Goal: Task Accomplishment & Management: Use online tool/utility

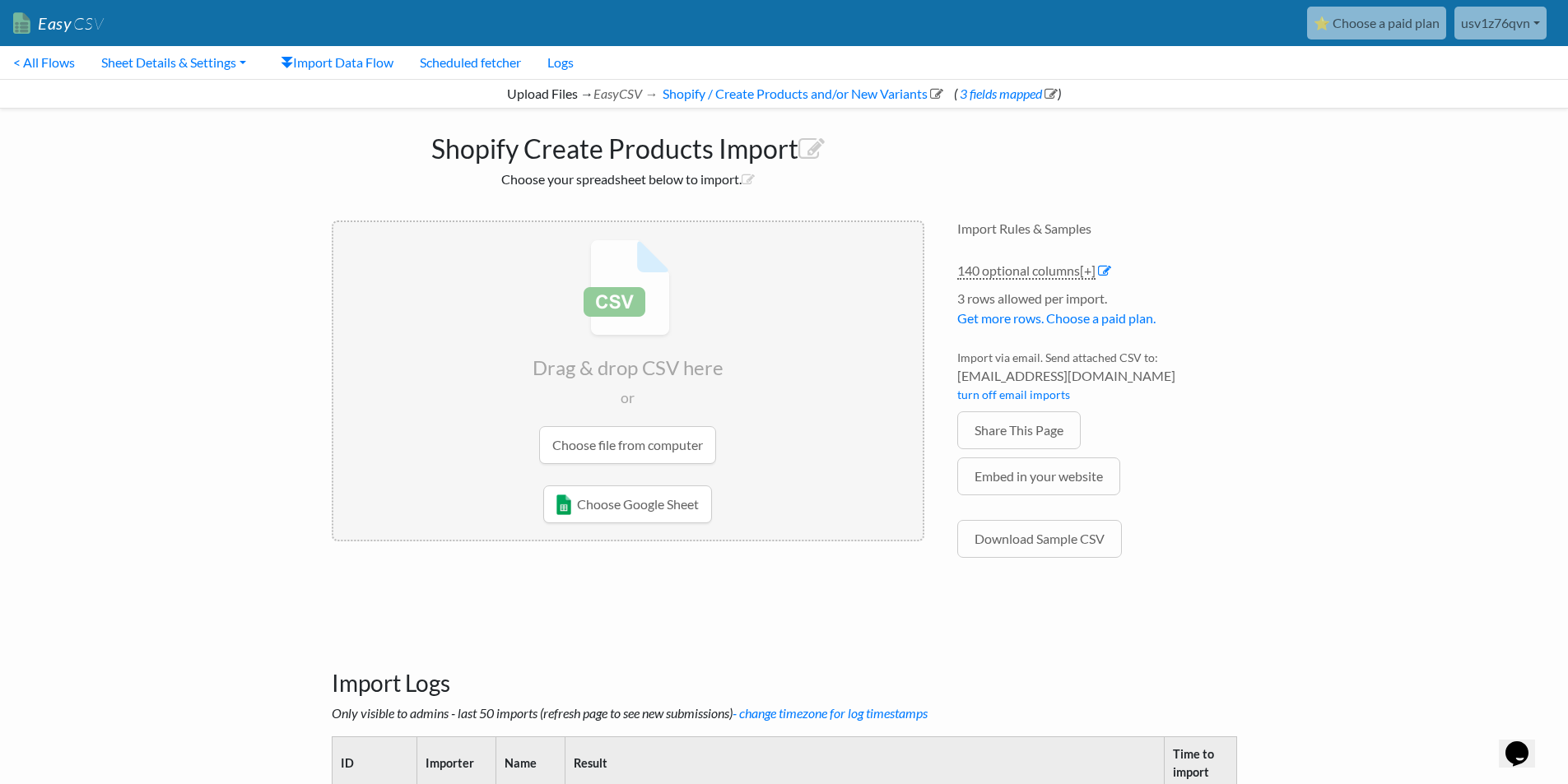
click at [1517, 741] on icon "Chat widget" at bounding box center [1516, 753] width 23 height 25
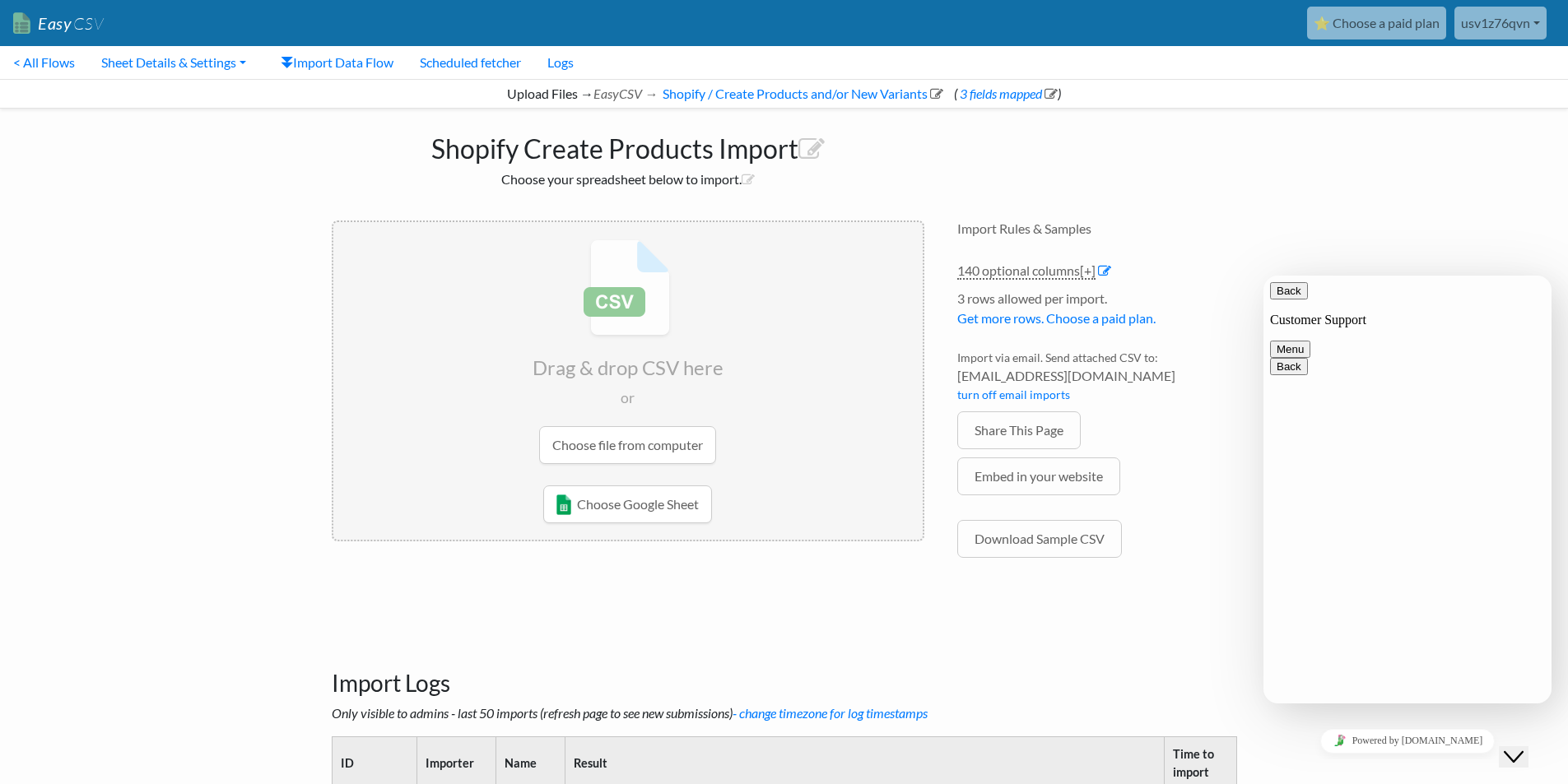
scroll to position [93, 0]
drag, startPoint x: 1292, startPoint y: 669, endPoint x: 1313, endPoint y: 670, distance: 21.0
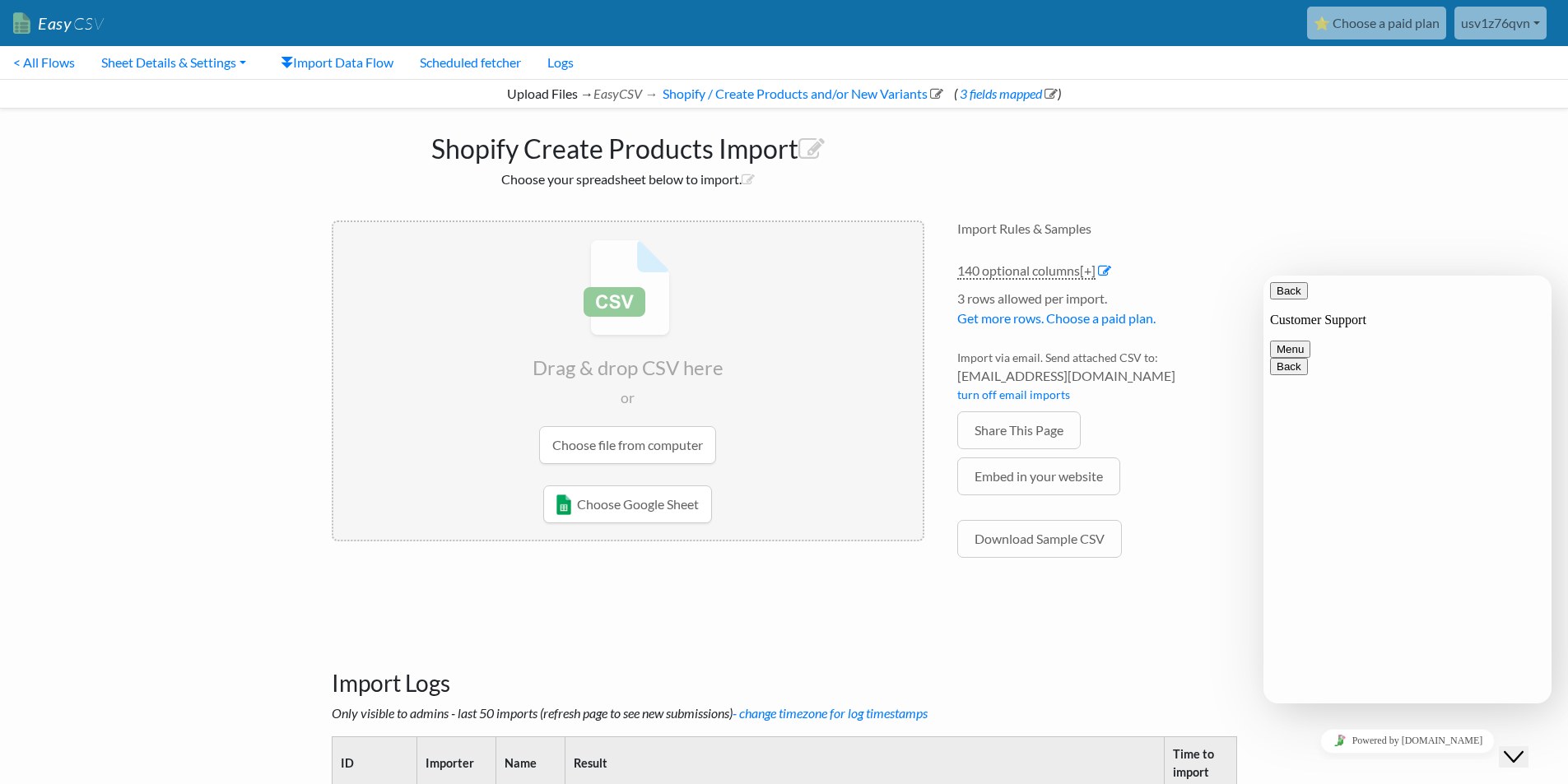
drag, startPoint x: 1335, startPoint y: 669, endPoint x: 1398, endPoint y: 669, distance: 63.0
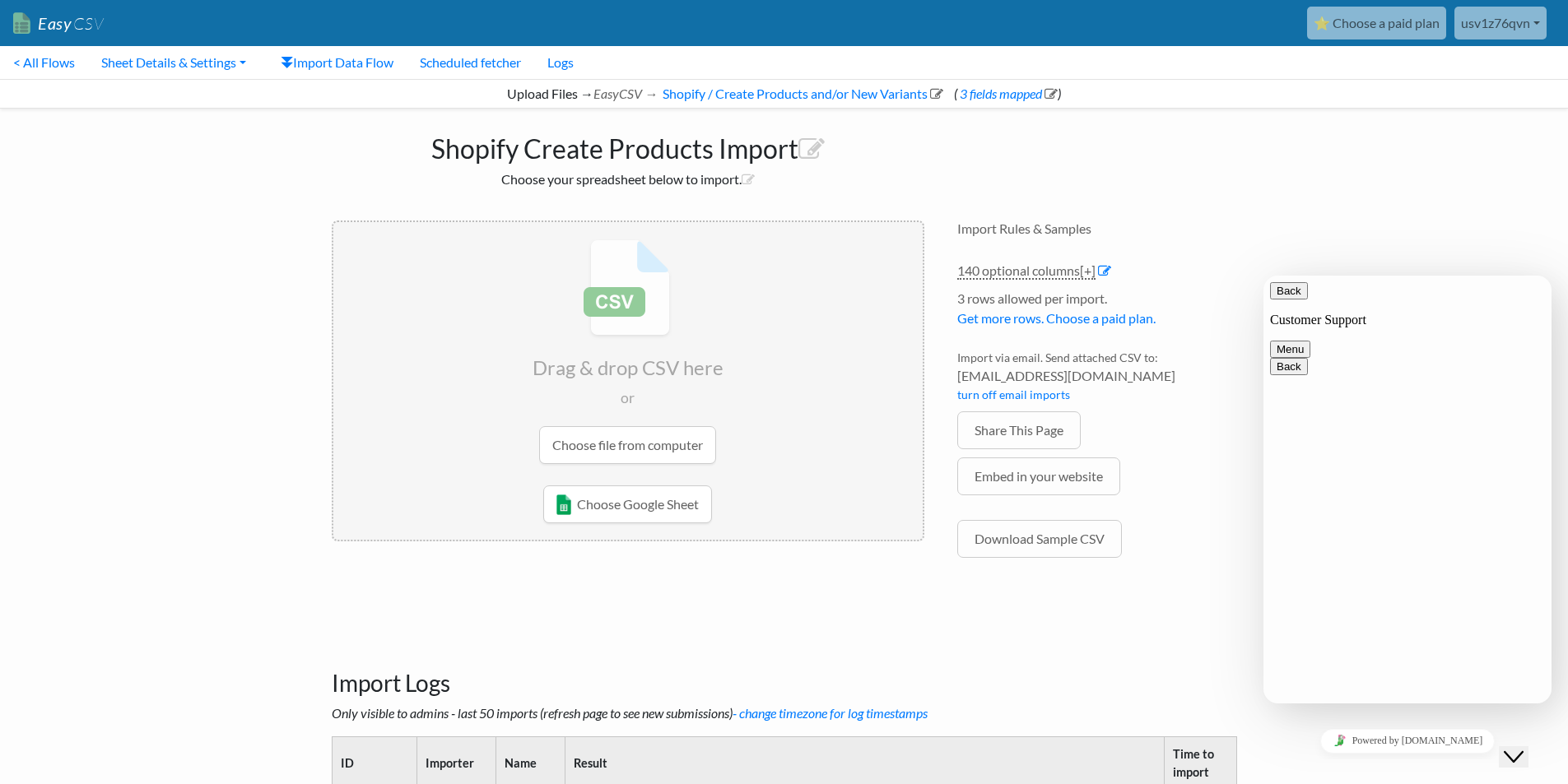
drag, startPoint x: 1283, startPoint y: 655, endPoint x: 1360, endPoint y: 665, distance: 77.6
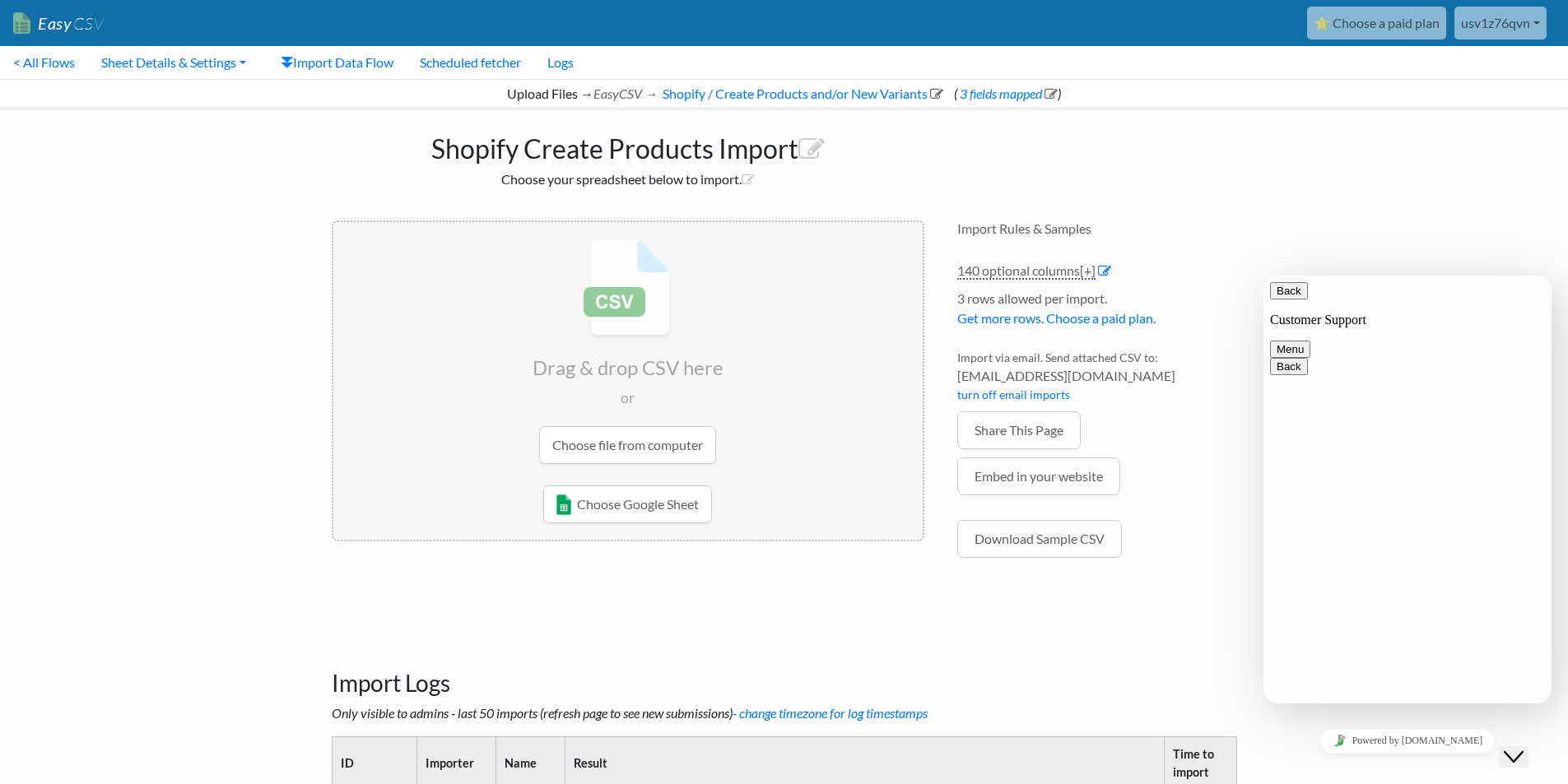
drag, startPoint x: 1304, startPoint y: 667, endPoint x: 1366, endPoint y: 678, distance: 63.0
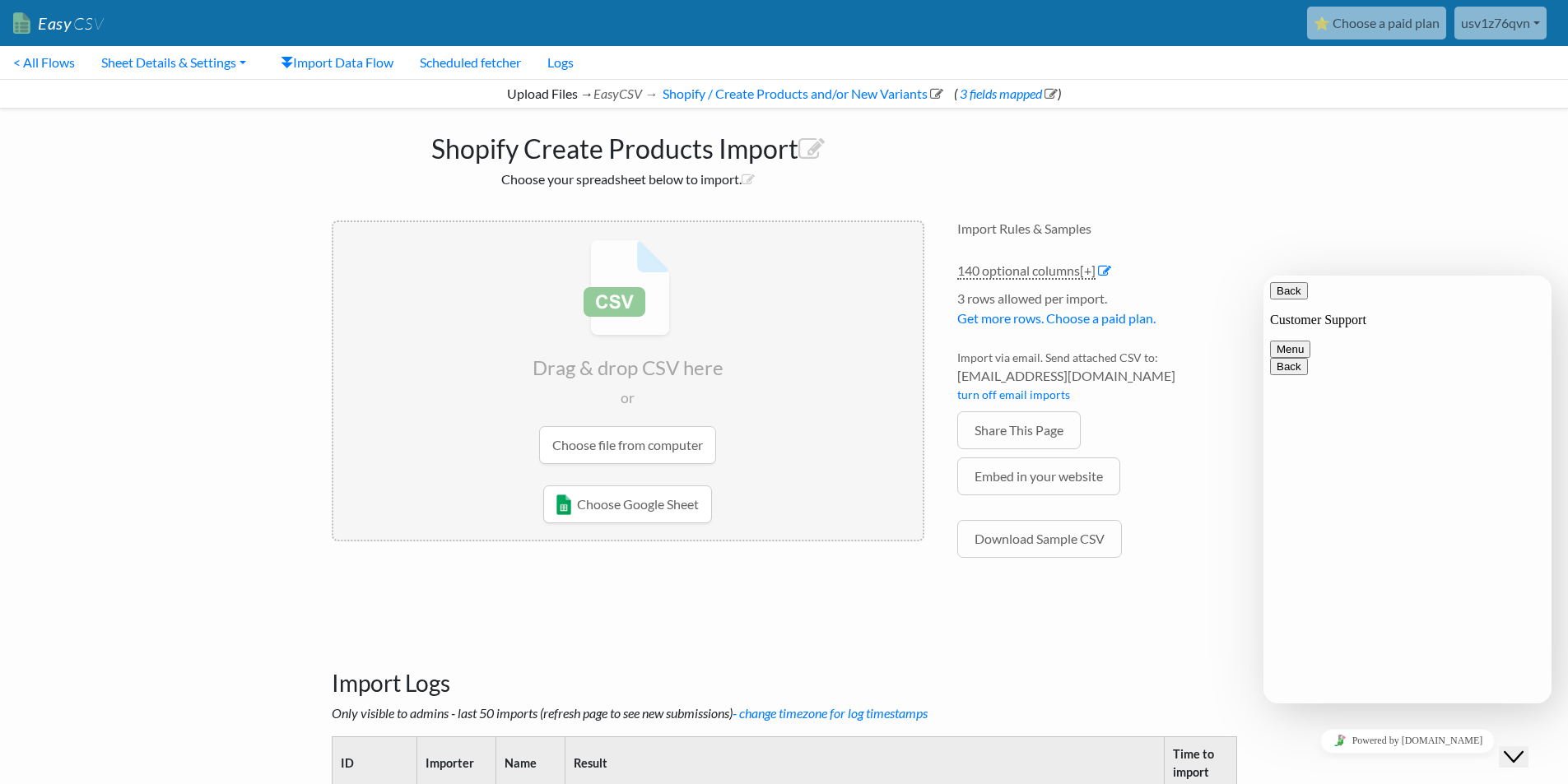
type textarea "Hello, i have some troubles with my csv. All good, when i added csv file, but m…"
click at [655, 442] on input "file" at bounding box center [628, 351] width 589 height 259
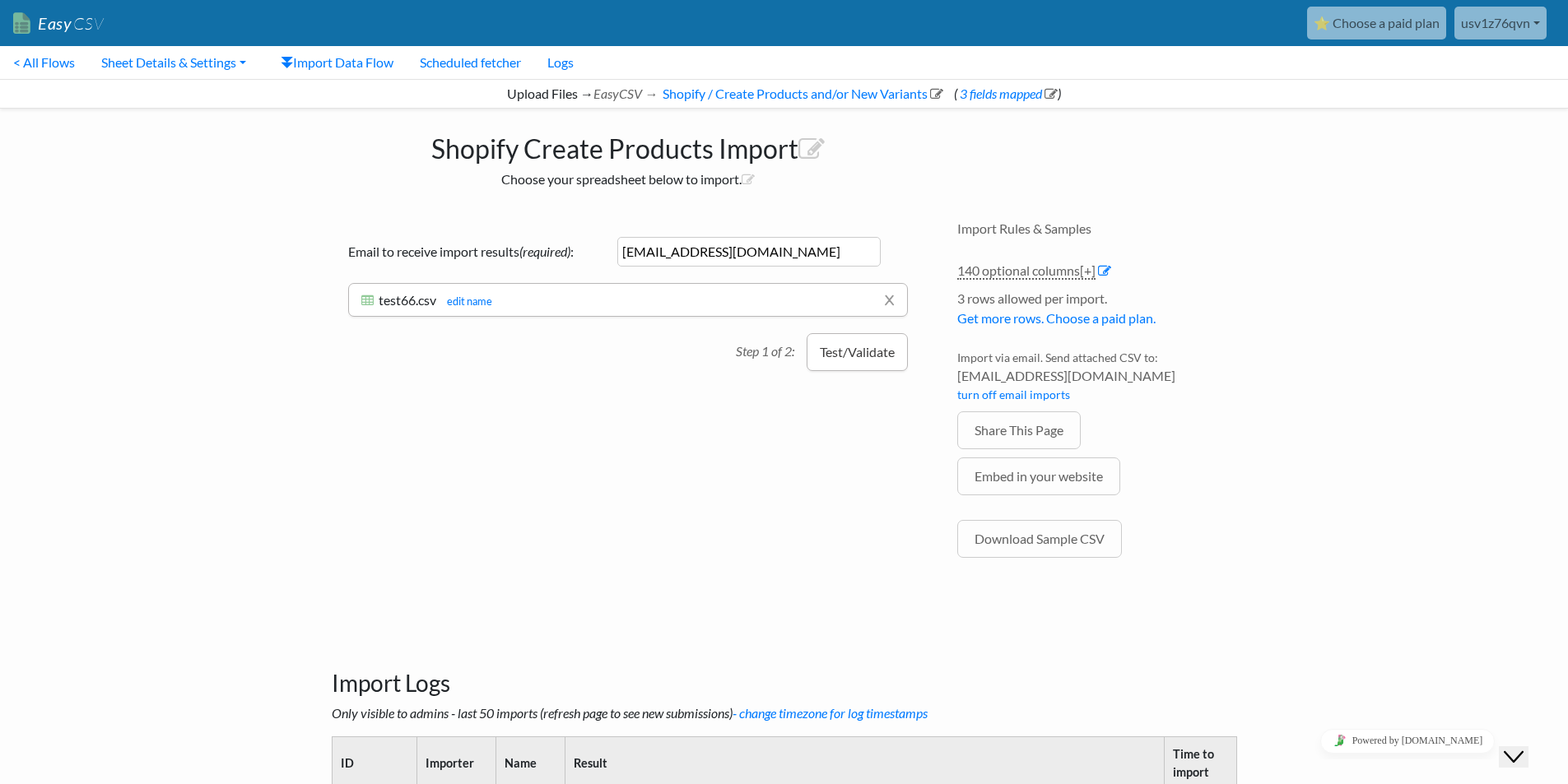
click at [870, 353] on button "Test/Validate" at bounding box center [856, 352] width 101 height 38
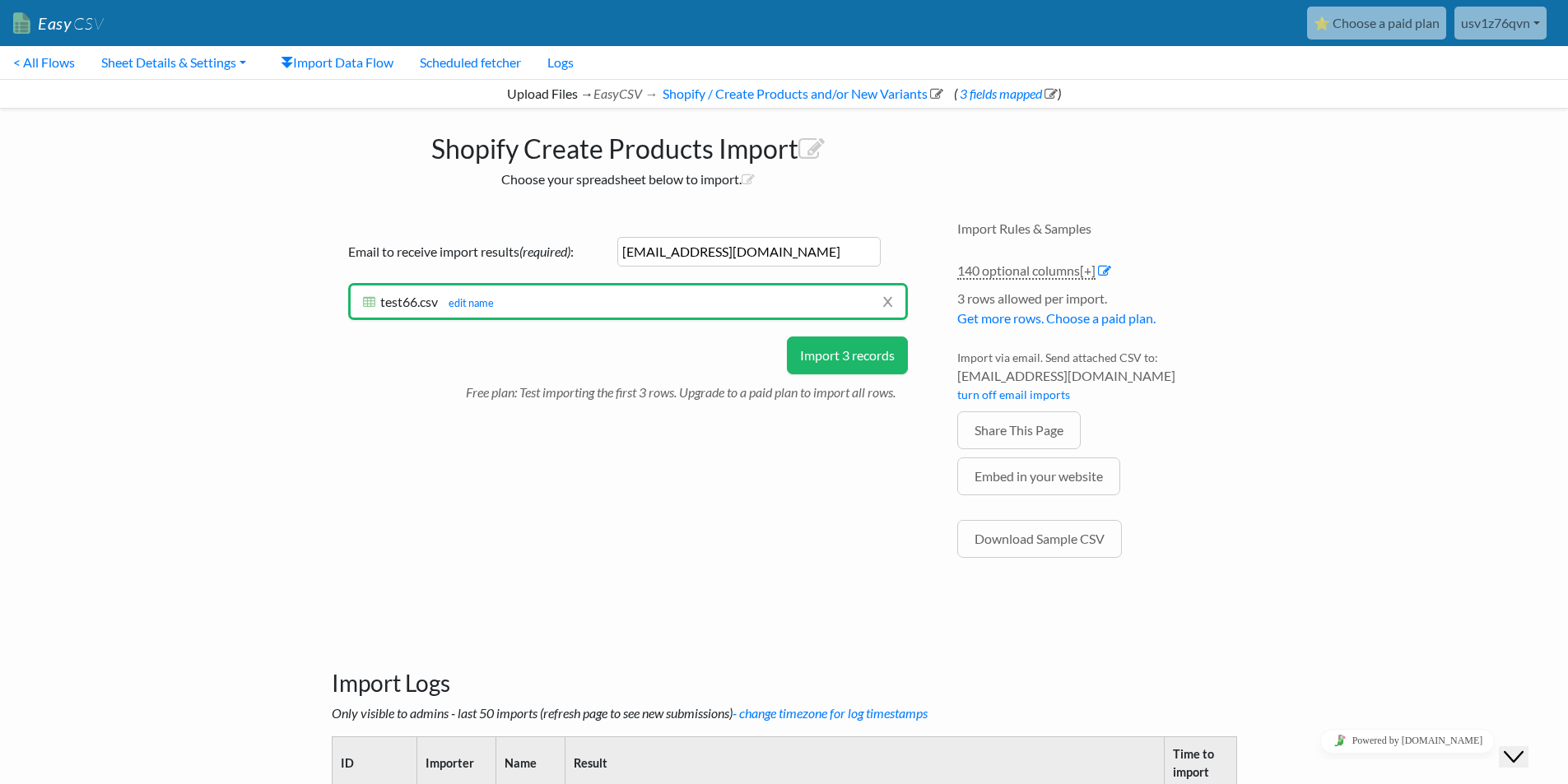
click at [869, 362] on button "Import 3 records" at bounding box center [847, 355] width 121 height 38
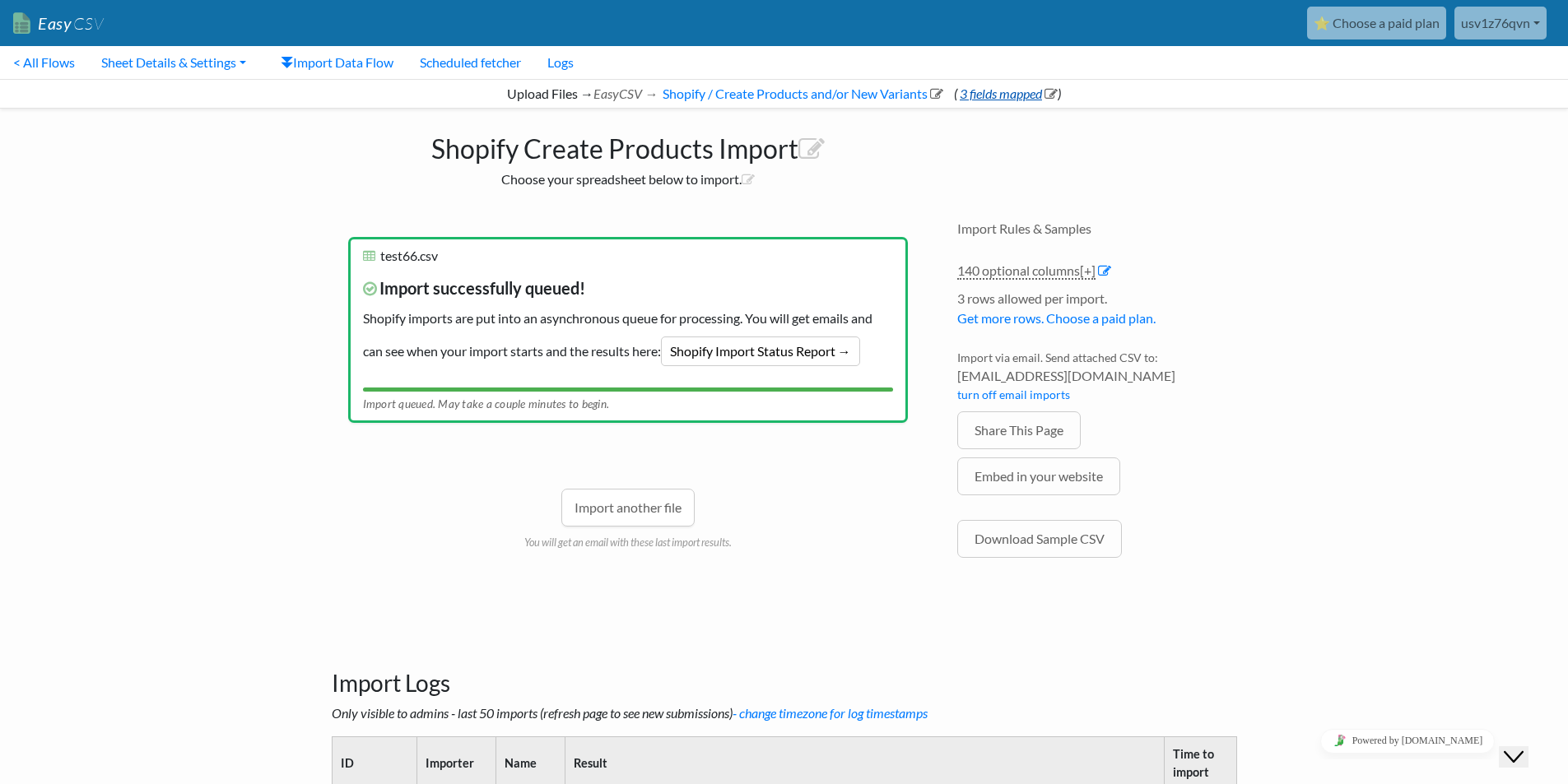
click at [1016, 94] on link "3 fields mapped" at bounding box center [1007, 93] width 101 height 16
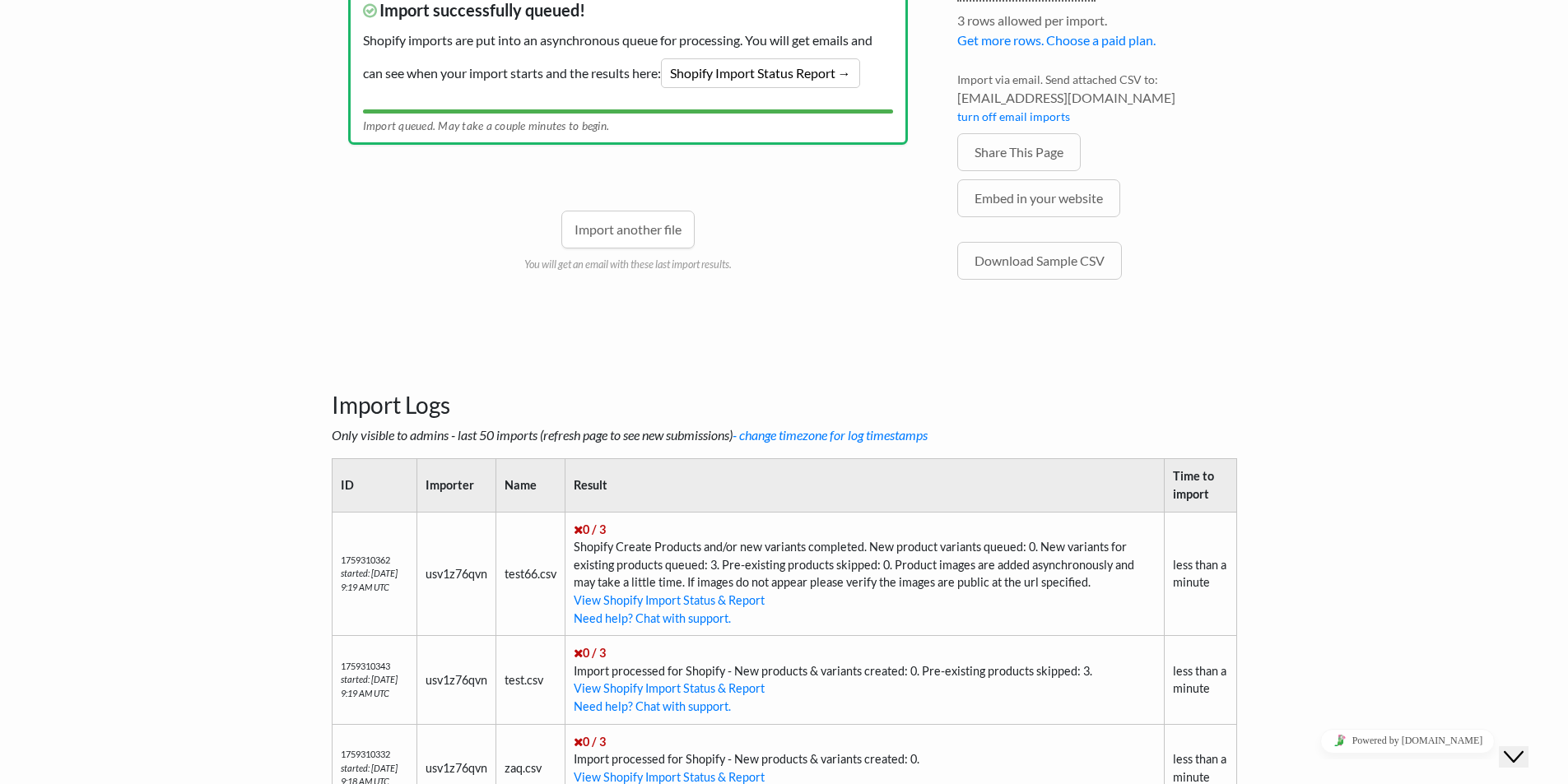
scroll to position [576, 0]
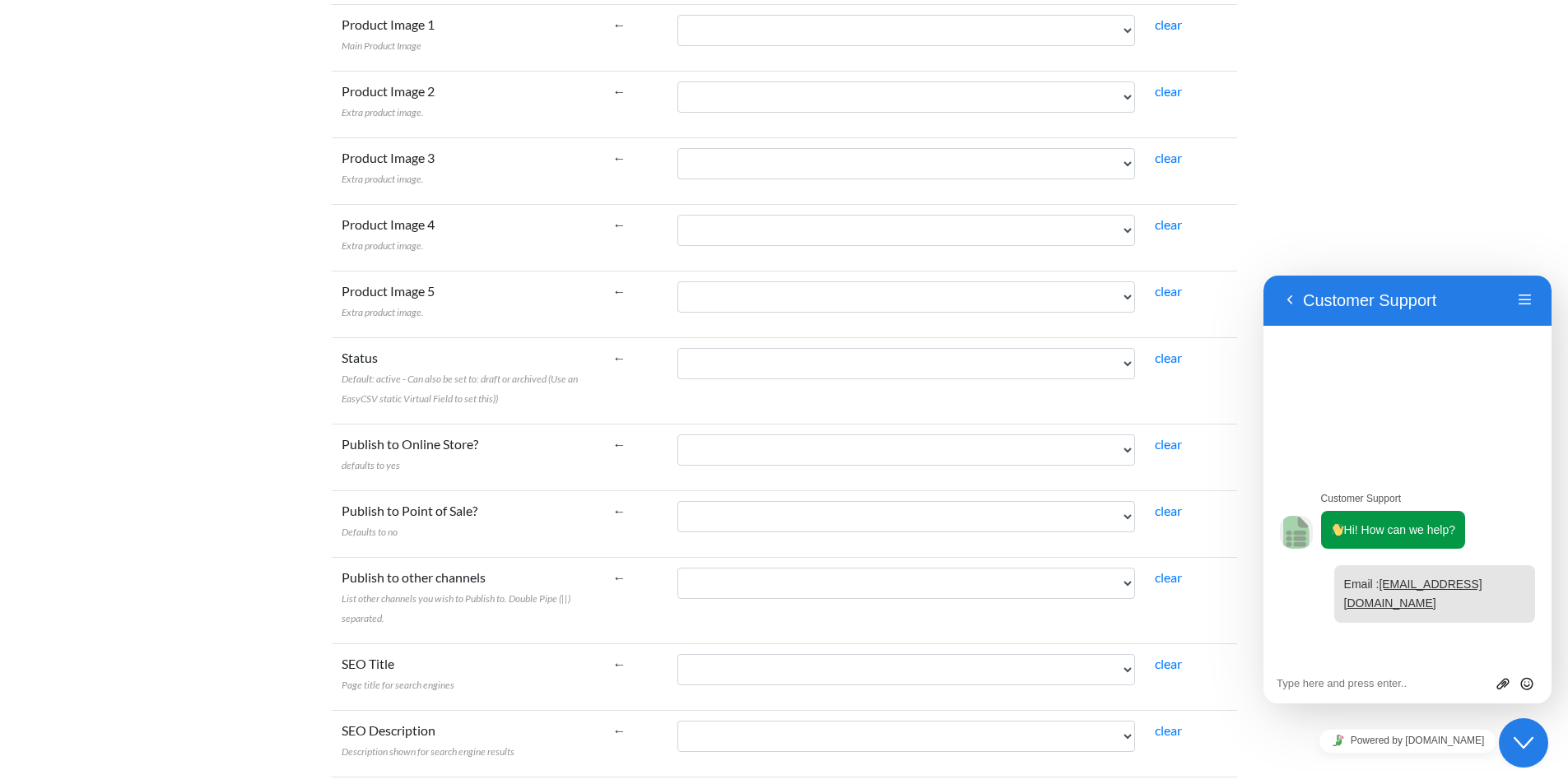
scroll to position [1344, 0]
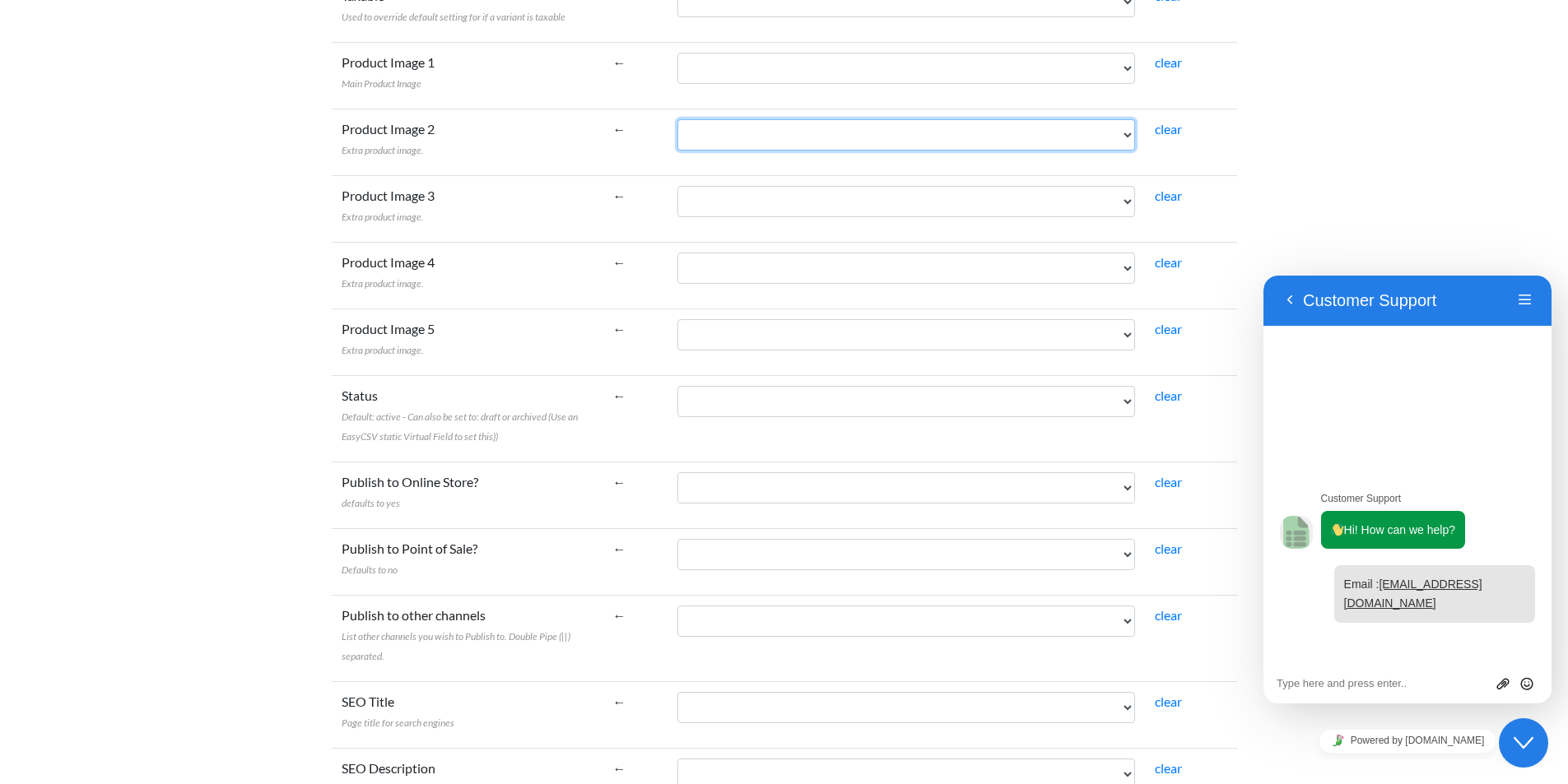
click at [775, 129] on select "IGUNegozio CodNegozio IGUArticolo Modello CodEsterno DSArticolo DSArticoloWeb N…" at bounding box center [906, 135] width 458 height 31
select select "cr_764286"
click at [678, 119] on select "IGUNegozio CodNegozio IGUArticolo Modello CodEsterno DSArticolo DSArticoloWeb N…" at bounding box center [906, 135] width 458 height 31
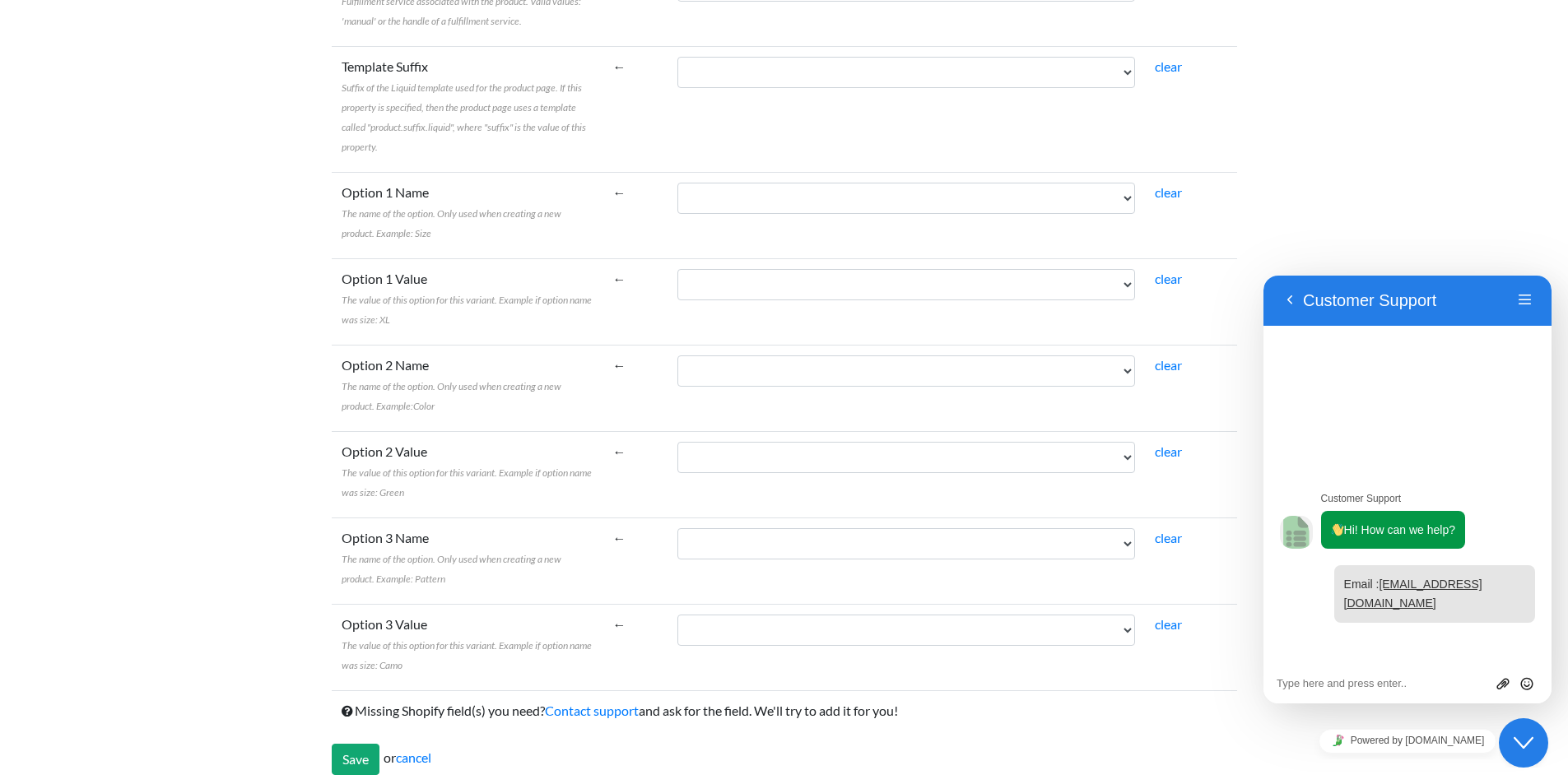
scroll to position [2705, 0]
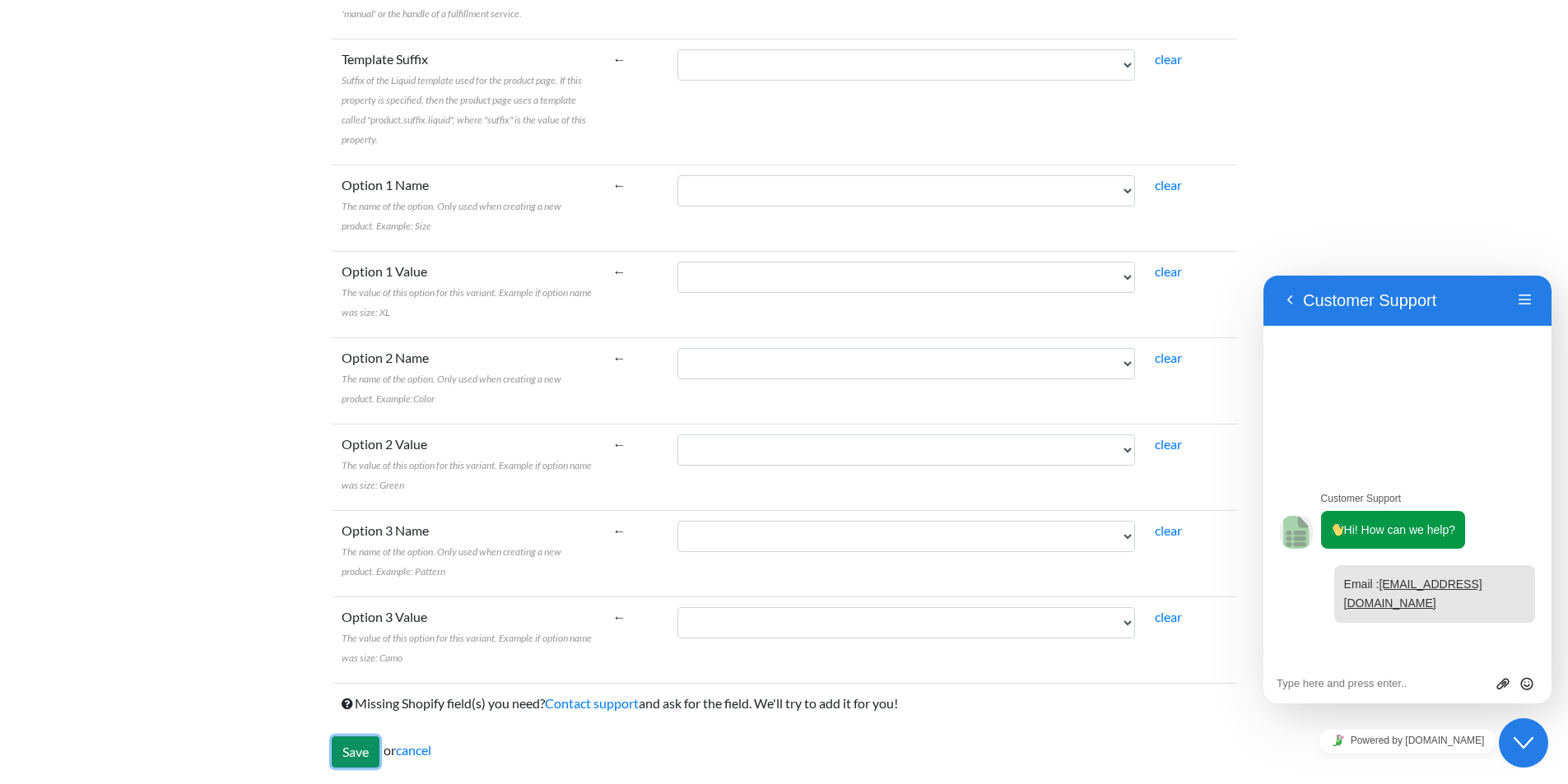
click at [347, 741] on input "Save" at bounding box center [356, 753] width 48 height 31
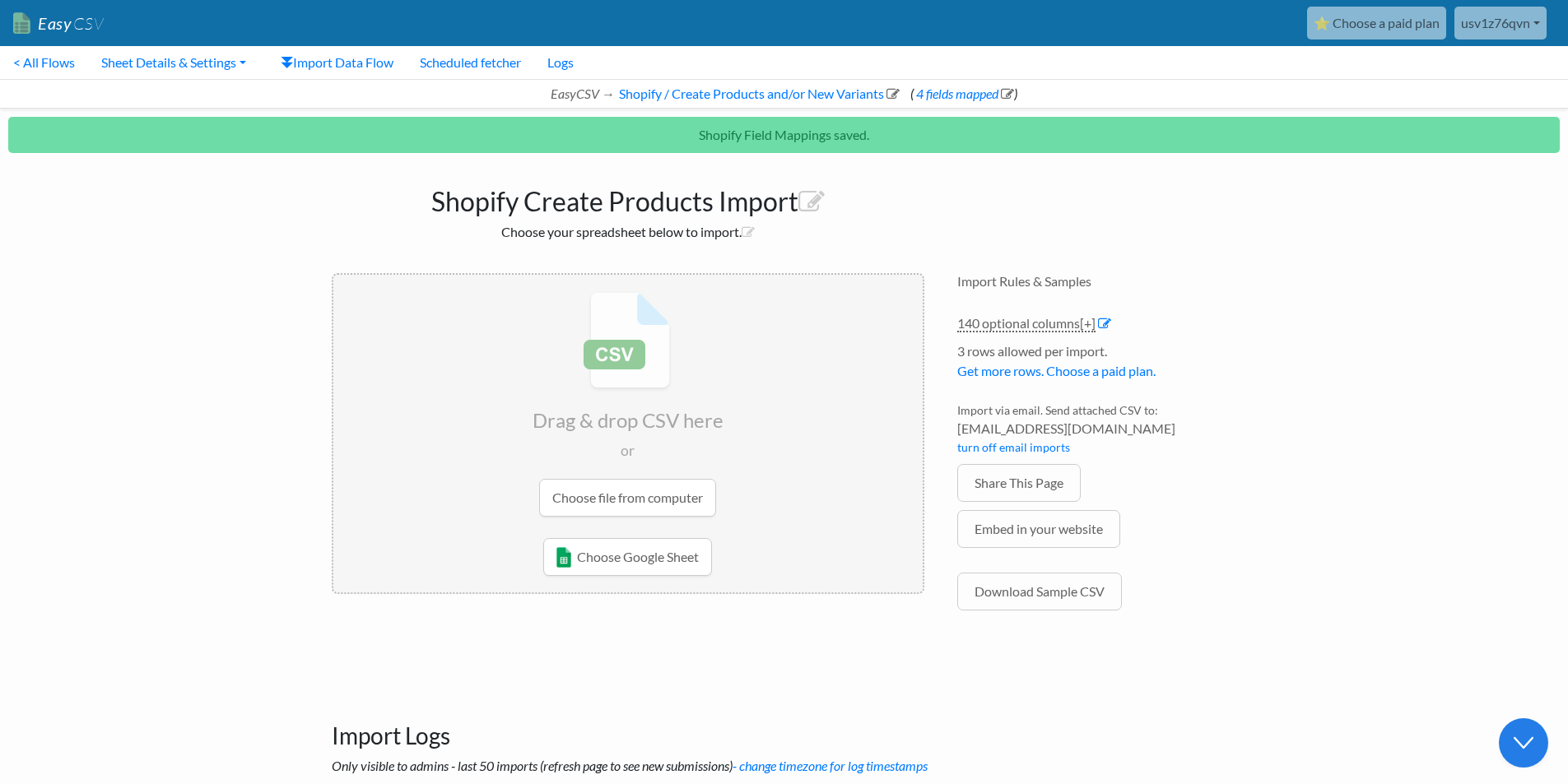
click at [659, 489] on input "file" at bounding box center [628, 404] width 589 height 259
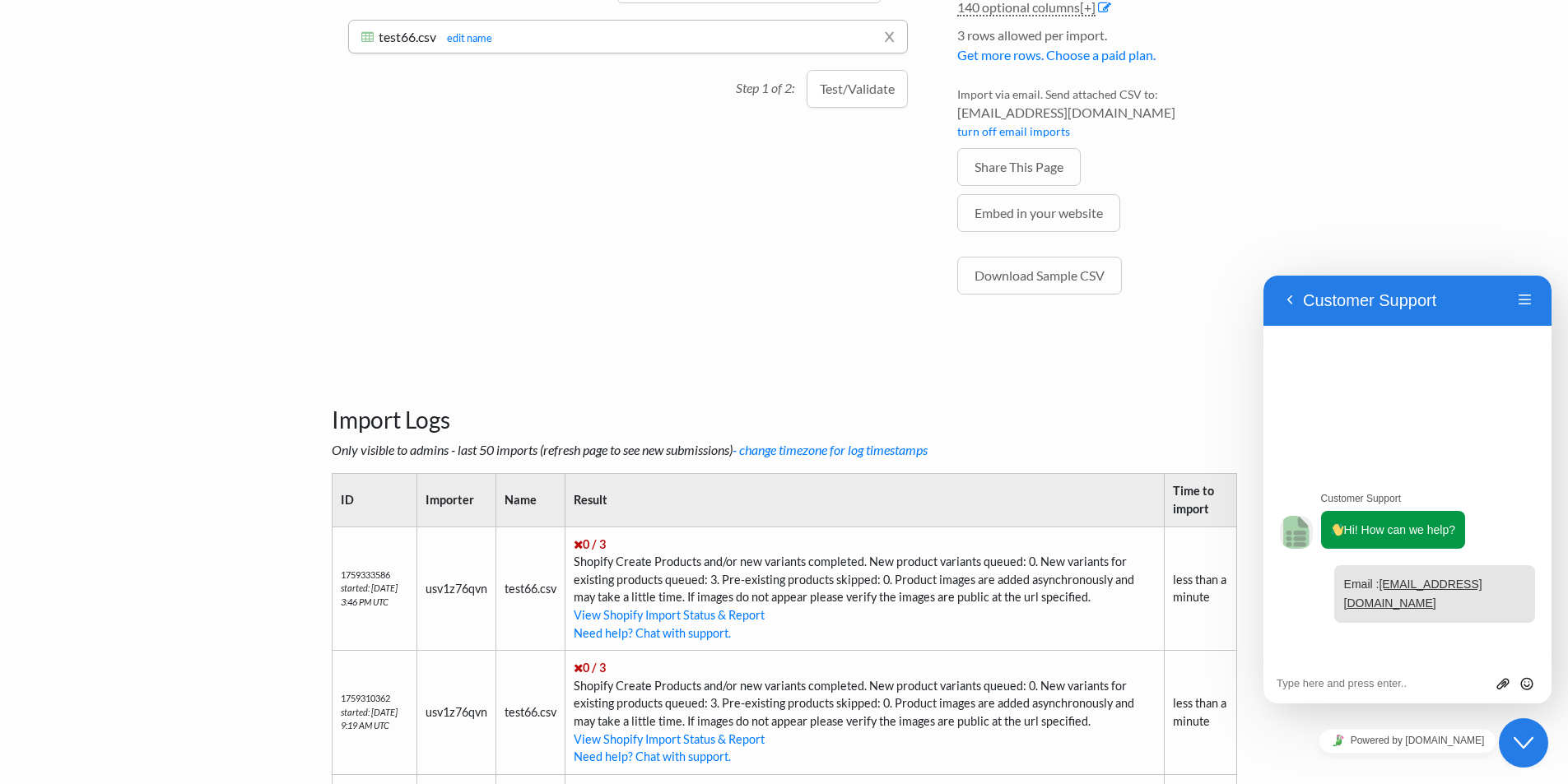
scroll to position [227, 0]
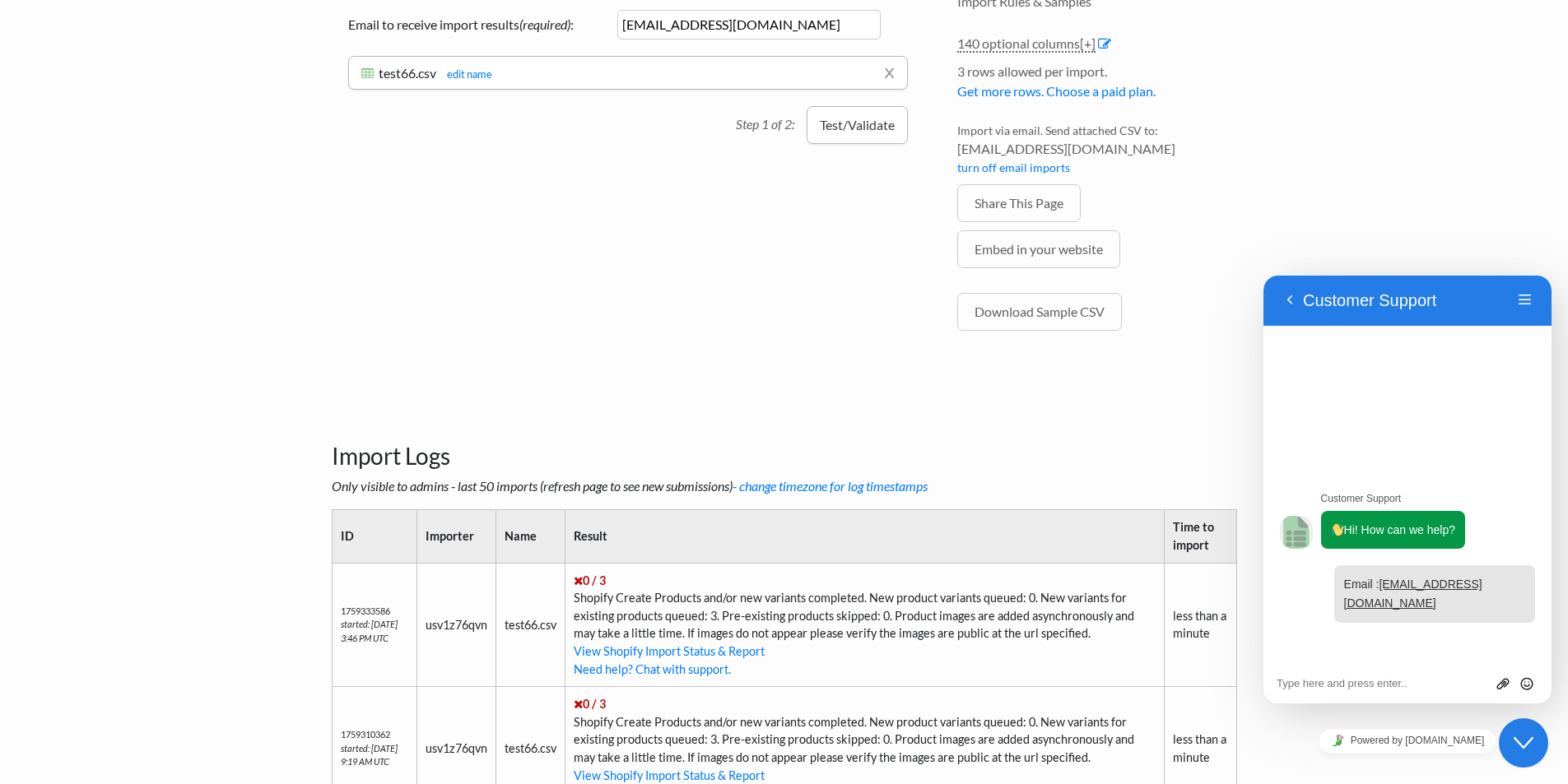
click at [834, 127] on button "Test/Validate" at bounding box center [856, 125] width 101 height 38
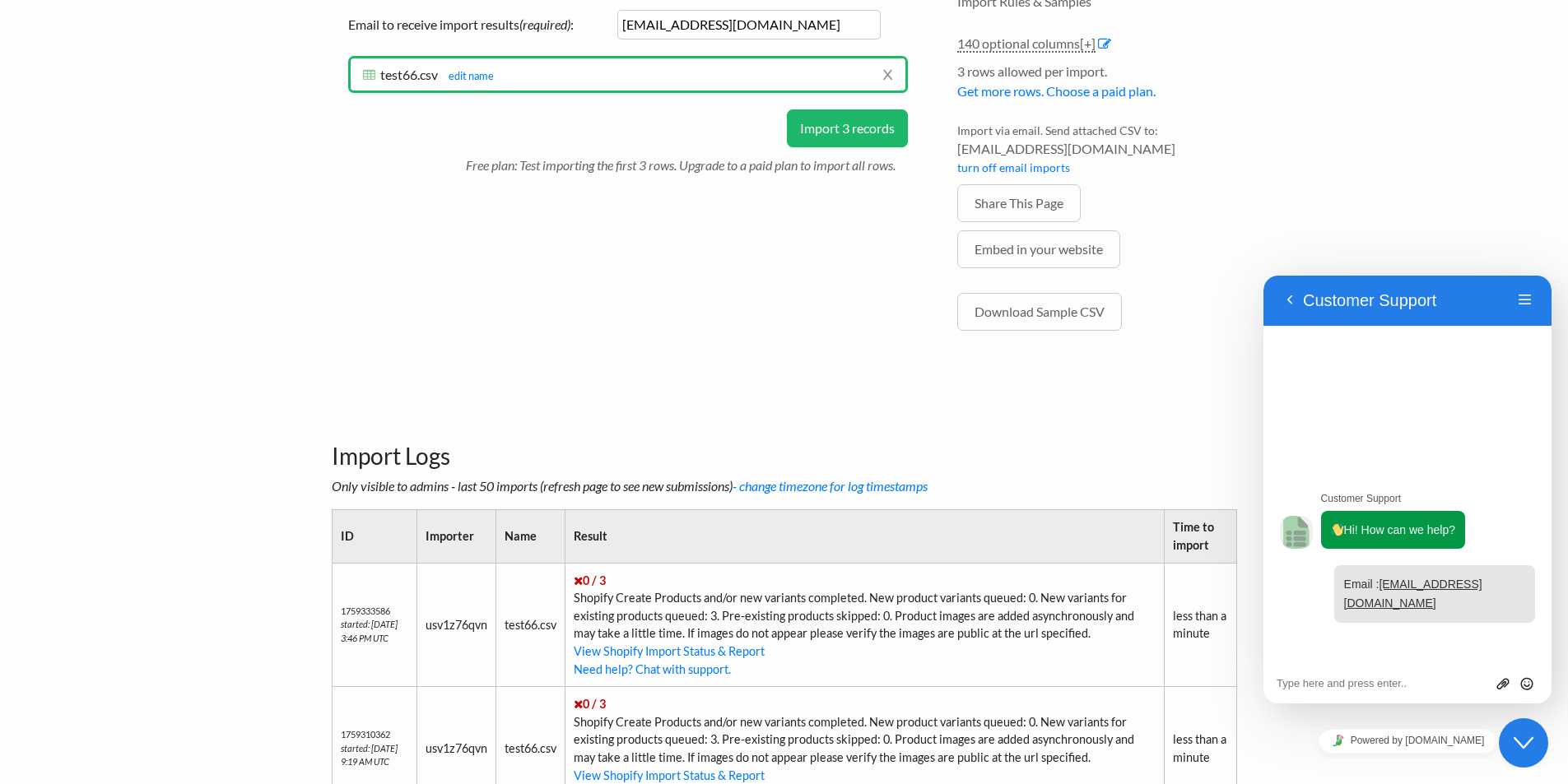
click at [835, 129] on button "Import 3 records" at bounding box center [847, 128] width 121 height 38
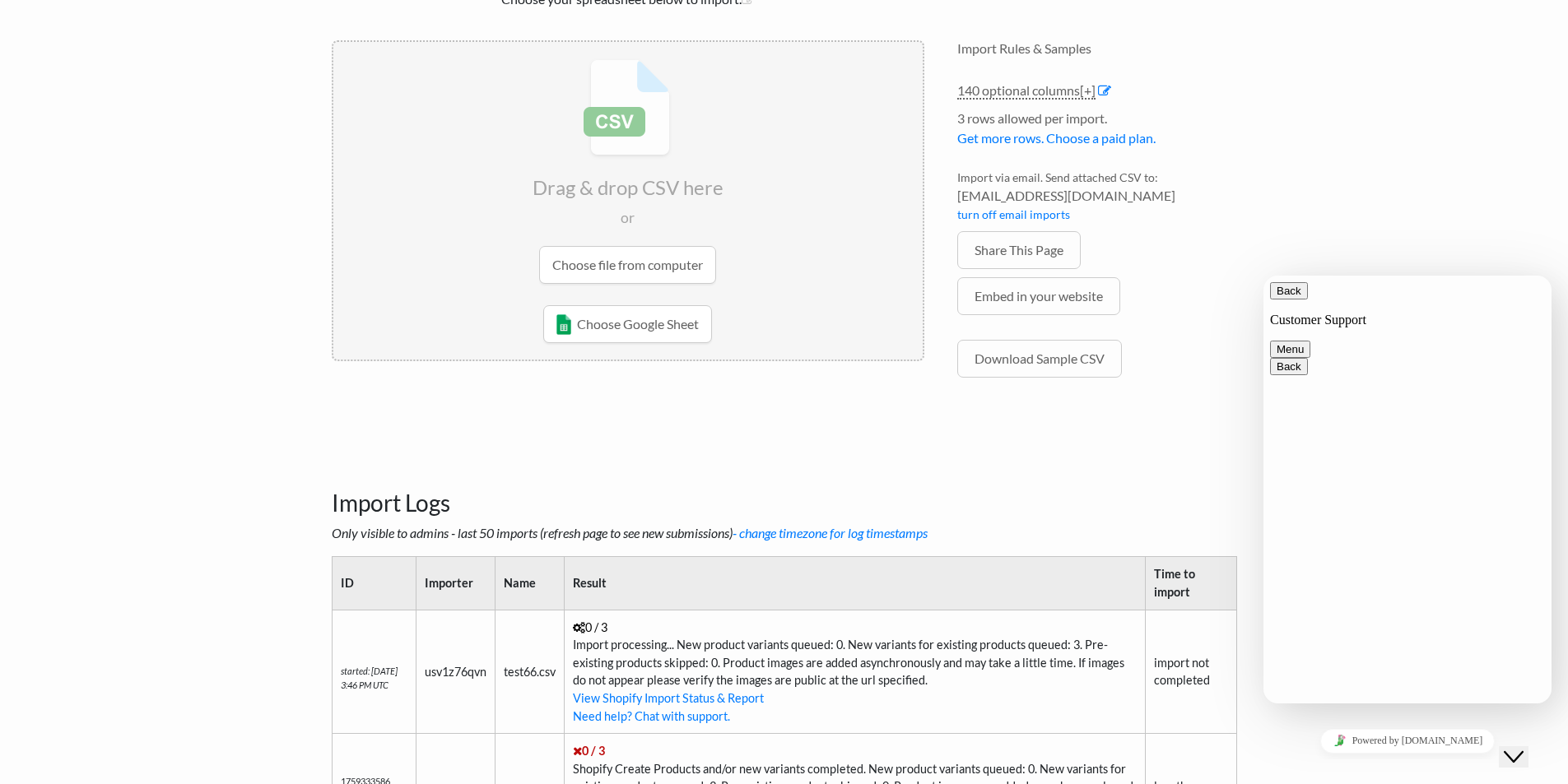
click at [791, 459] on h3 "Import Logs" at bounding box center [784, 483] width 905 height 69
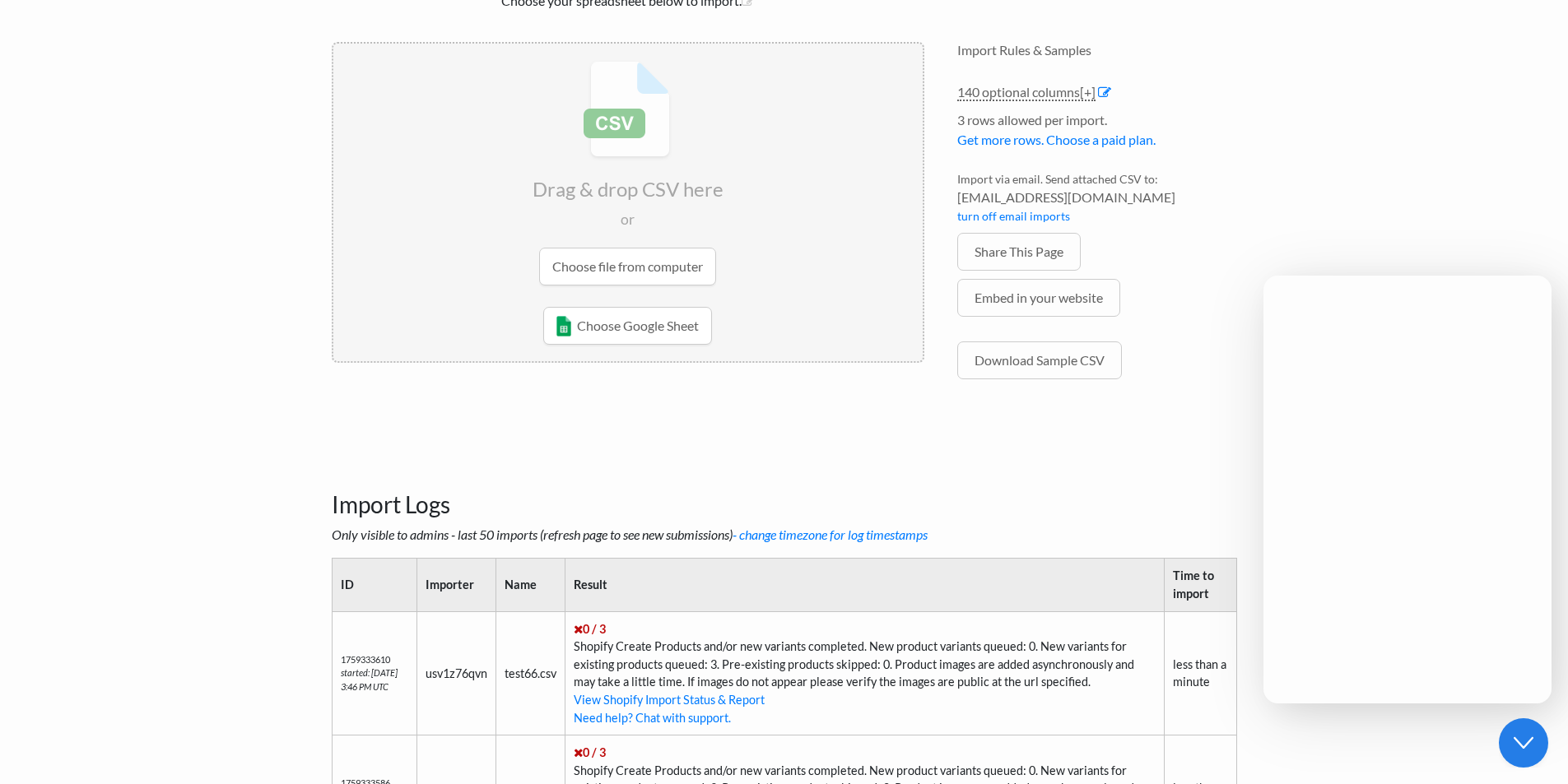
click at [787, 464] on h3 "Import Logs" at bounding box center [784, 484] width 905 height 69
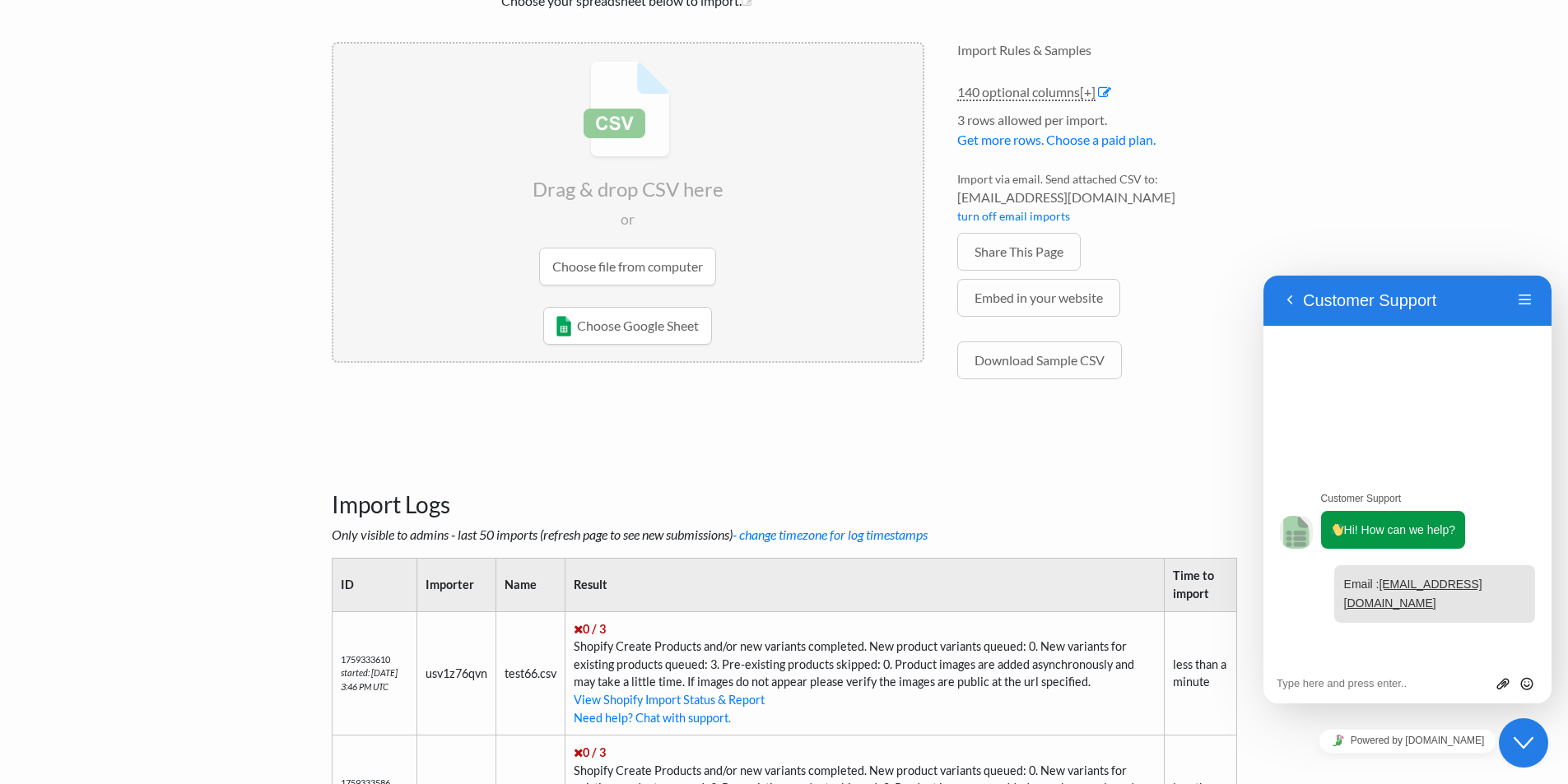
click at [618, 276] on input "file" at bounding box center [628, 173] width 589 height 259
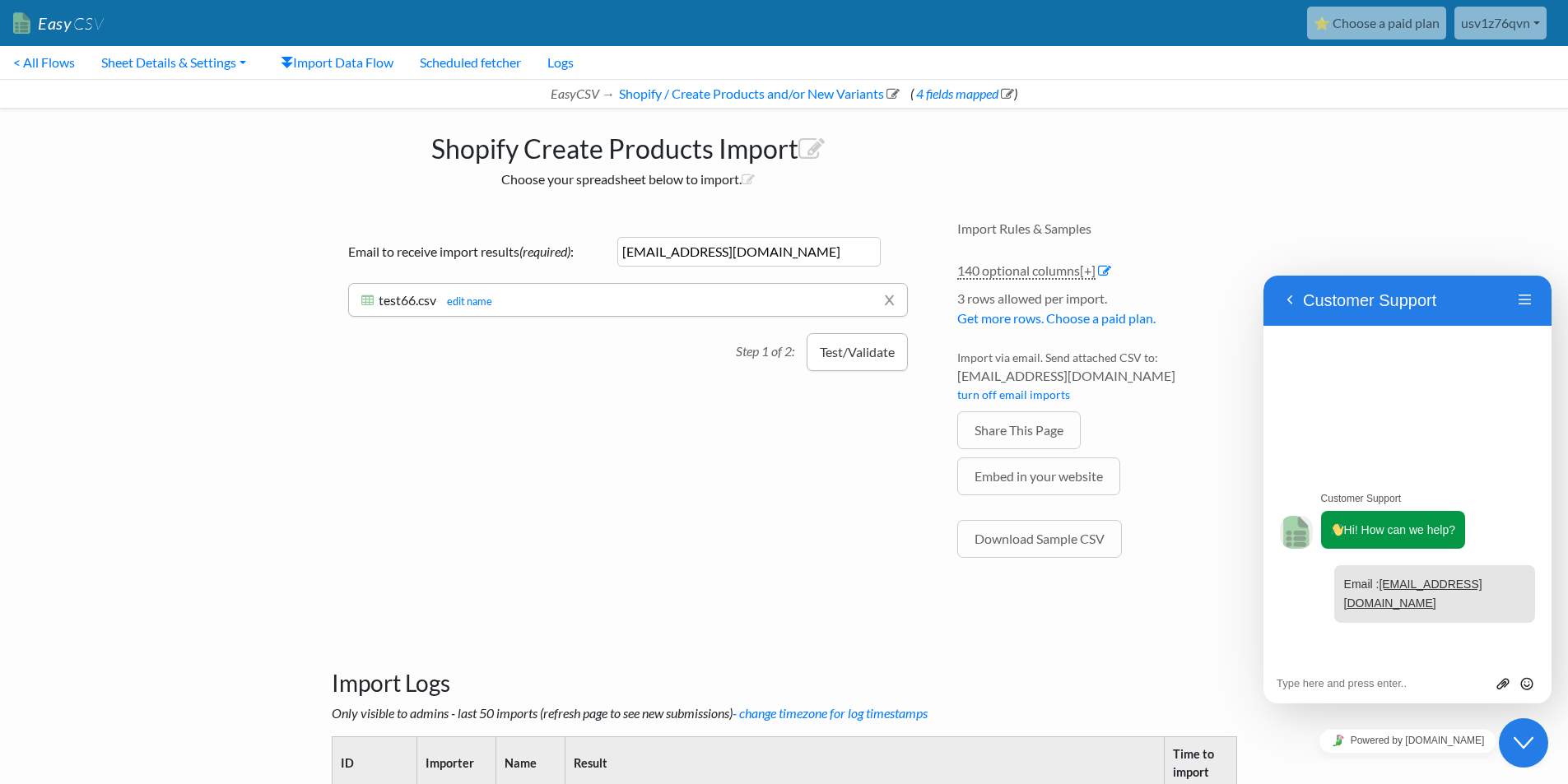
click at [876, 349] on button "Test/Validate" at bounding box center [856, 352] width 101 height 38
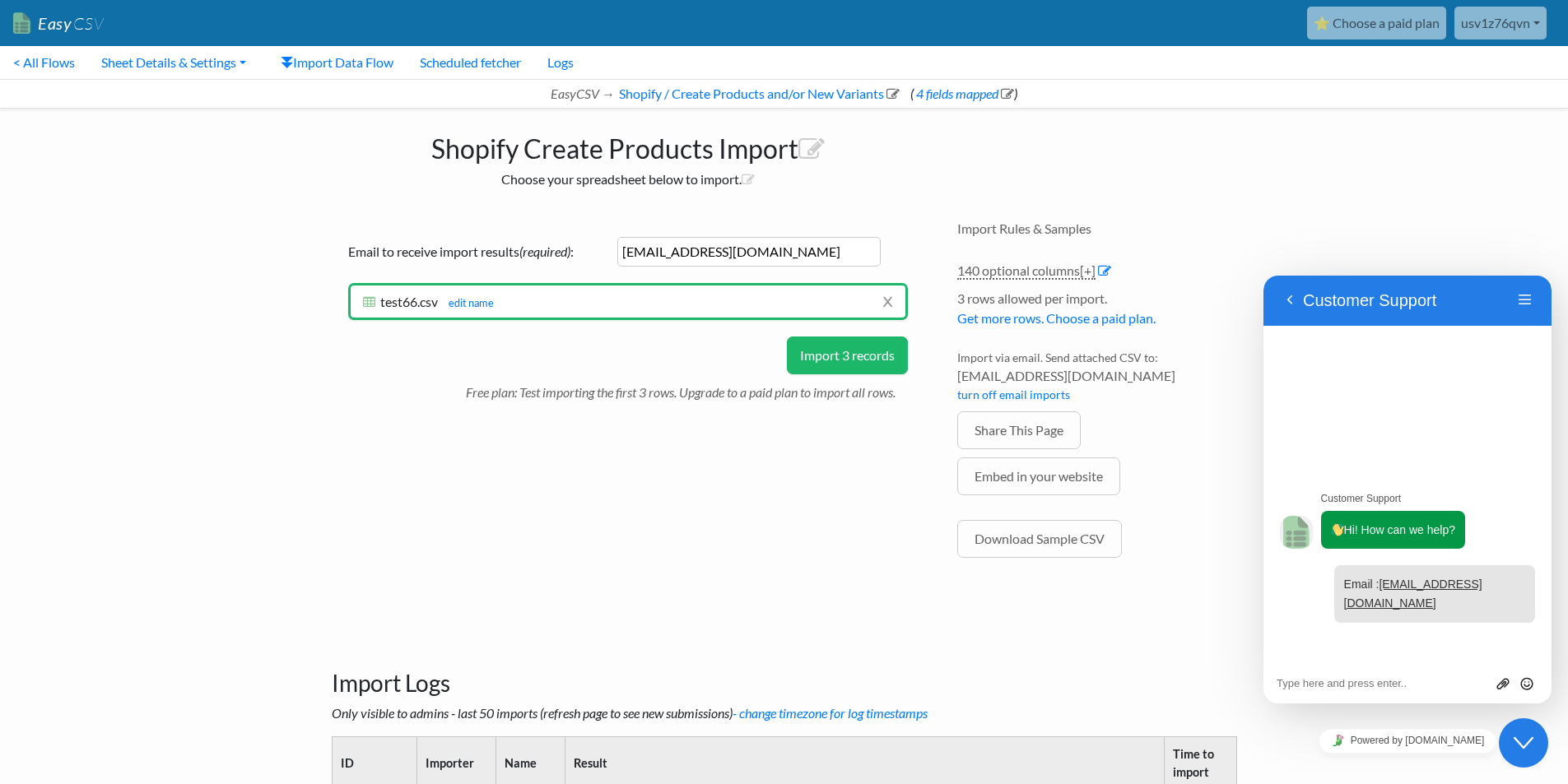
click at [864, 369] on button "Import 3 records" at bounding box center [847, 355] width 121 height 38
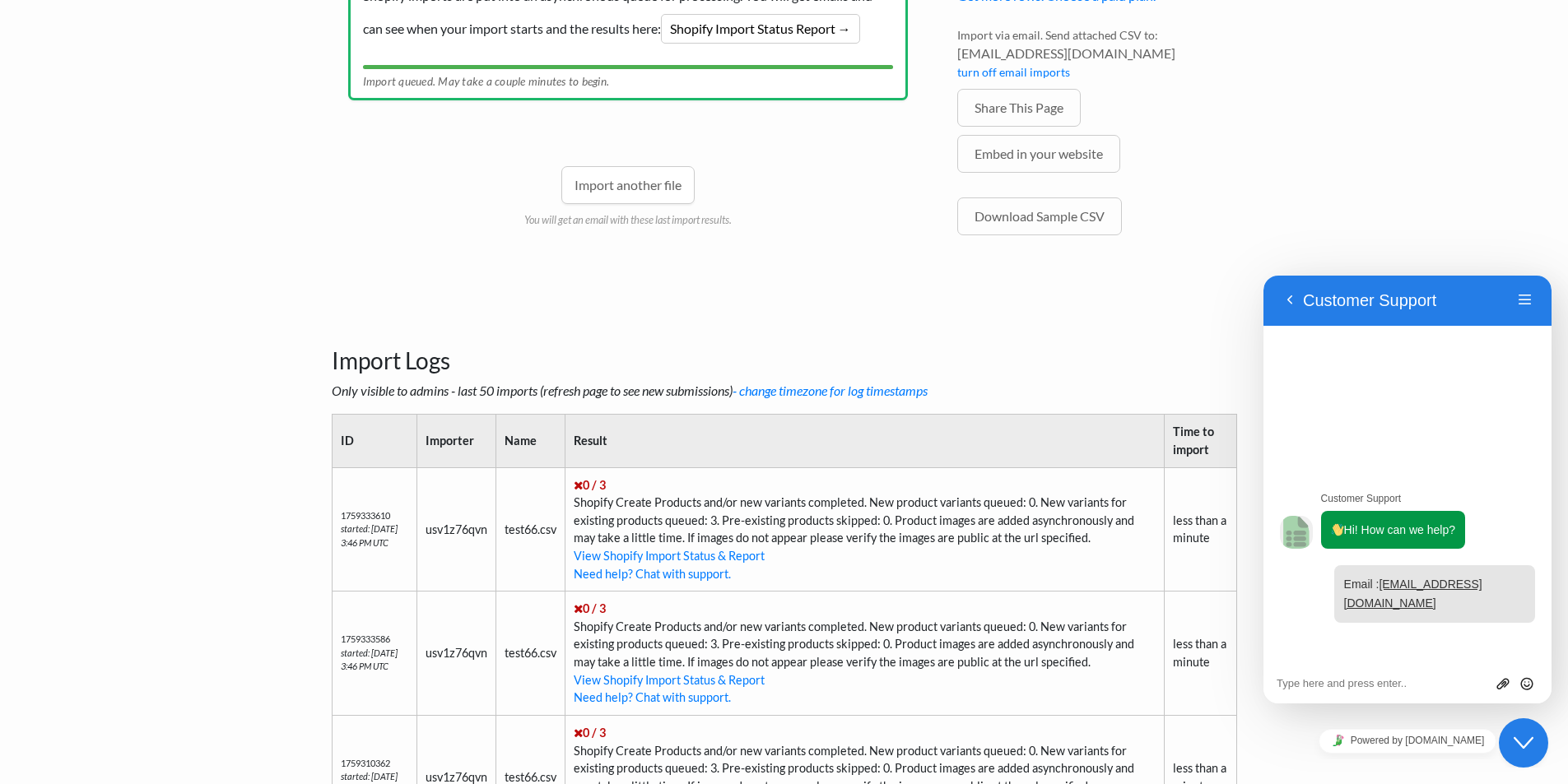
scroll to position [385, 0]
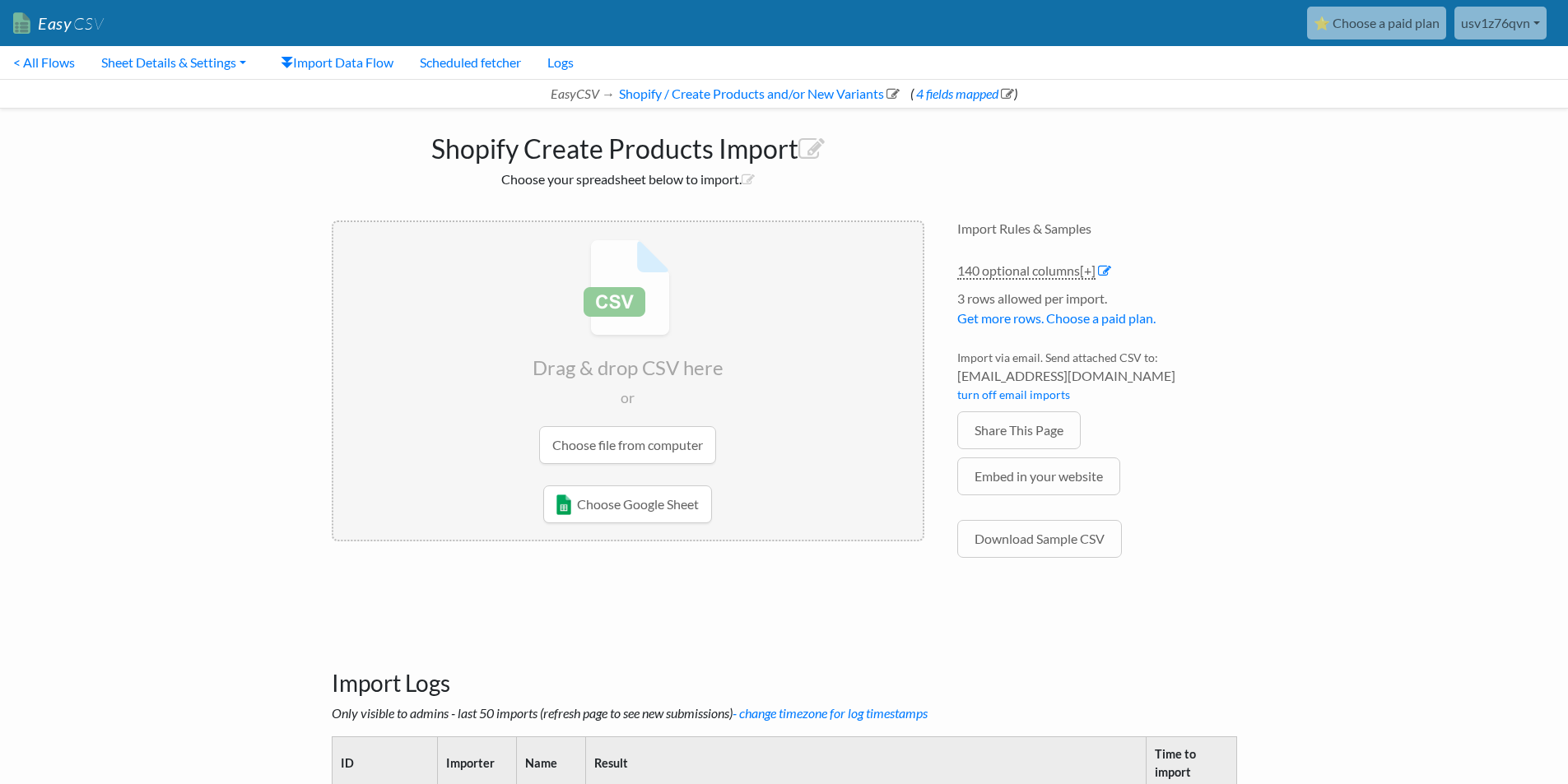
scroll to position [385, 0]
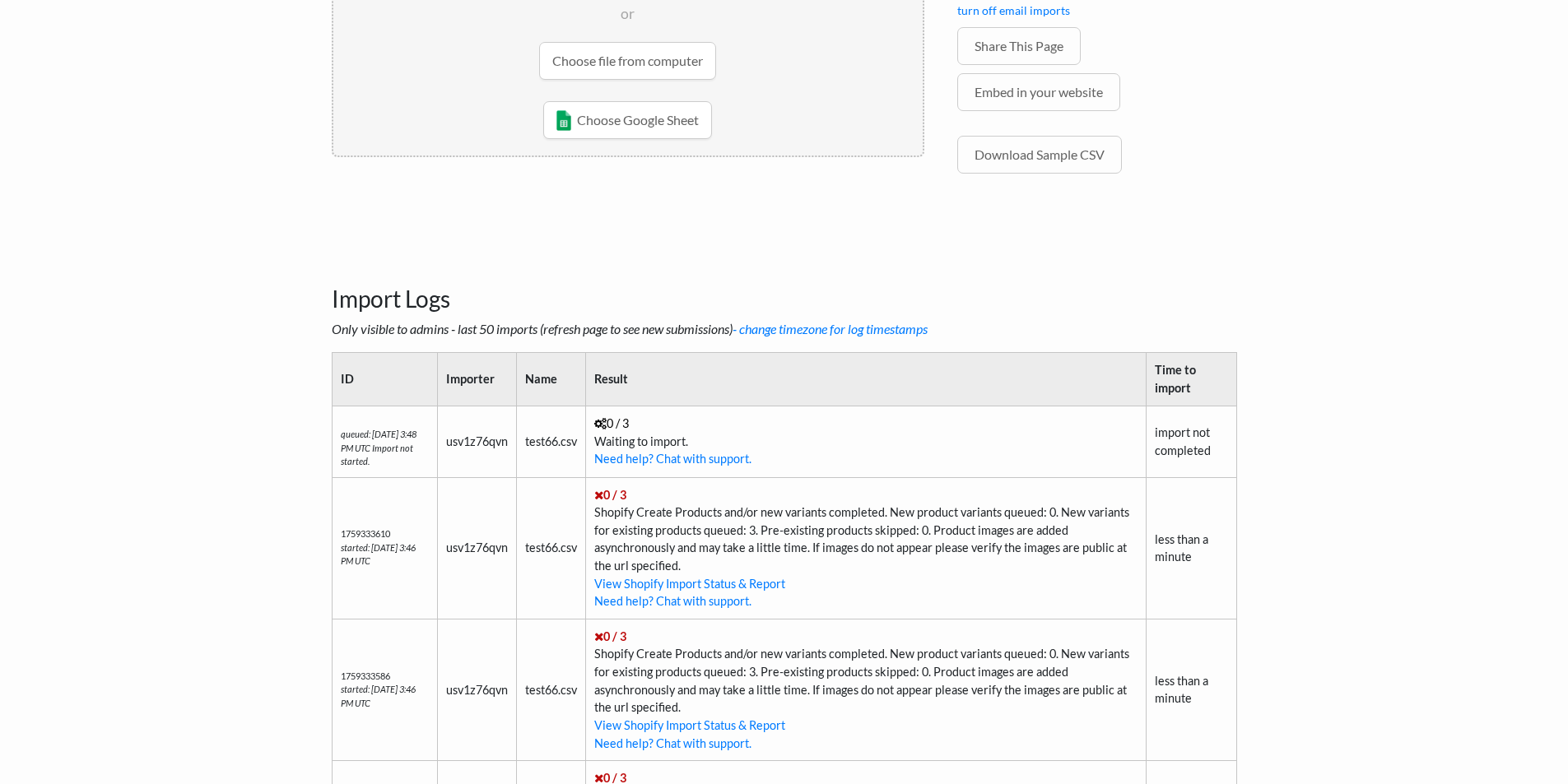
click at [827, 250] on h3 "Import Logs" at bounding box center [784, 278] width 905 height 69
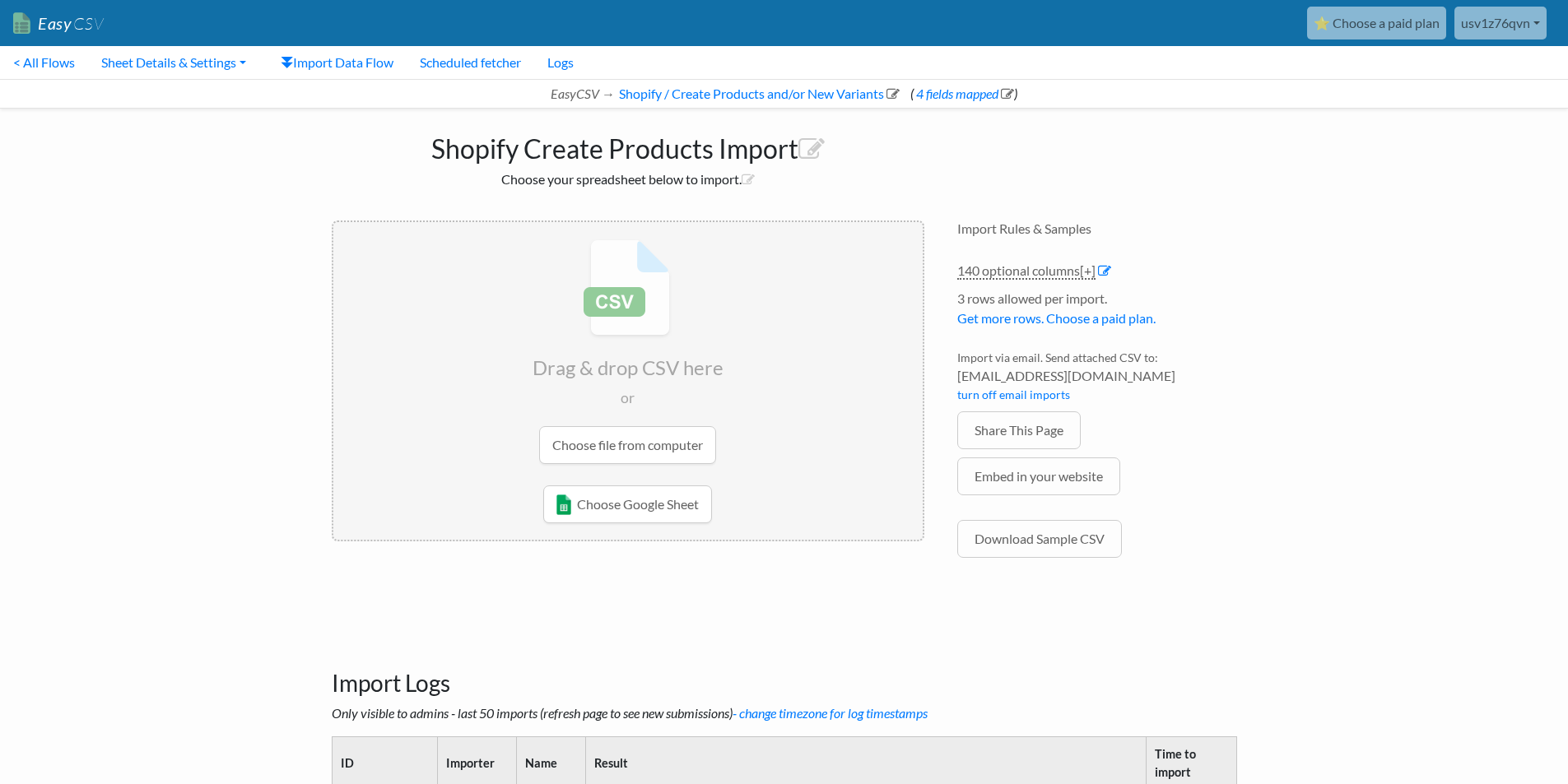
scroll to position [385, 0]
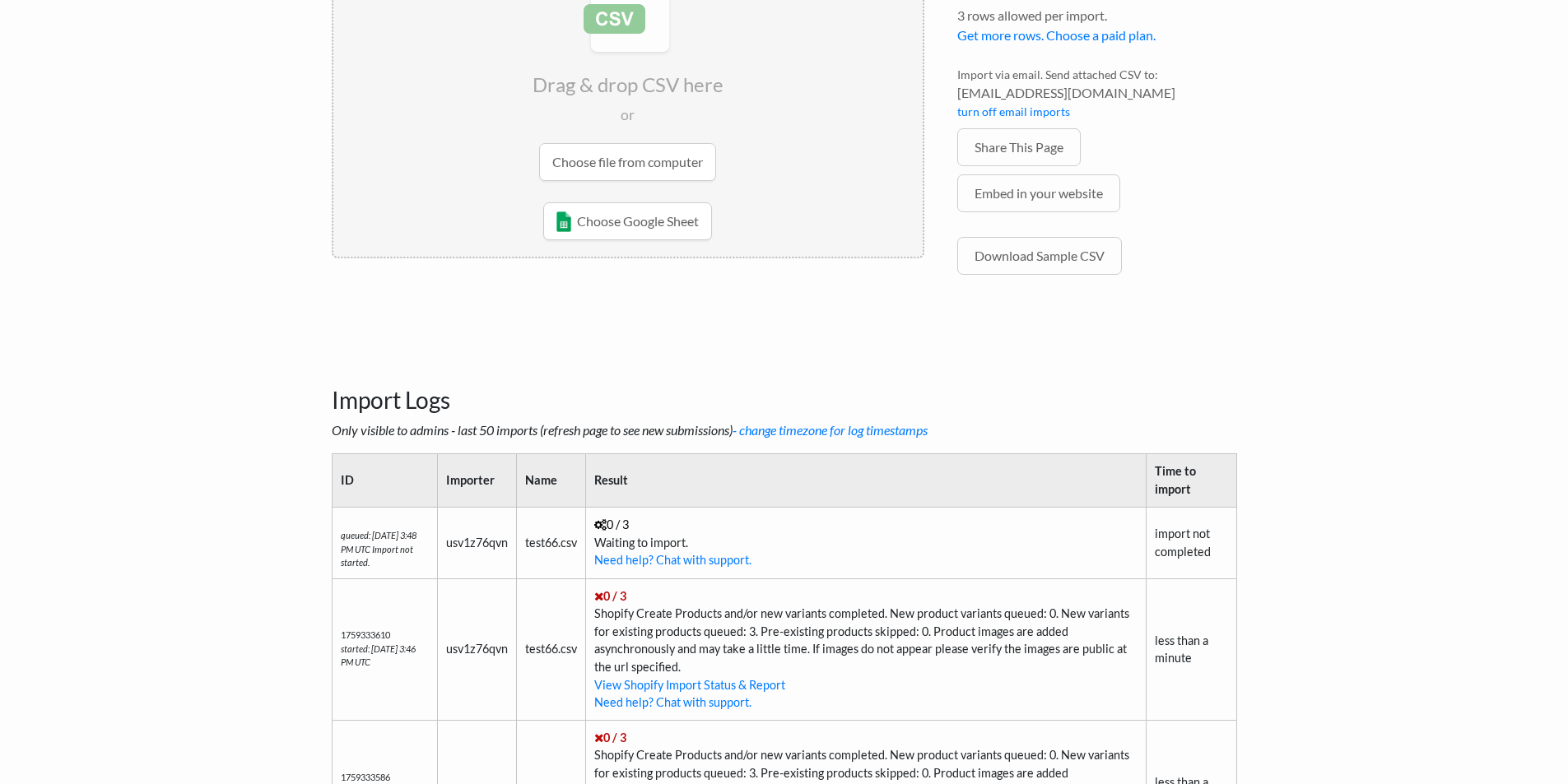
click at [915, 259] on main "Shopify Create Products Import Choose your spreadsheet below to import. Drag & …" at bounding box center [784, 498] width 938 height 1346
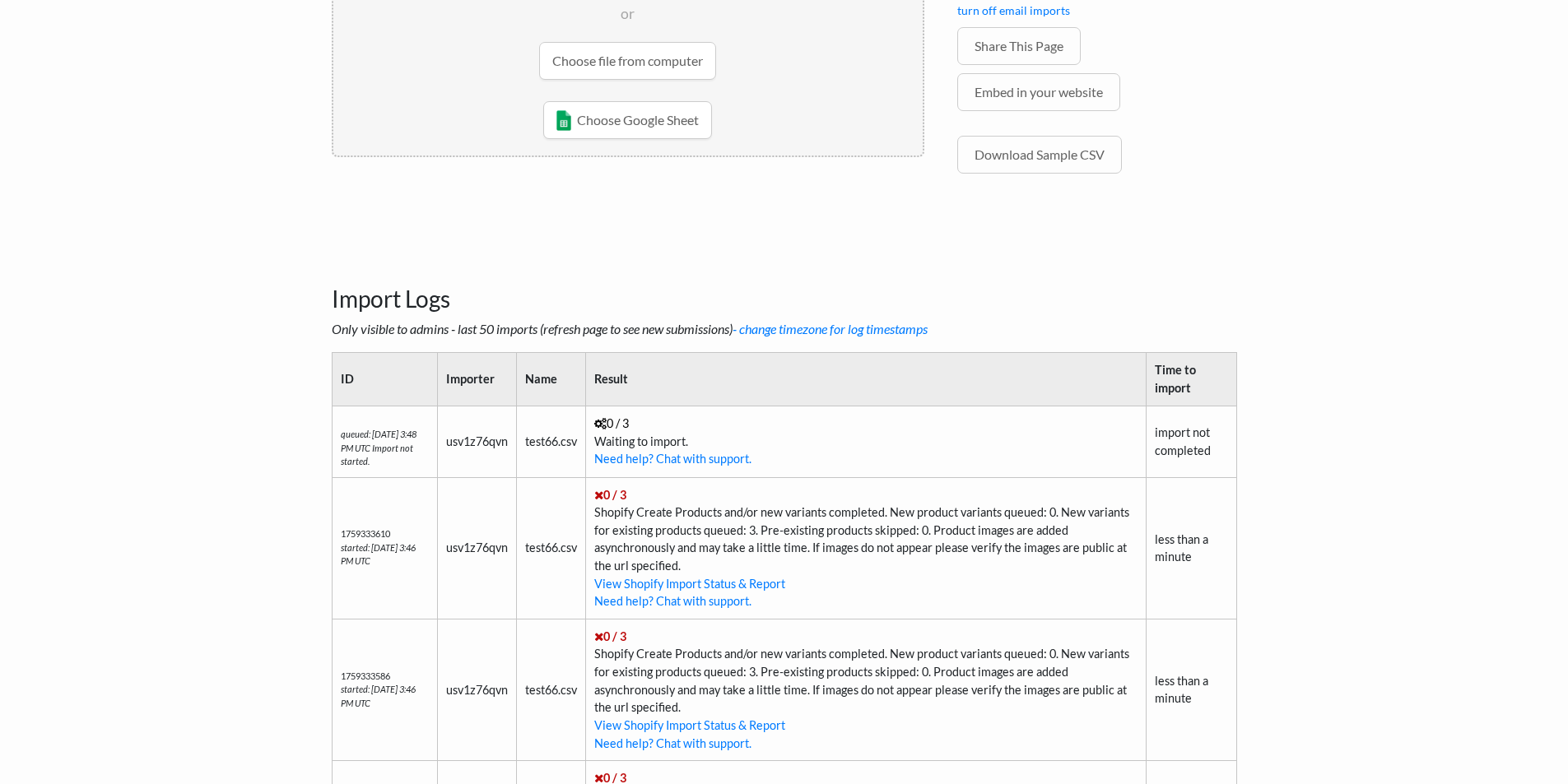
click at [915, 259] on main "Shopify Create Products Import Choose your spreadsheet below to import. Drag & …" at bounding box center [784, 398] width 938 height 1346
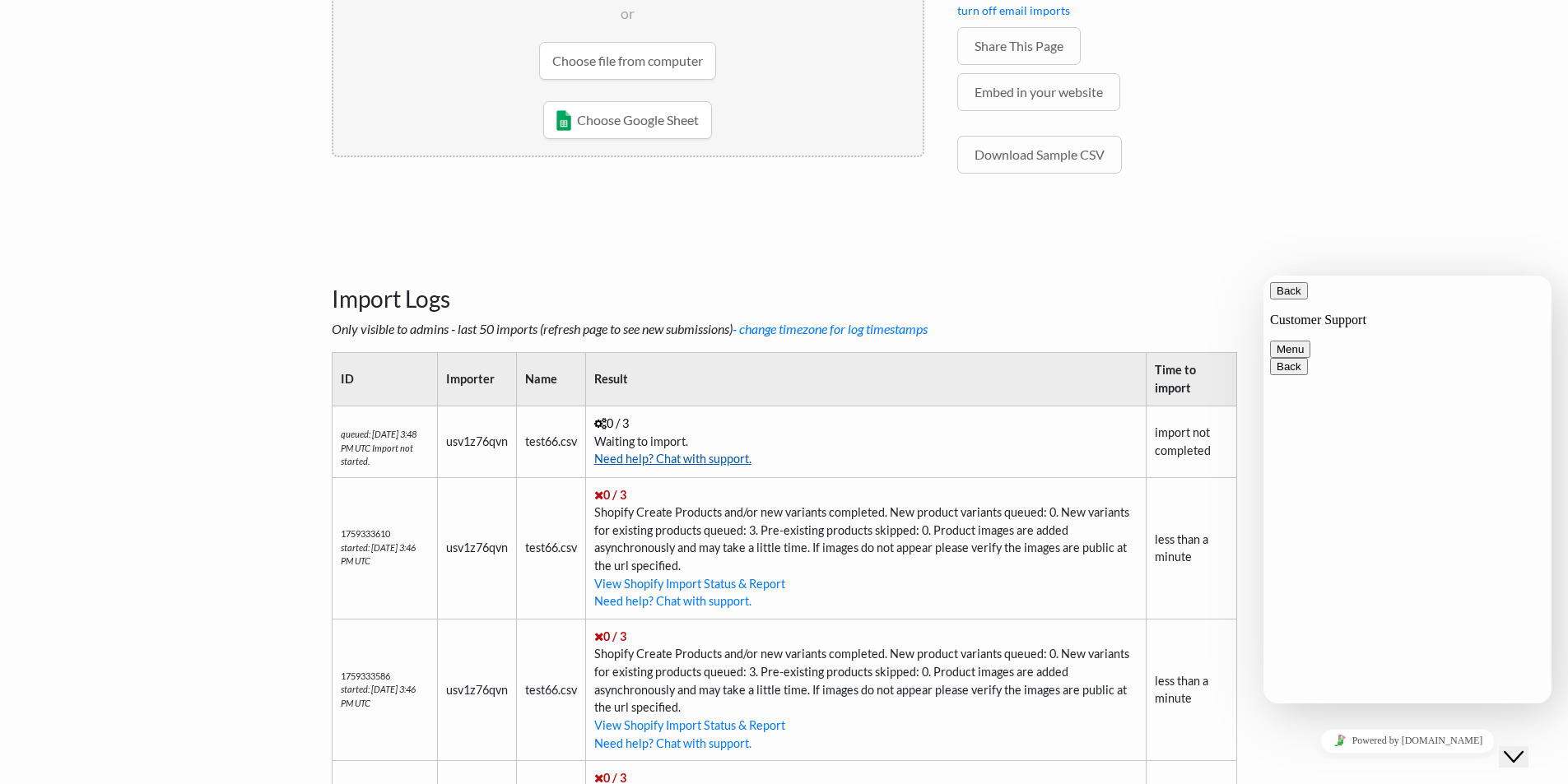
click at [688, 453] on link "Need help? Chat with support." at bounding box center [673, 459] width 157 height 14
click at [655, 460] on link "Need help? Chat with support." at bounding box center [673, 459] width 157 height 14
click at [784, 274] on h3 "Import Logs" at bounding box center [784, 278] width 905 height 69
click at [1513, 746] on button "Close Chat This icon closes the chat window." at bounding box center [1513, 756] width 30 height 21
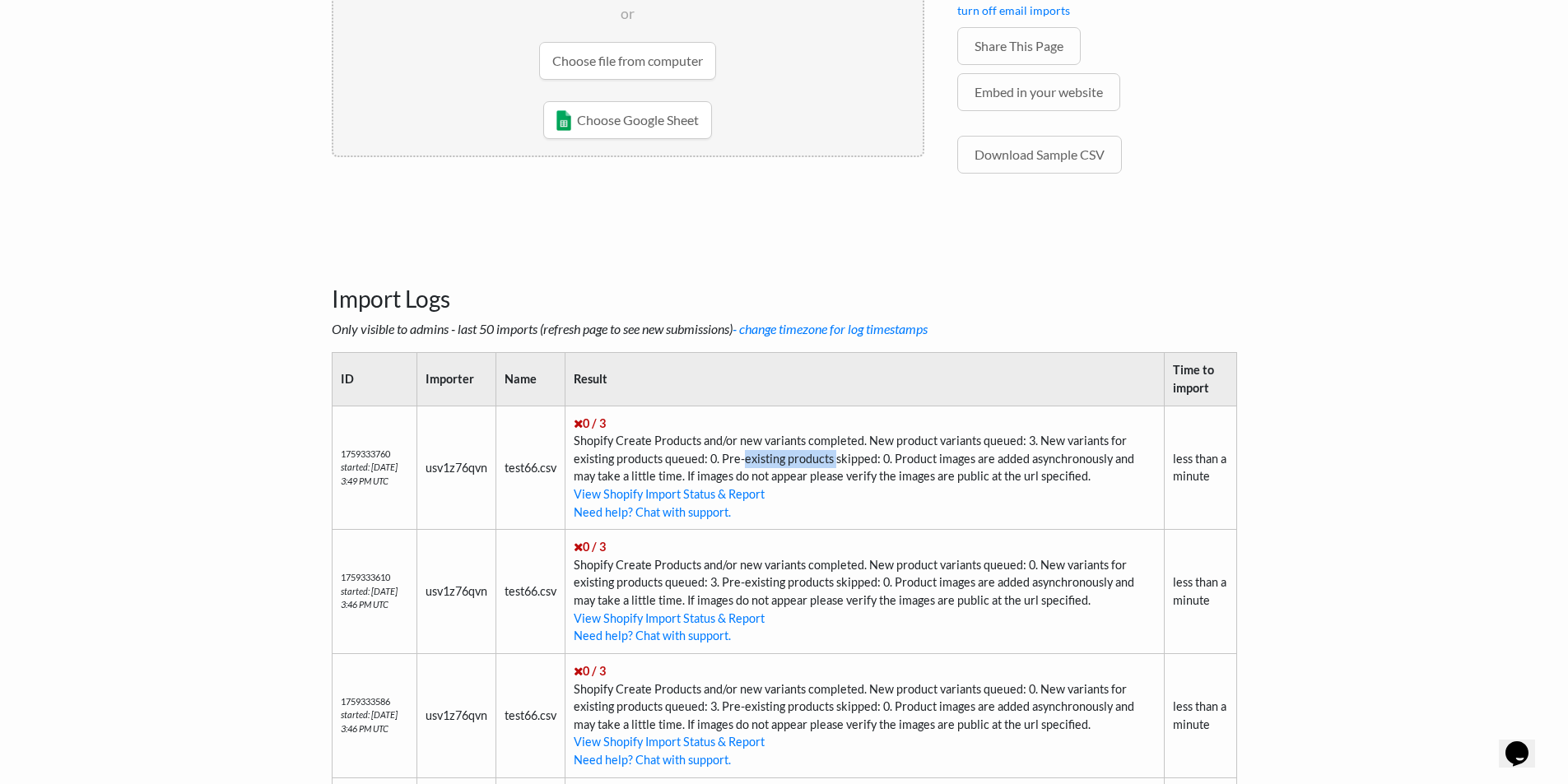
drag, startPoint x: 751, startPoint y: 462, endPoint x: 845, endPoint y: 463, distance: 94.0
click at [845, 463] on td "0 / 3 Shopify Create Products and/or new variants completed. New product varian…" at bounding box center [865, 468] width 599 height 124
click at [914, 455] on td "0 / 3 Shopify Create Products and/or new variants completed. New product varian…" at bounding box center [865, 468] width 599 height 124
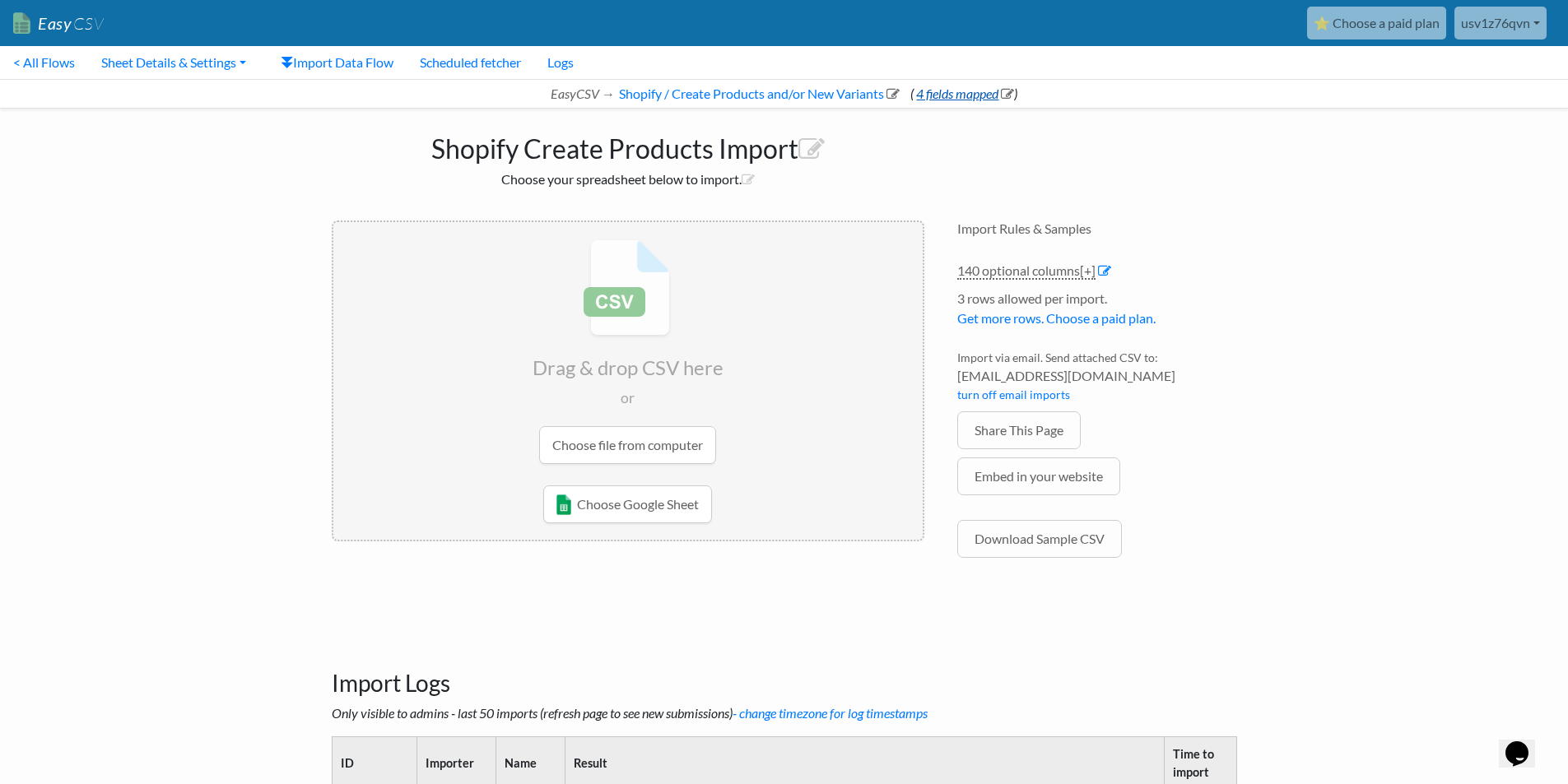
click at [949, 92] on link "4 fields mapped" at bounding box center [963, 93] width 101 height 16
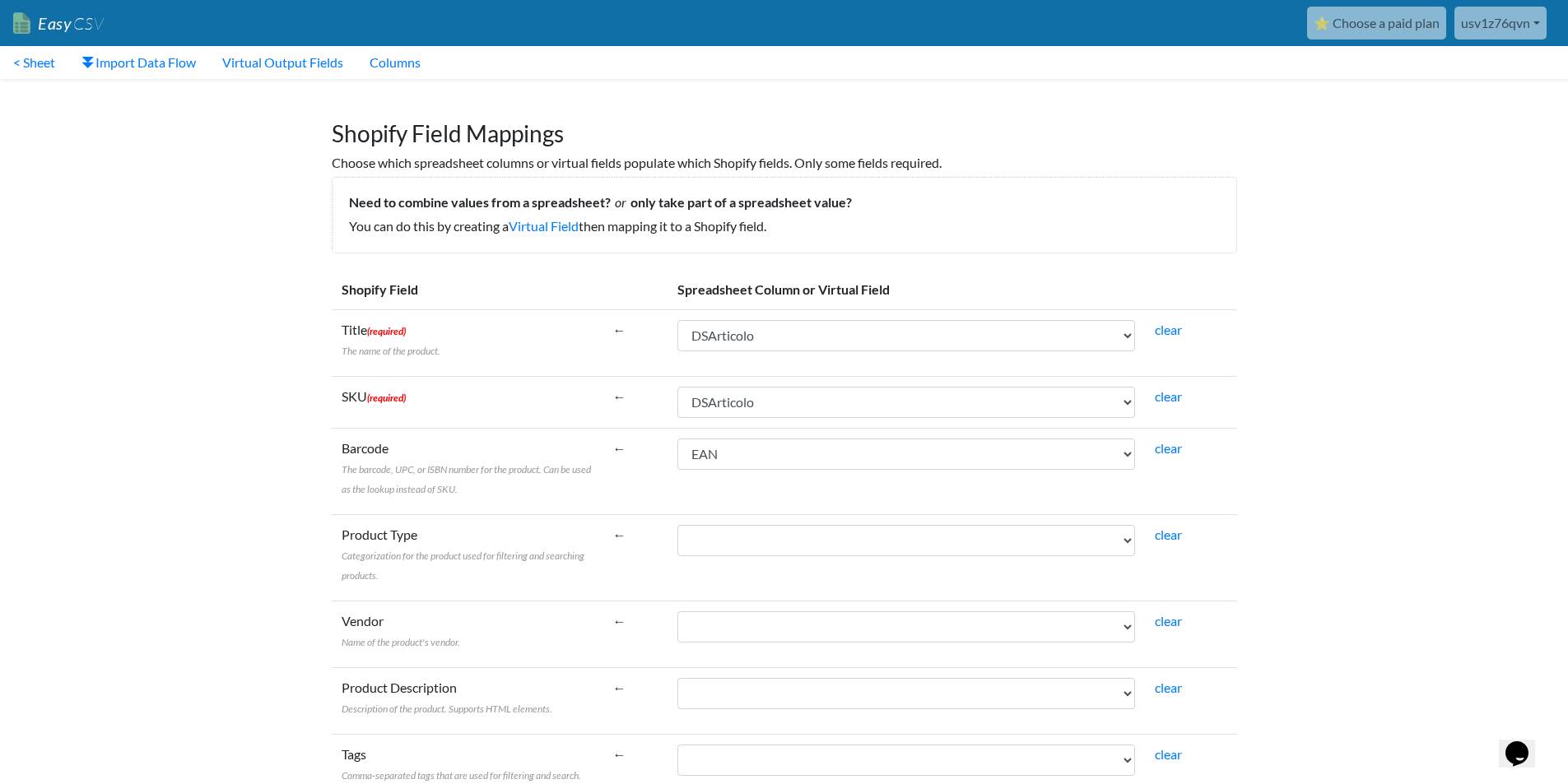
scroll to position [191, 0]
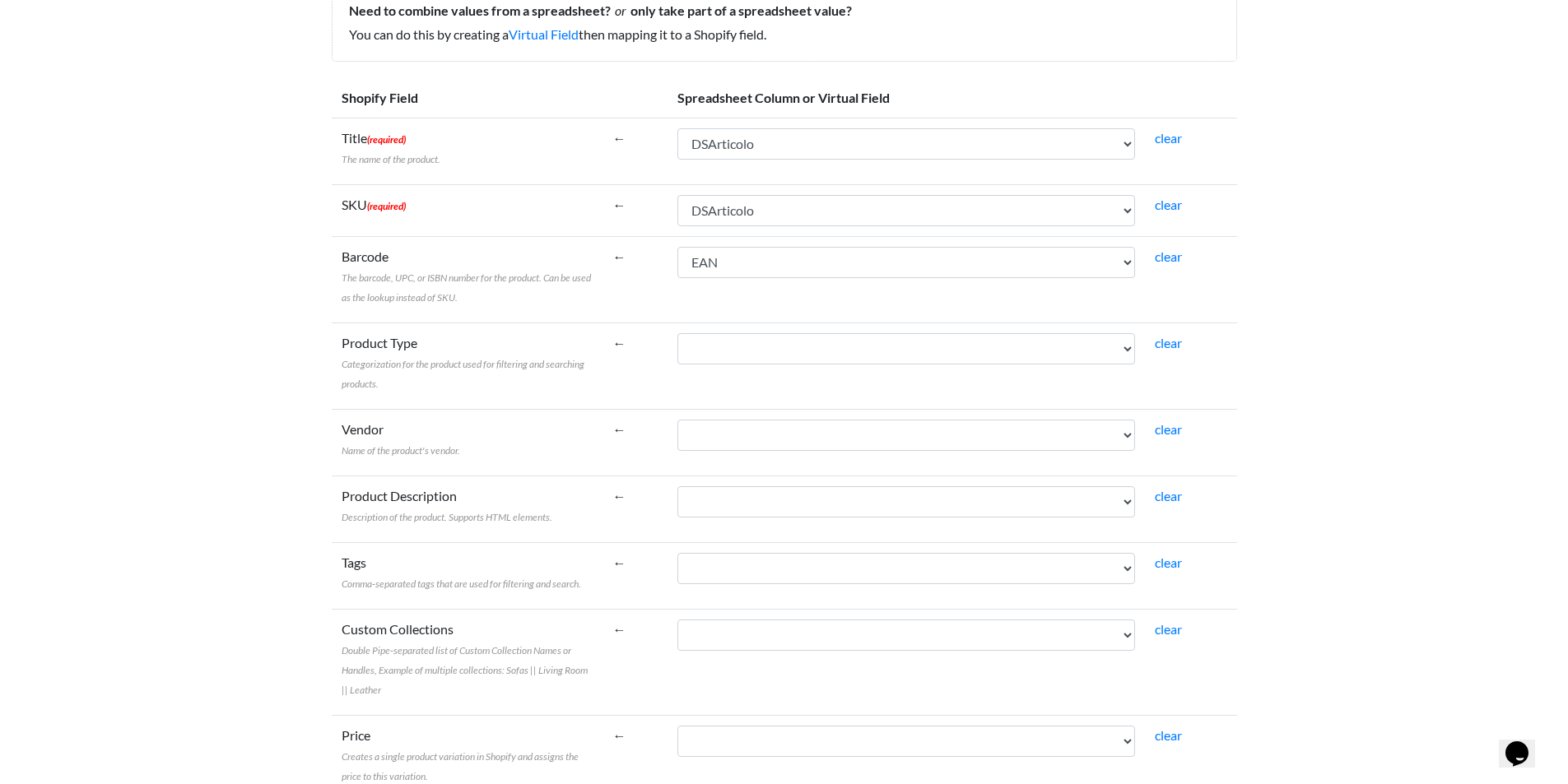
click at [762, 160] on td "IGUNegozio CodNegozio IGUArticolo Modello CodEsterno DSArticolo DSArticoloWeb N…" at bounding box center [906, 151] width 477 height 67
click at [751, 153] on select "IGUNegozio CodNegozio IGUArticolo Modello CodEsterno DSArticolo DSArticoloWeb N…" at bounding box center [906, 144] width 458 height 31
select select "cr_764196"
click at [678, 129] on select "IGUNegozio CodNegozio IGUArticolo Modello CodEsterno DSArticolo DSArticoloWeb N…" at bounding box center [906, 144] width 458 height 31
click at [768, 222] on select "IGUNegozio CodNegozio IGUArticolo Modello CodEsterno DSArticolo DSArticoloWeb N…" at bounding box center [906, 211] width 458 height 31
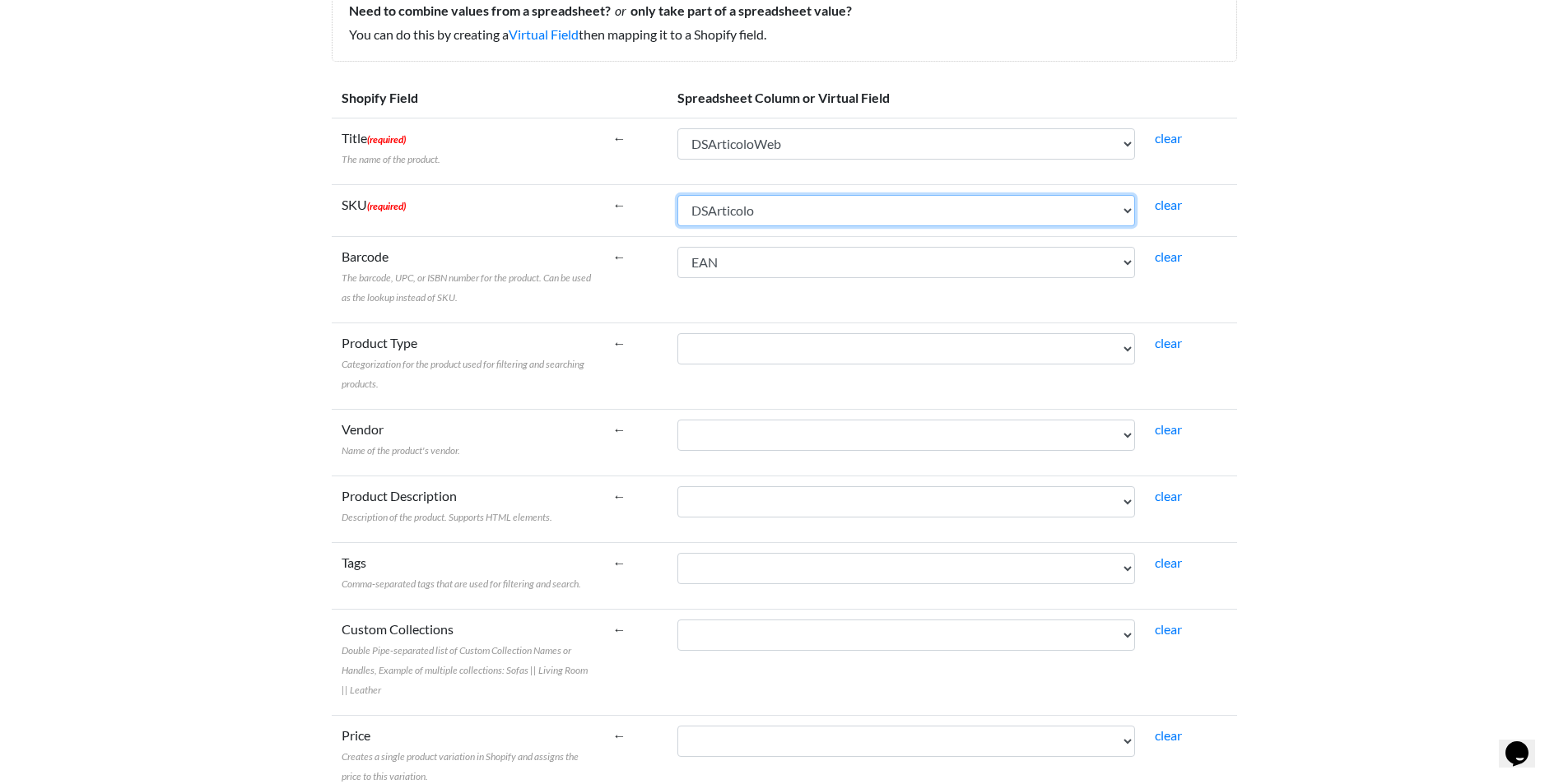
select select "cr_764196"
click at [678, 195] on select "IGUNegozio CodNegozio IGUArticolo Modello CodEsterno DSArticolo DSArticoloWeb N…" at bounding box center [906, 211] width 458 height 31
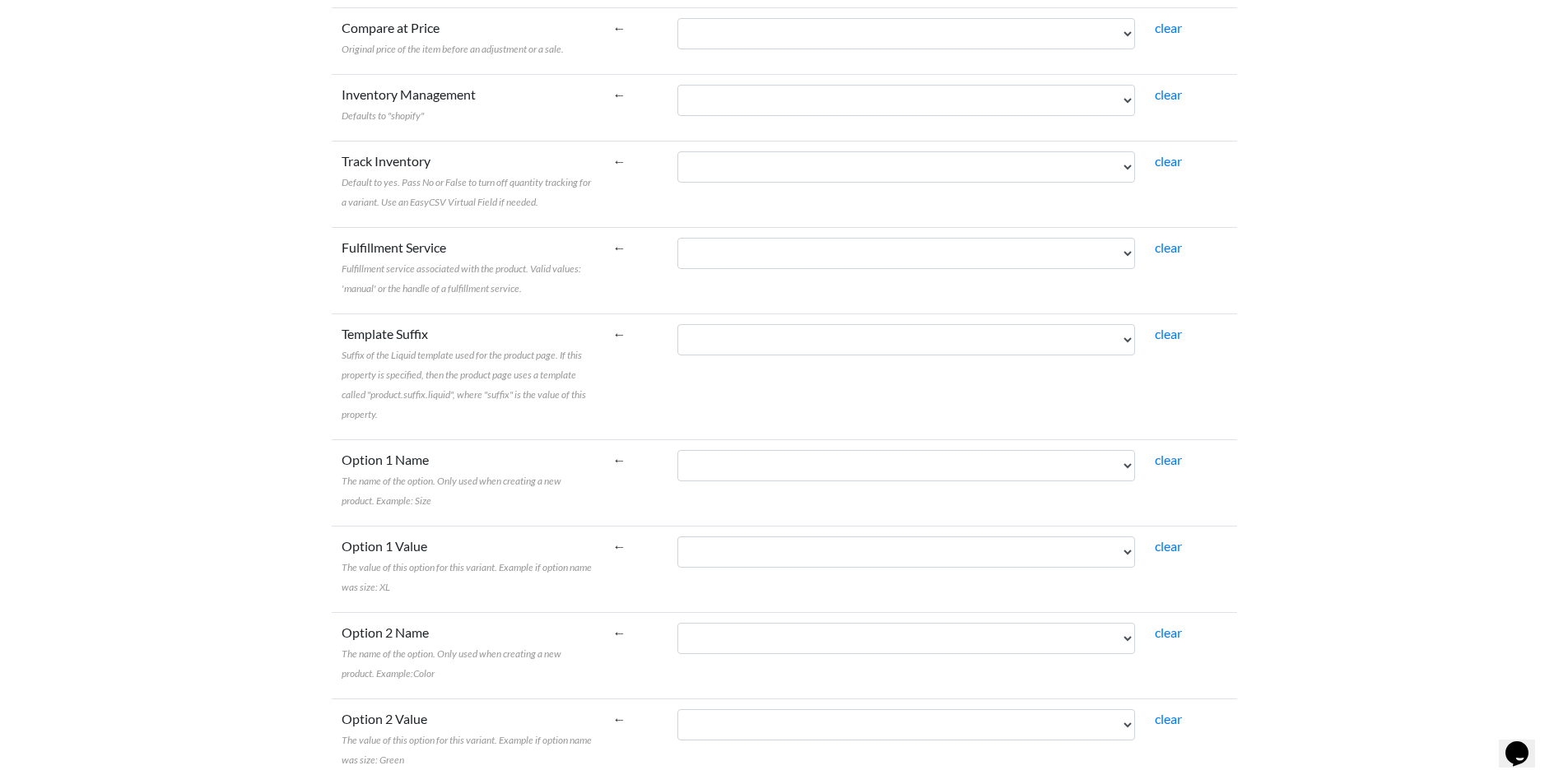
scroll to position [2705, 0]
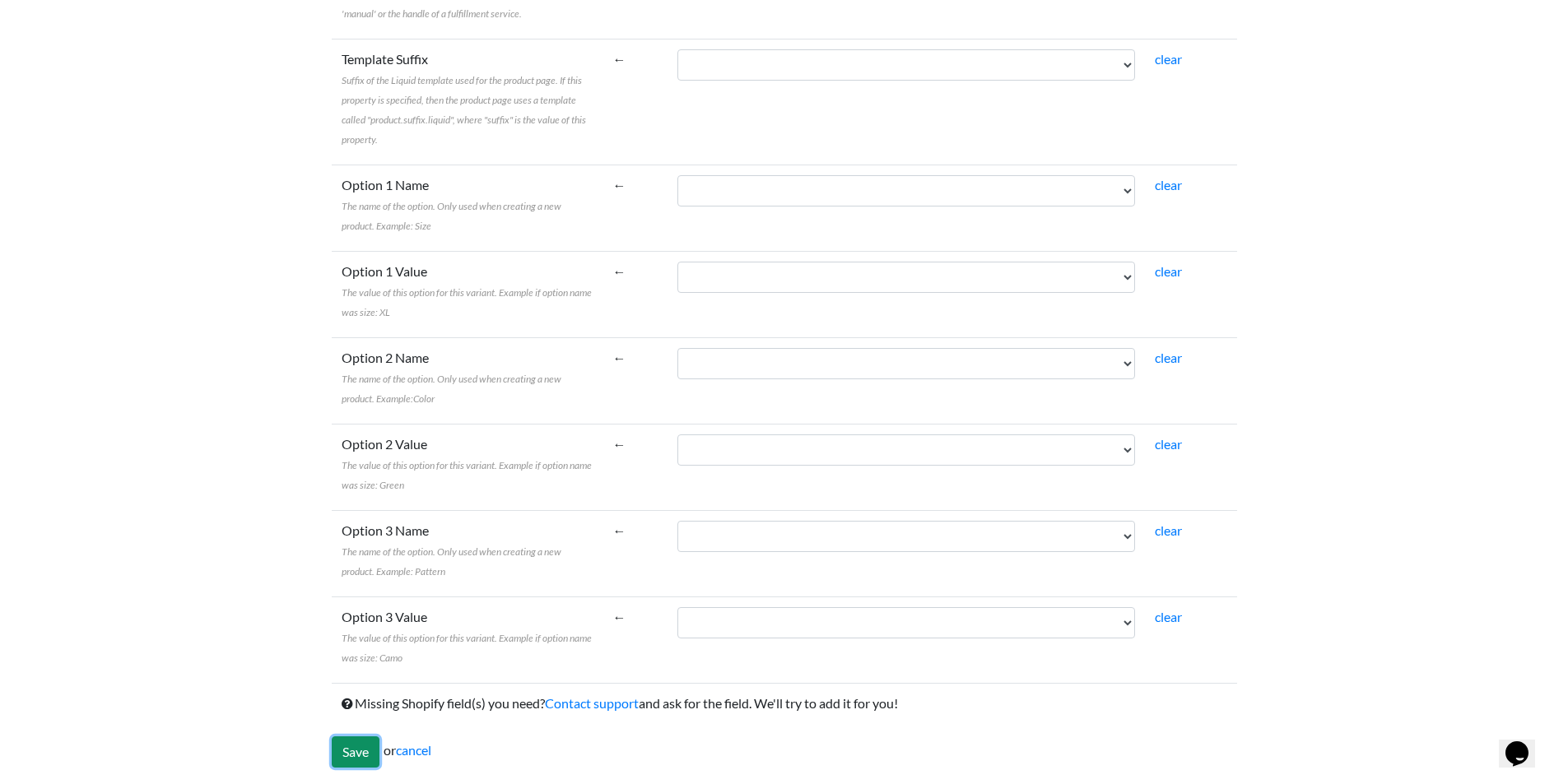
click at [341, 758] on input "Save" at bounding box center [356, 753] width 48 height 31
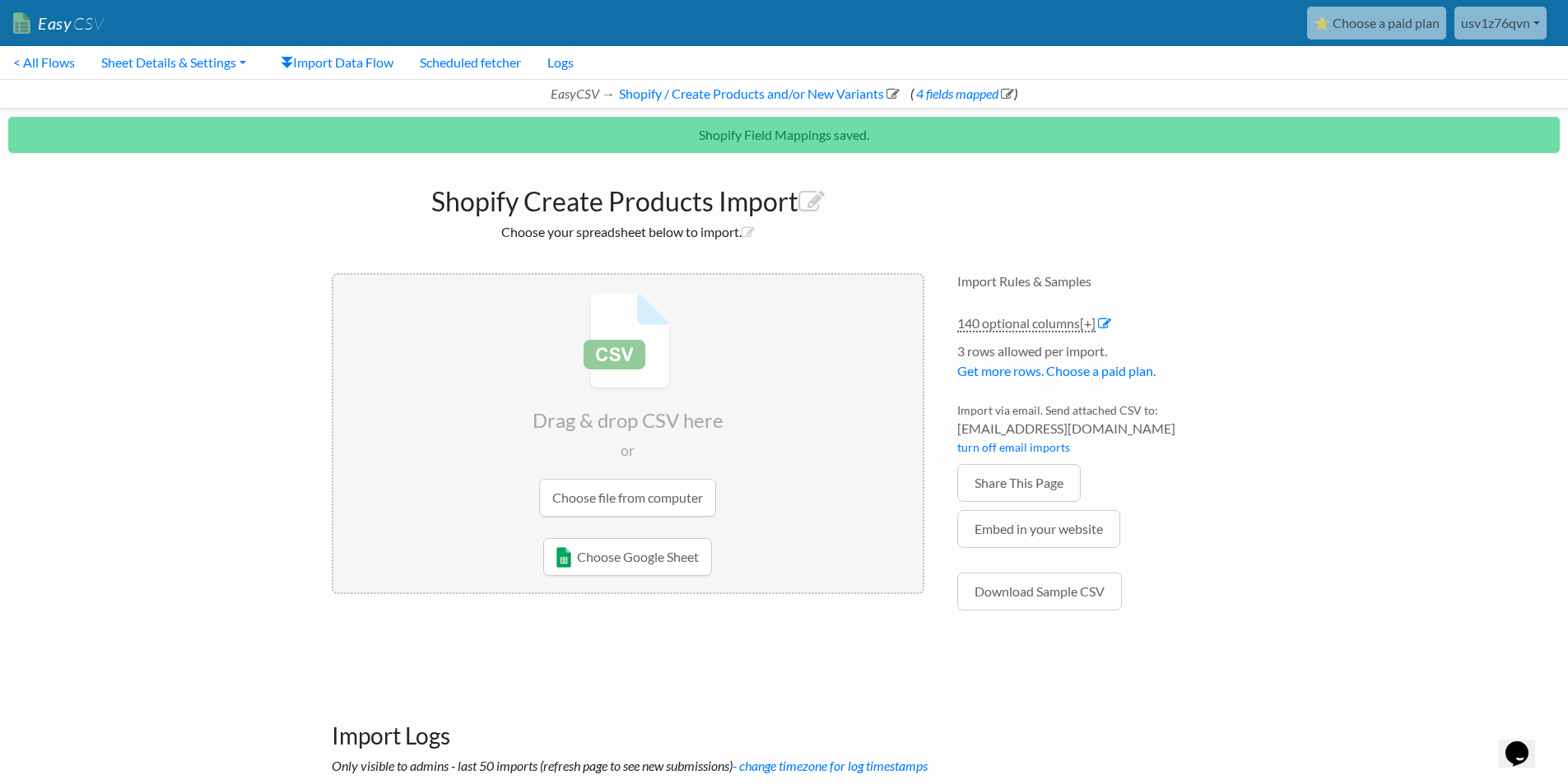
click at [659, 497] on input "file" at bounding box center [628, 404] width 589 height 259
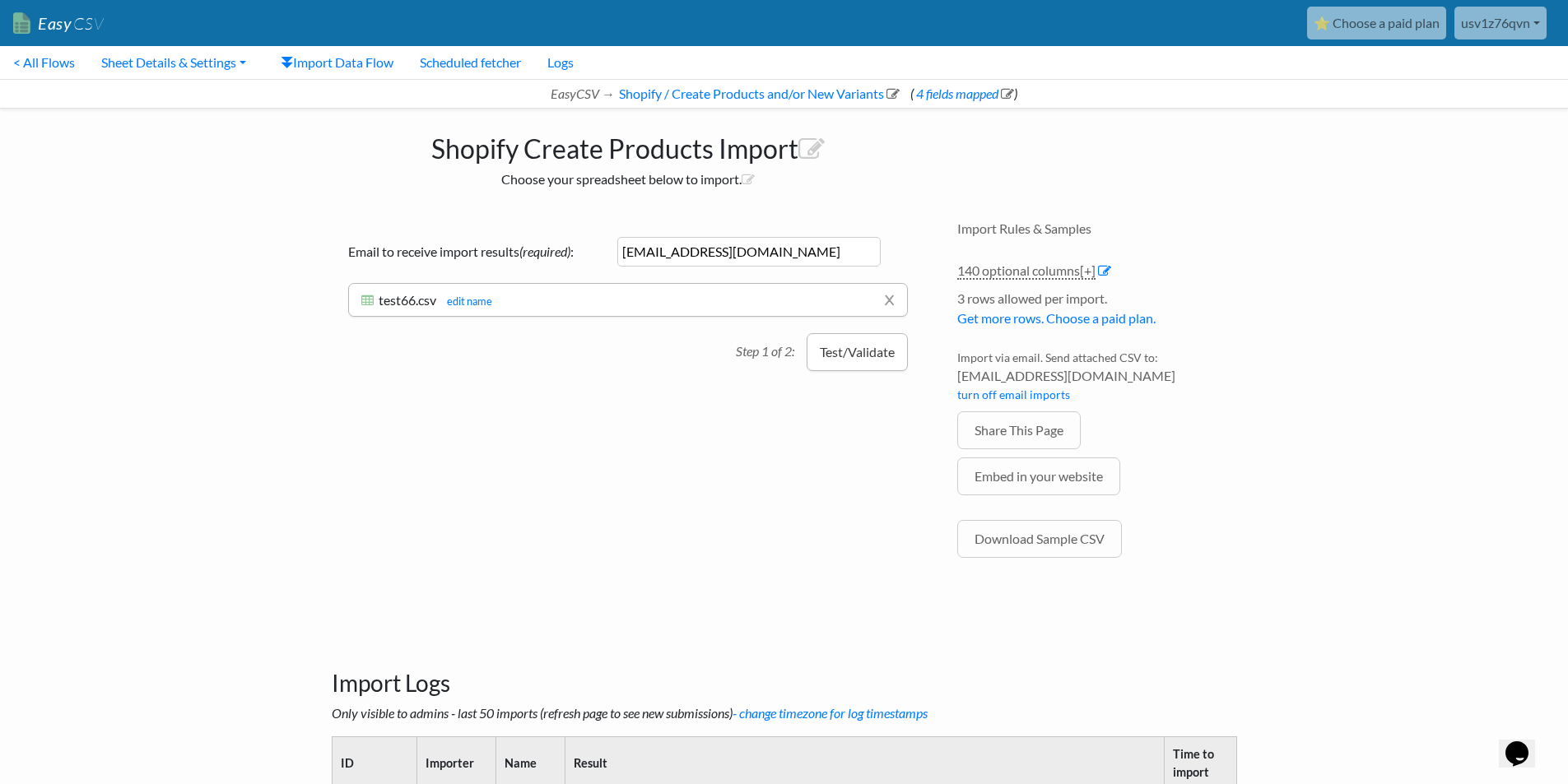
click at [851, 367] on button "Test/Validate" at bounding box center [856, 352] width 101 height 38
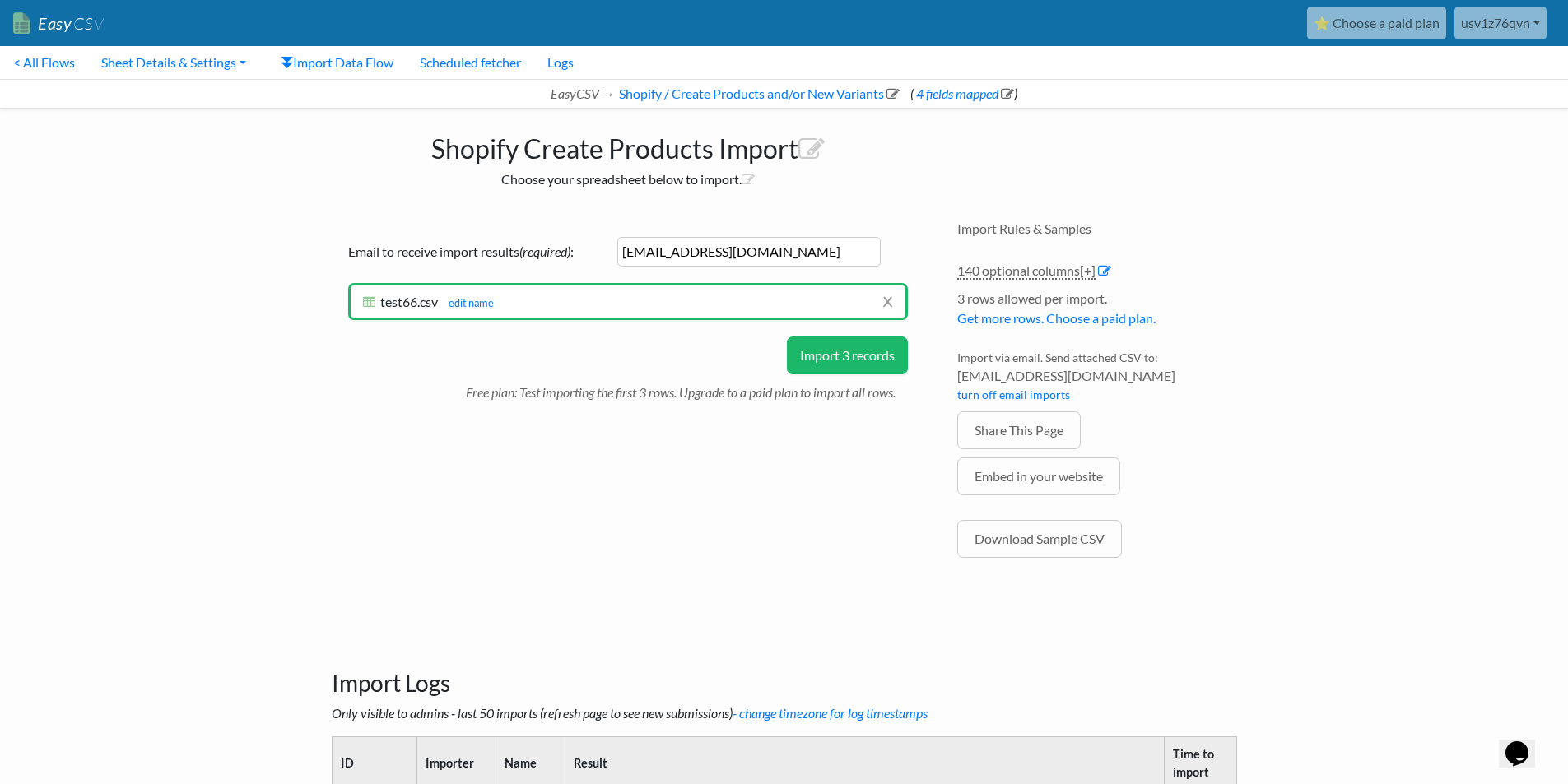
click at [851, 358] on button "Import 3 records" at bounding box center [847, 355] width 121 height 38
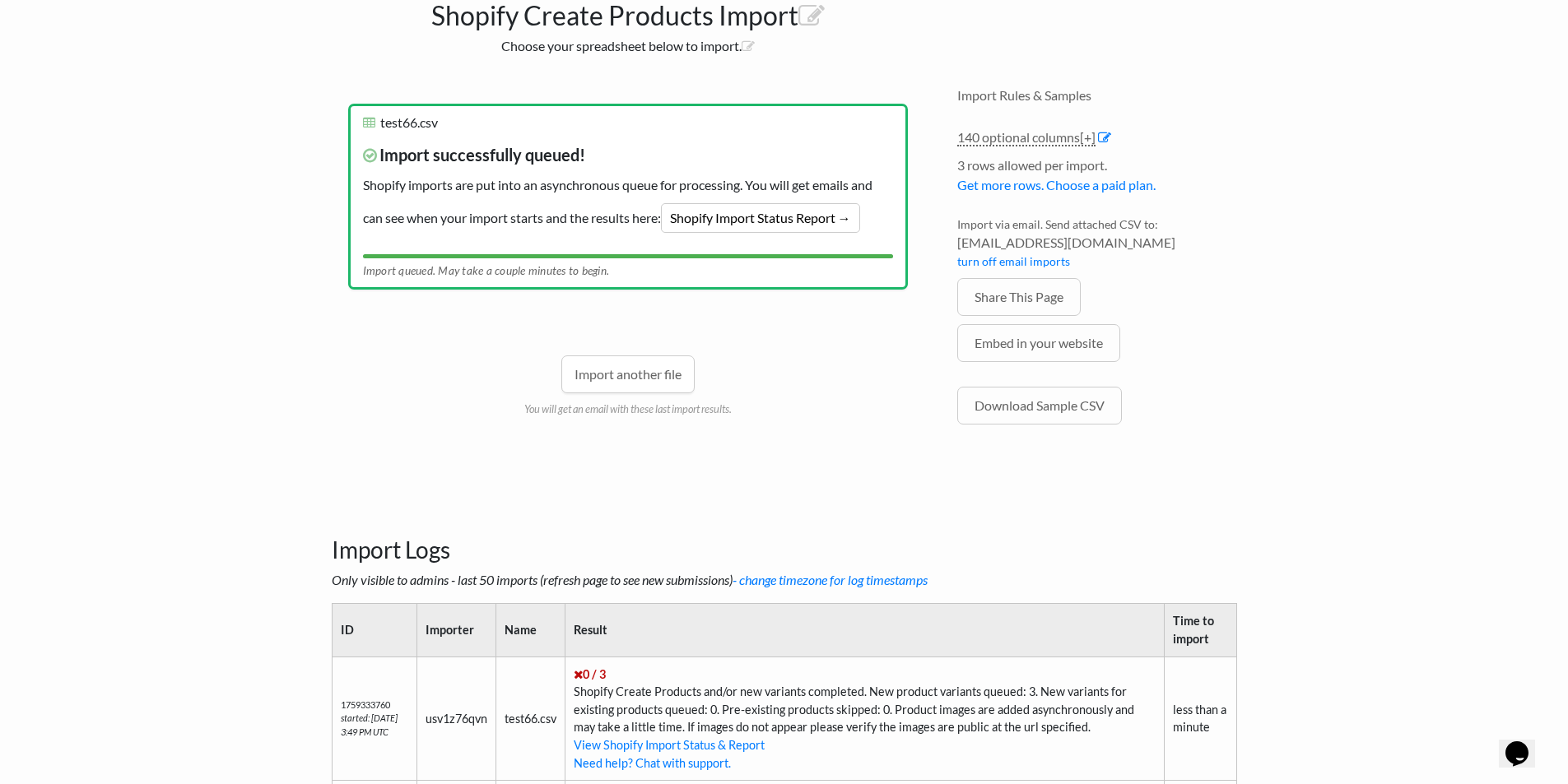
scroll to position [191, 0]
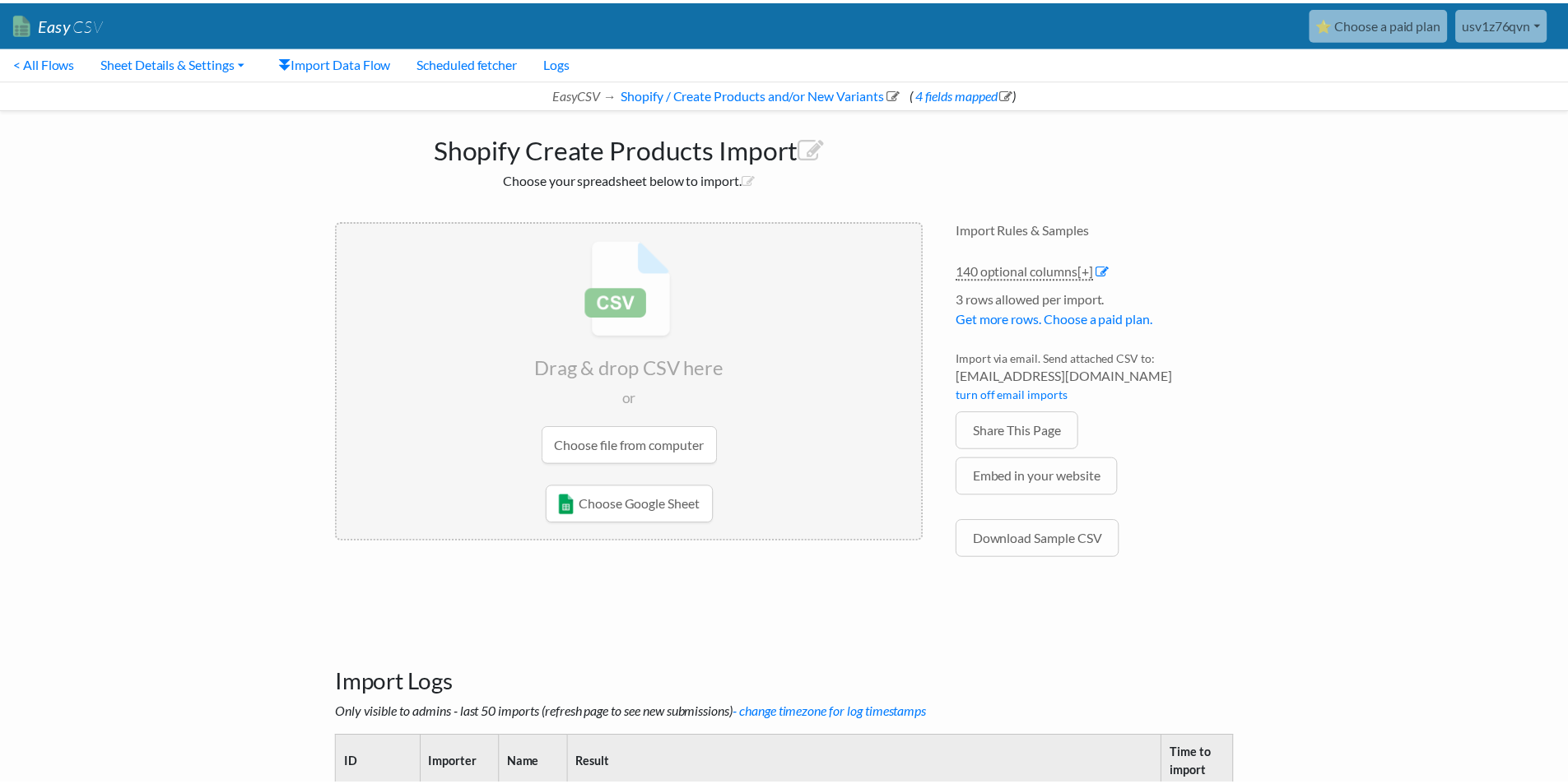
scroll to position [191, 0]
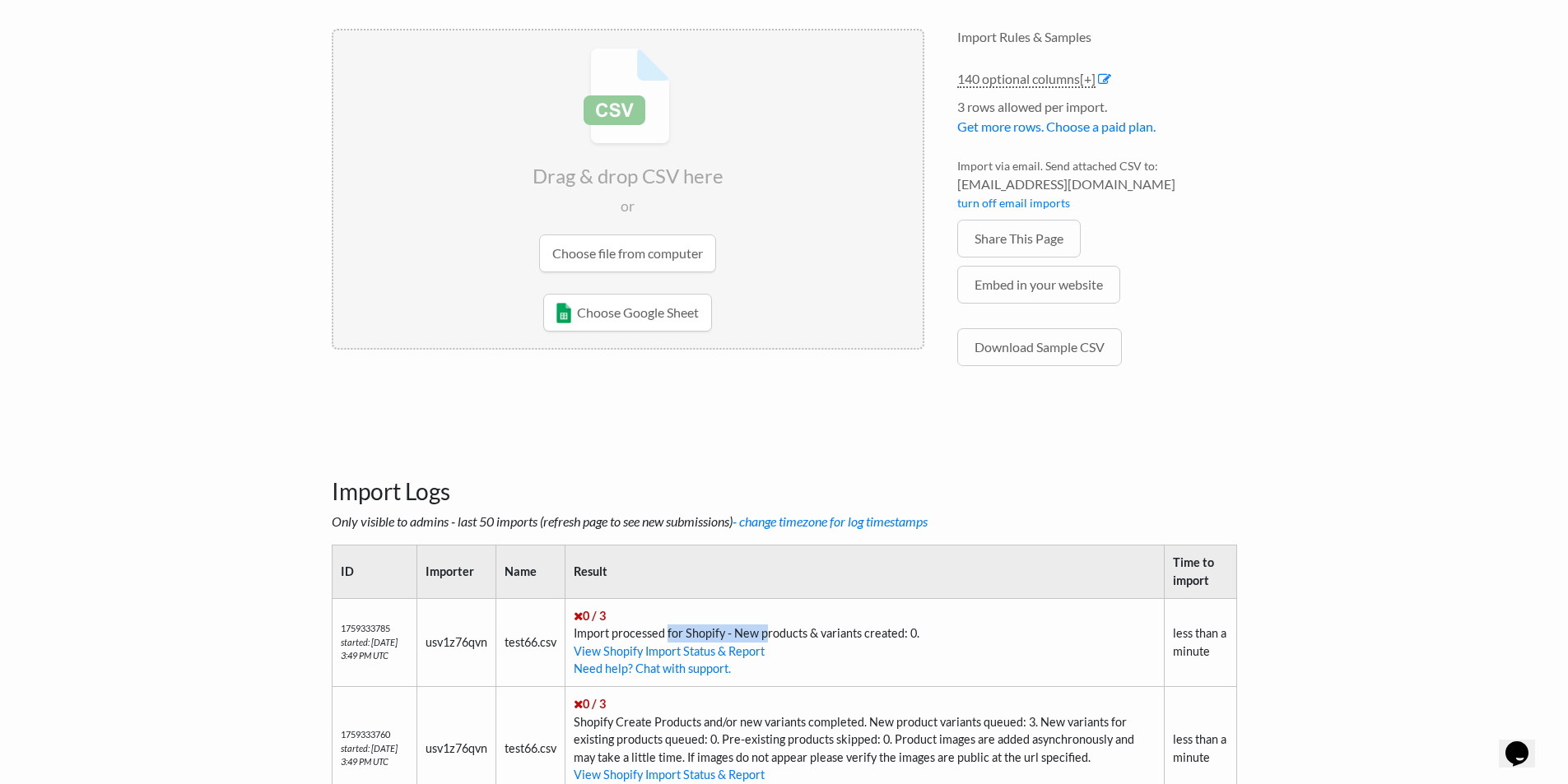
drag, startPoint x: 771, startPoint y: 632, endPoint x: 672, endPoint y: 633, distance: 99.0
click at [673, 633] on td "0 / 3 Import processed for Shopify - New products & variants created: 0. View S…" at bounding box center [865, 642] width 599 height 88
drag, startPoint x: 664, startPoint y: 633, endPoint x: 653, endPoint y: 633, distance: 11.0
click at [663, 633] on td "0 / 3 Import processed for Shopify - New products & variants created: 0. View S…" at bounding box center [865, 642] width 599 height 88
drag, startPoint x: 636, startPoint y: 631, endPoint x: 799, endPoint y: 626, distance: 163.1
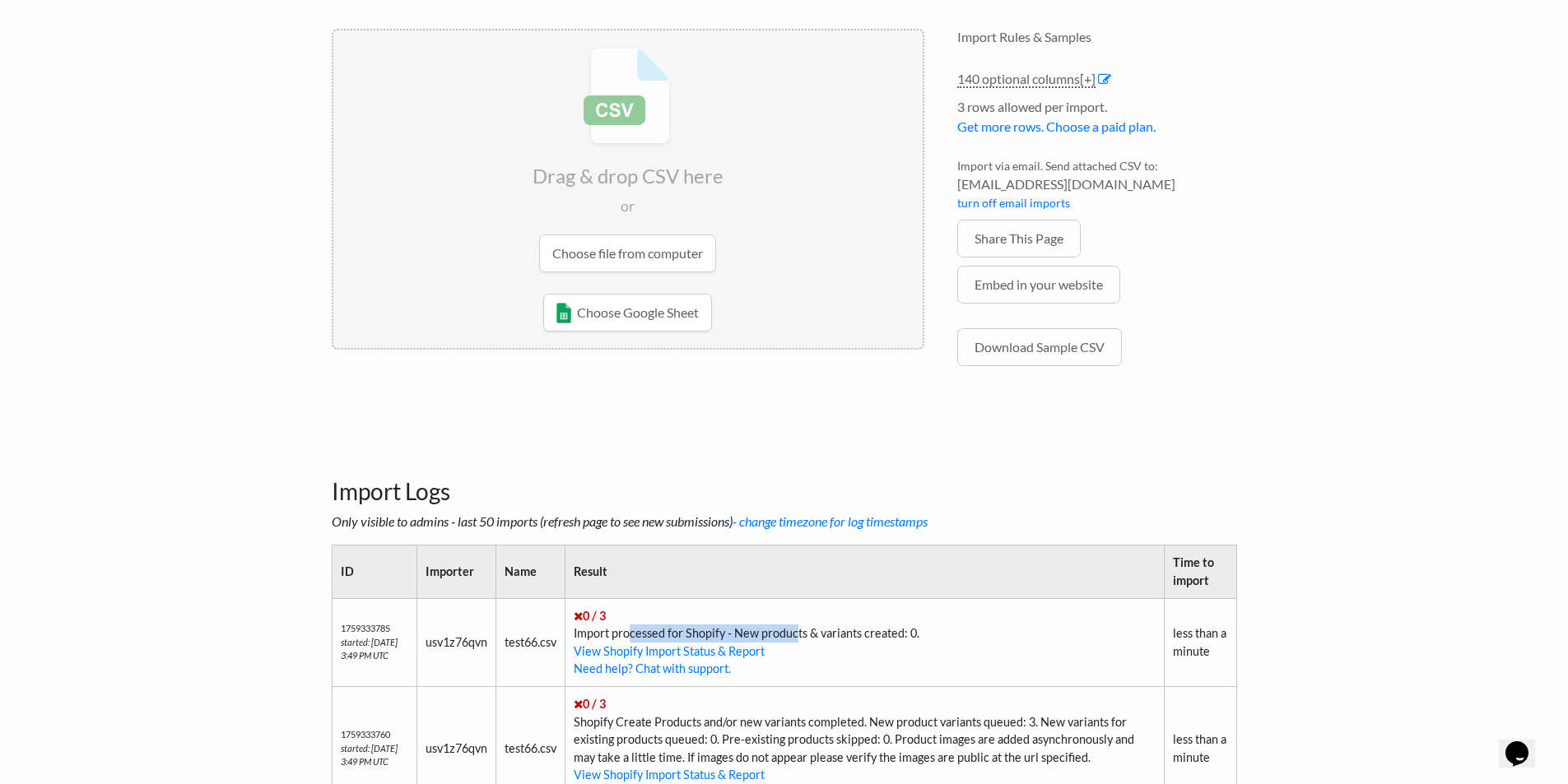
click at [799, 626] on td "0 / 3 Import processed for Shopify - New products & variants created: 0. View S…" at bounding box center [865, 642] width 599 height 88
click at [801, 626] on td "0 / 3 Import processed for Shopify - New products & variants created: 0. View S…" at bounding box center [865, 642] width 599 height 88
drag, startPoint x: 828, startPoint y: 630, endPoint x: 967, endPoint y: 630, distance: 139.0
click at [967, 630] on td "0 / 3 Import processed for Shopify - New products & variants created: 0. View S…" at bounding box center [865, 642] width 599 height 88
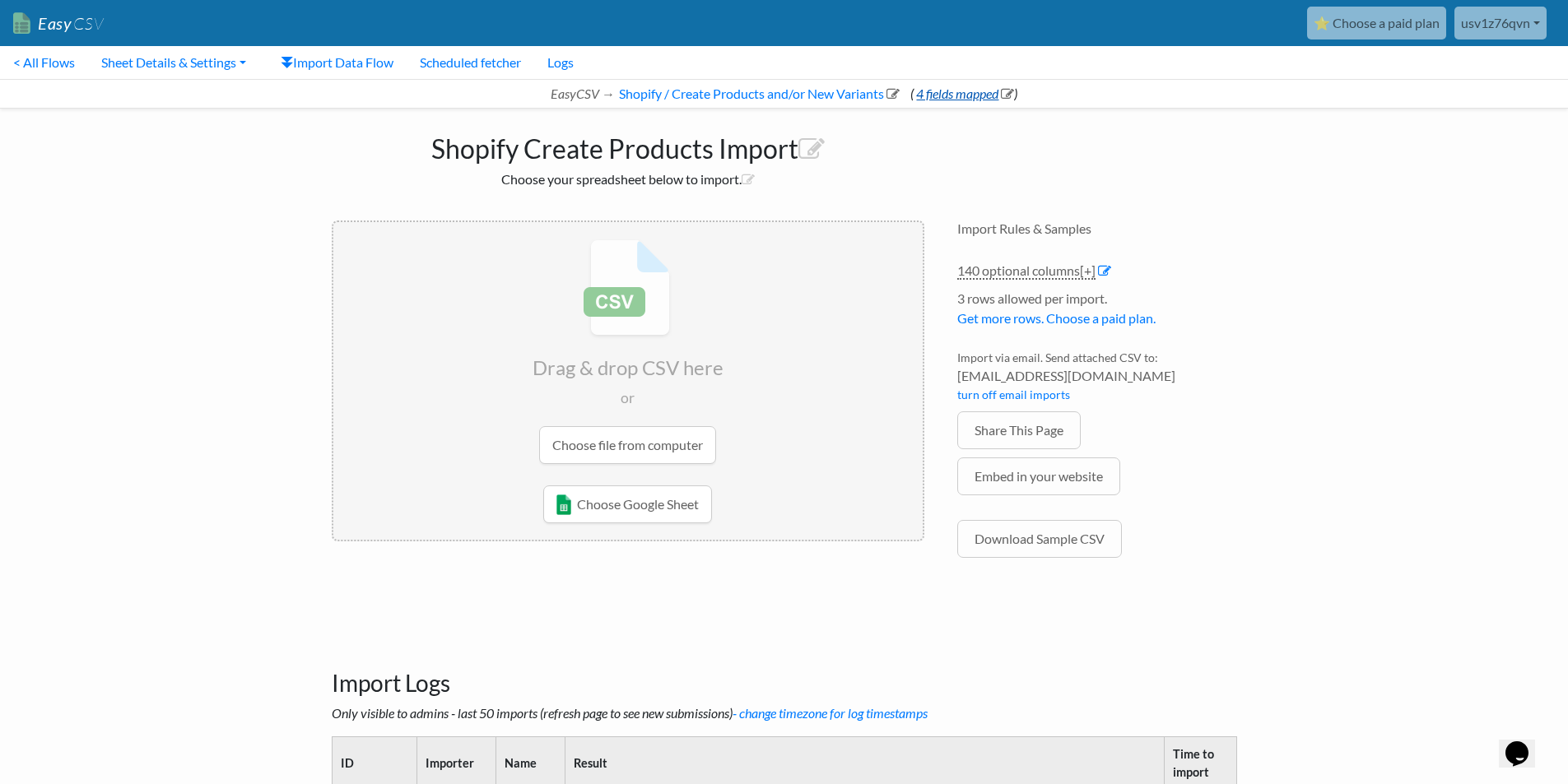
click at [956, 99] on link "4 fields mapped" at bounding box center [963, 93] width 101 height 16
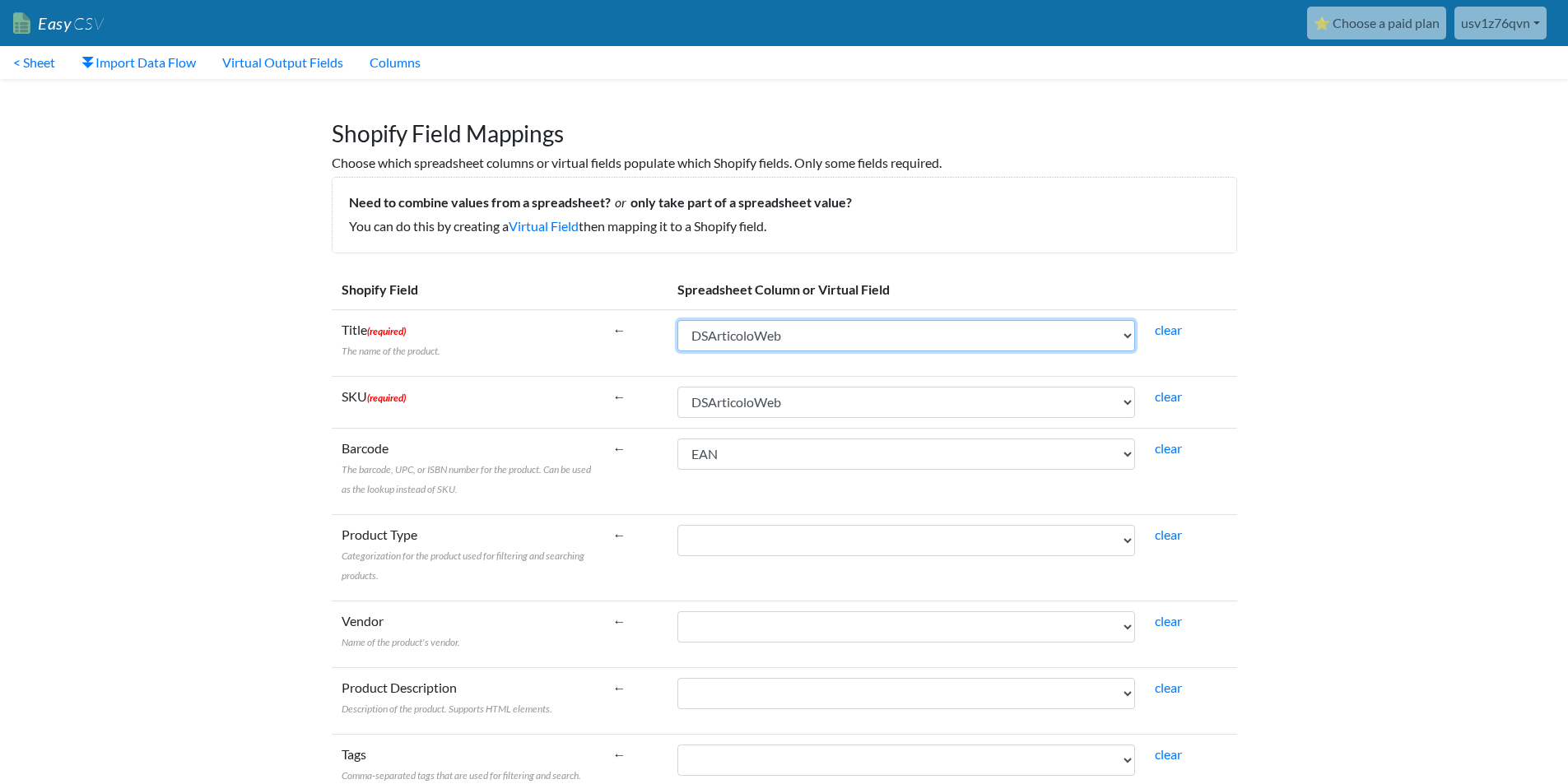
click at [823, 340] on select "IGUNegozio CodNegozio IGUArticolo Modello CodEsterno DSArticolo DSArticoloWeb N…" at bounding box center [906, 336] width 458 height 31
select select "cr_764195"
click at [678, 320] on select "IGUNegozio CodNegozio IGUArticolo Modello CodEsterno DSArticolo DSArticoloWeb N…" at bounding box center [906, 336] width 458 height 31
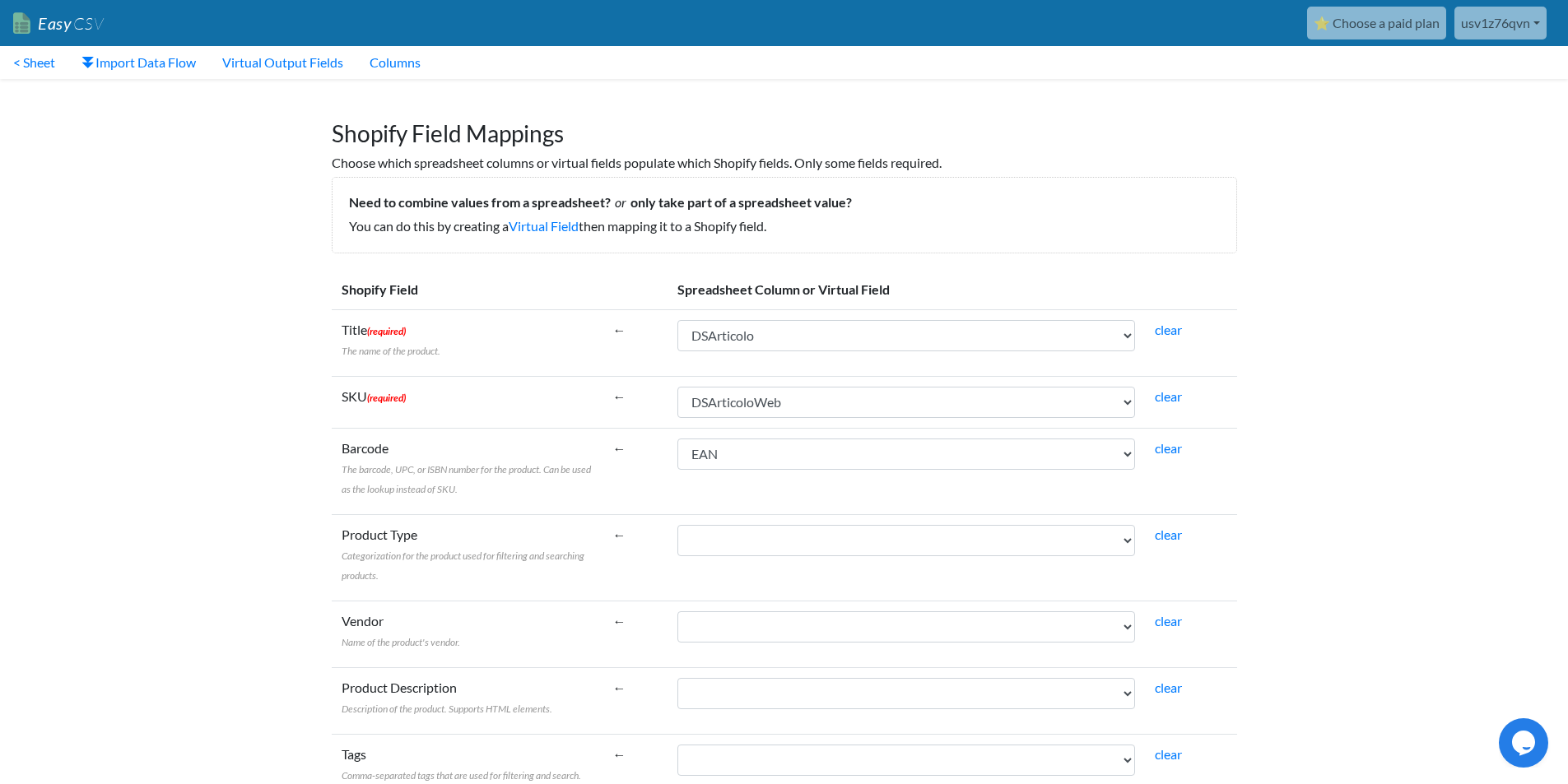
click at [753, 420] on td "IGUNegozio CodNegozio IGUArticolo Modello CodEsterno DSArticolo DSArticoloWeb N…" at bounding box center [906, 402] width 477 height 52
click at [755, 405] on select "IGUNegozio CodNegozio IGUArticolo Modello CodEsterno DSArticolo DSArticoloWeb N…" at bounding box center [906, 402] width 458 height 31
select select "cr_764195"
click at [678, 386] on select "IGUNegozio CodNegozio IGUArticolo Modello CodEsterno DSArticolo DSArticoloWeb N…" at bounding box center [906, 402] width 458 height 31
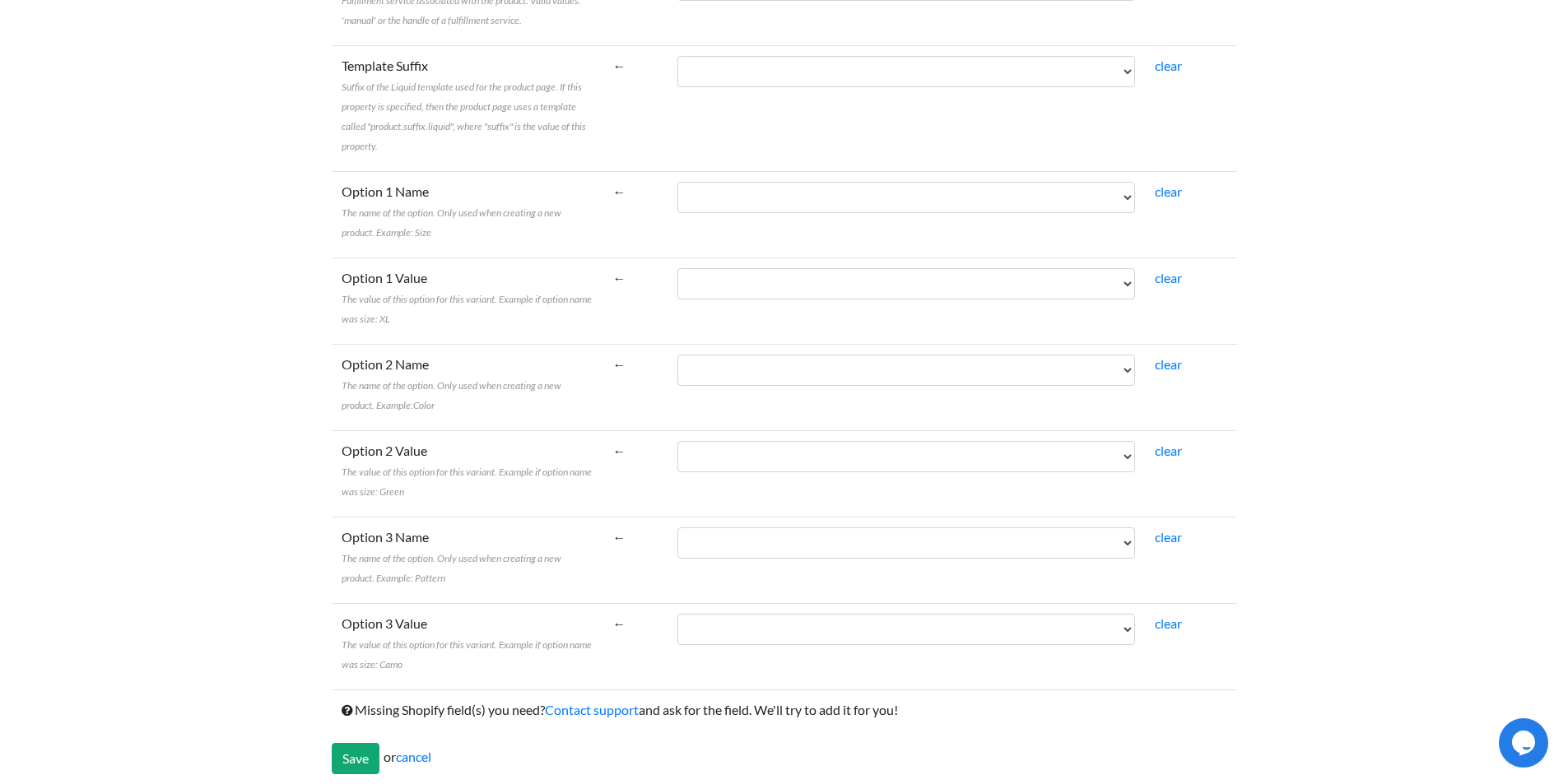
scroll to position [2705, 0]
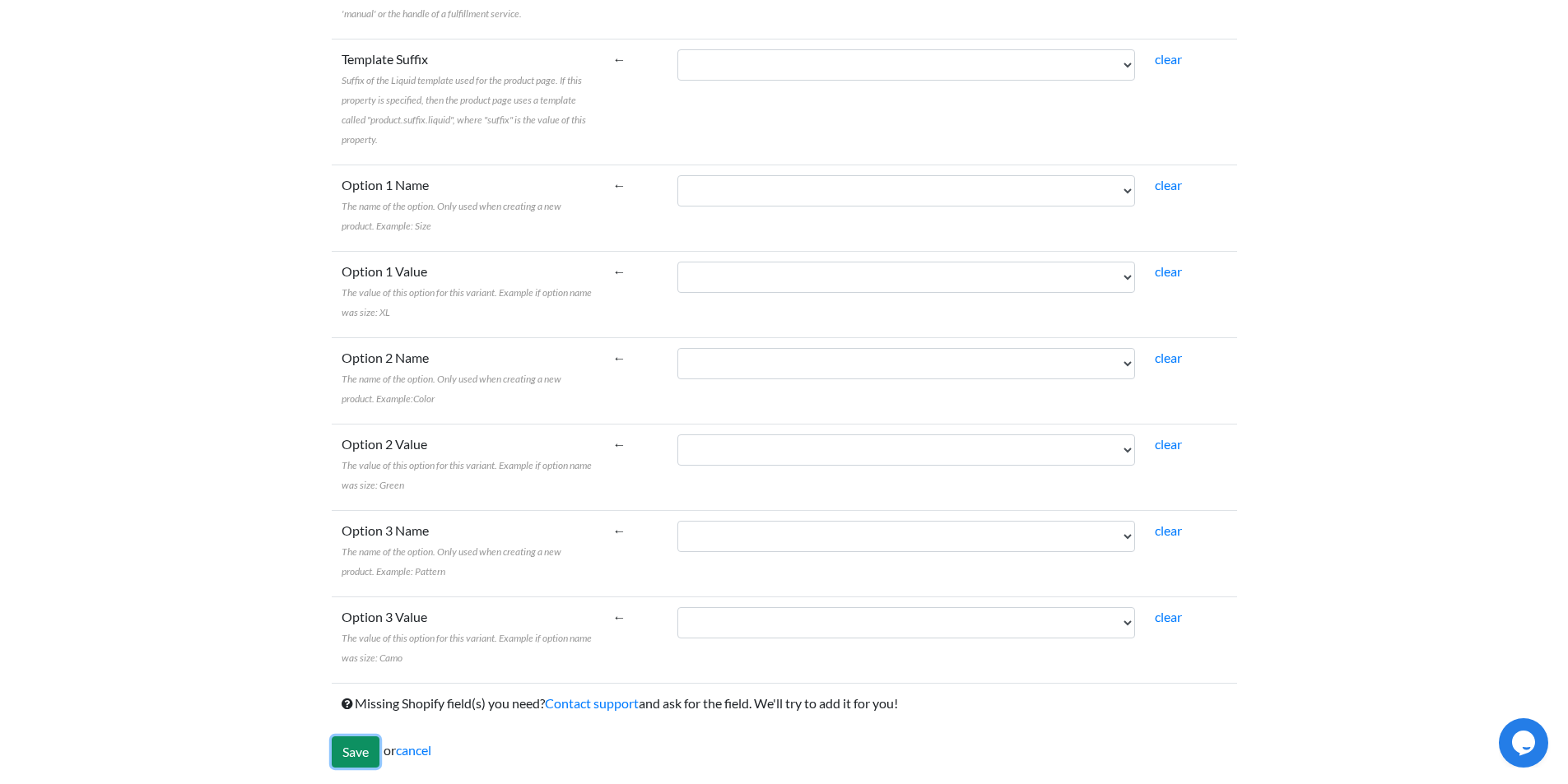
click at [352, 745] on input "Save" at bounding box center [356, 753] width 48 height 31
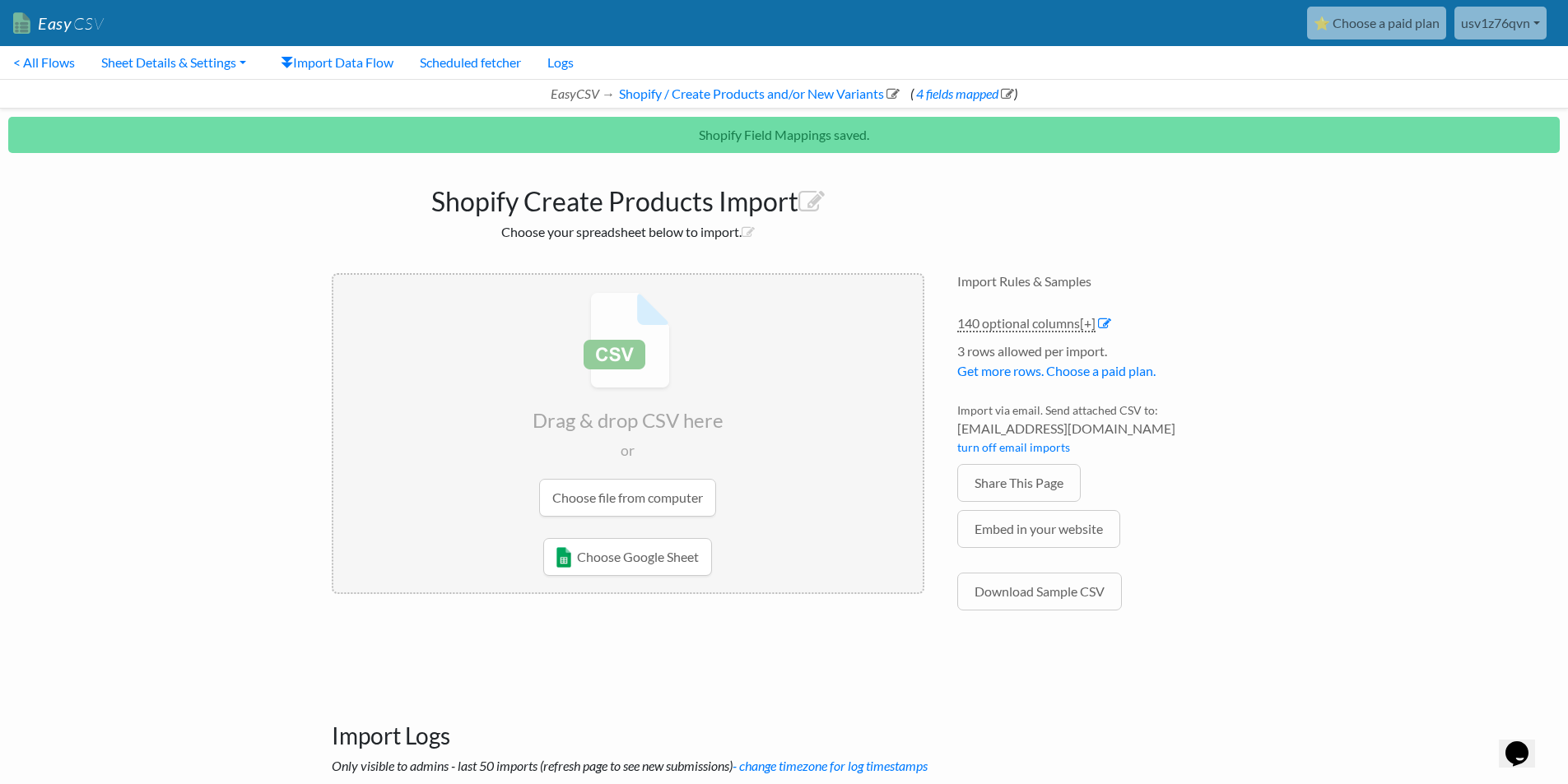
click at [594, 502] on input "file" at bounding box center [628, 404] width 589 height 259
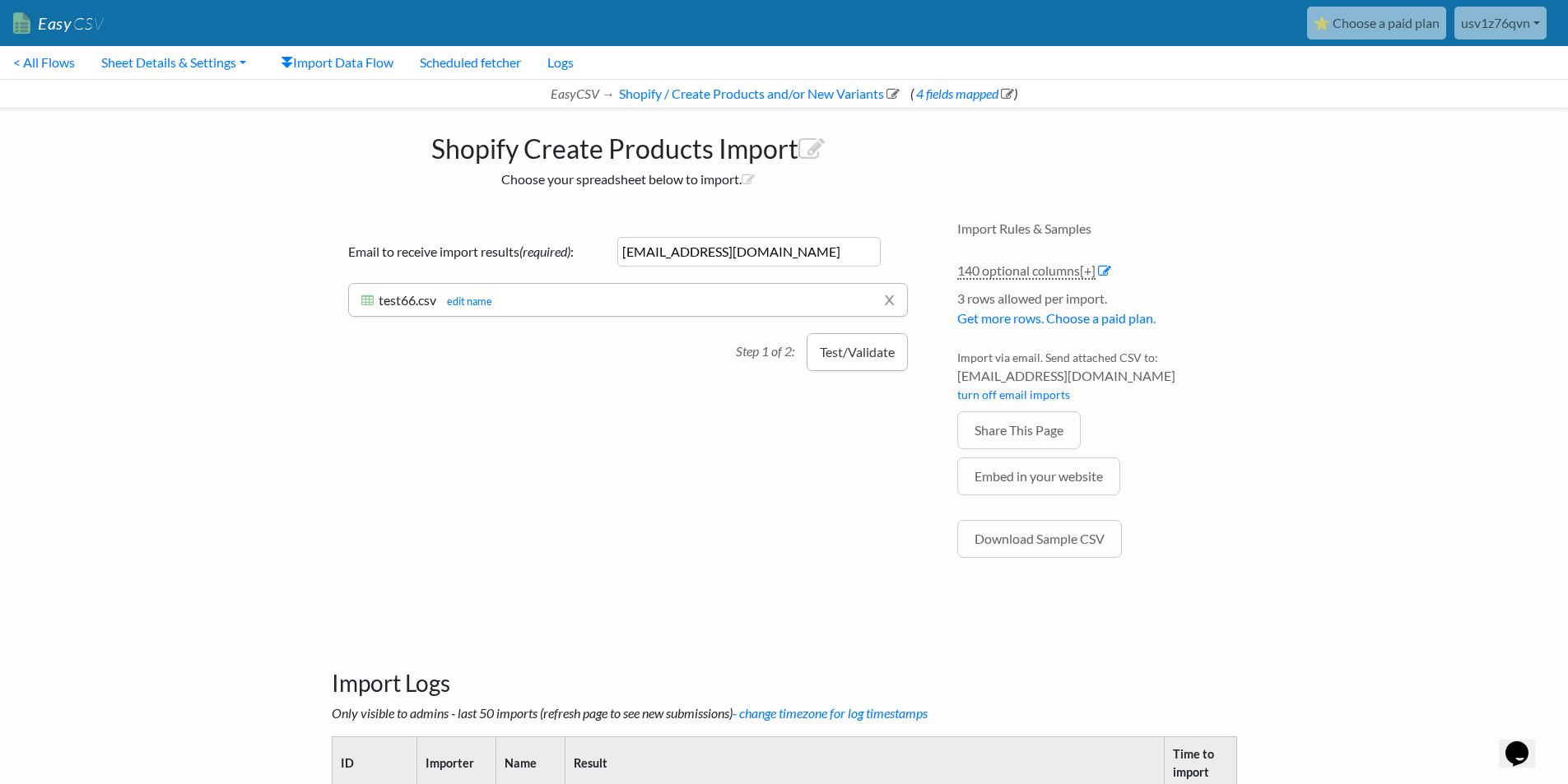
click at [827, 349] on button "Test/Validate" at bounding box center [856, 352] width 101 height 38
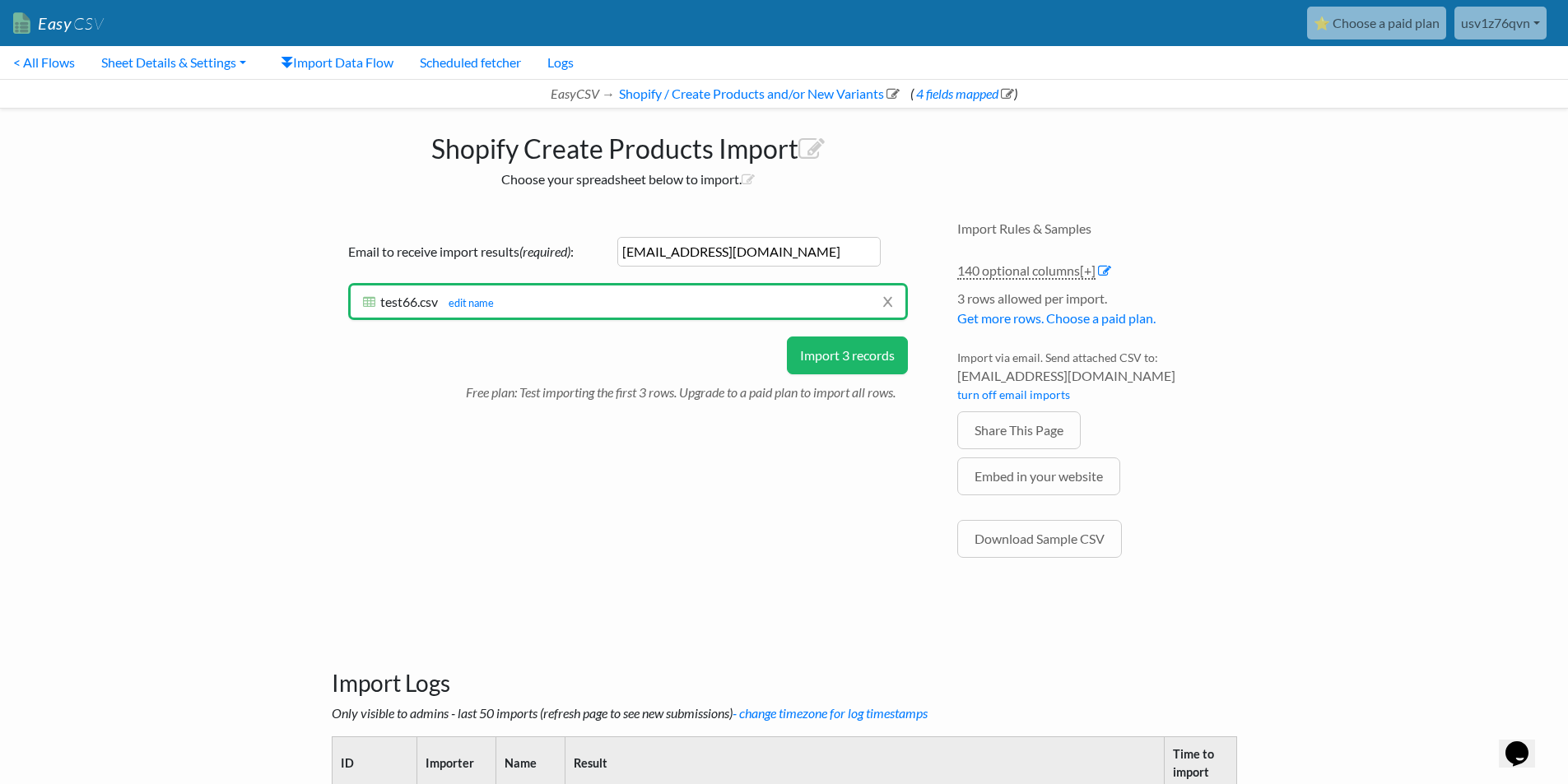
click at [834, 354] on button "Import 3 records" at bounding box center [847, 355] width 121 height 38
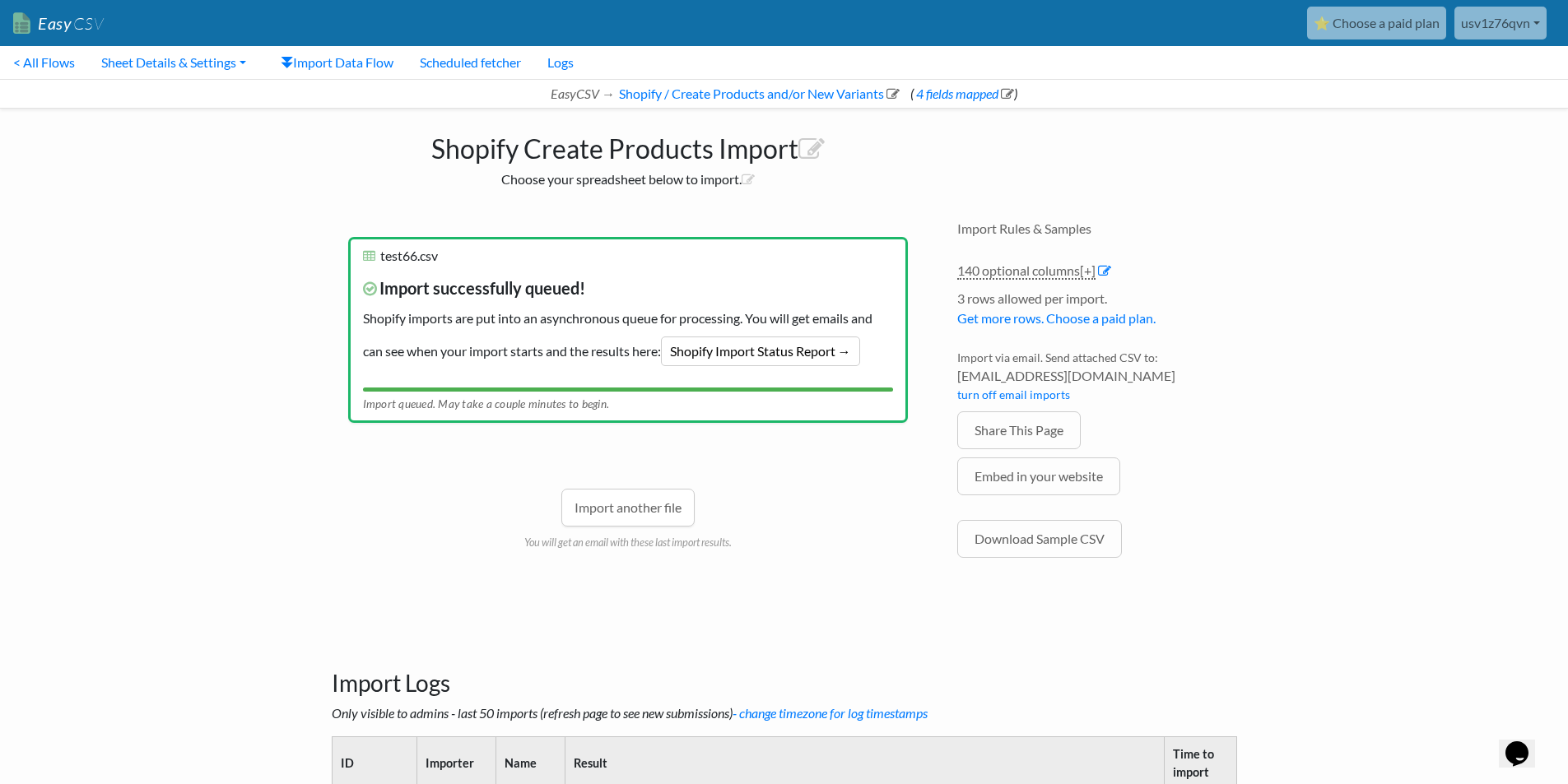
click at [756, 518] on div "Import another file You will get an email with these last import results." at bounding box center [628, 495] width 559 height 111
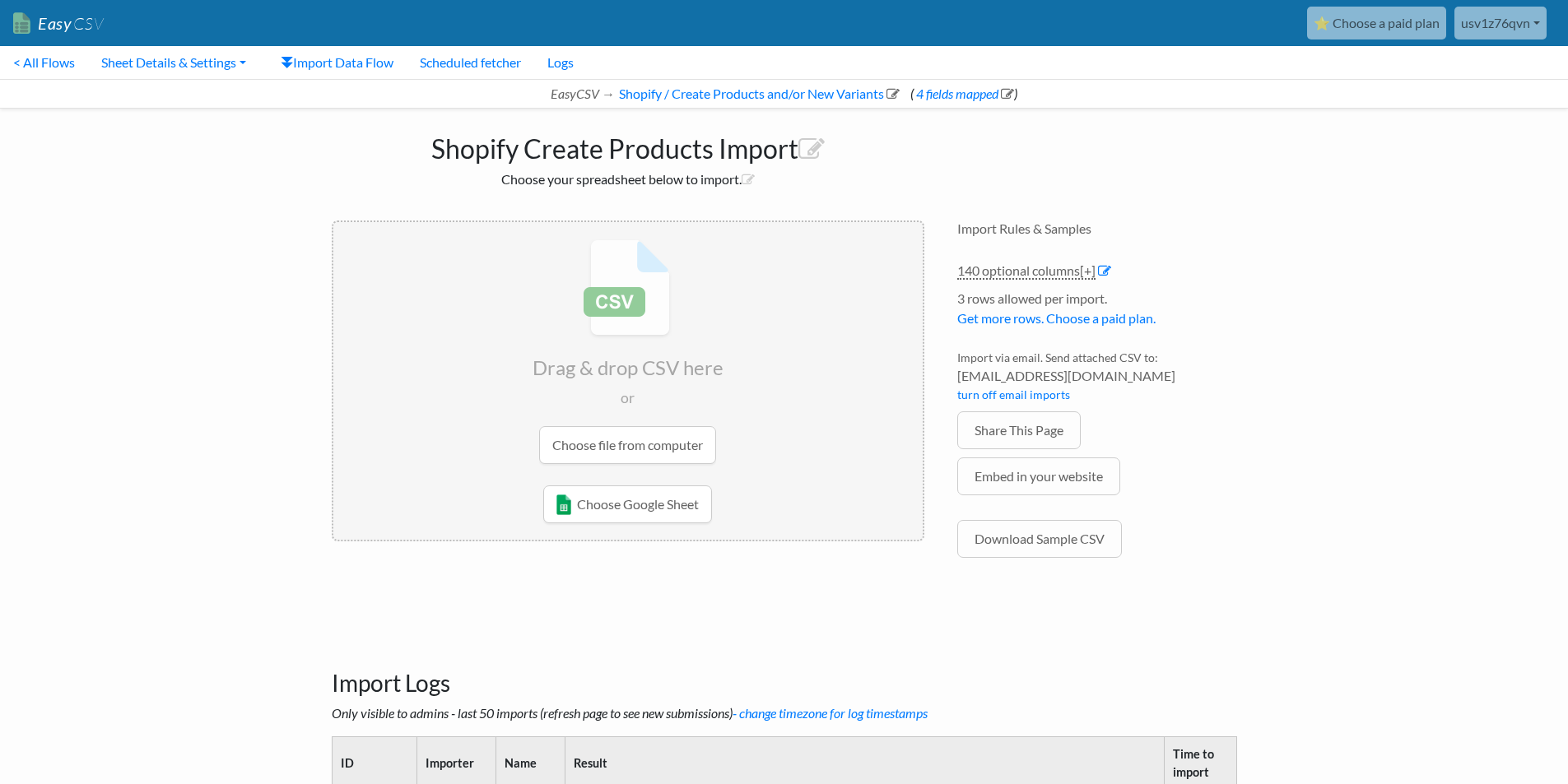
scroll to position [576, 0]
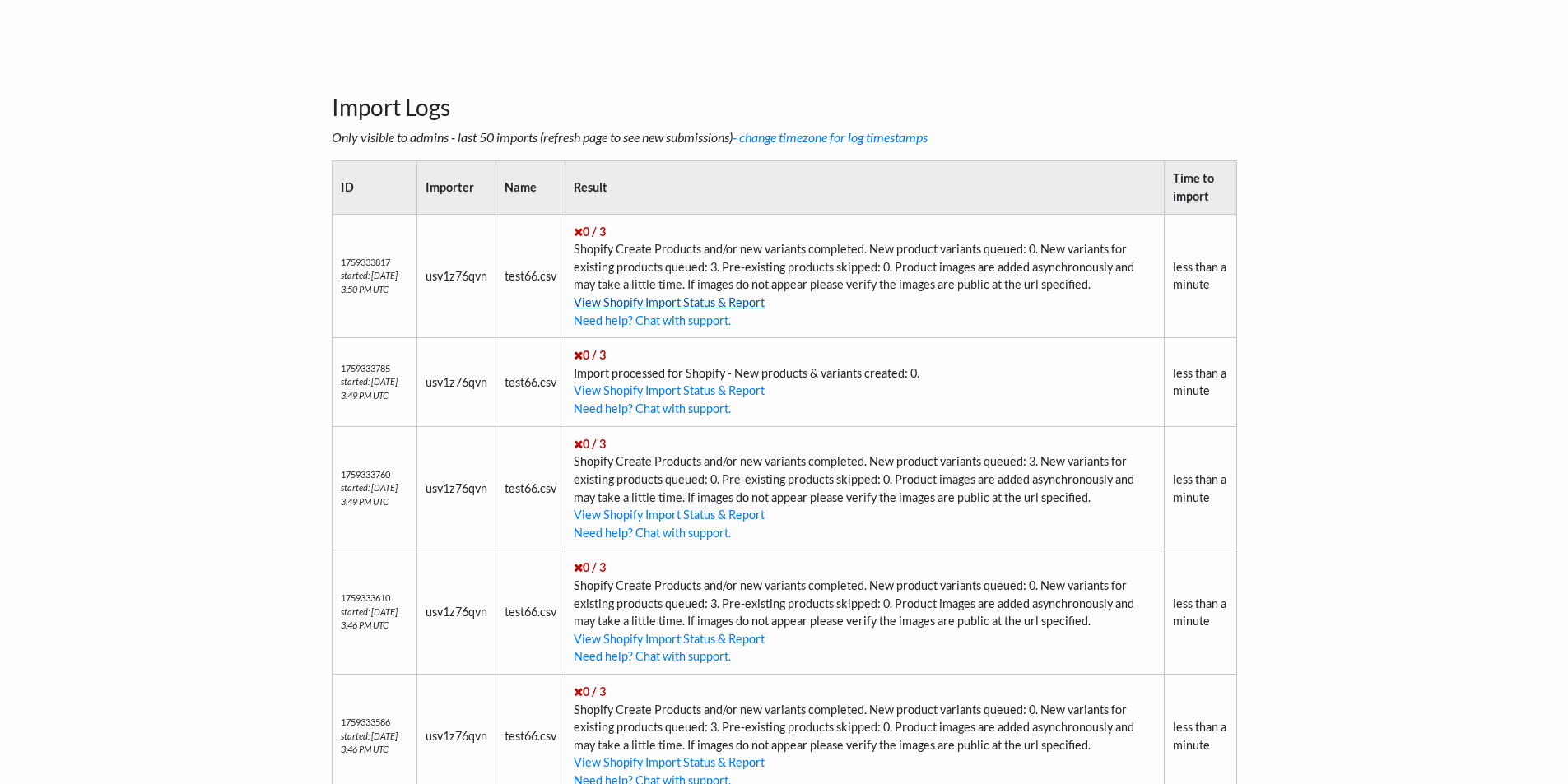
click at [718, 302] on link "View Shopify Import Status & Report" at bounding box center [668, 302] width 191 height 14
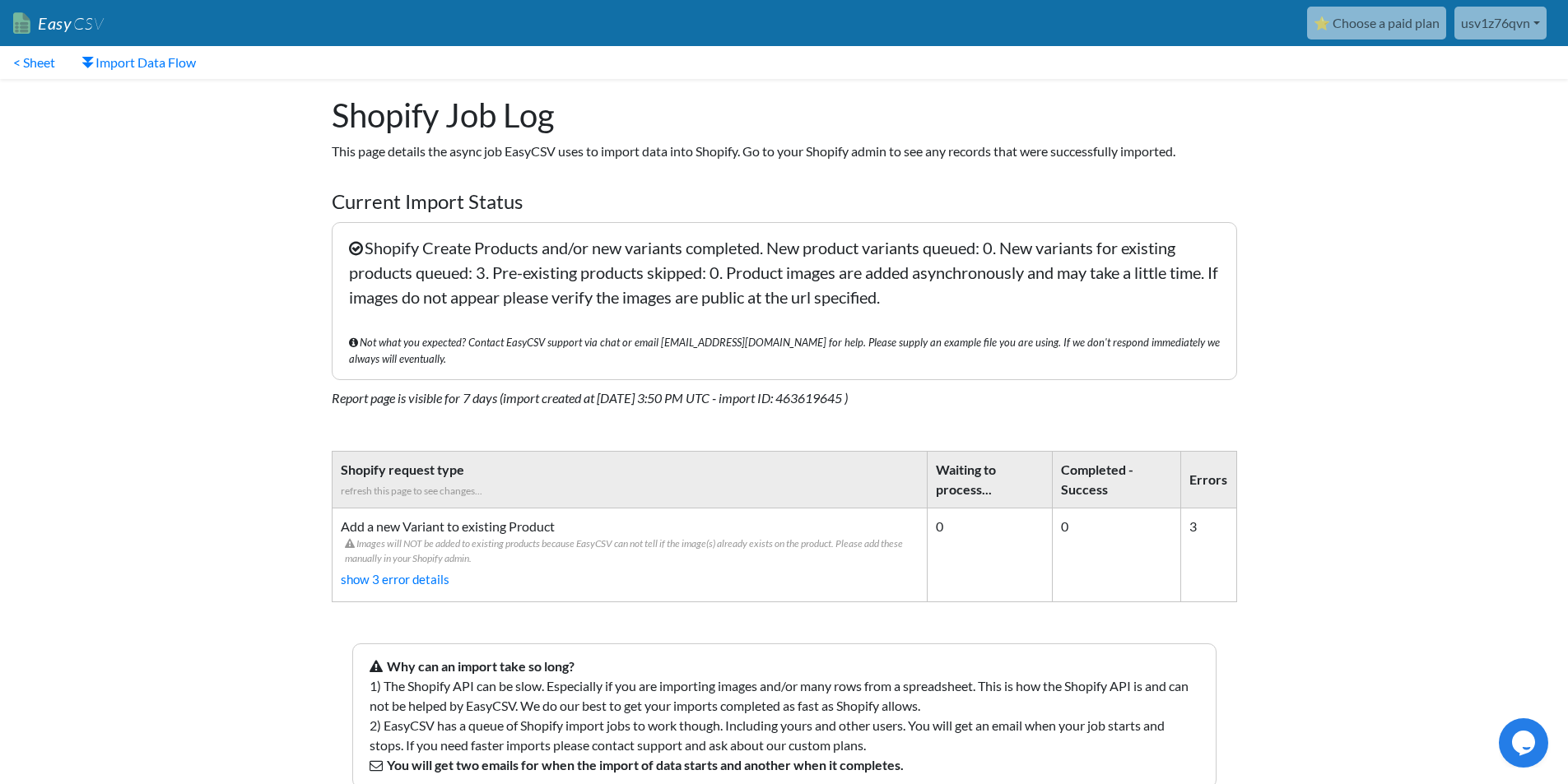
drag, startPoint x: 395, startPoint y: 513, endPoint x: 570, endPoint y: 510, distance: 175.0
click at [570, 510] on td "Add a new Variant to existing Product Images will NOT be added to existing prod…" at bounding box center [630, 554] width 595 height 93
click at [421, 566] on link "show 3 error details" at bounding box center [630, 579] width 578 height 27
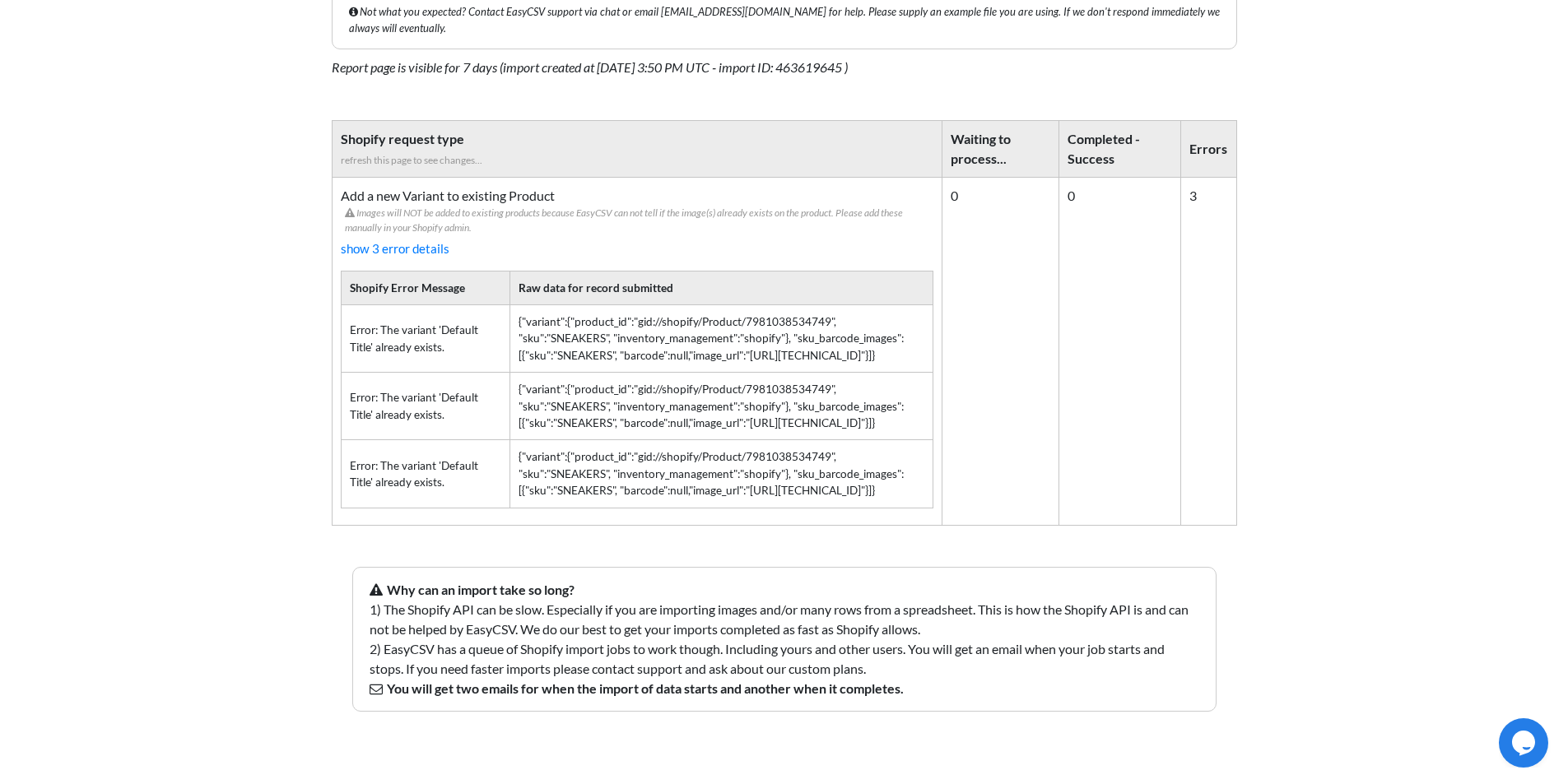
scroll to position [139, 0]
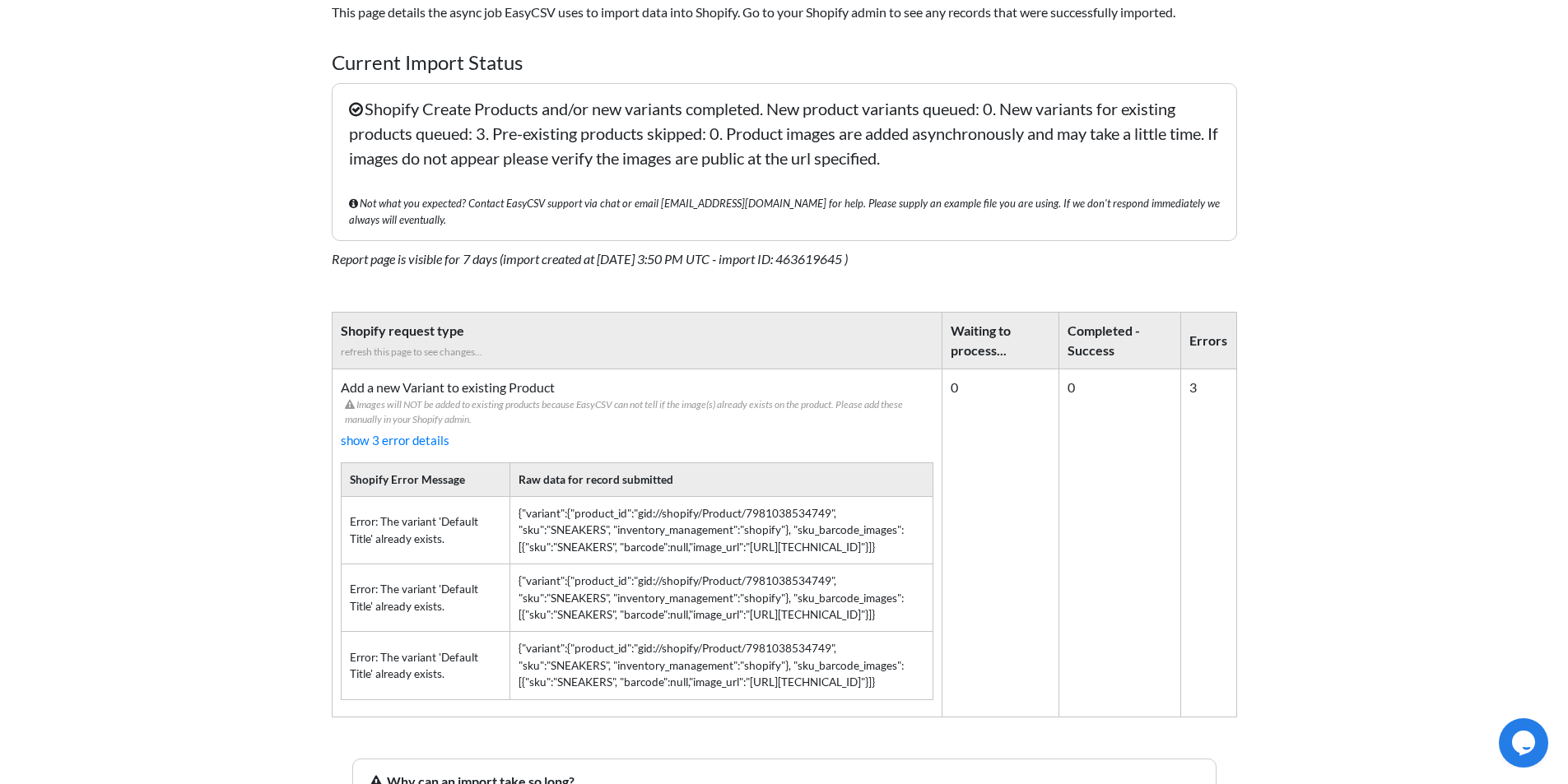
click at [367, 518] on td "Error: The variant 'Default Title' already exists." at bounding box center [425, 530] width 169 height 67
drag, startPoint x: 350, startPoint y: 498, endPoint x: 441, endPoint y: 515, distance: 92.6
click at [441, 515] on td "Error: The variant 'Default Title' already exists." at bounding box center [425, 530] width 169 height 67
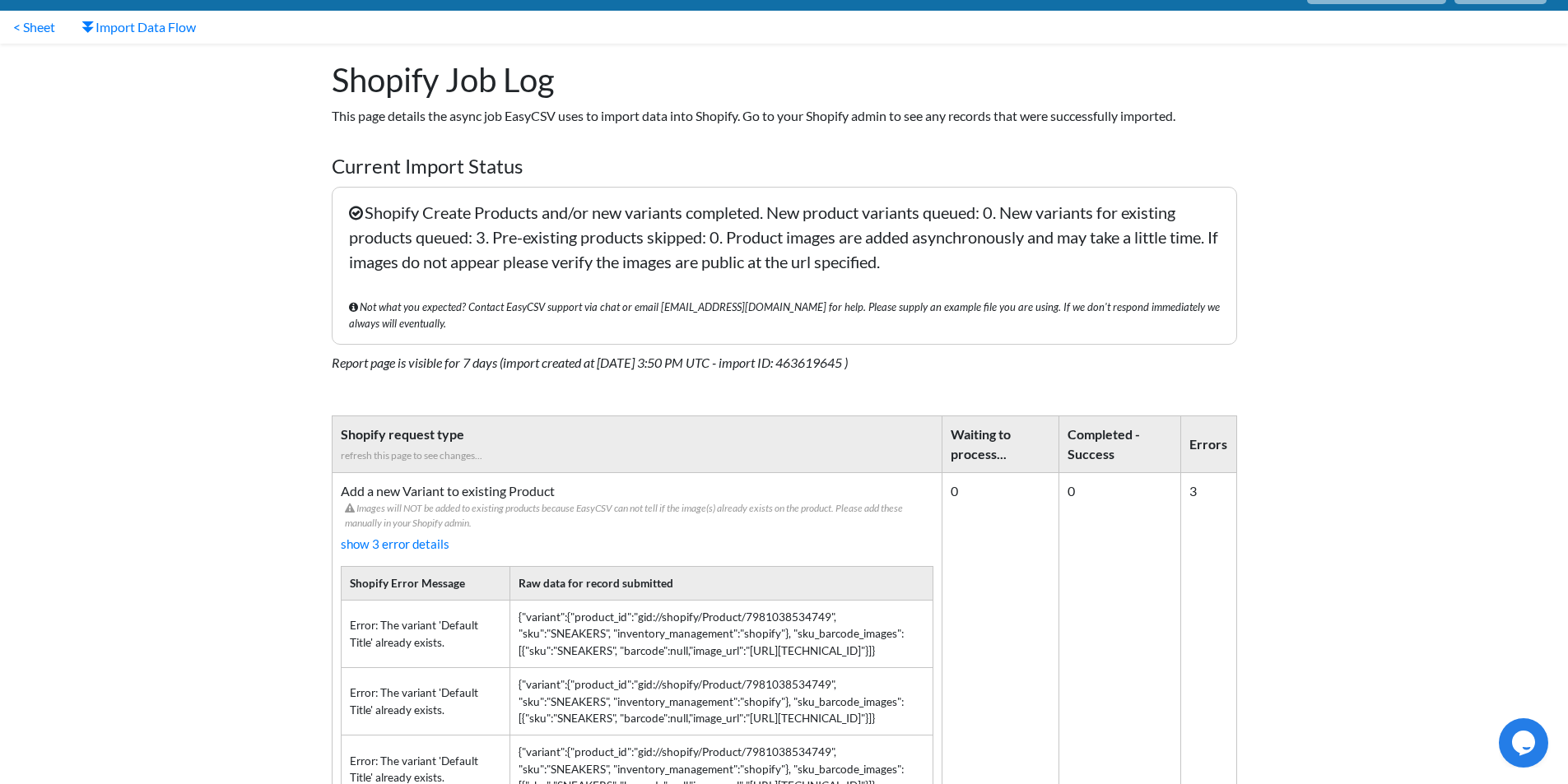
scroll to position [0, 0]
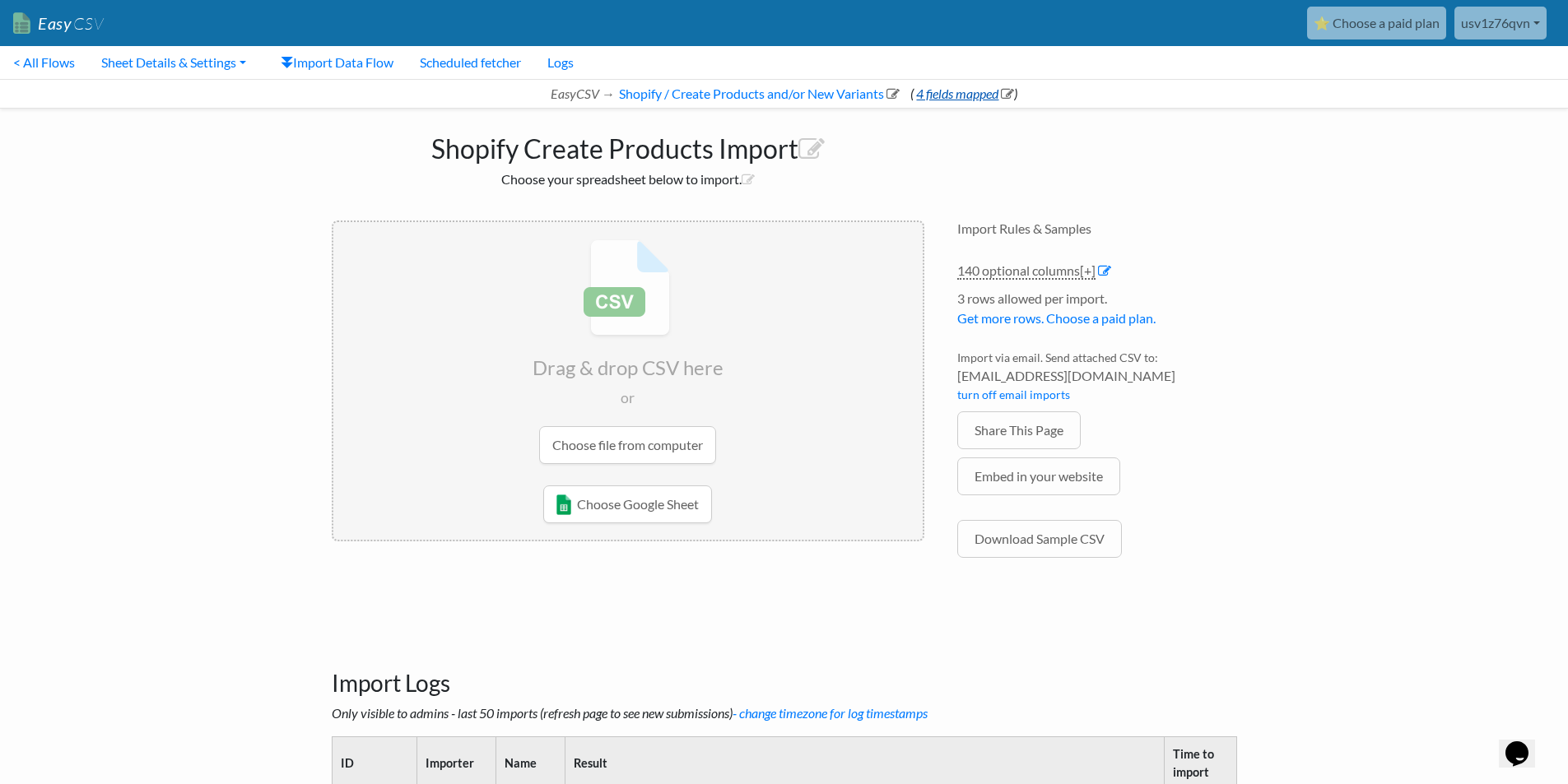
click at [961, 95] on link "4 fields mapped" at bounding box center [963, 93] width 101 height 16
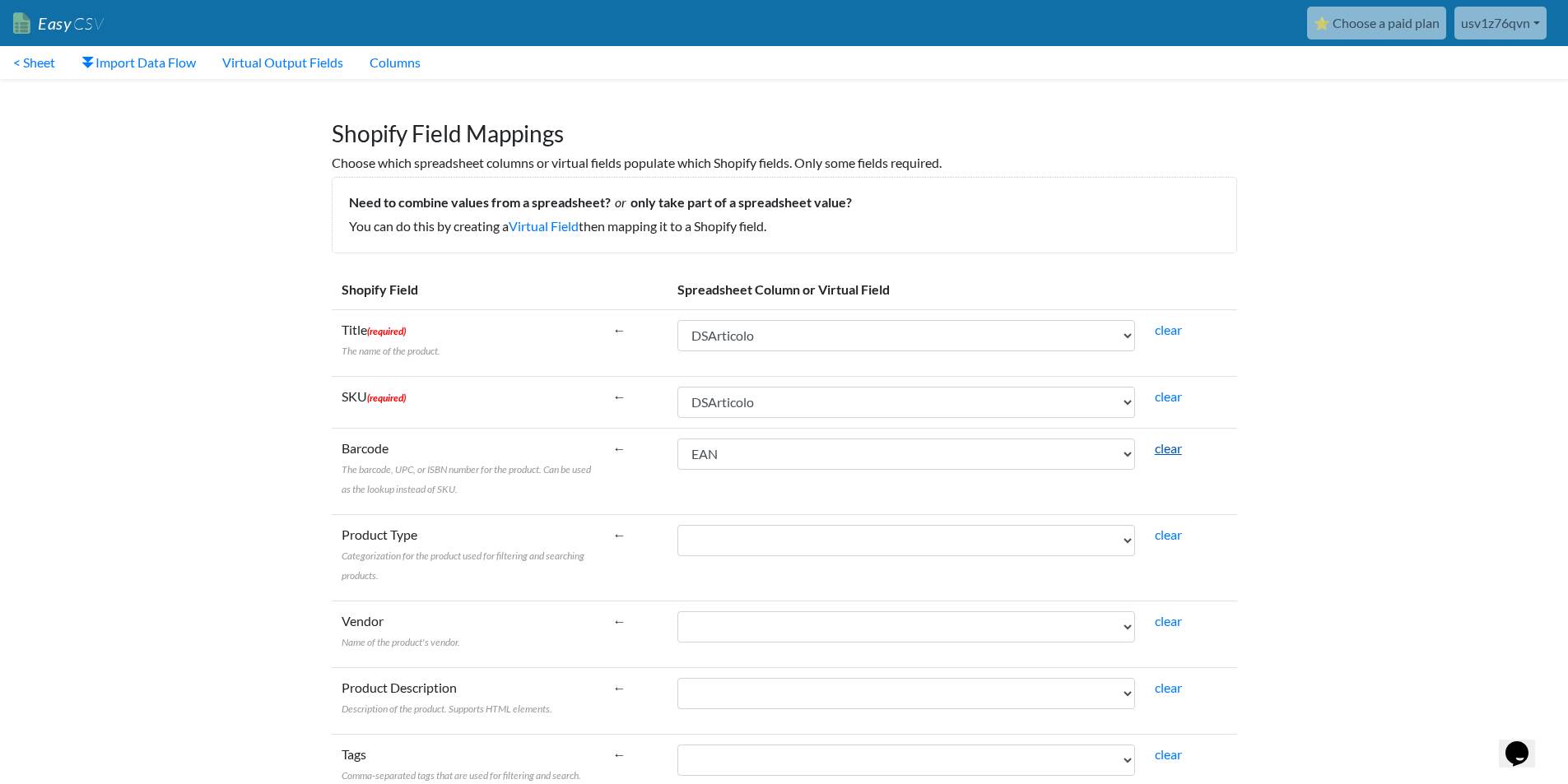
click at [1168, 447] on link "clear" at bounding box center [1168, 447] width 27 height 16
select select
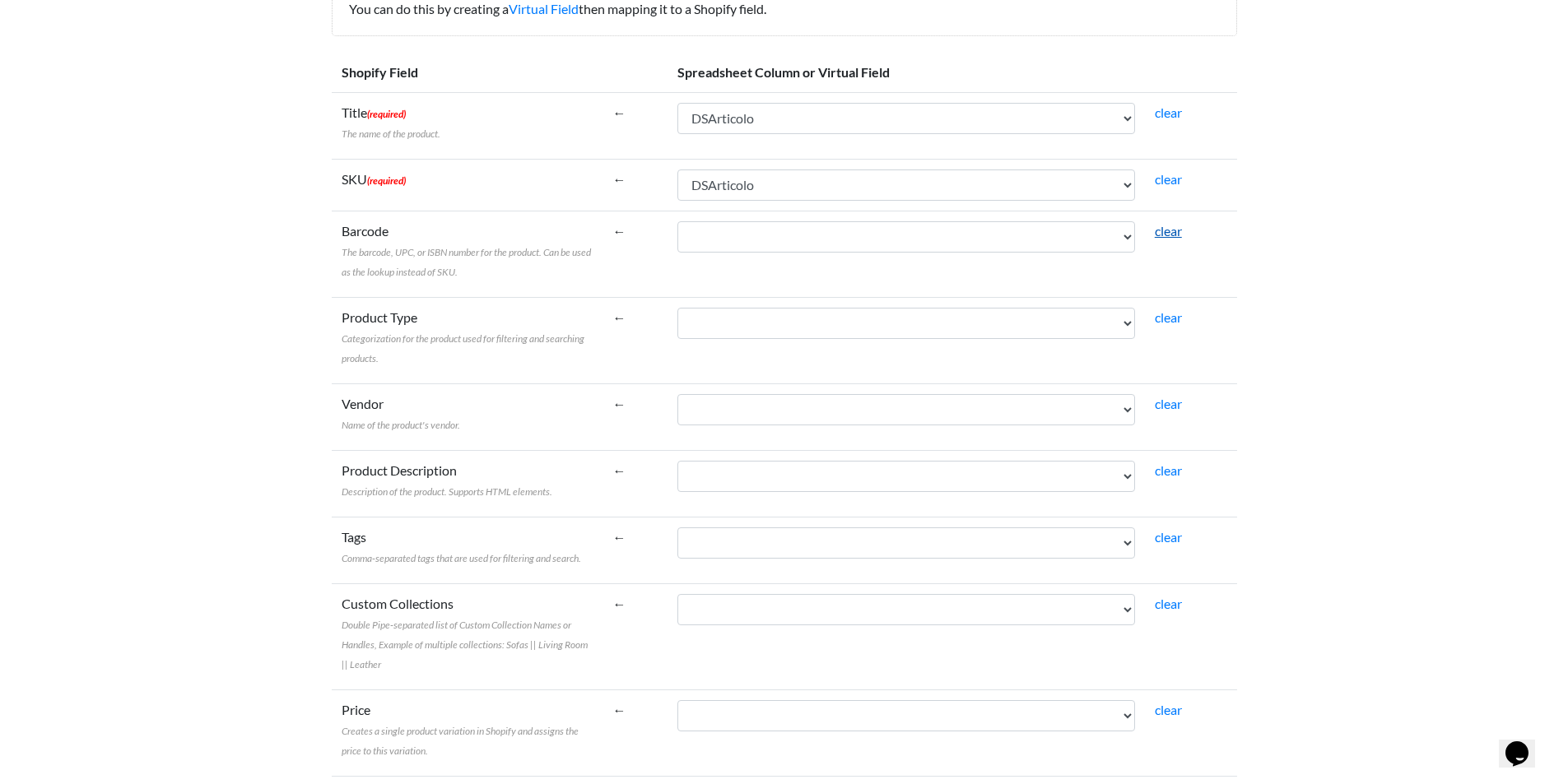
scroll to position [385, 0]
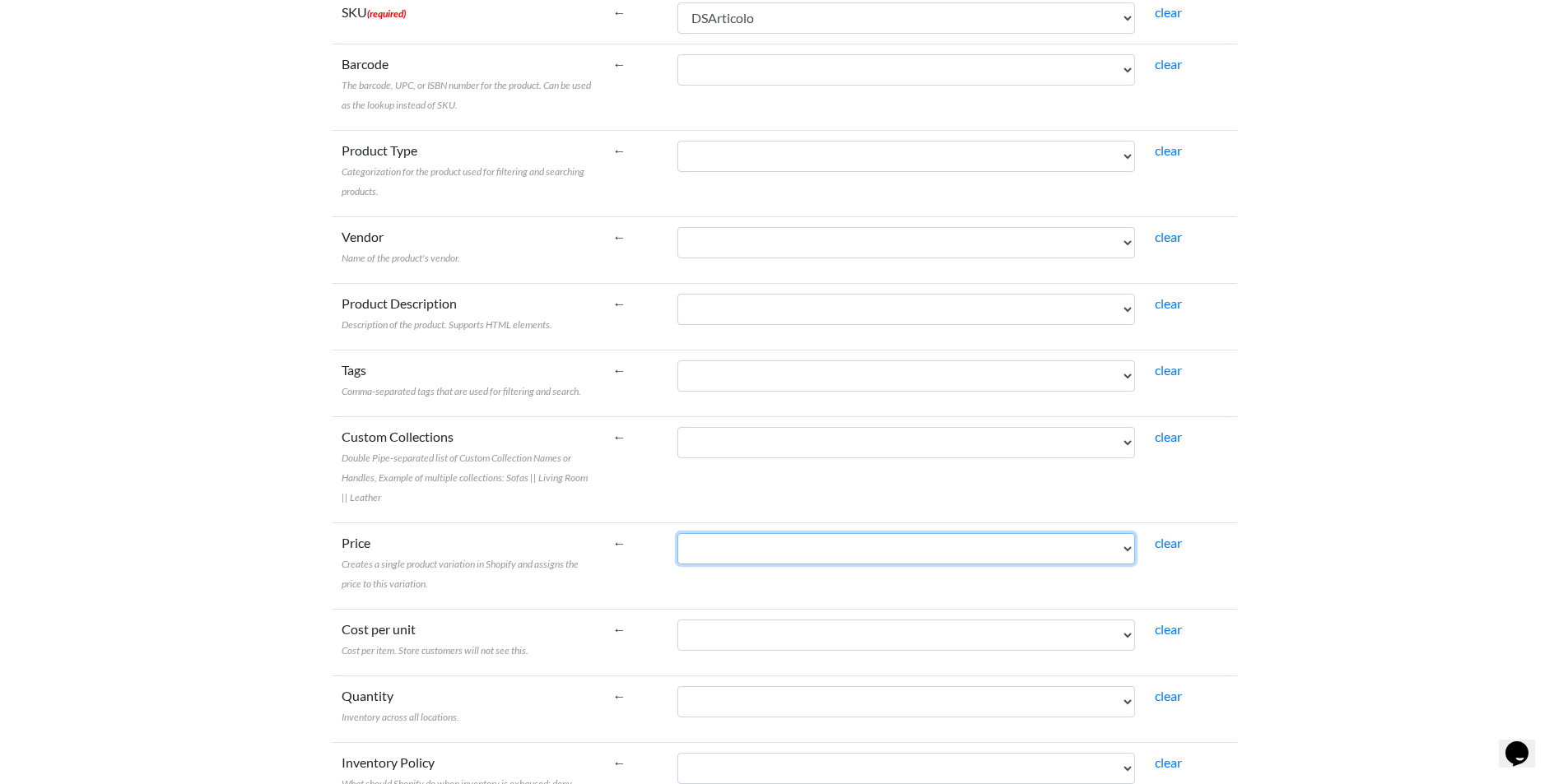
click at [808, 552] on select "IGUNegozio CodNegozio IGUArticolo Modello CodEsterno DSArticolo DSArticoloWeb N…" at bounding box center [906, 549] width 458 height 31
select select "cr_764200"
click at [678, 533] on select "IGUNegozio CodNegozio IGUArticolo Modello CodEsterno DSArticolo DSArticoloWeb N…" at bounding box center [906, 549] width 458 height 31
click at [736, 388] on select "IGUNegozio CodNegozio IGUArticolo Modello CodEsterno DSArticolo DSArticoloWeb N…" at bounding box center [906, 376] width 458 height 31
select select "cr_764202"
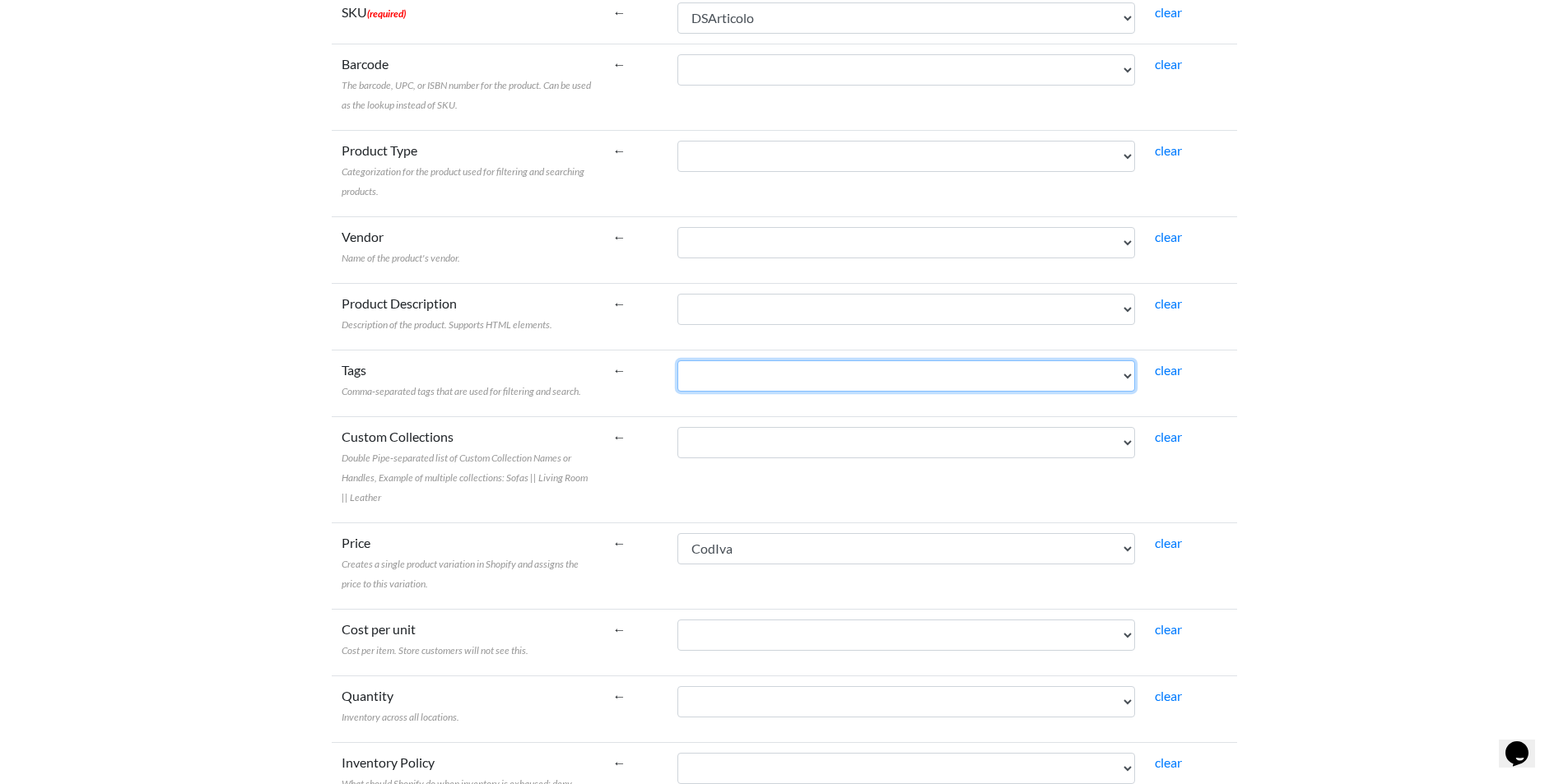
click at [678, 361] on select "IGUNegozio CodNegozio IGUArticolo Modello CodEsterno DSArticolo DSArticoloWeb N…" at bounding box center [906, 376] width 458 height 31
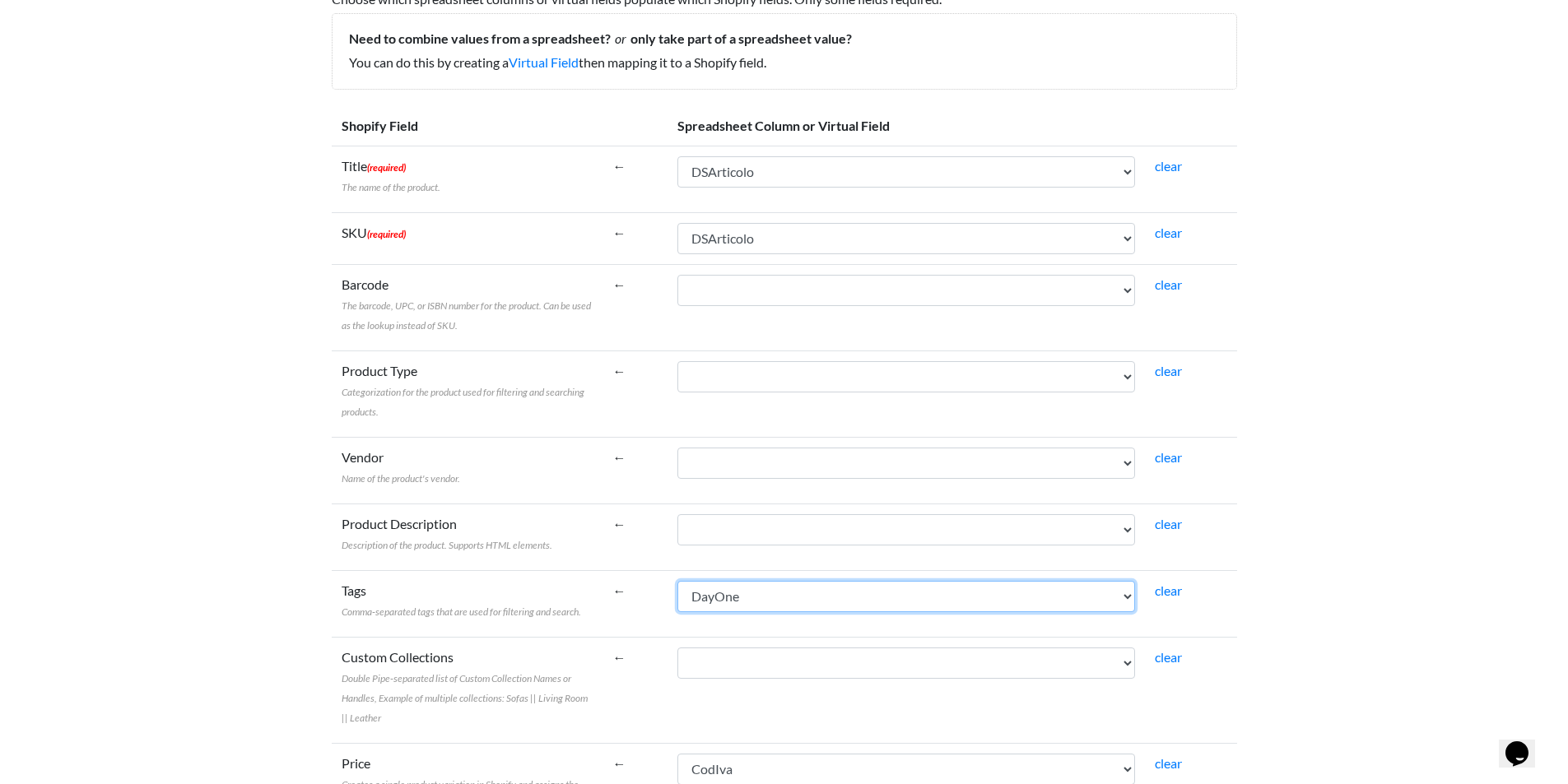
scroll to position [0, 0]
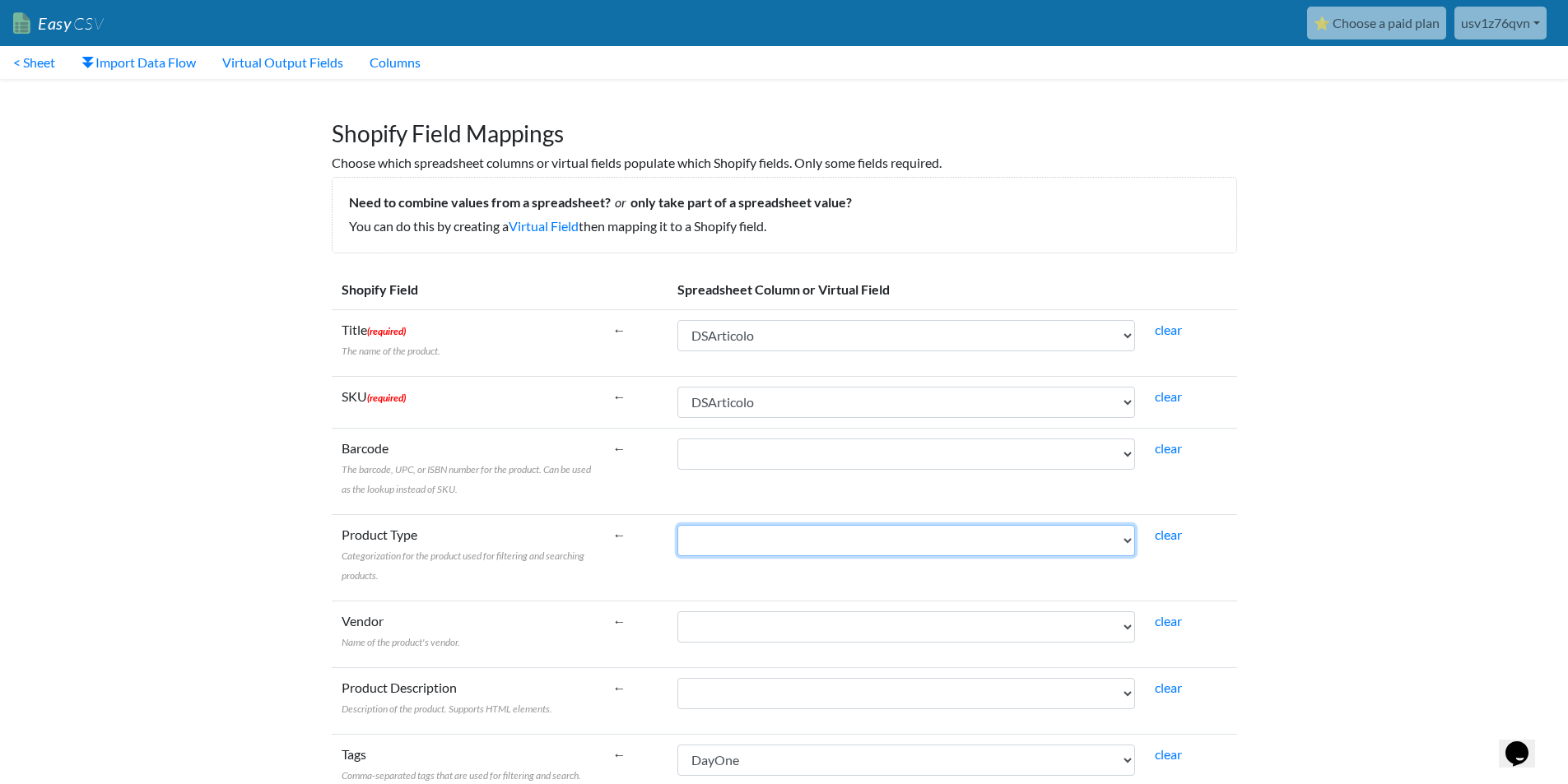
click at [735, 528] on select "IGUNegozio CodNegozio IGUArticolo Modello CodEsterno DSArticolo DSArticoloWeb N…" at bounding box center [906, 541] width 458 height 31
select select "cr_764196"
click at [678, 525] on select "IGUNegozio CodNegozio IGUArticolo Modello CodEsterno DSArticolo DSArticoloWeb N…" at bounding box center [906, 541] width 458 height 31
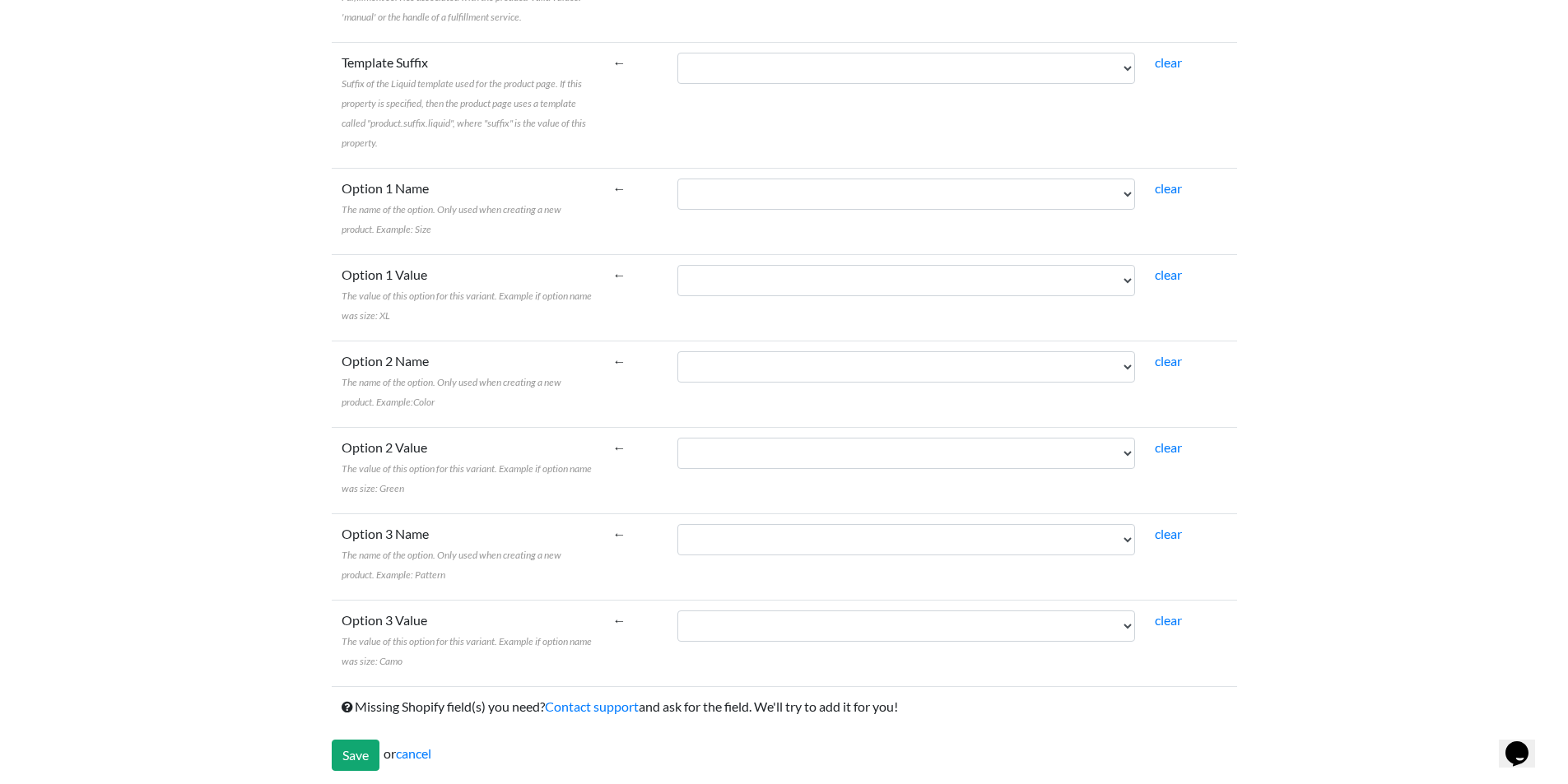
scroll to position [2705, 0]
click at [354, 759] on input "Save" at bounding box center [356, 753] width 48 height 31
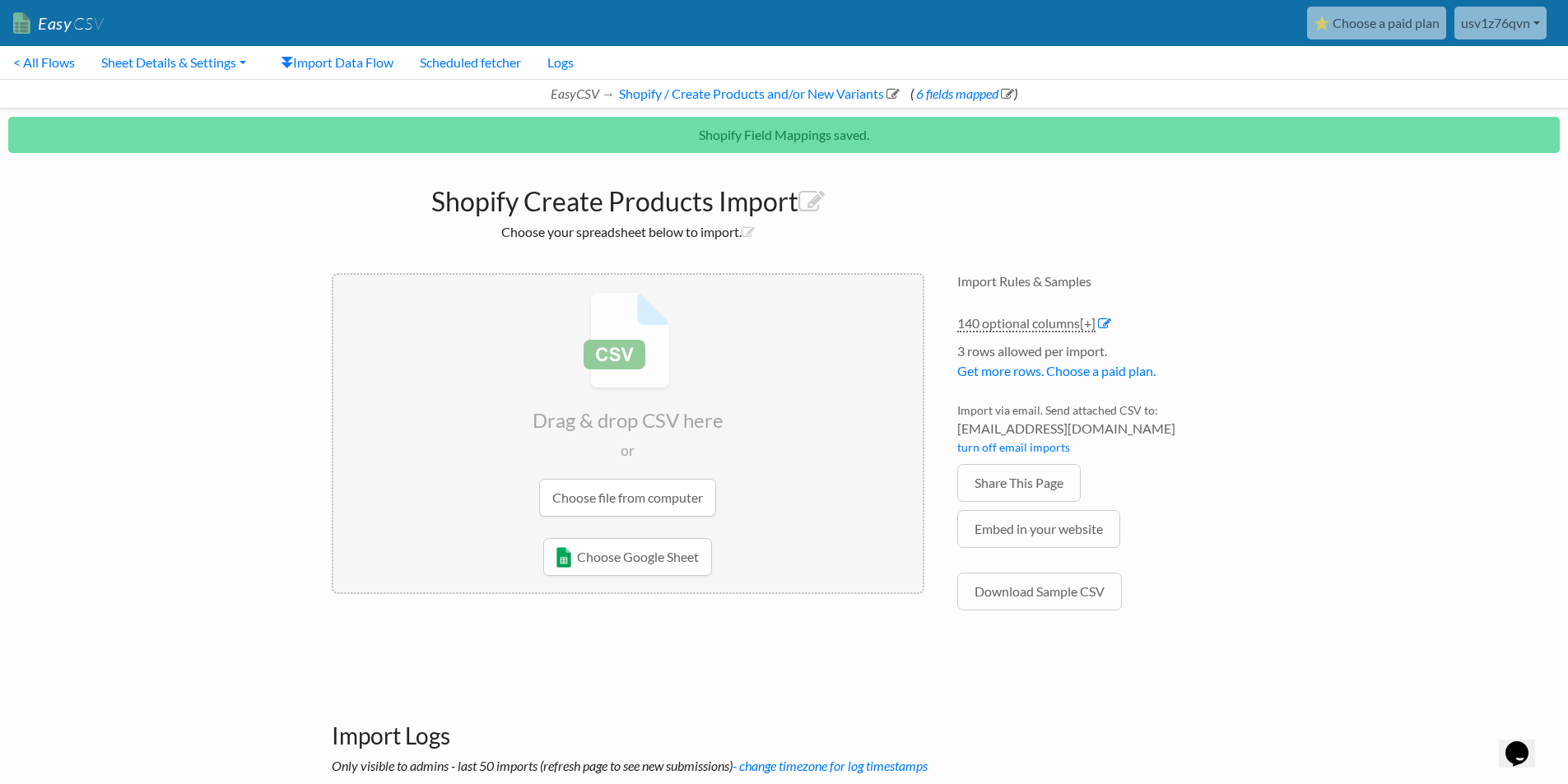
click at [606, 496] on input "file" at bounding box center [628, 404] width 589 height 259
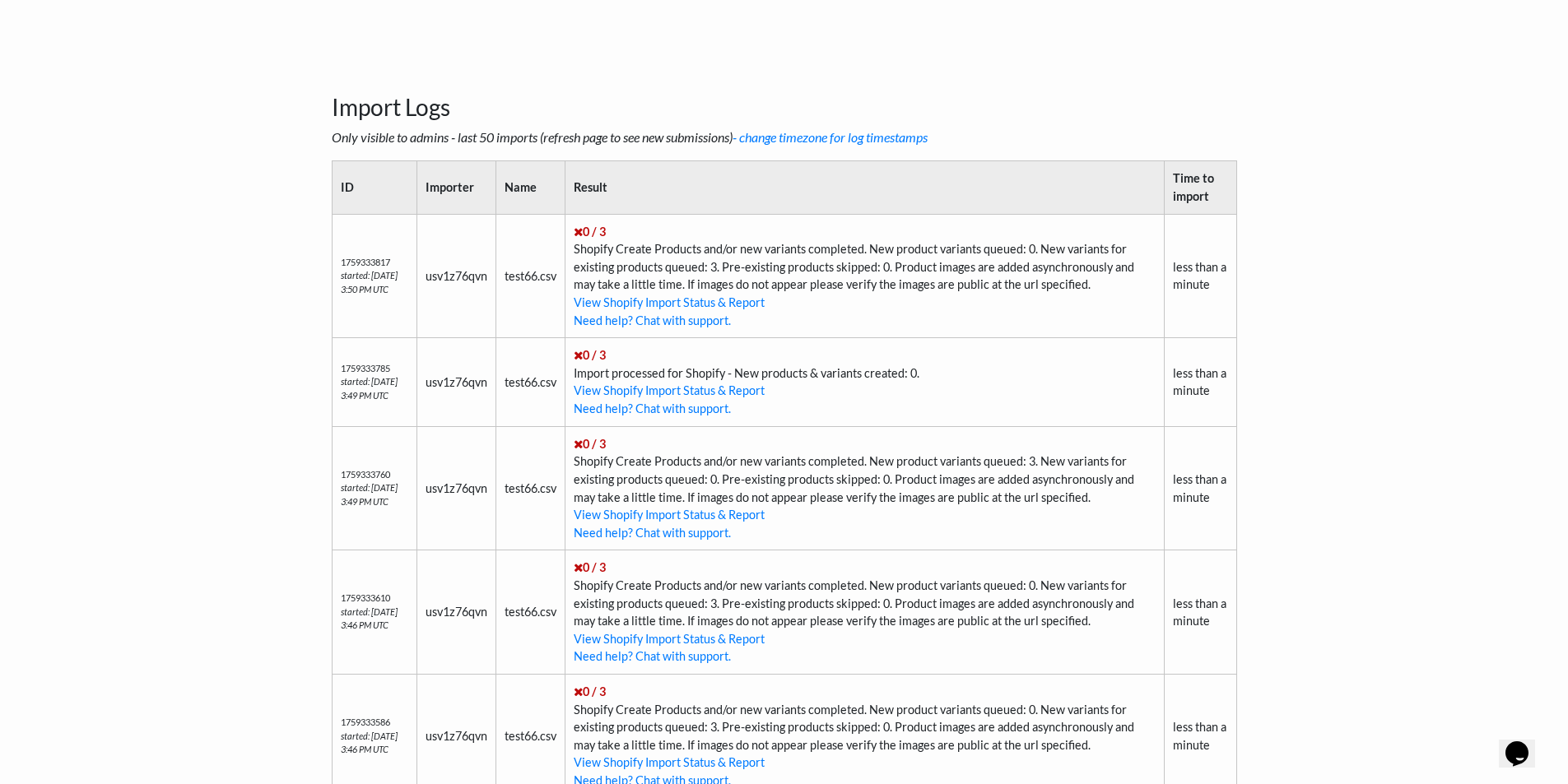
scroll to position [191, 0]
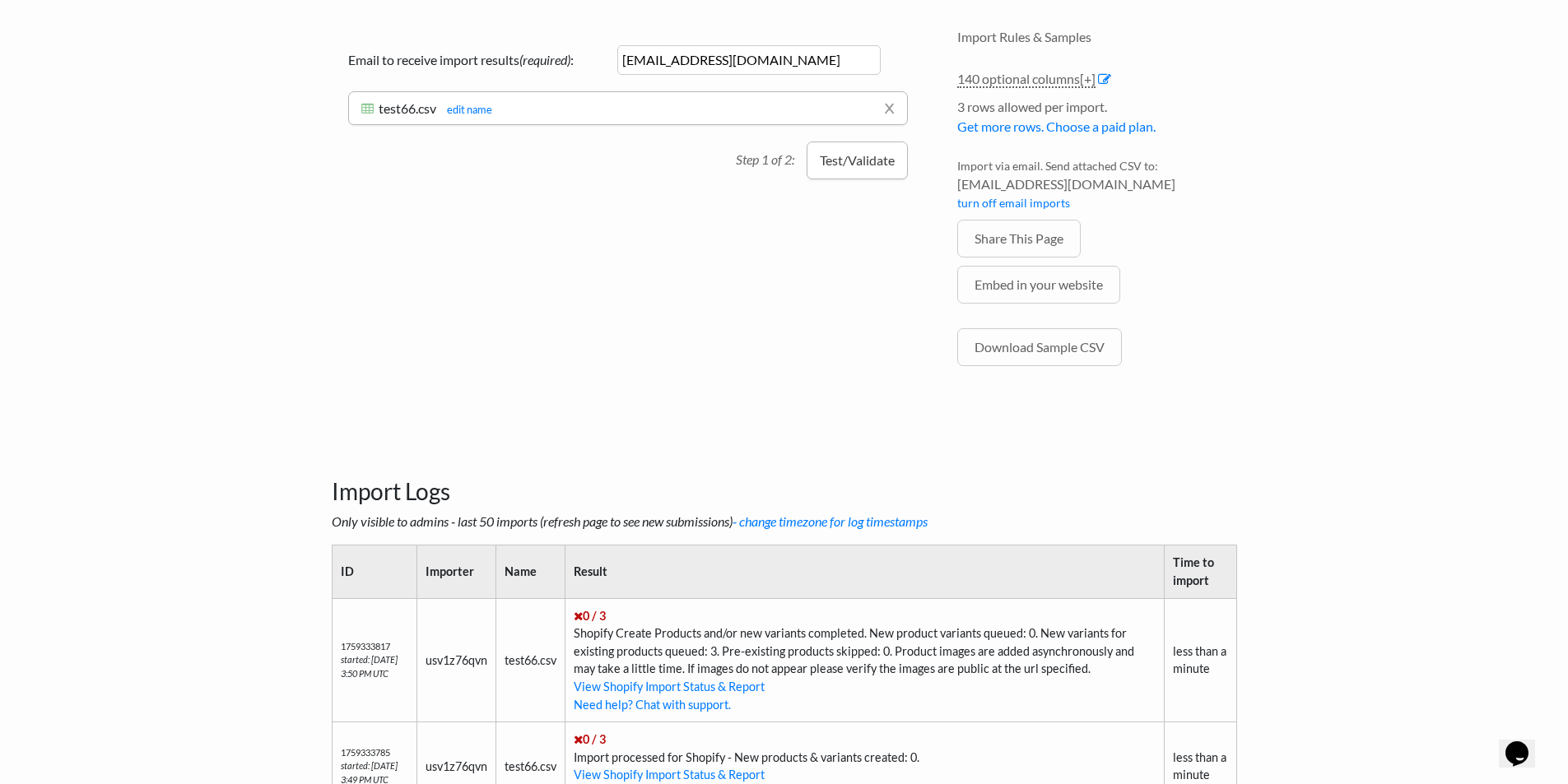
click at [839, 168] on button "Test/Validate" at bounding box center [856, 160] width 101 height 38
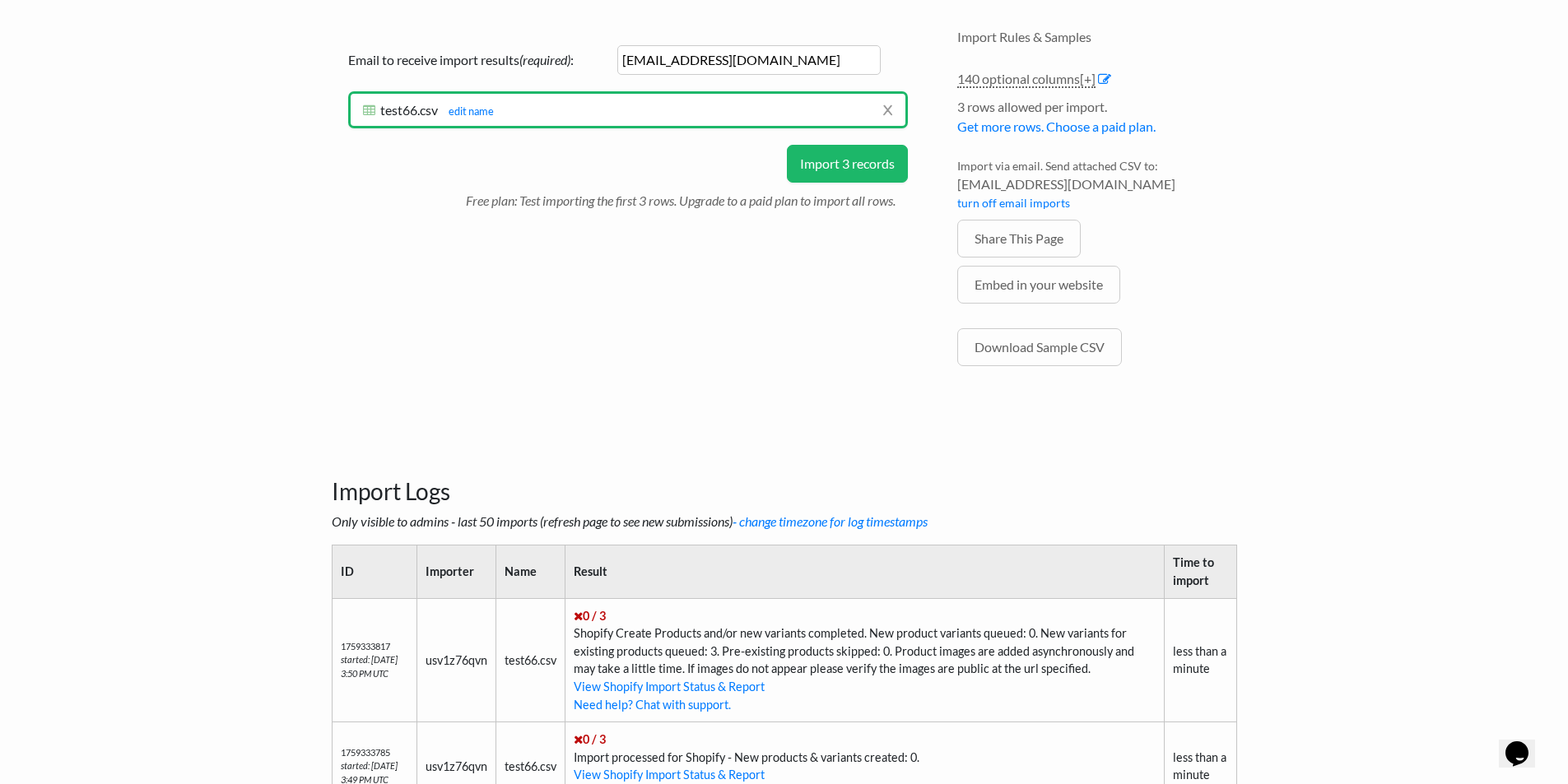
click at [839, 173] on button "Import 3 records" at bounding box center [847, 164] width 121 height 38
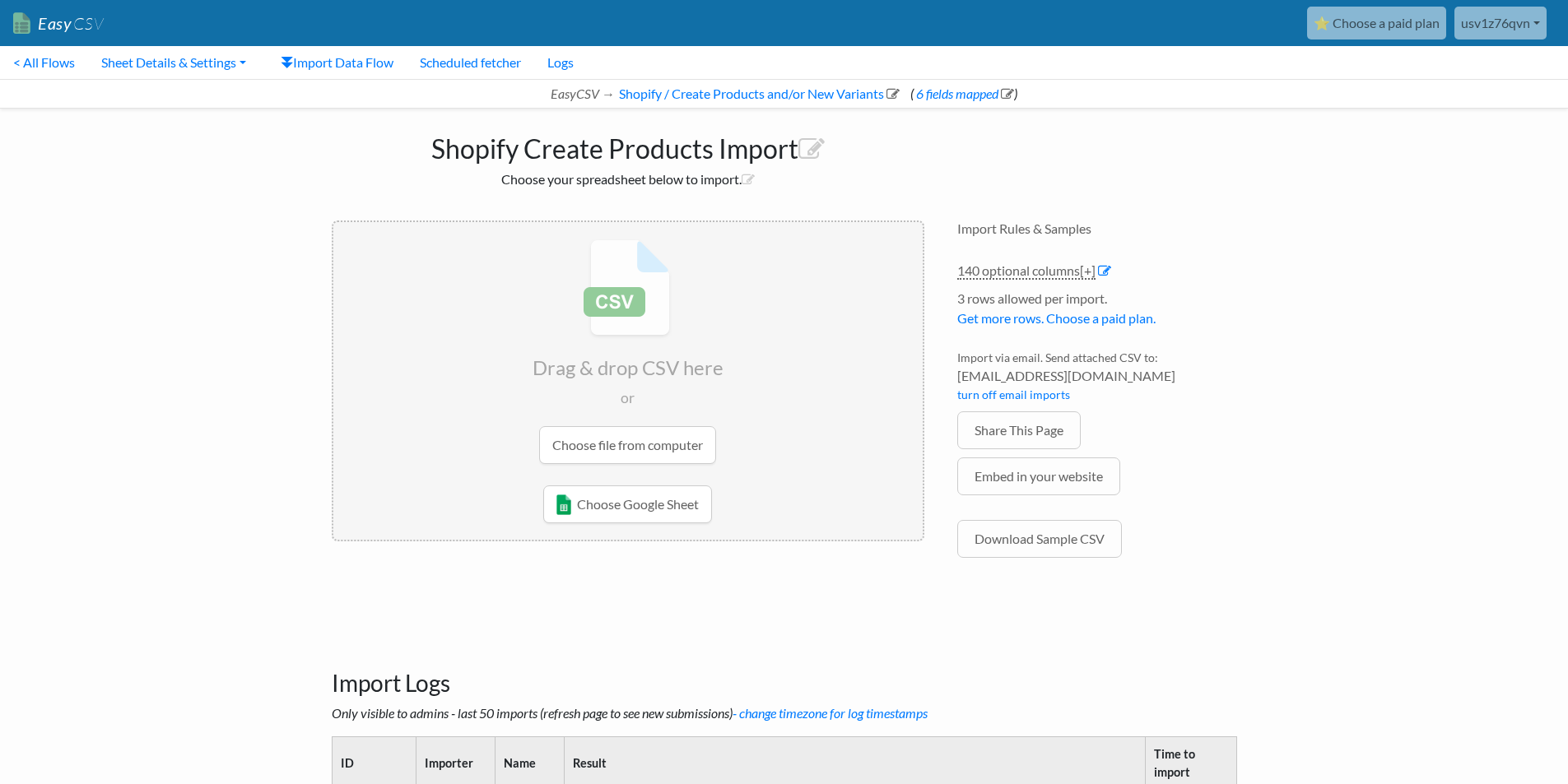
scroll to position [191, 0]
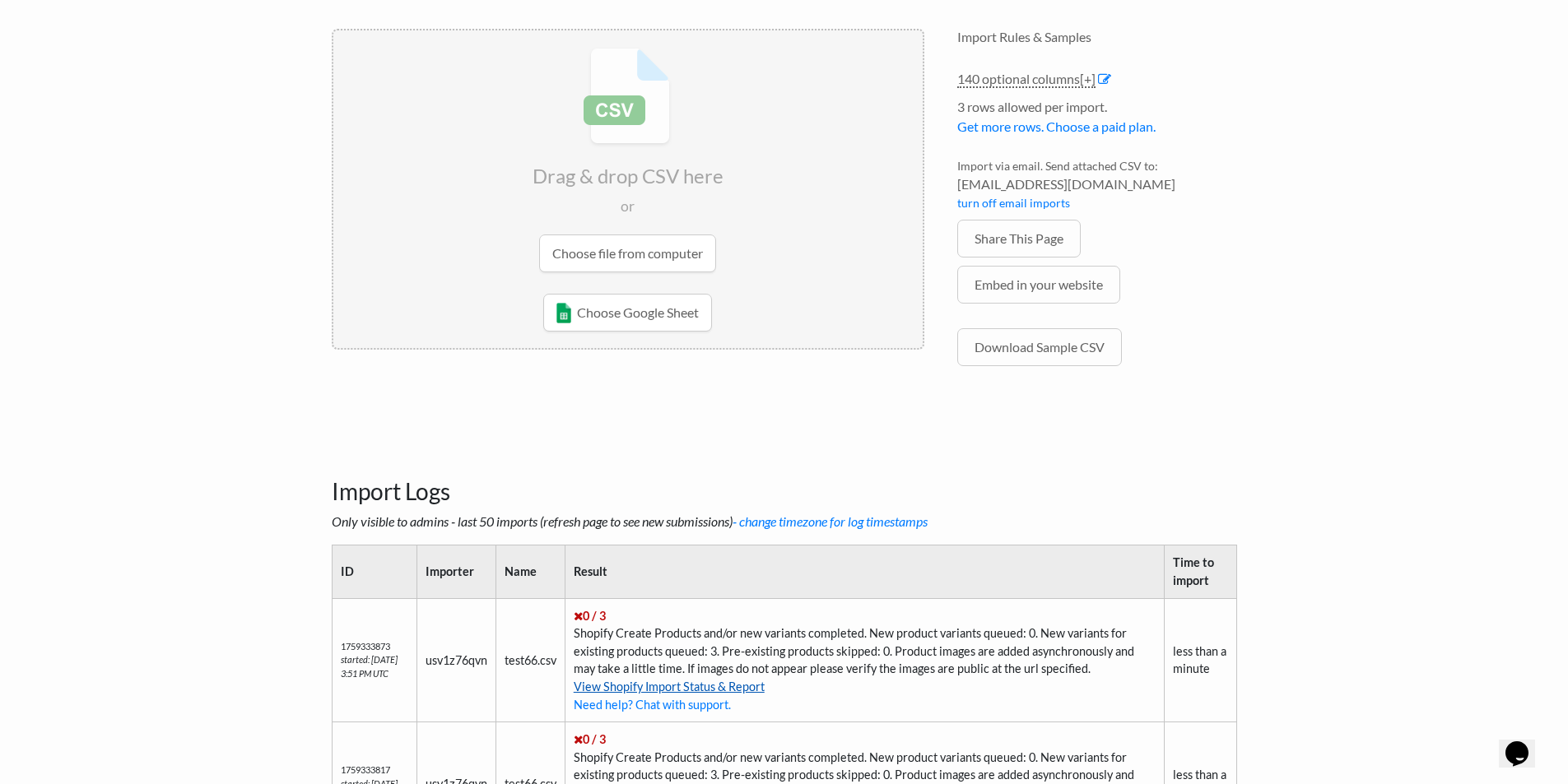
click at [705, 692] on link "View Shopify Import Status & Report" at bounding box center [668, 686] width 191 height 14
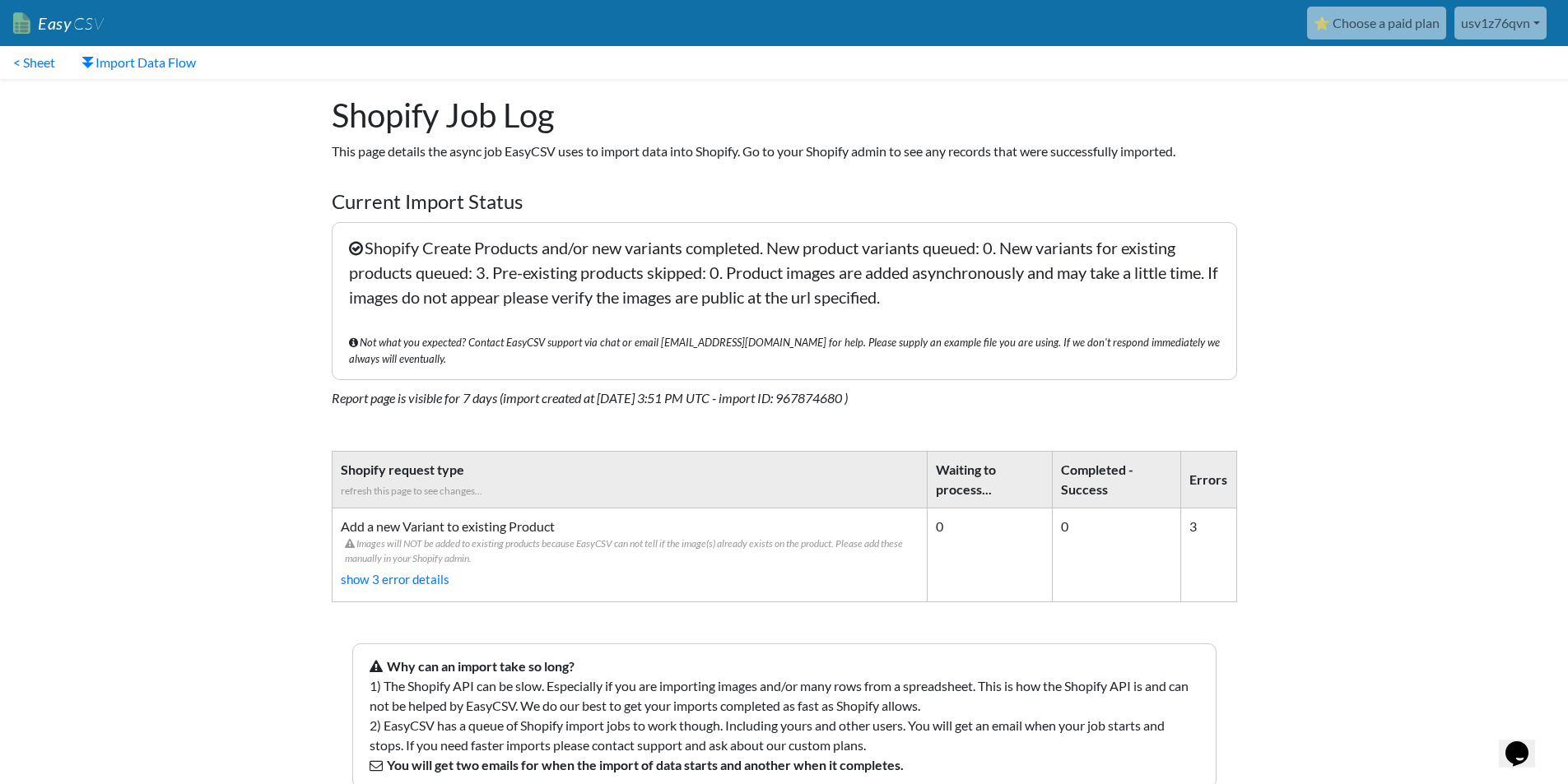
click at [509, 508] on td "Add a new Variant to existing Product Images will NOT be added to existing prod…" at bounding box center [630, 554] width 595 height 93
drag, startPoint x: 352, startPoint y: 526, endPoint x: 495, endPoint y: 537, distance: 143.4
click at [494, 537] on span "Images will NOT be added to existing products because EasyCSV can not tell if t…" at bounding box center [631, 551] width 573 height 30
click at [516, 536] on span "Images will NOT be added to existing products because EasyCSV can not tell if t…" at bounding box center [631, 551] width 573 height 30
drag, startPoint x: 609, startPoint y: 528, endPoint x: 666, endPoint y: 528, distance: 57.0
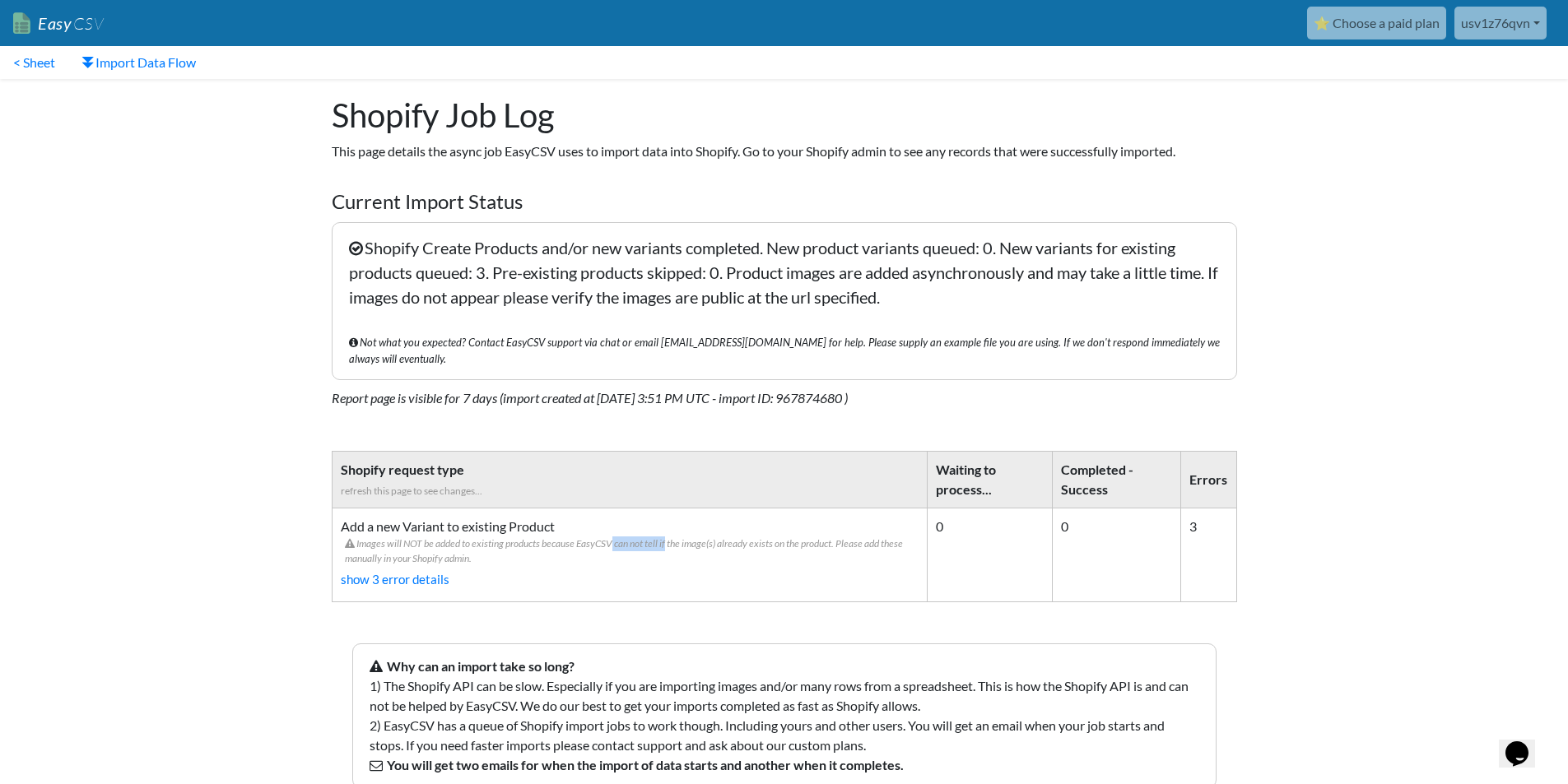
click at [666, 536] on span "Images will NOT be added to existing products because EasyCSV can not tell if t…" at bounding box center [631, 551] width 573 height 30
click at [691, 536] on span "Images will NOT be added to existing products because EasyCSV can not tell if t…" at bounding box center [631, 551] width 573 height 30
drag, startPoint x: 722, startPoint y: 528, endPoint x: 856, endPoint y: 538, distance: 134.4
click at [856, 538] on span "Images will NOT be added to existing products because EasyCSV can not tell if t…" at bounding box center [631, 551] width 573 height 30
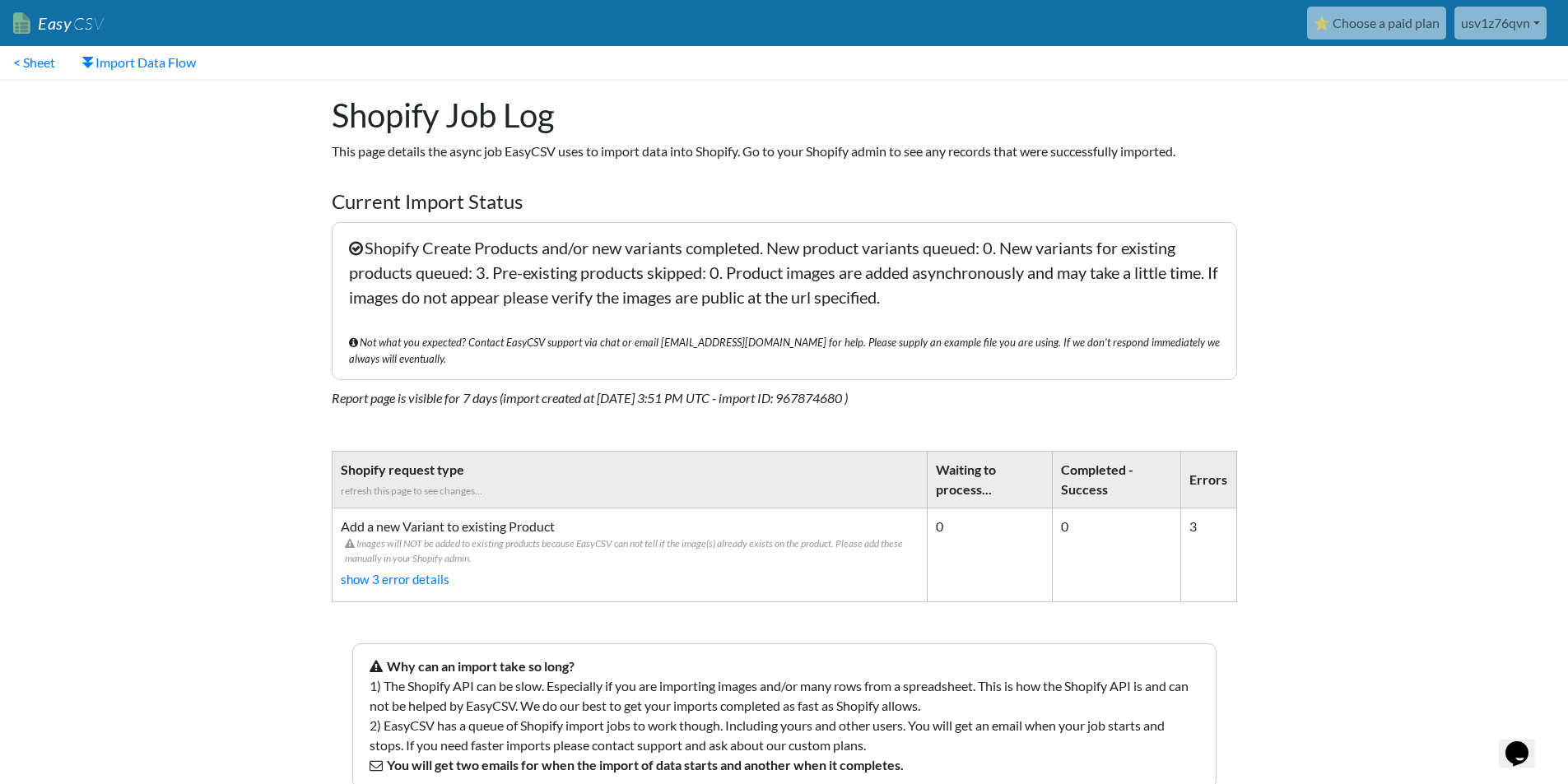
drag, startPoint x: 337, startPoint y: 510, endPoint x: 540, endPoint y: 538, distance: 204.9
click at [540, 538] on td "Add a new Variant to existing Product Images will NOT be added to existing prod…" at bounding box center [630, 554] width 595 height 93
copy td "Add a new Variant to existing Product Images will NOT be added to existing prod…"
click at [1088, 327] on p "Shopify Create Products and/or new variants completed. New product variants que…" at bounding box center [784, 300] width 905 height 158
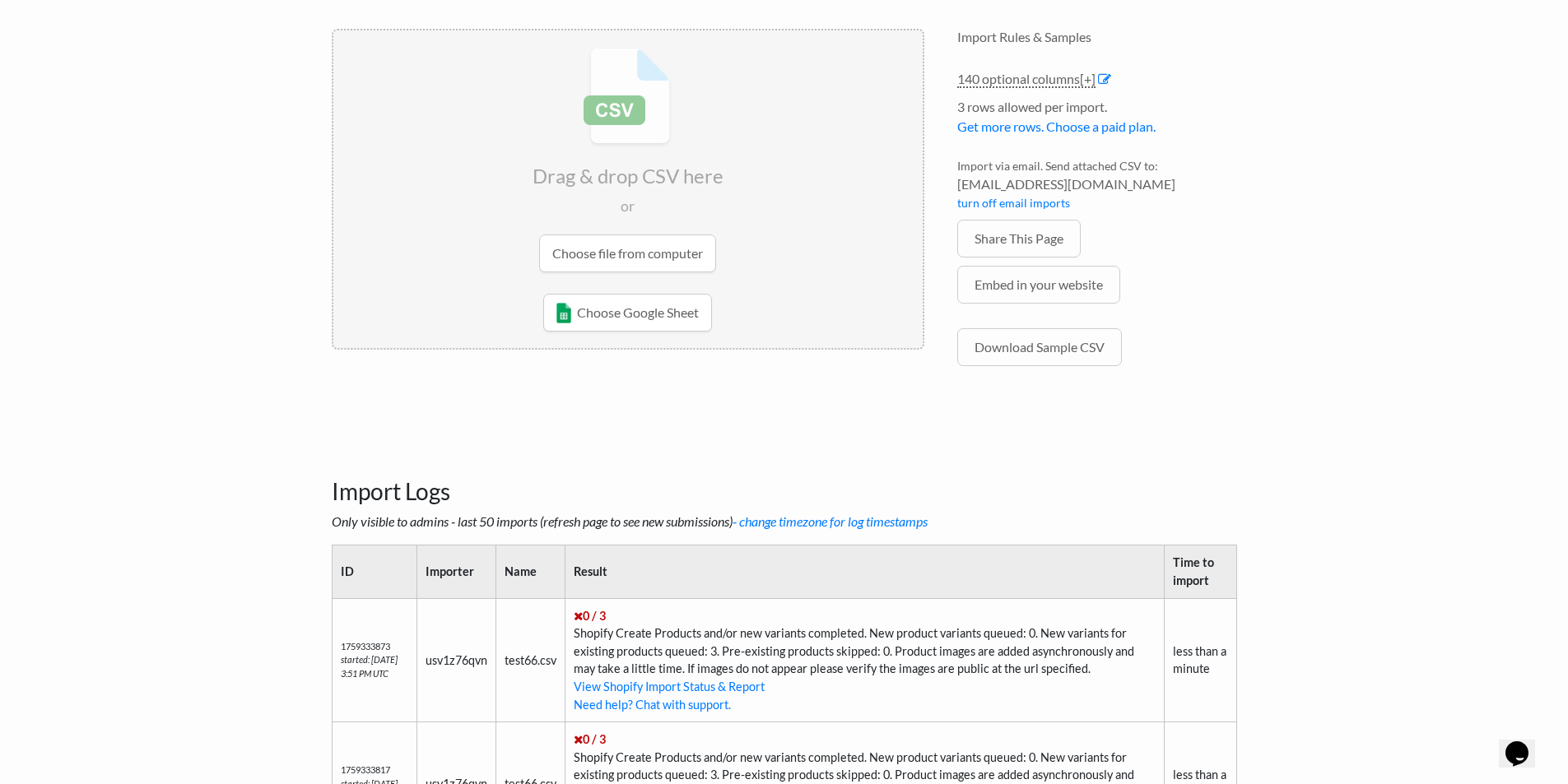
click at [666, 267] on input "file" at bounding box center [628, 160] width 589 height 259
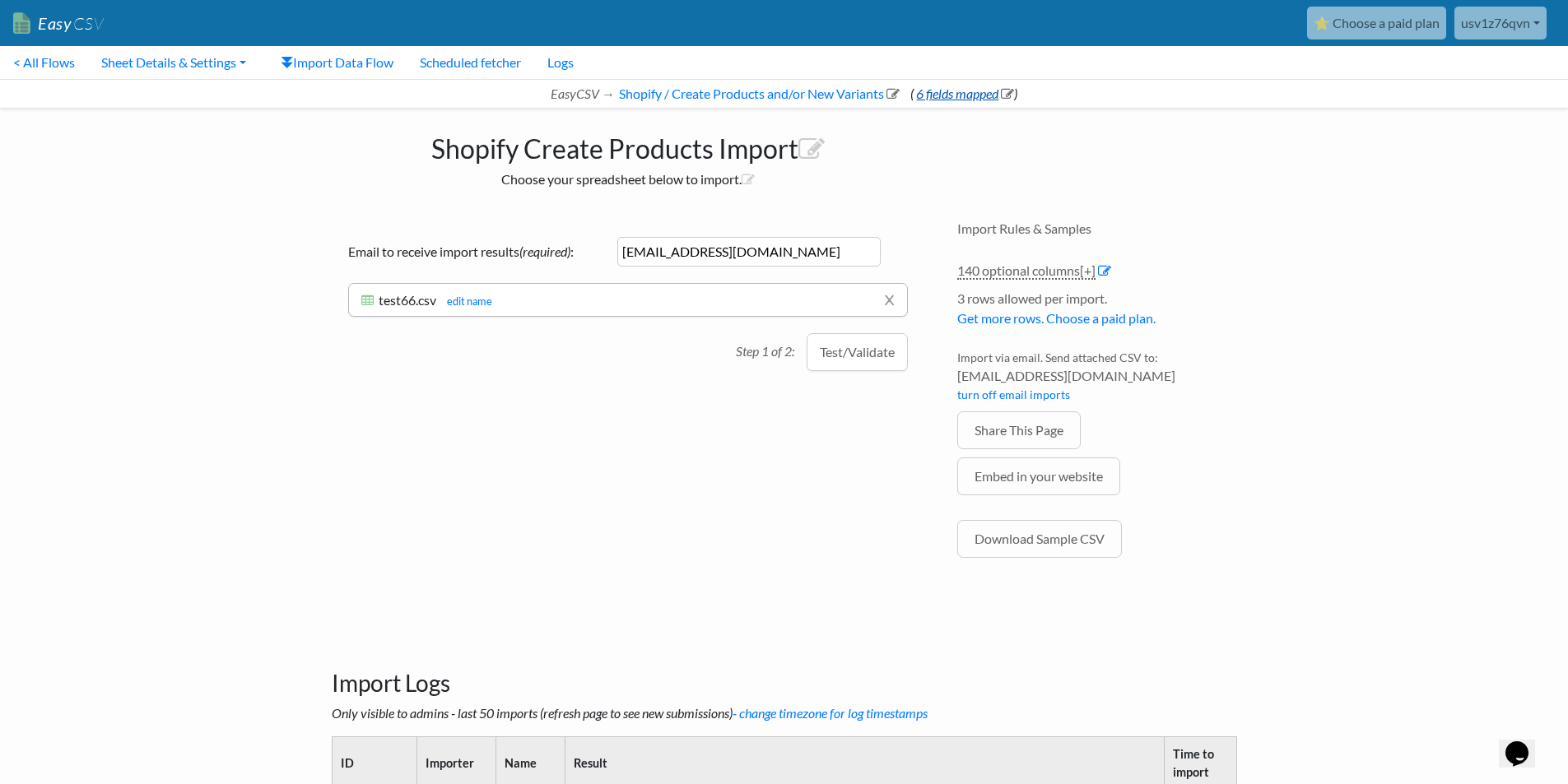
click at [948, 97] on link "6 fields mapped" at bounding box center [963, 93] width 101 height 16
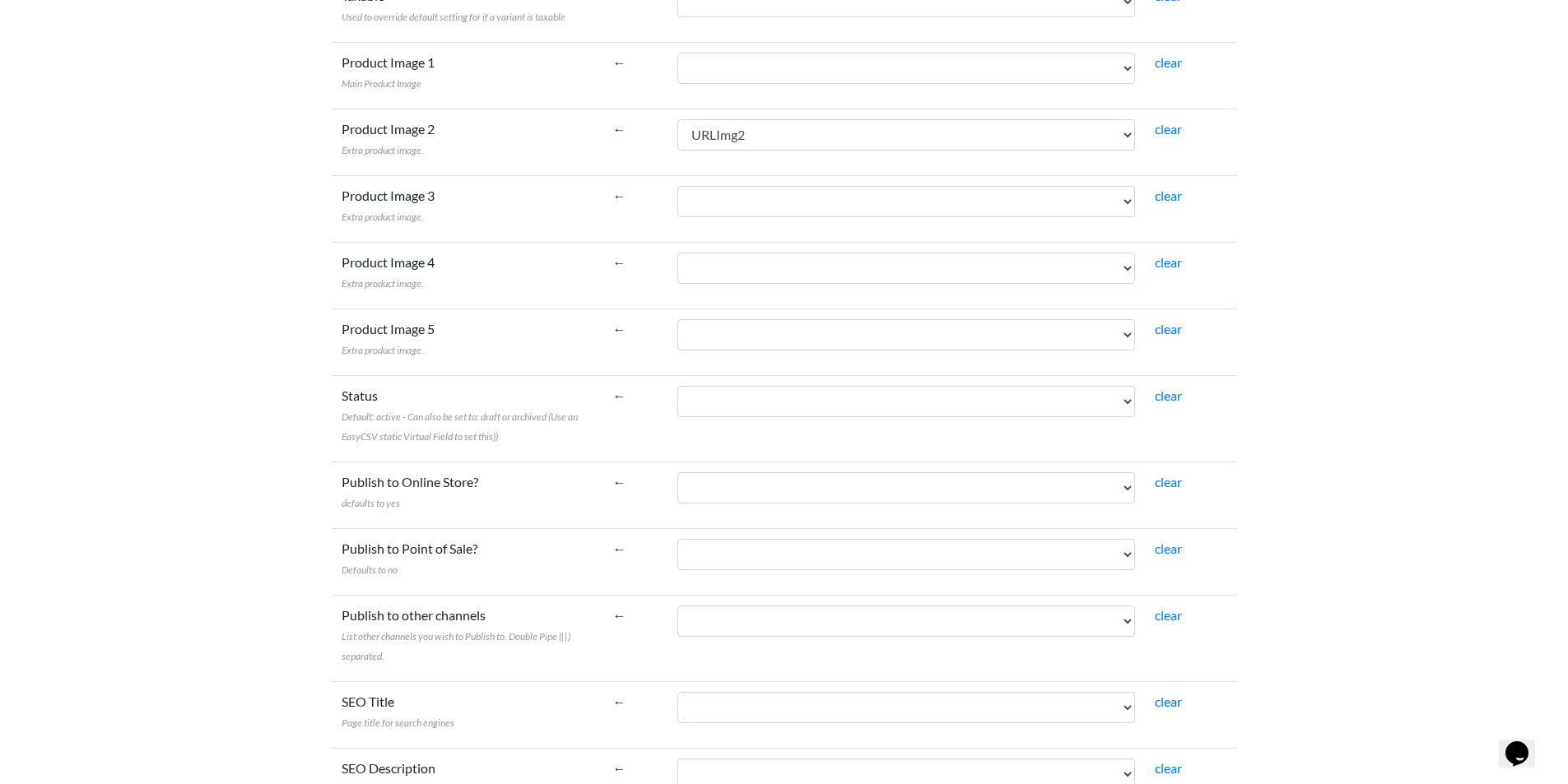
scroll to position [1152, 0]
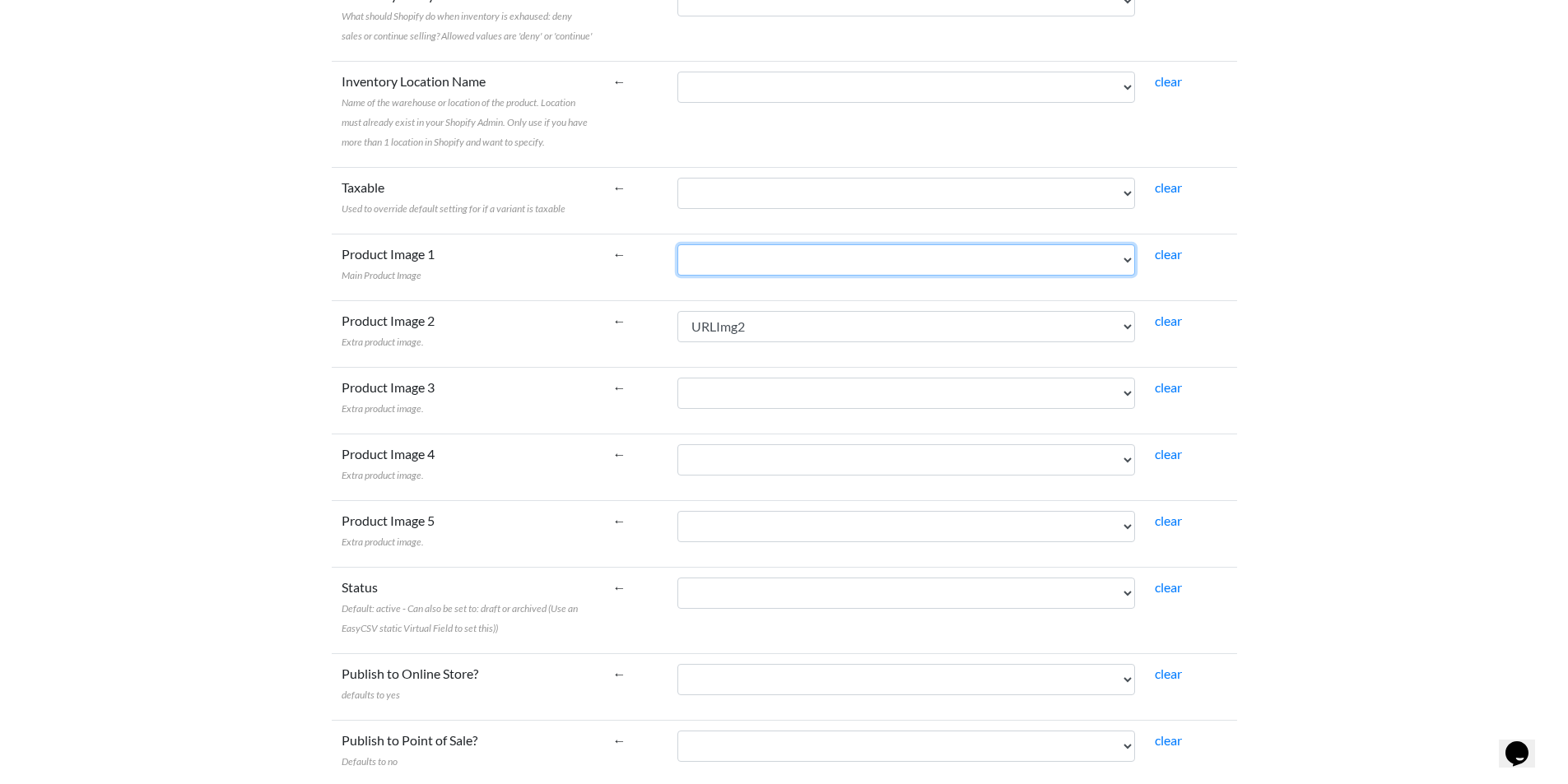
click at [745, 274] on select "IGUNegozio CodNegozio IGUArticolo Modello CodEsterno DSArticolo DSArticoloWeb N…" at bounding box center [906, 260] width 458 height 31
select select "cr_764287"
click at [678, 244] on select "IGUNegozio CodNegozio IGUArticolo Modello CodEsterno DSArticolo DSArticoloWeb N…" at bounding box center [906, 260] width 458 height 31
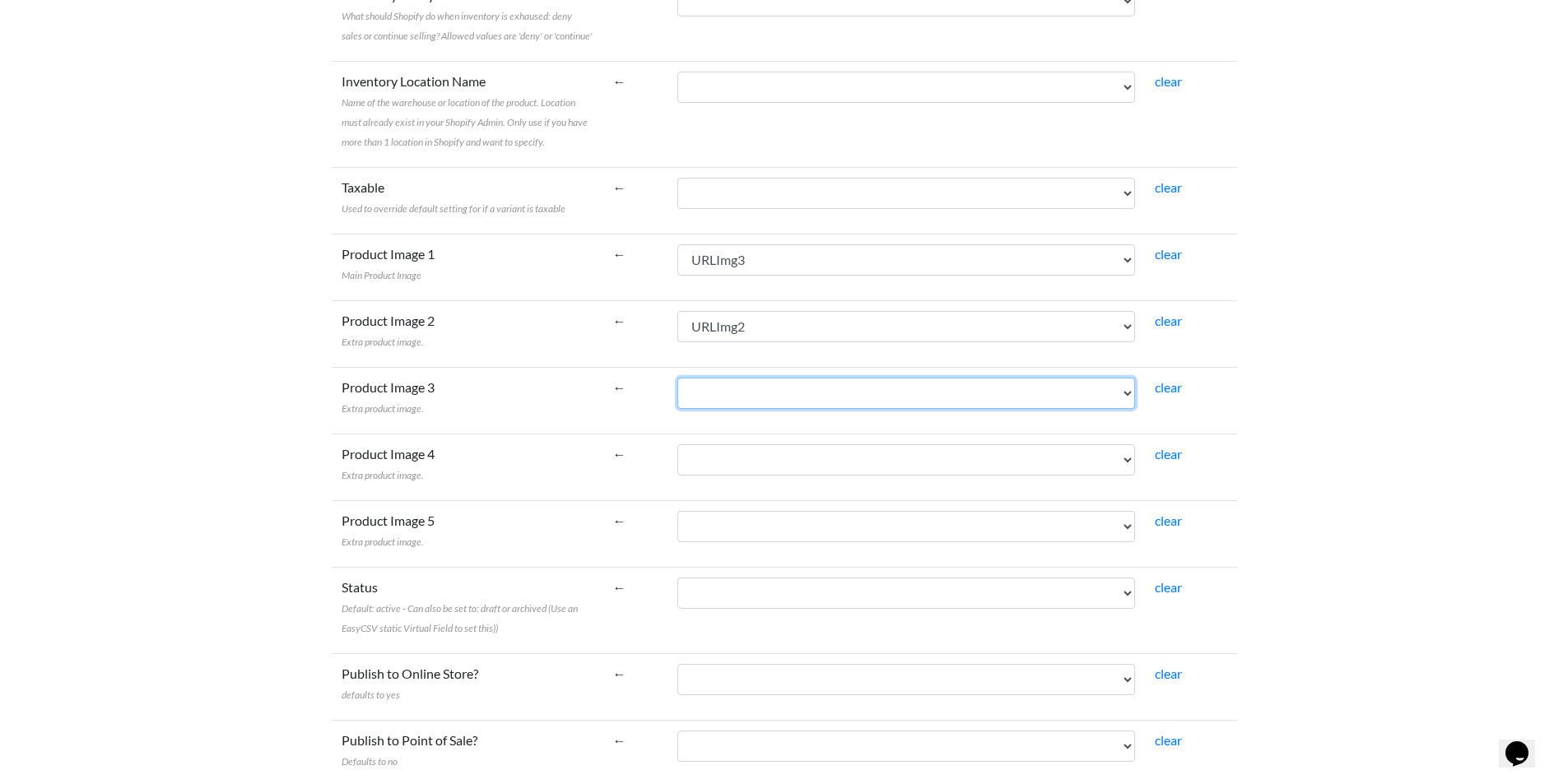
click at [753, 386] on select "IGUNegozio CodNegozio IGUArticolo Modello CodEsterno DSArticolo DSArticoloWeb N…" at bounding box center [906, 394] width 458 height 31
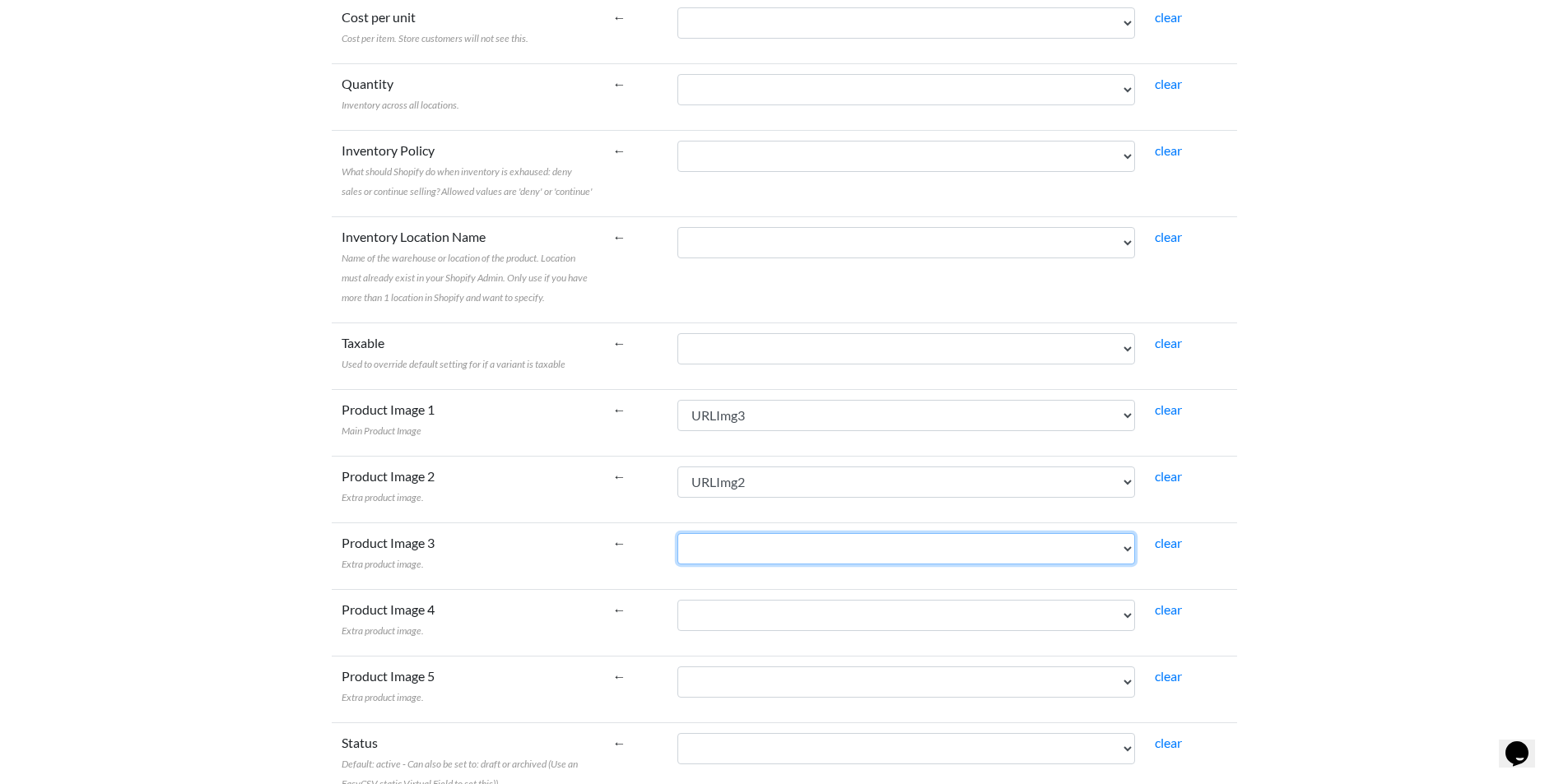
scroll to position [961, 0]
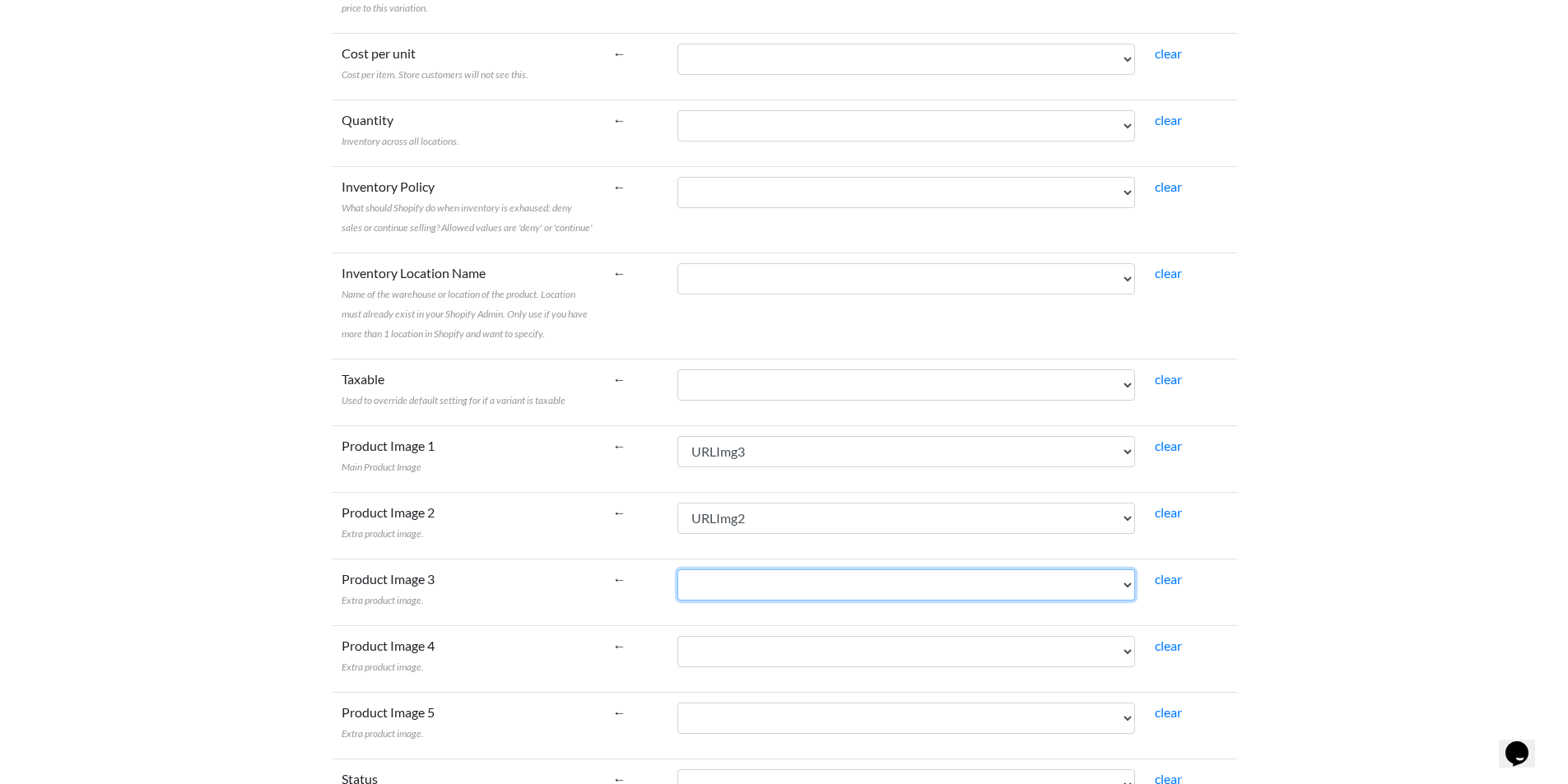
drag, startPoint x: 933, startPoint y: 579, endPoint x: 931, endPoint y: 570, distance: 9.2
click at [933, 579] on select "IGUNegozio CodNegozio IGUArticolo Modello CodEsterno DSArticolo DSArticoloWeb N…" at bounding box center [906, 585] width 458 height 31
select select "cr_764288"
click at [678, 570] on select "IGUNegozio CodNegozio IGUArticolo Modello CodEsterno DSArticolo DSArticoloWeb N…" at bounding box center [906, 585] width 458 height 31
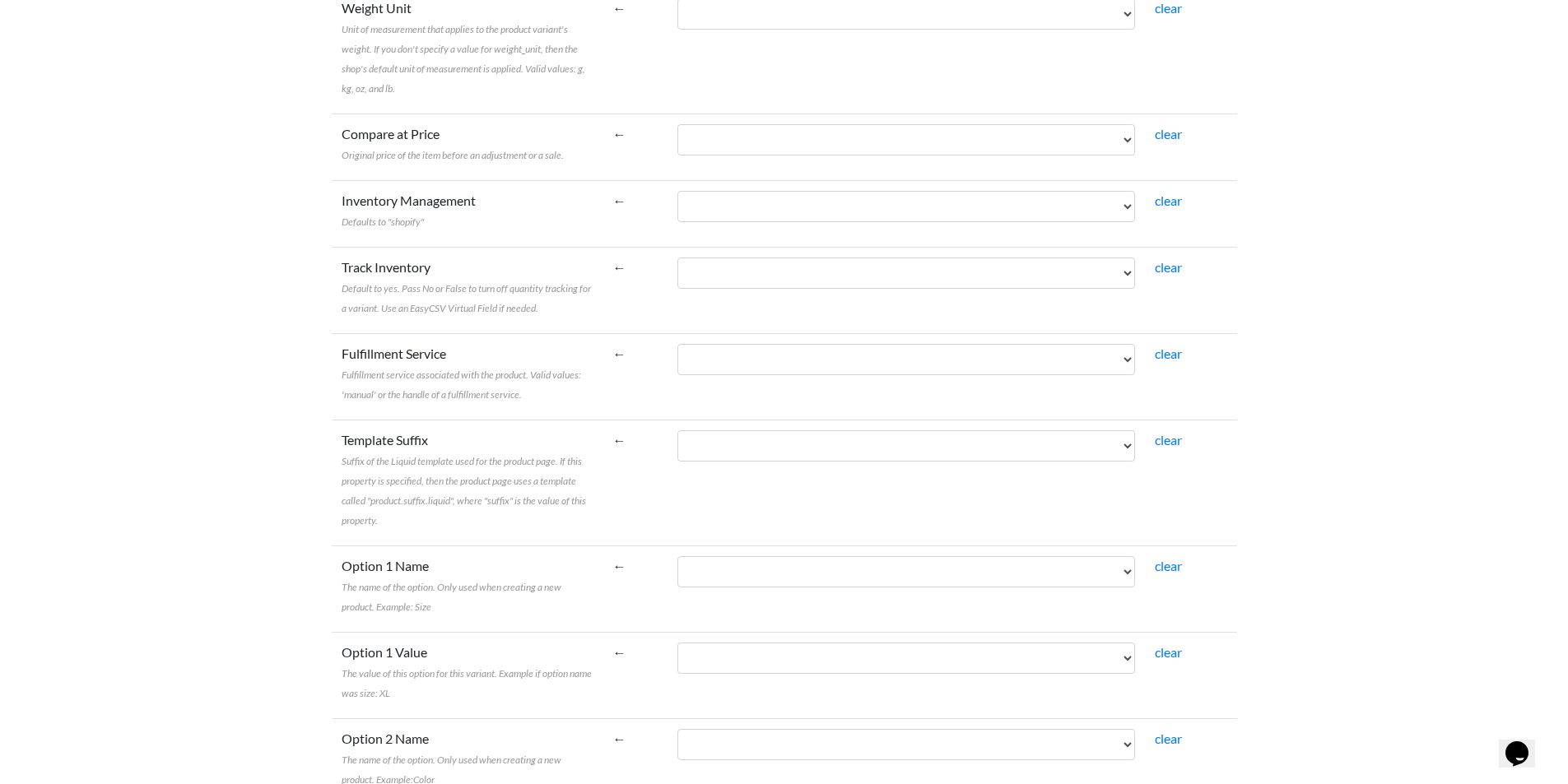
scroll to position [2705, 0]
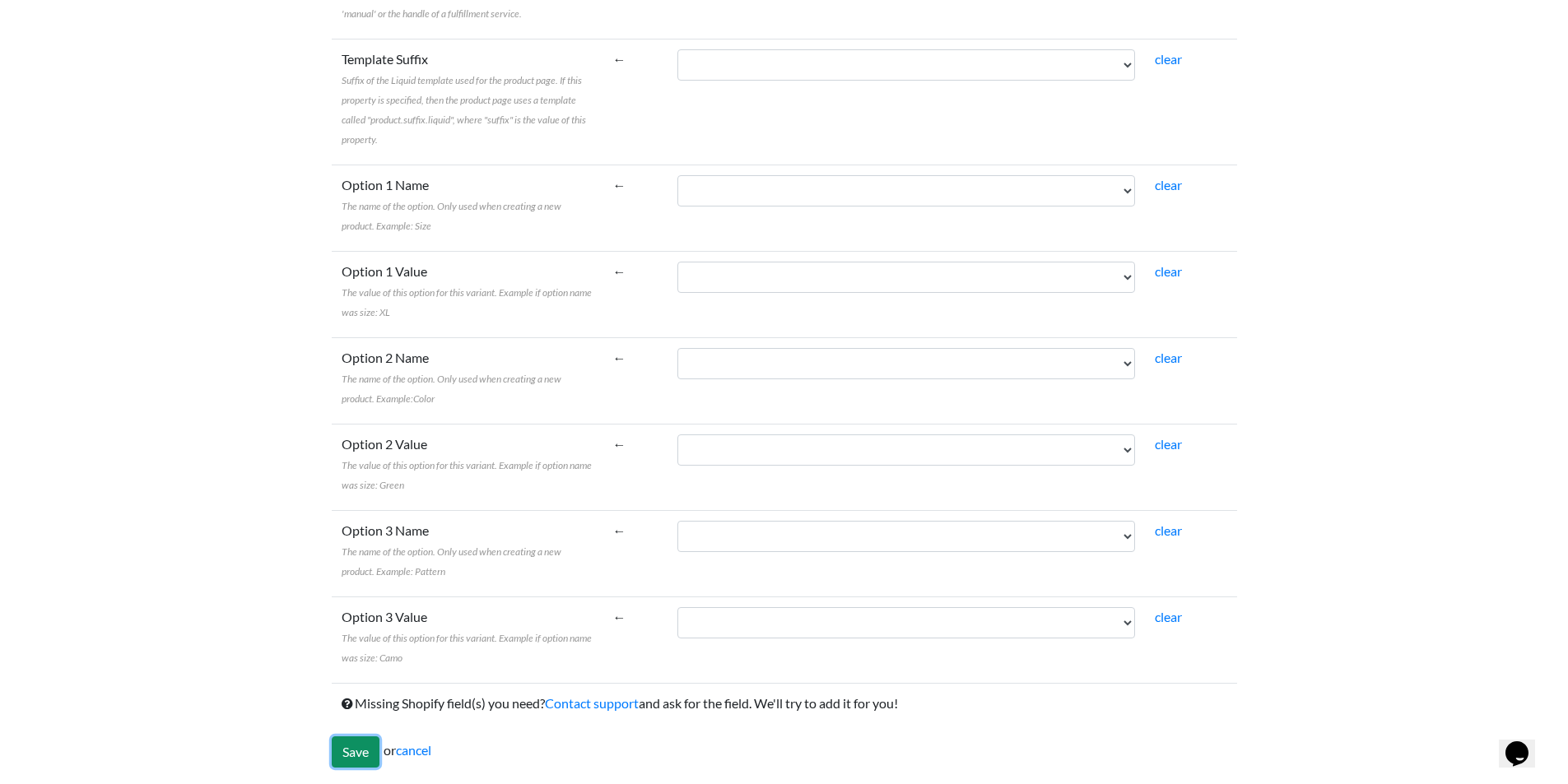
click at [349, 746] on input "Save" at bounding box center [356, 753] width 48 height 31
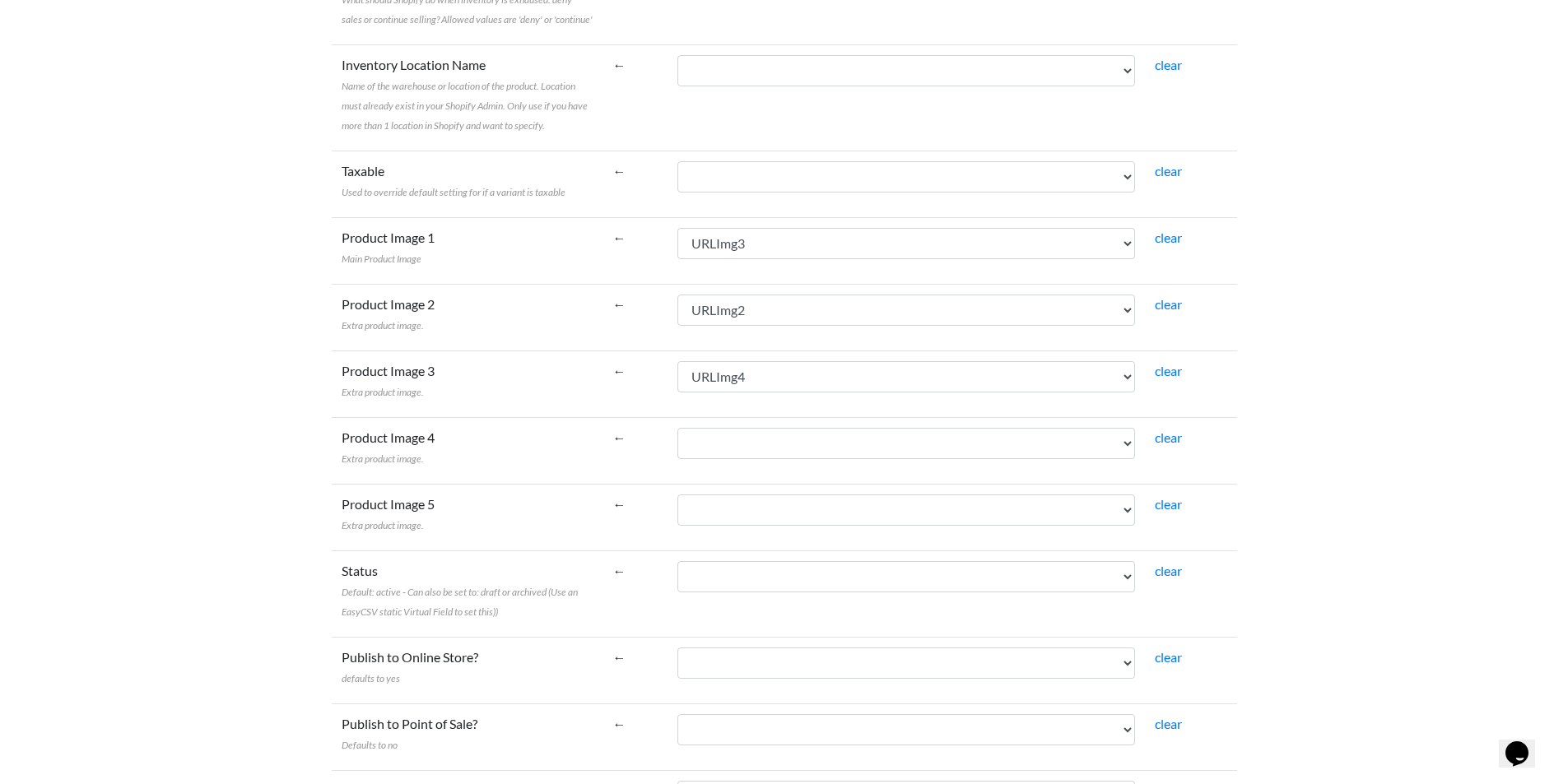
scroll to position [377, 0]
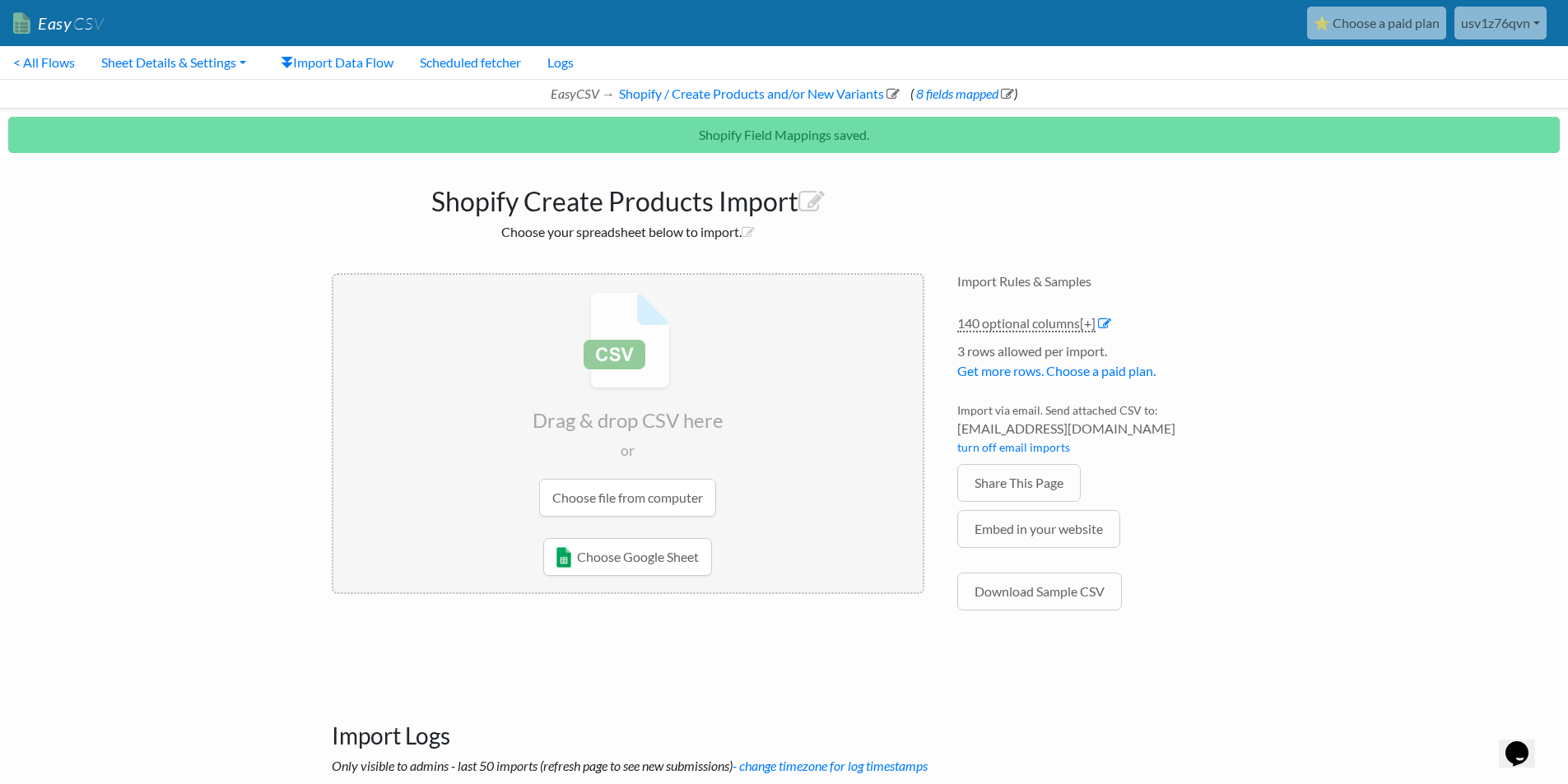
click at [645, 484] on input "file" at bounding box center [628, 404] width 589 height 259
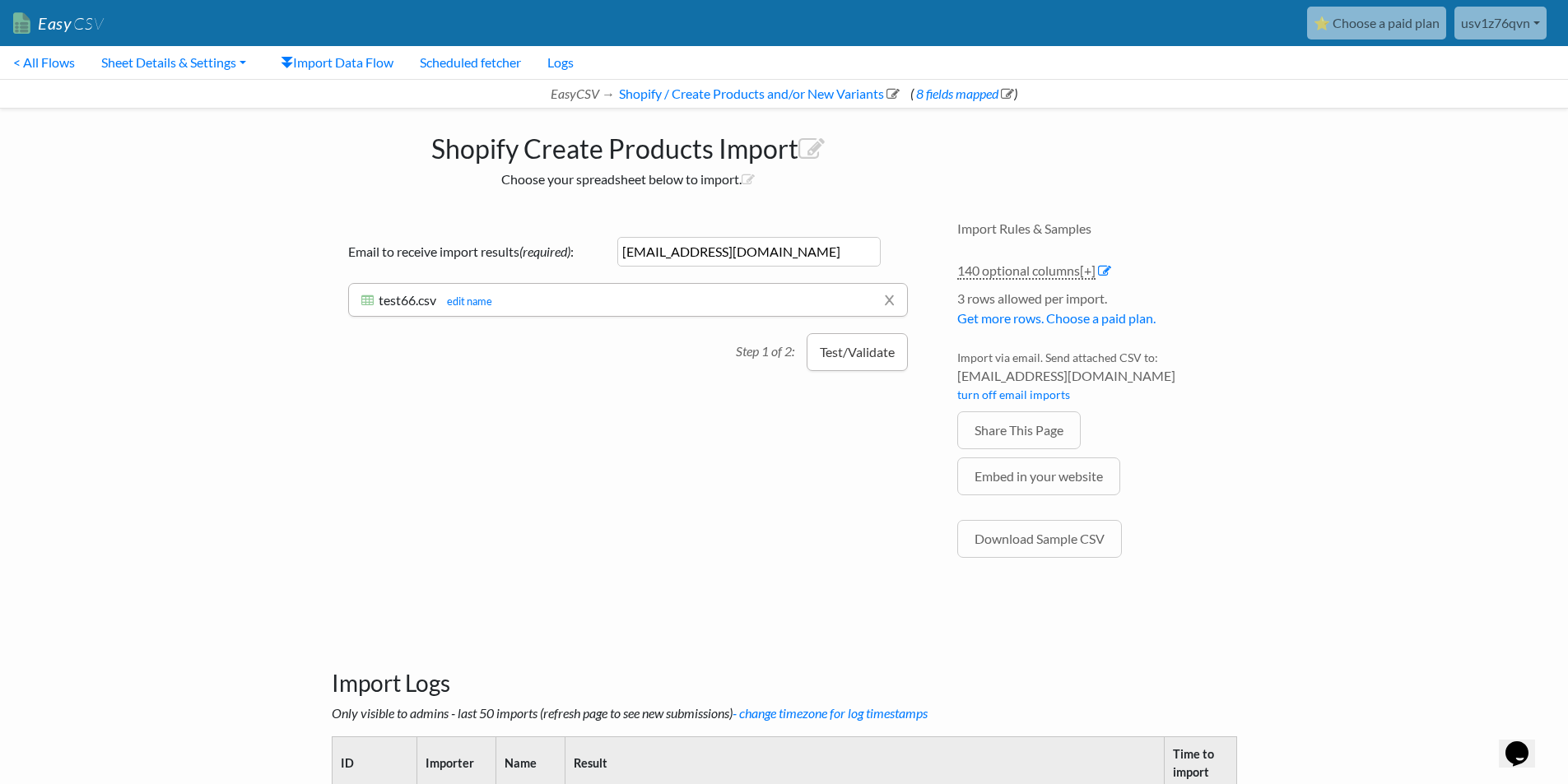
click at [806, 361] on button "Test/Validate" at bounding box center [856, 352] width 101 height 38
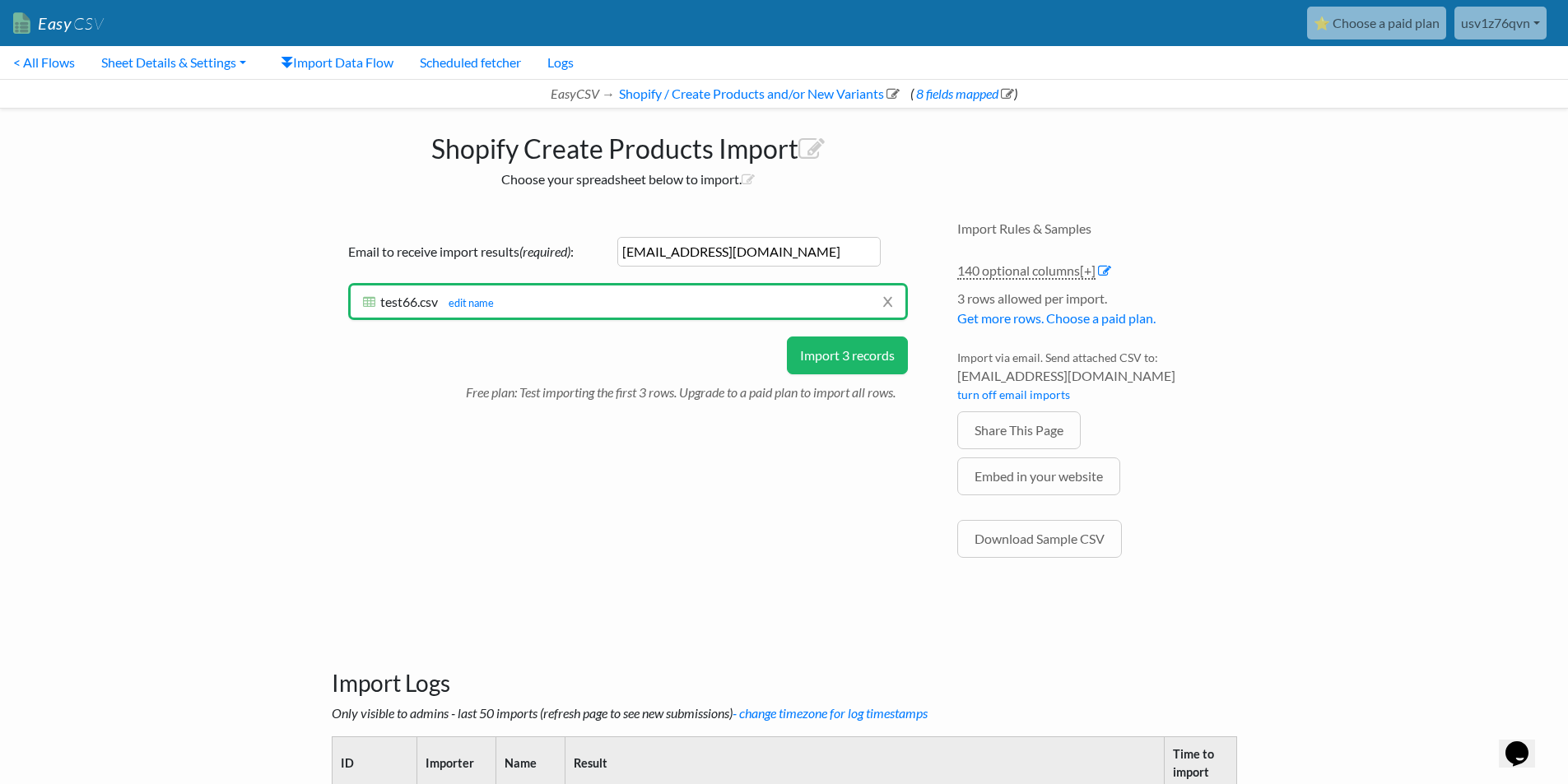
click at [843, 356] on button "Import 3 records" at bounding box center [847, 355] width 121 height 38
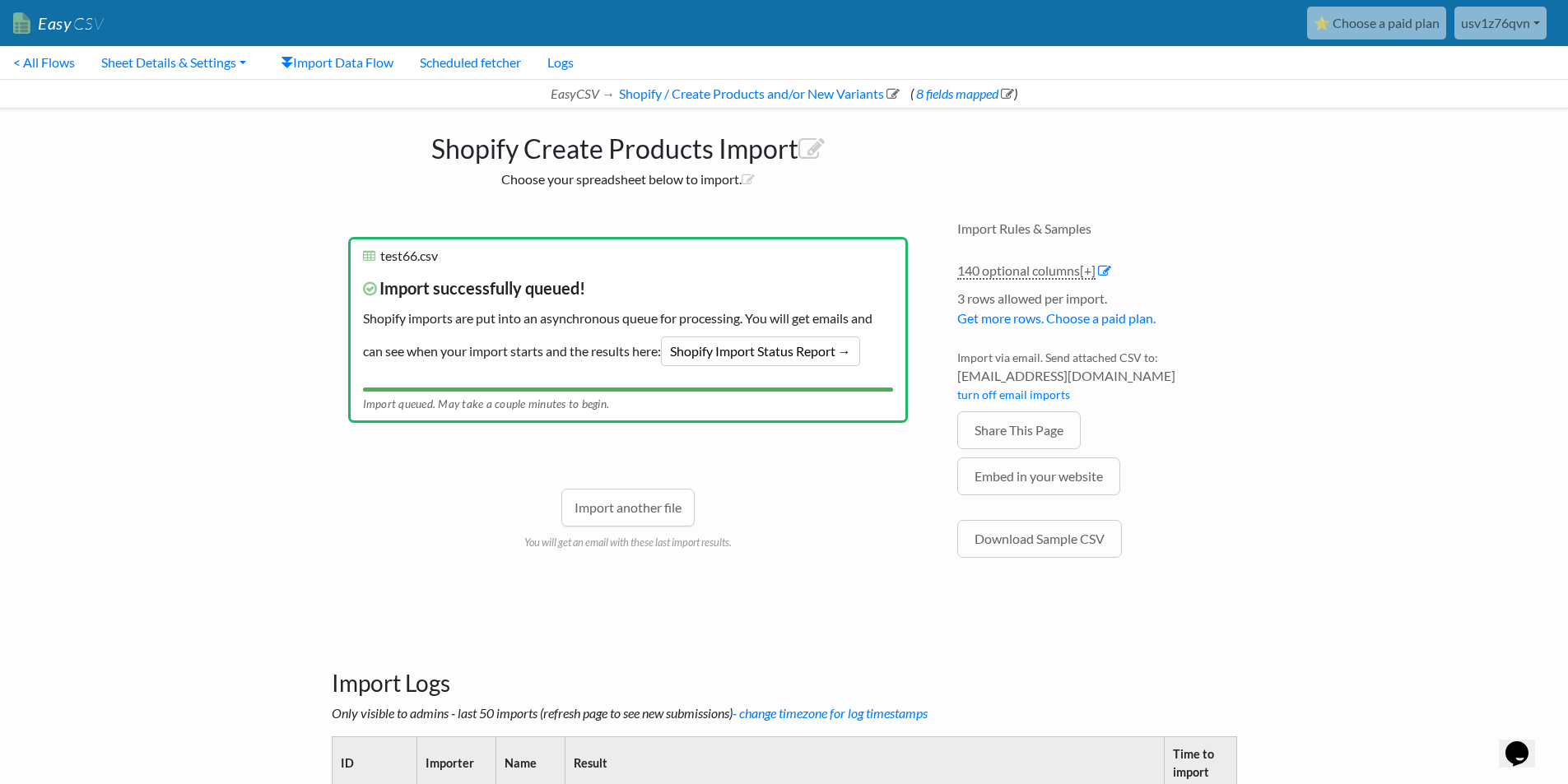
click at [888, 513] on div "Import another file You will get an email with these last import results." at bounding box center [628, 495] width 559 height 111
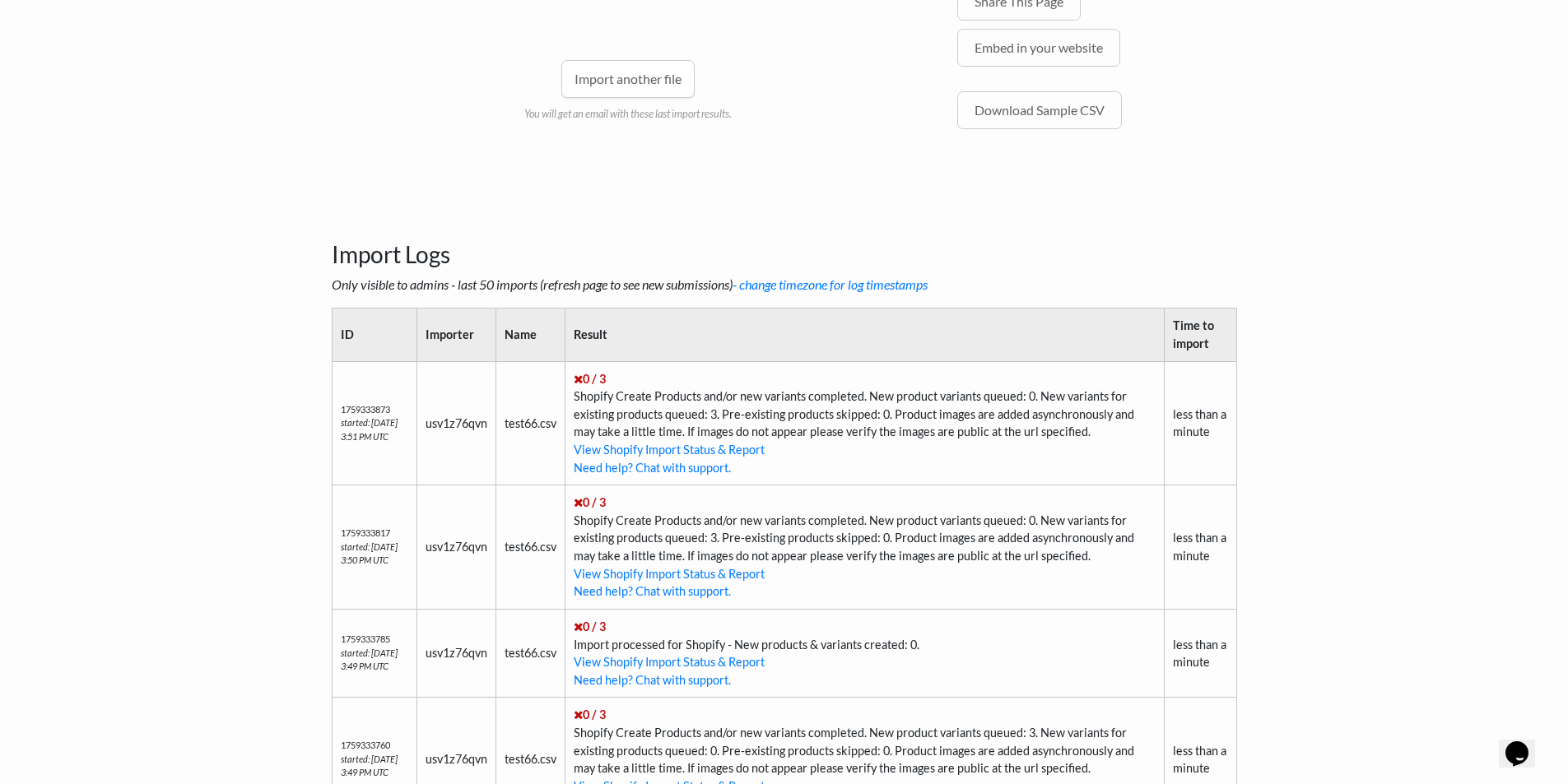
scroll to position [683, 0]
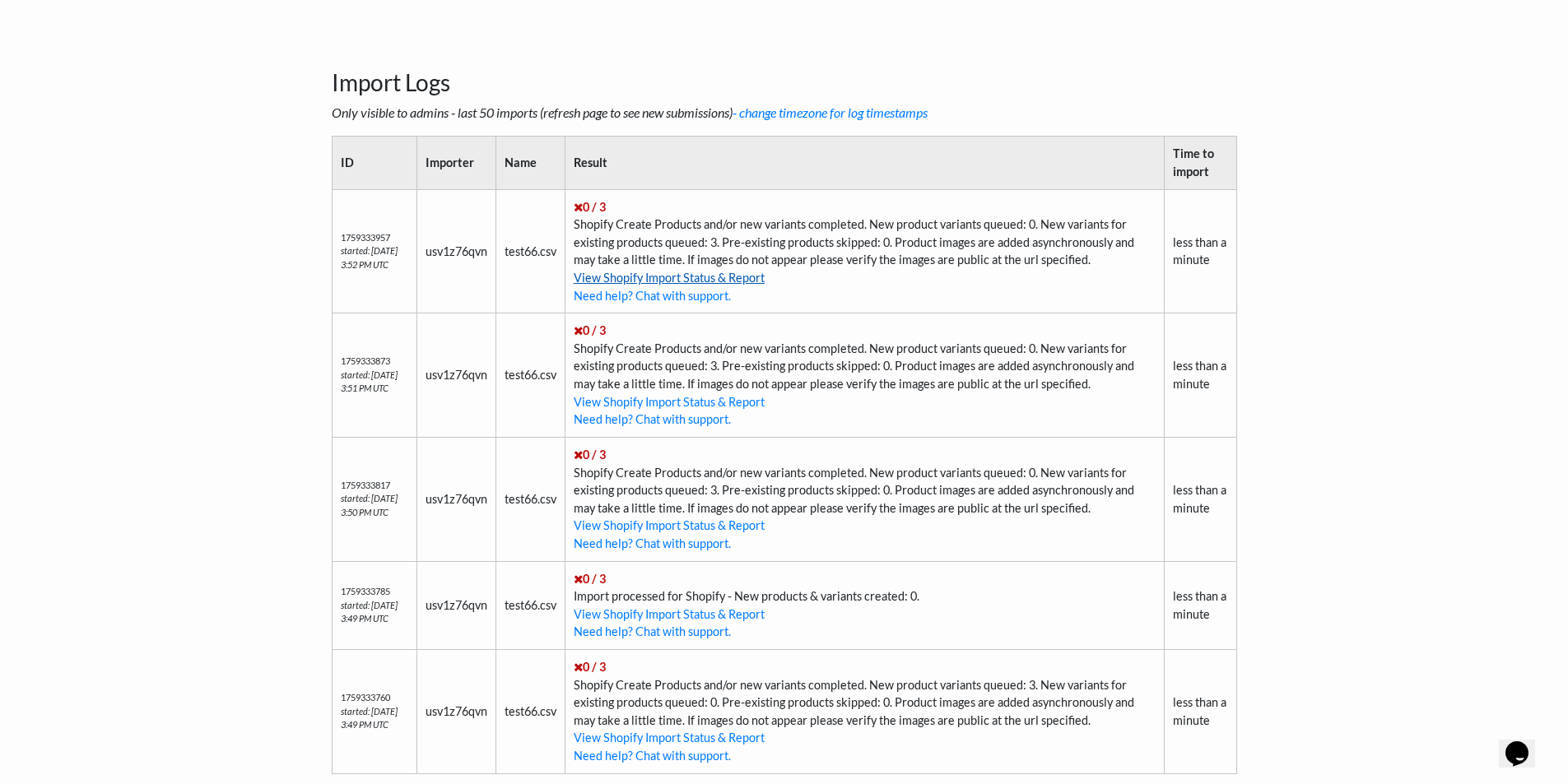
click at [717, 280] on link "View Shopify Import Status & Report" at bounding box center [668, 277] width 191 height 14
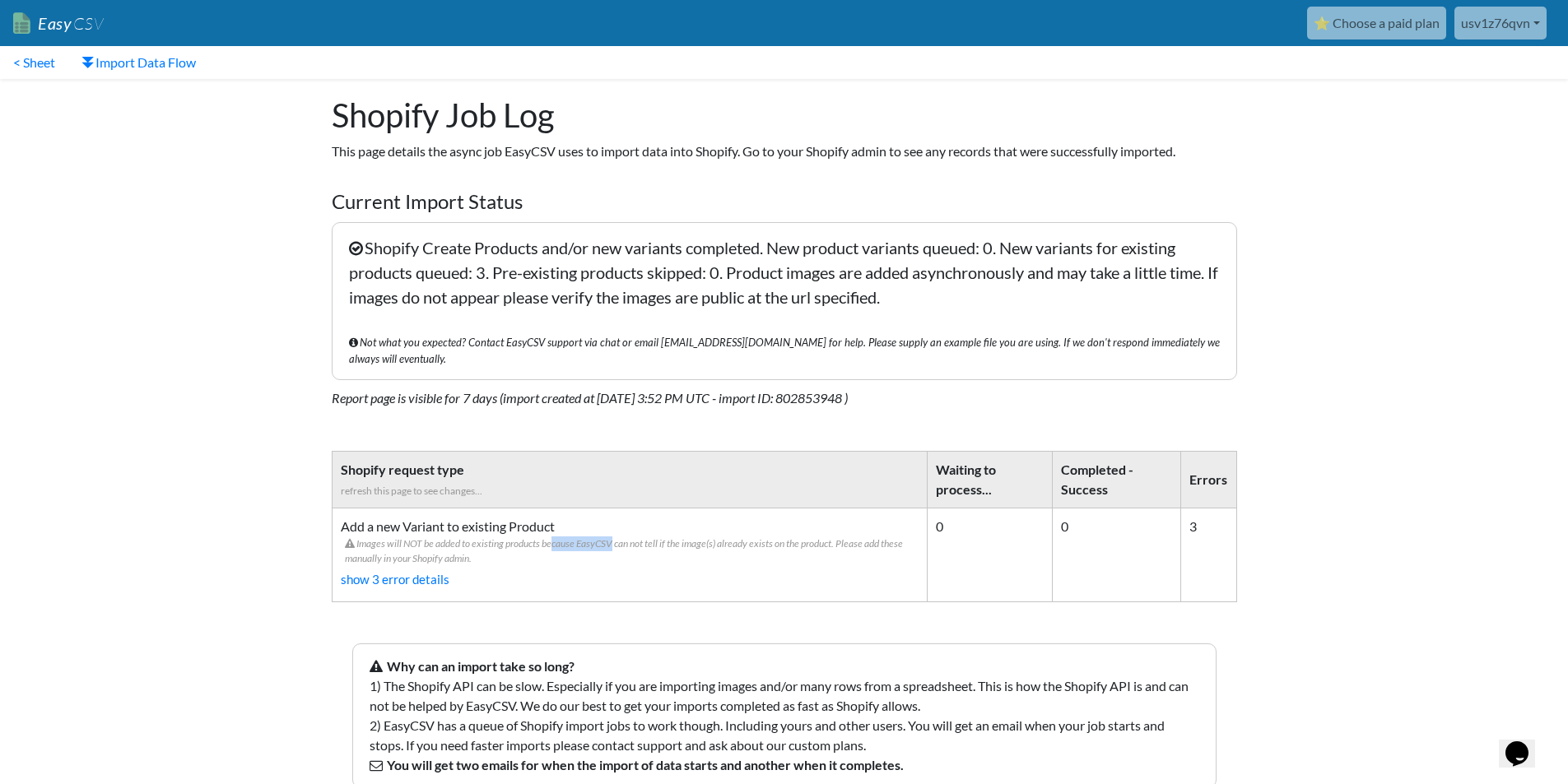
drag, startPoint x: 610, startPoint y: 528, endPoint x: 550, endPoint y: 532, distance: 60.1
click at [550, 536] on span "Images will NOT be added to existing products because EasyCSV can not tell if t…" at bounding box center [631, 551] width 573 height 30
drag, startPoint x: 491, startPoint y: 543, endPoint x: 351, endPoint y: 525, distance: 141.2
click at [351, 536] on span "Images will NOT be added to existing products because EasyCSV can not tell if t…" at bounding box center [631, 551] width 573 height 30
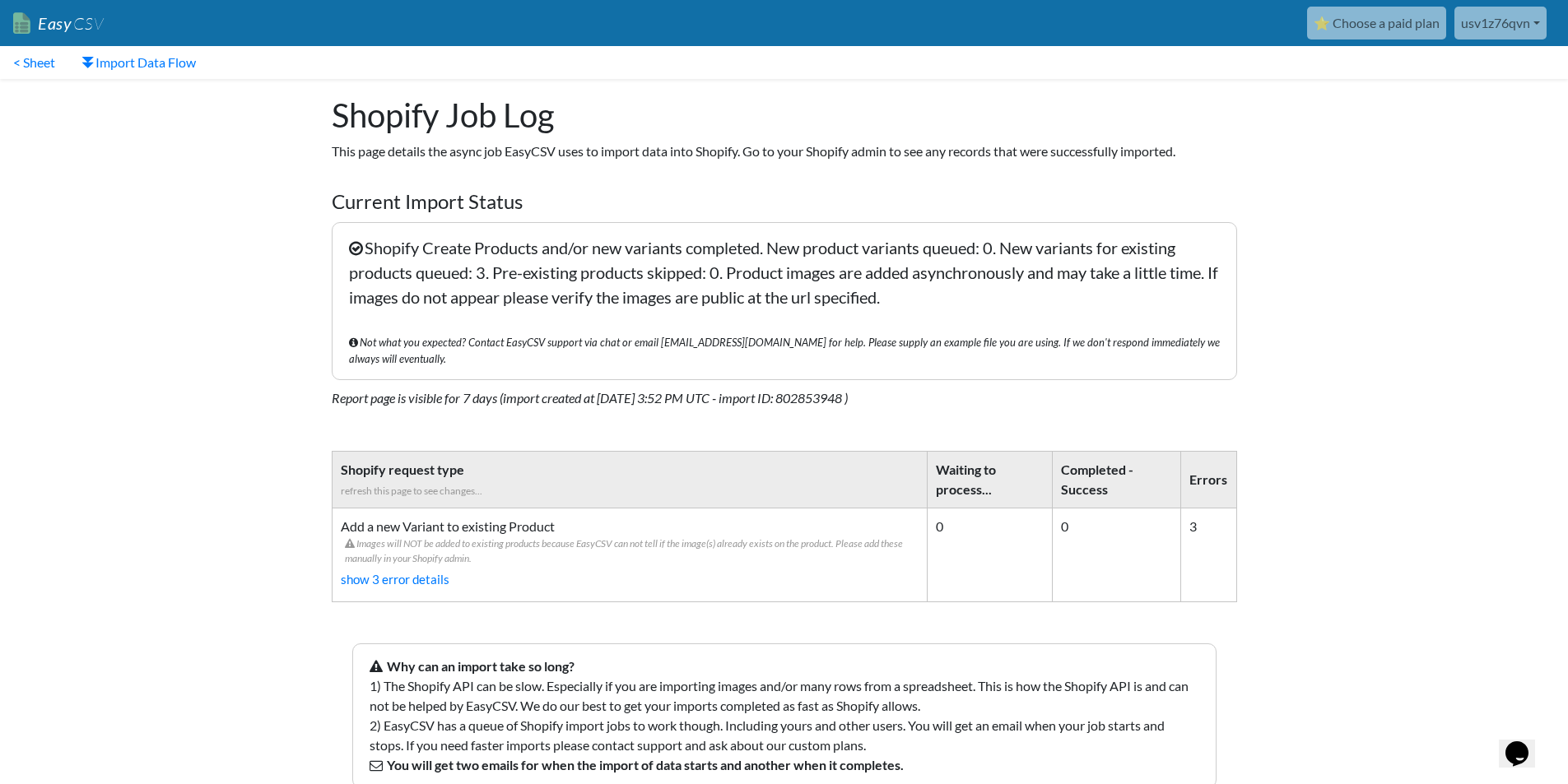
click at [381, 536] on span "Images will NOT be added to existing products because EasyCSV can not tell if t…" at bounding box center [631, 551] width 573 height 30
drag, startPoint x: 355, startPoint y: 526, endPoint x: 492, endPoint y: 538, distance: 137.5
click at [492, 538] on span "Images will NOT be added to existing products because EasyCSV can not tell if t…" at bounding box center [631, 551] width 573 height 30
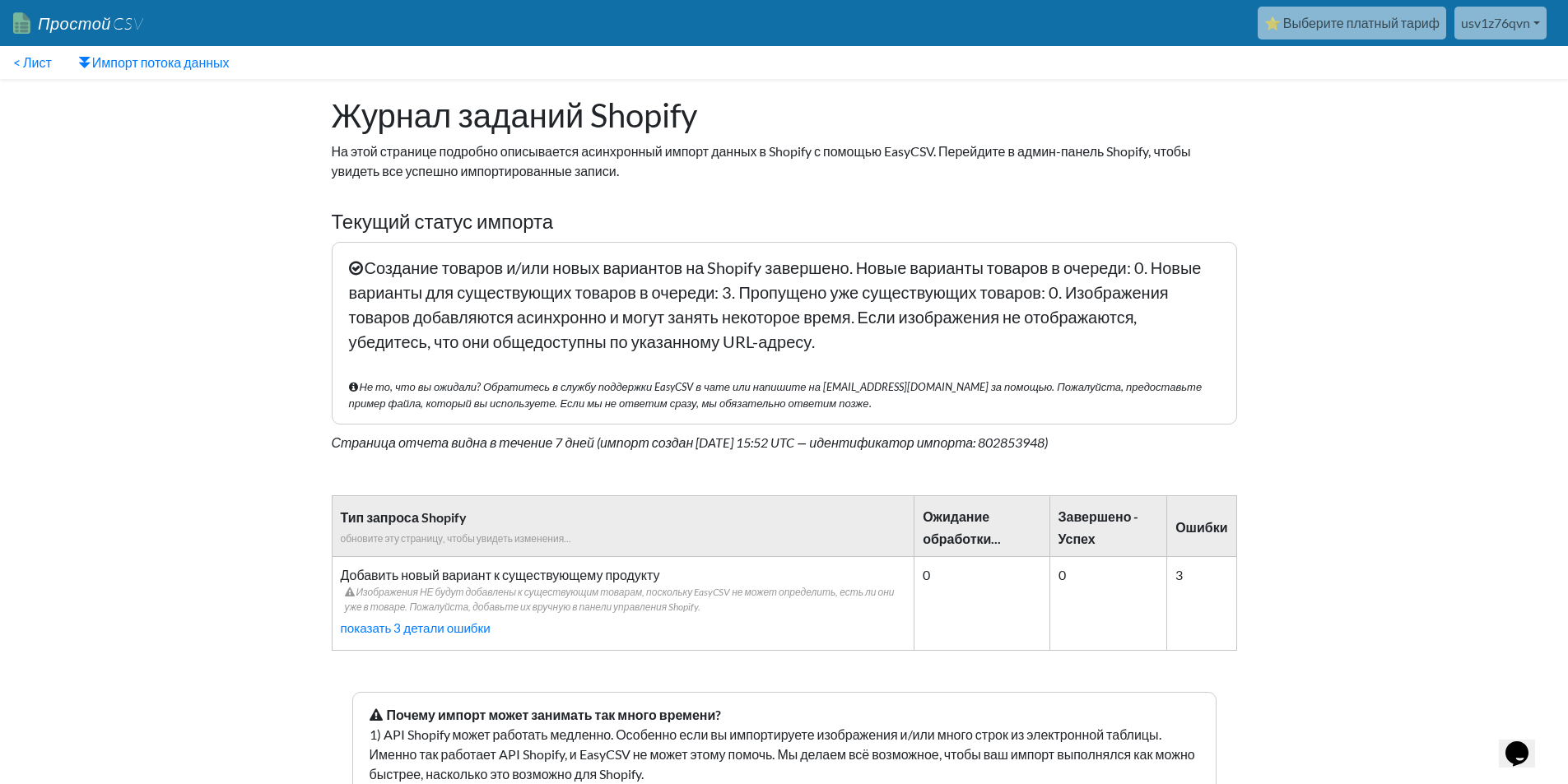
click at [973, 307] on font "Создание товаров и/или новых вариантов на Shopify завершено. Новые варианты тов…" at bounding box center [775, 304] width 852 height 93
drag, startPoint x: 498, startPoint y: 286, endPoint x: 721, endPoint y: 294, distance: 223.1
click at [721, 294] on font "Создание товаров и/или новых вариантов на Shopify завершено. Новые варианты тов…" at bounding box center [775, 304] width 852 height 93
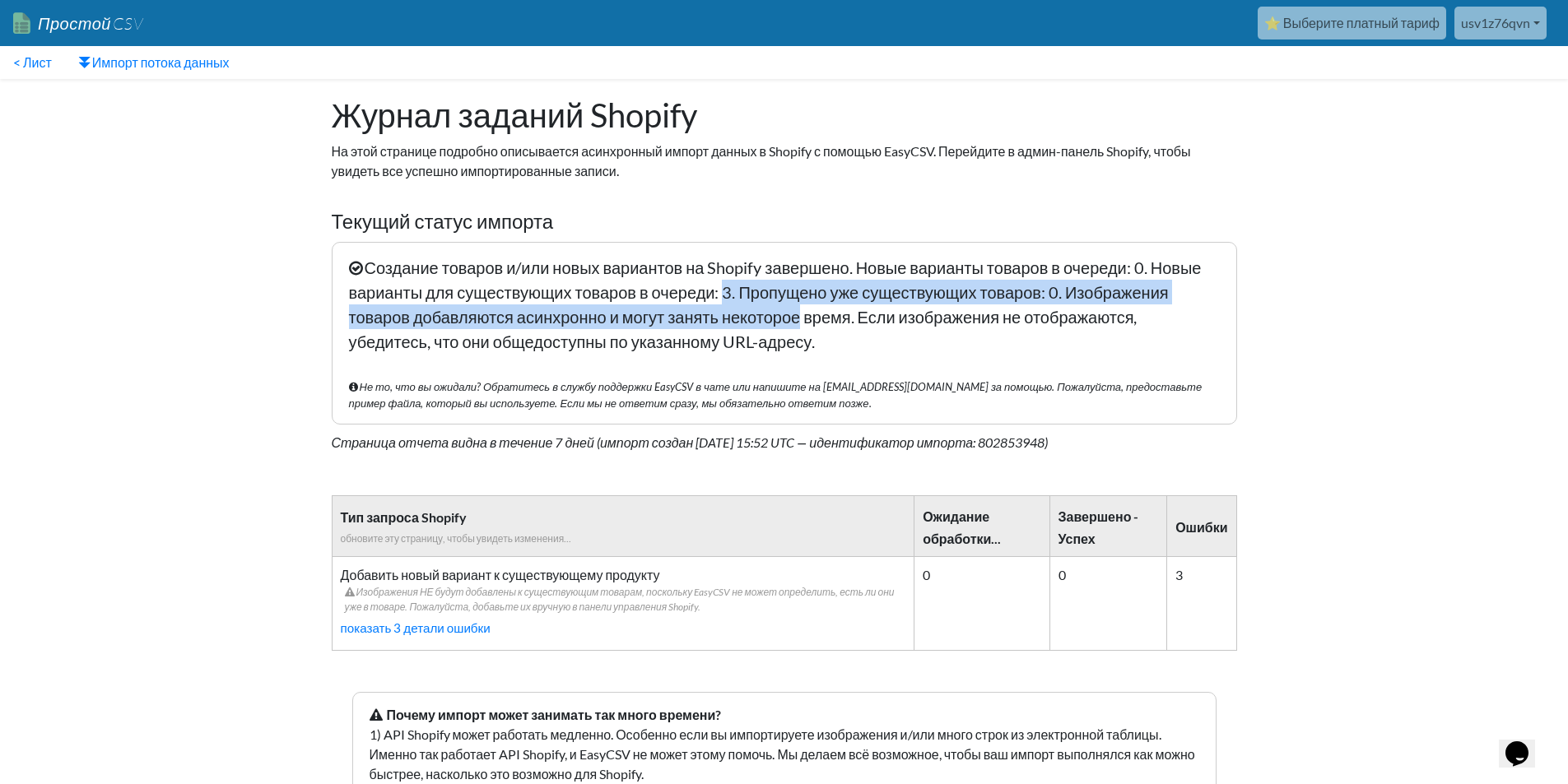
drag, startPoint x: 721, startPoint y: 294, endPoint x: 772, endPoint y: 307, distance: 52.6
click at [772, 307] on font "Создание товаров и/или новых вариантов на Shopify завершено. Новые варианты тов…" at bounding box center [775, 304] width 852 height 93
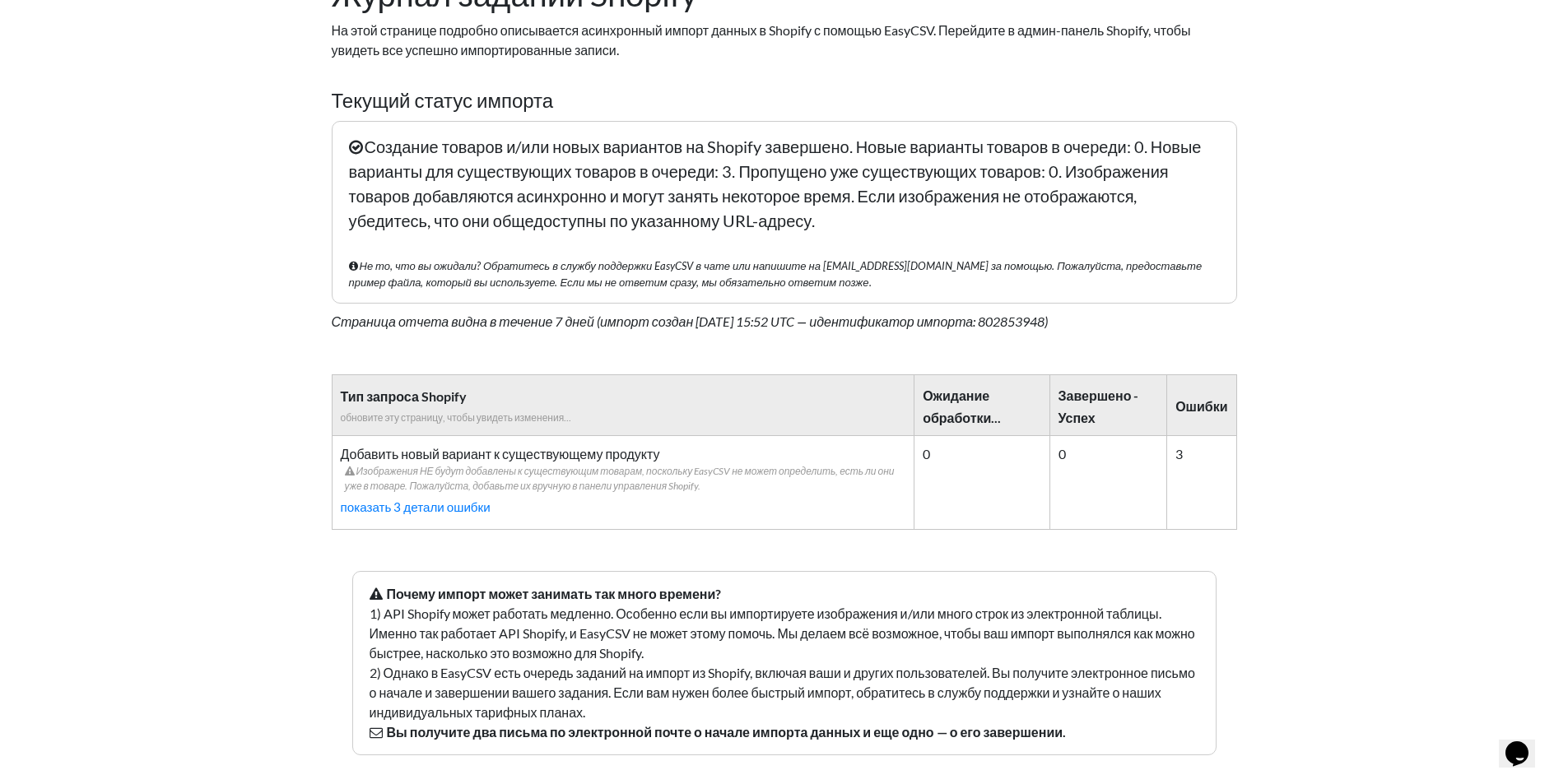
scroll to position [181, 0]
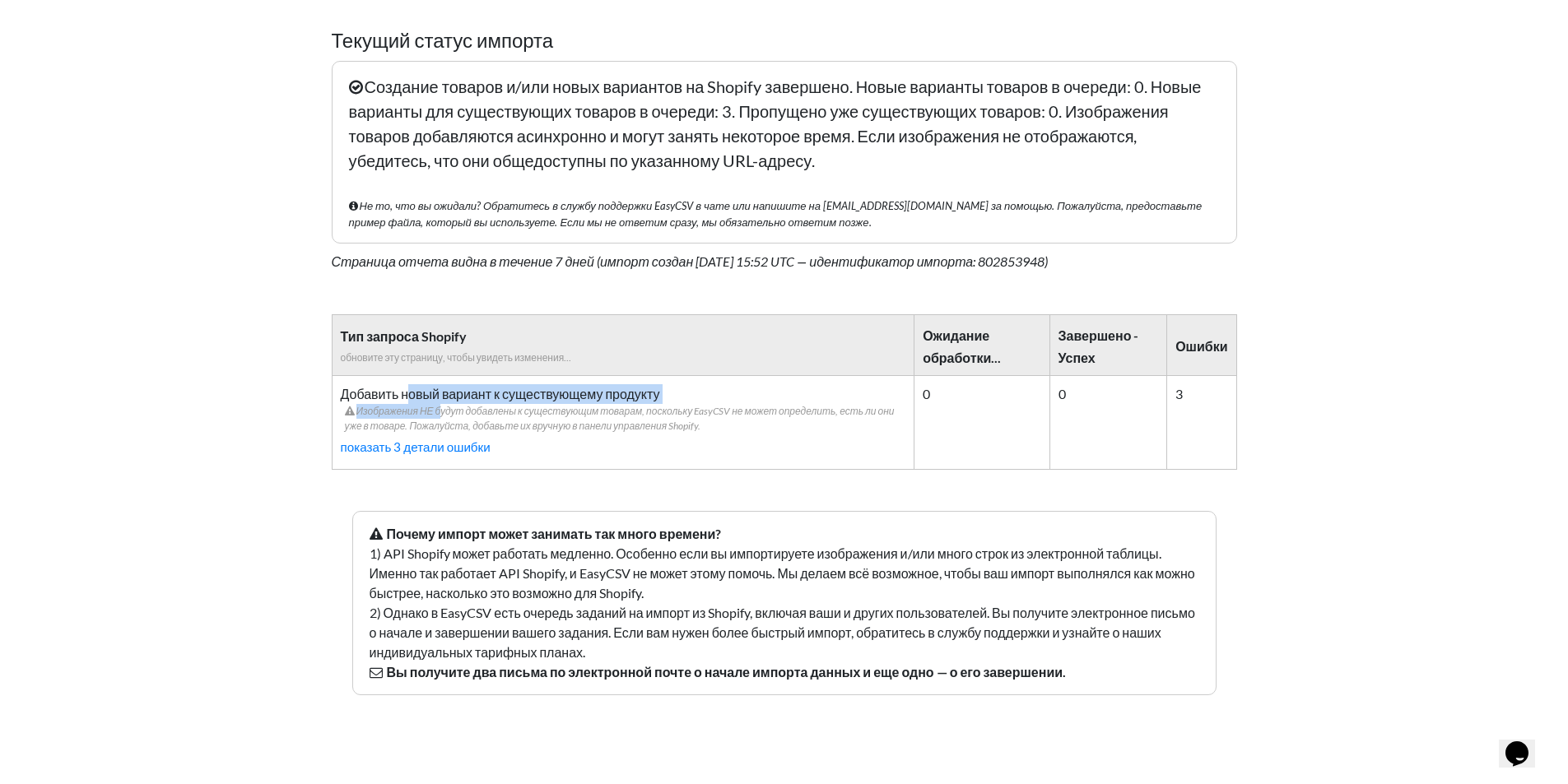
drag, startPoint x: 356, startPoint y: 393, endPoint x: 446, endPoint y: 407, distance: 91.1
click at [444, 407] on td "Добавить новый вариант к существующему продукту Изображения НЕ будут добавлены …" at bounding box center [623, 423] width 582 height 93
click at [446, 407] on font "Изображения НЕ будут добавлены к существующим товарам, поскольку EasyCSV не мож…" at bounding box center [619, 418] width 550 height 27
drag, startPoint x: 359, startPoint y: 414, endPoint x: 386, endPoint y: 413, distance: 27.0
click at [386, 413] on font "Изображения НЕ будут добавлены к существующим товарам, поскольку EasyCSV не мож…" at bounding box center [619, 418] width 550 height 27
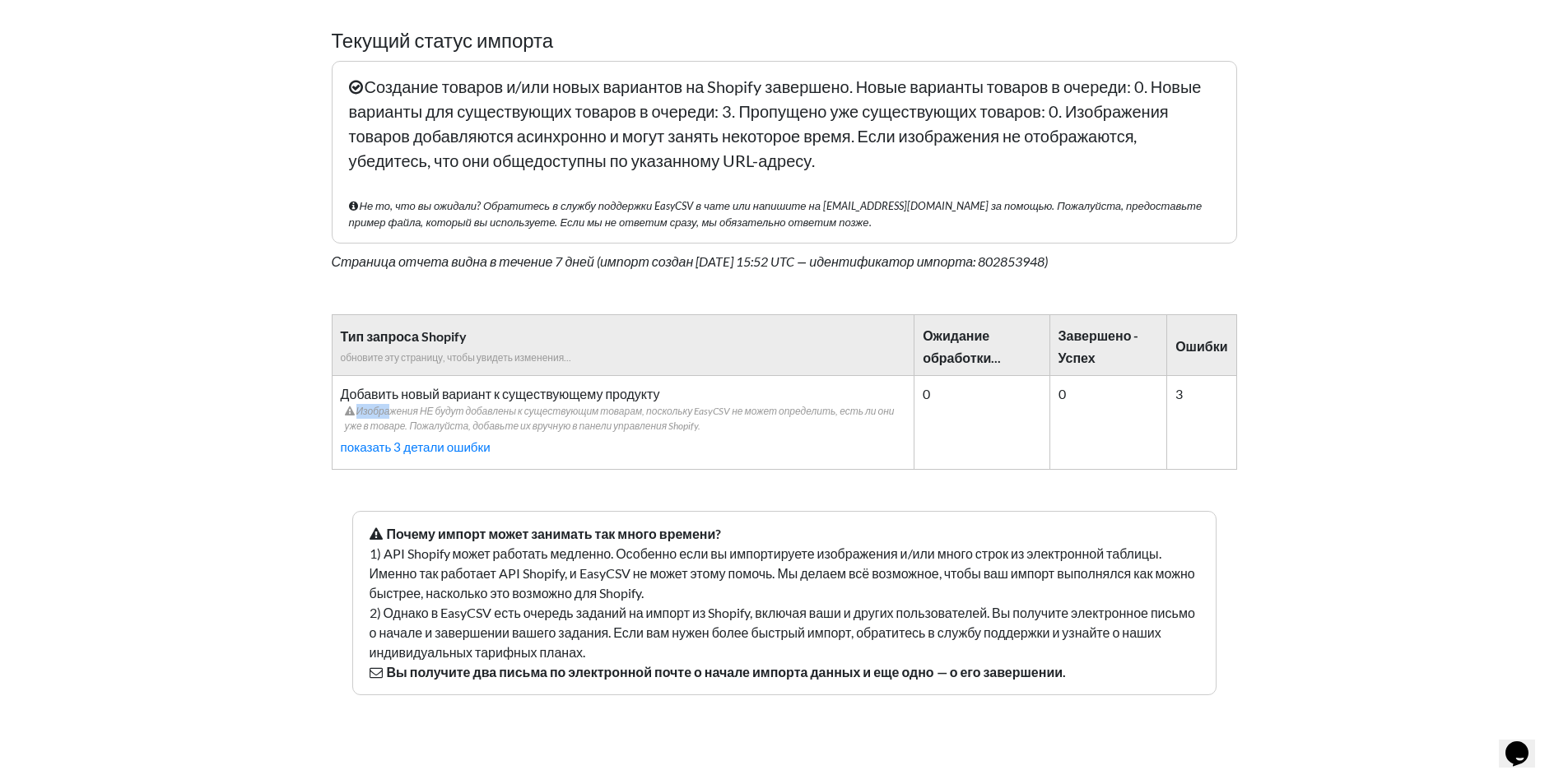
click at [386, 413] on font "Изображения НЕ будут добавлены к существующим товарам, поскольку EasyCSV не мож…" at bounding box center [619, 418] width 550 height 27
drag, startPoint x: 386, startPoint y: 413, endPoint x: 456, endPoint y: 414, distance: 70.0
click at [456, 414] on font "Изображения НЕ будут добавлены к существующим товарам, поскольку EasyCSV не мож…" at bounding box center [619, 418] width 550 height 27
click at [408, 453] on font "показать 3 детали ошибки" at bounding box center [416, 447] width 150 height 15
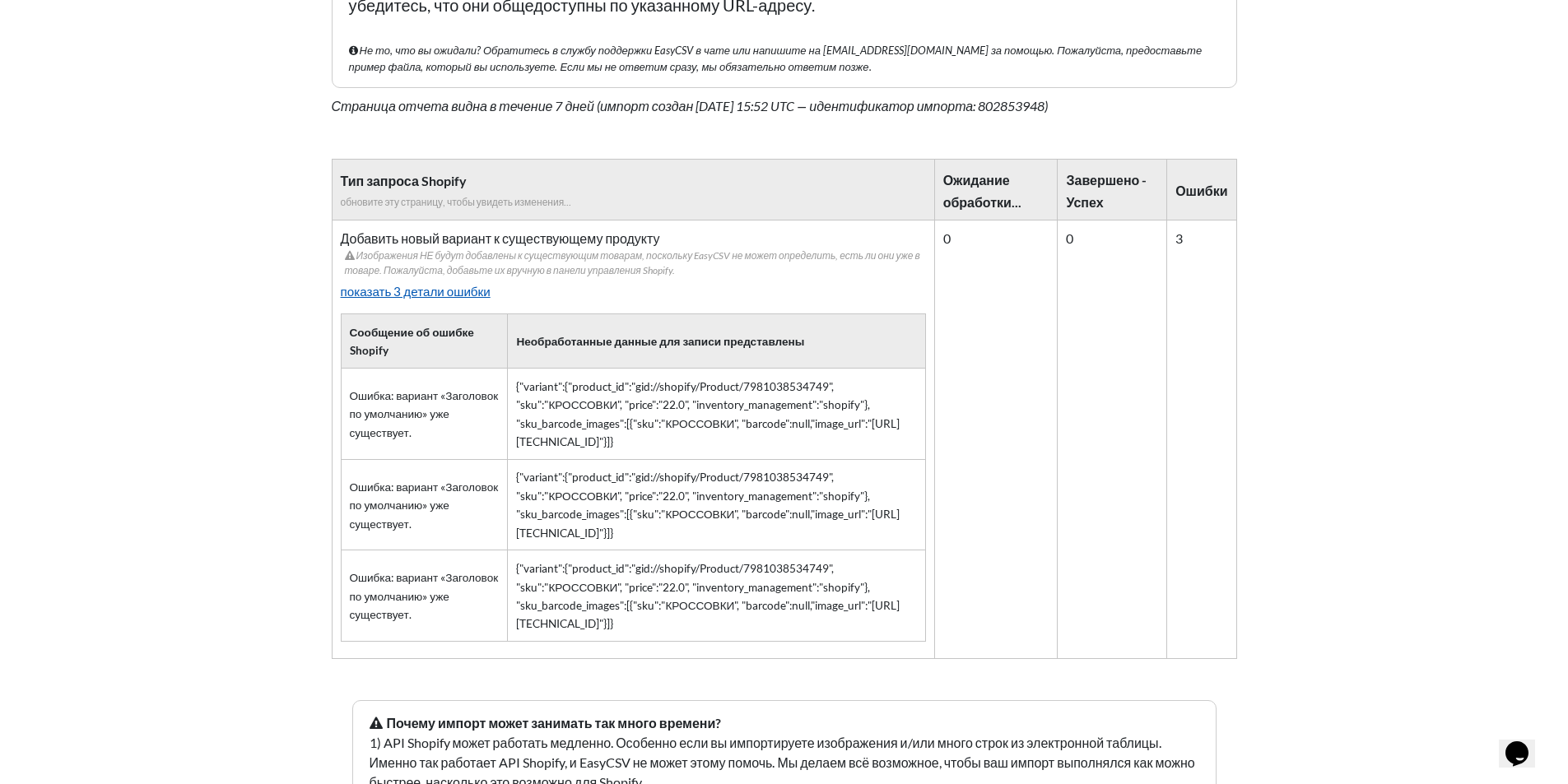
scroll to position [373, 0]
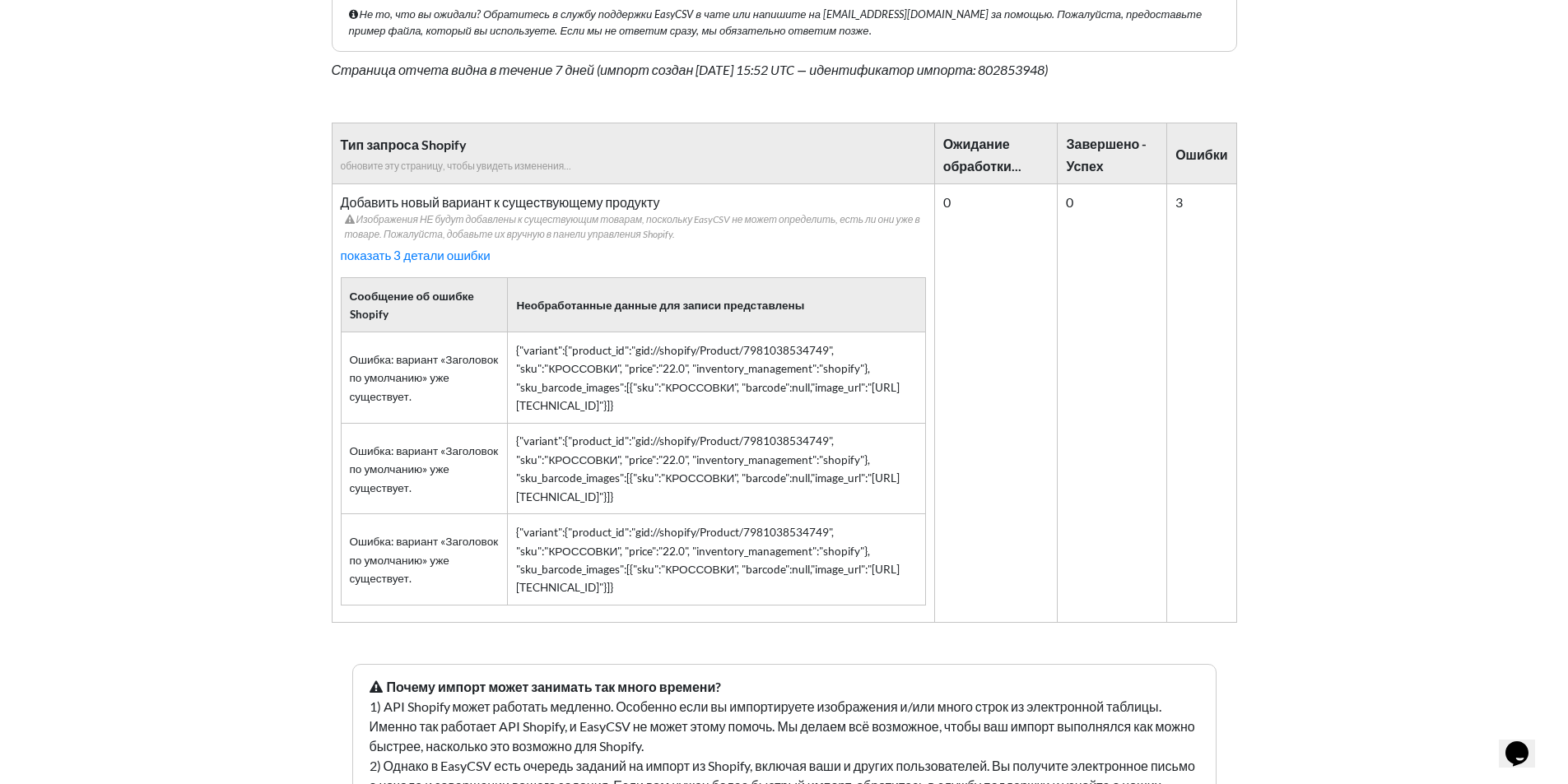
drag, startPoint x: 434, startPoint y: 406, endPoint x: 415, endPoint y: 399, distance: 20.2
click at [415, 399] on td "Ошибка: вариант «Заголовок по умолчанию» уже существует." at bounding box center [424, 377] width 167 height 92
click at [411, 407] on td "Ошибка: вариант «Заголовок по умолчанию» уже существует." at bounding box center [424, 377] width 167 height 92
drag, startPoint x: 411, startPoint y: 407, endPoint x: 513, endPoint y: 243, distance: 193.1
click at [417, 395] on td "Ошибка: вариант «Заголовок по умолчанию» уже существует." at bounding box center [424, 377] width 167 height 92
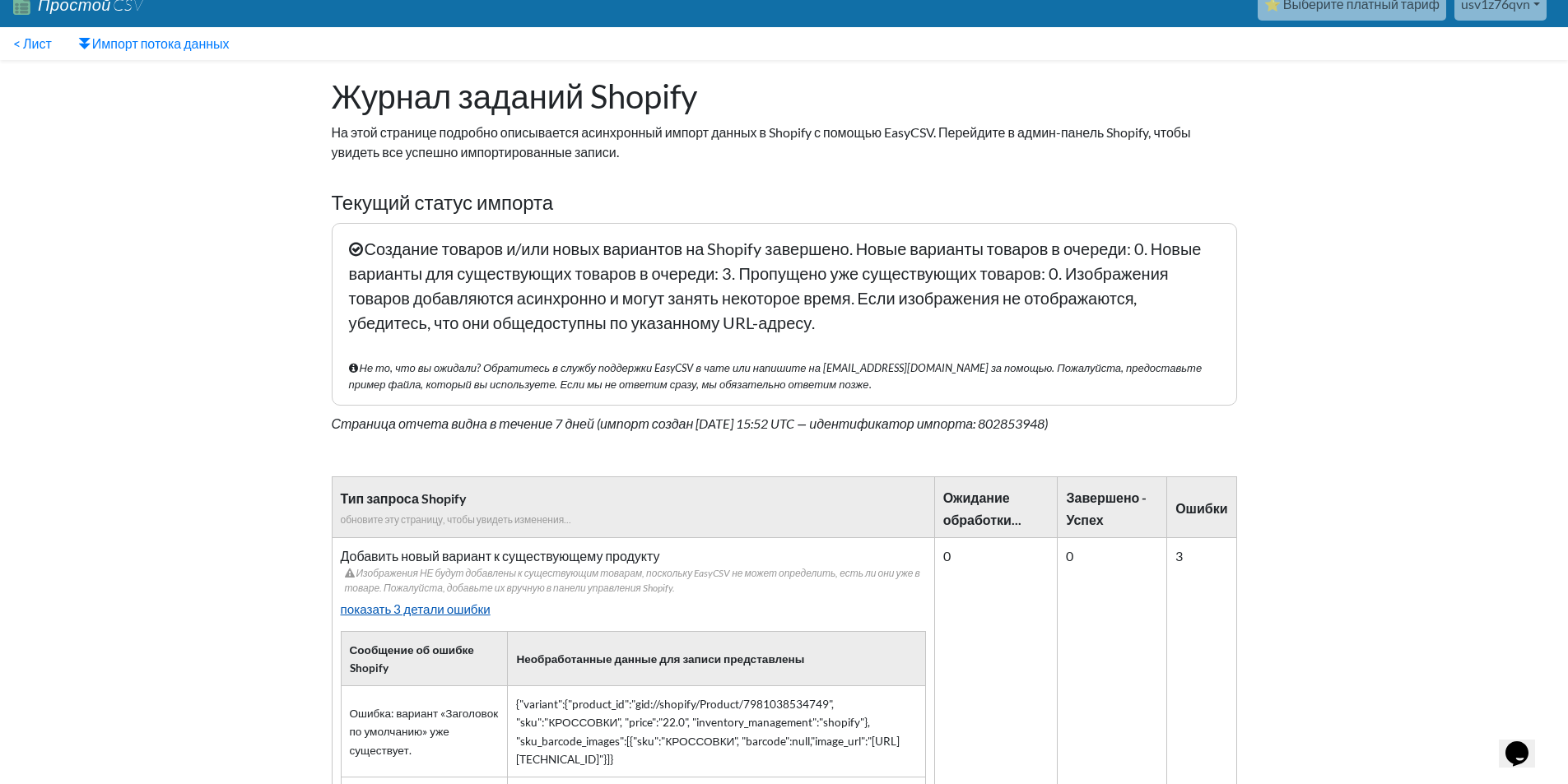
scroll to position [0, 0]
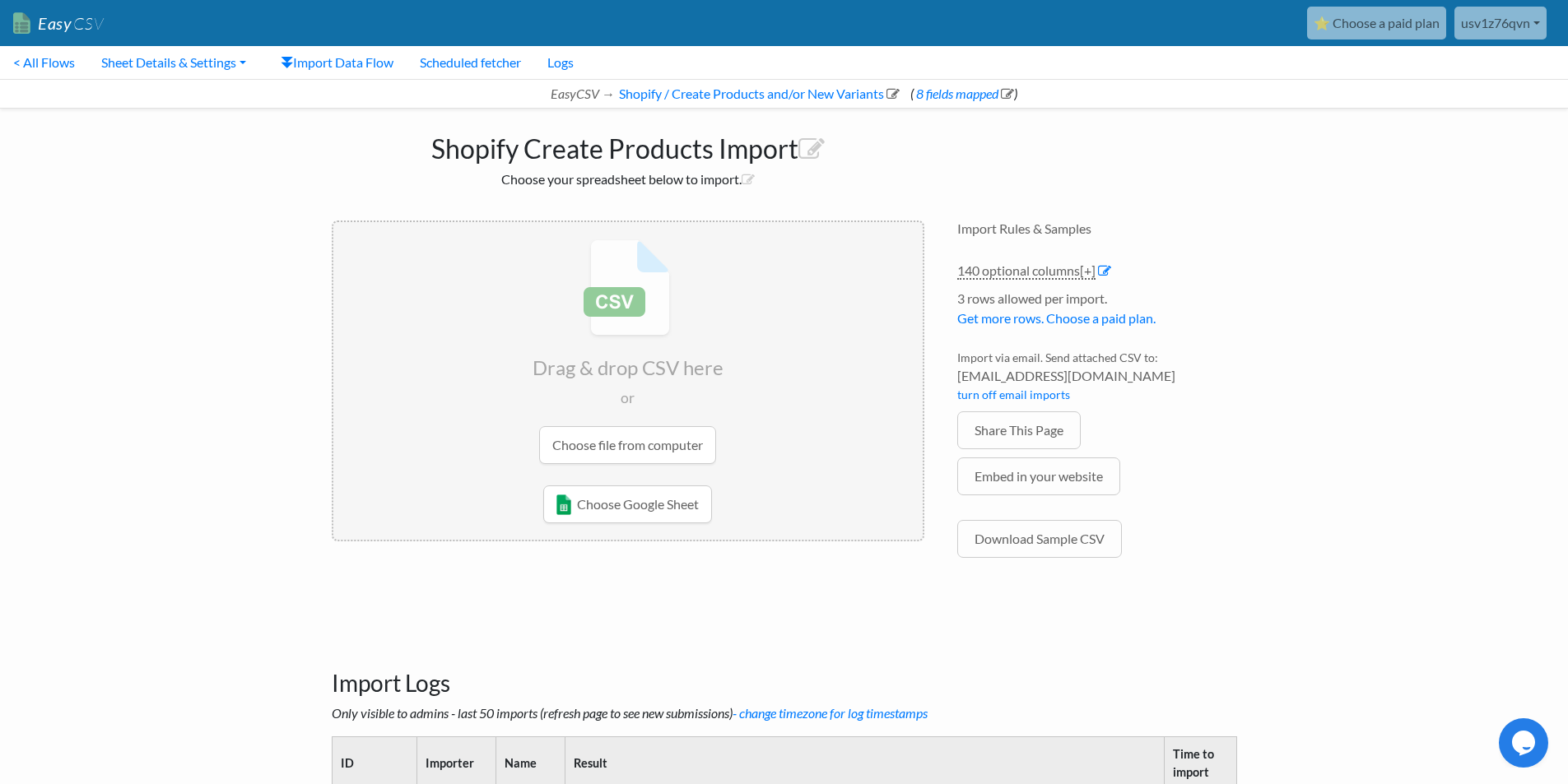
click at [645, 438] on input "file" at bounding box center [628, 351] width 589 height 259
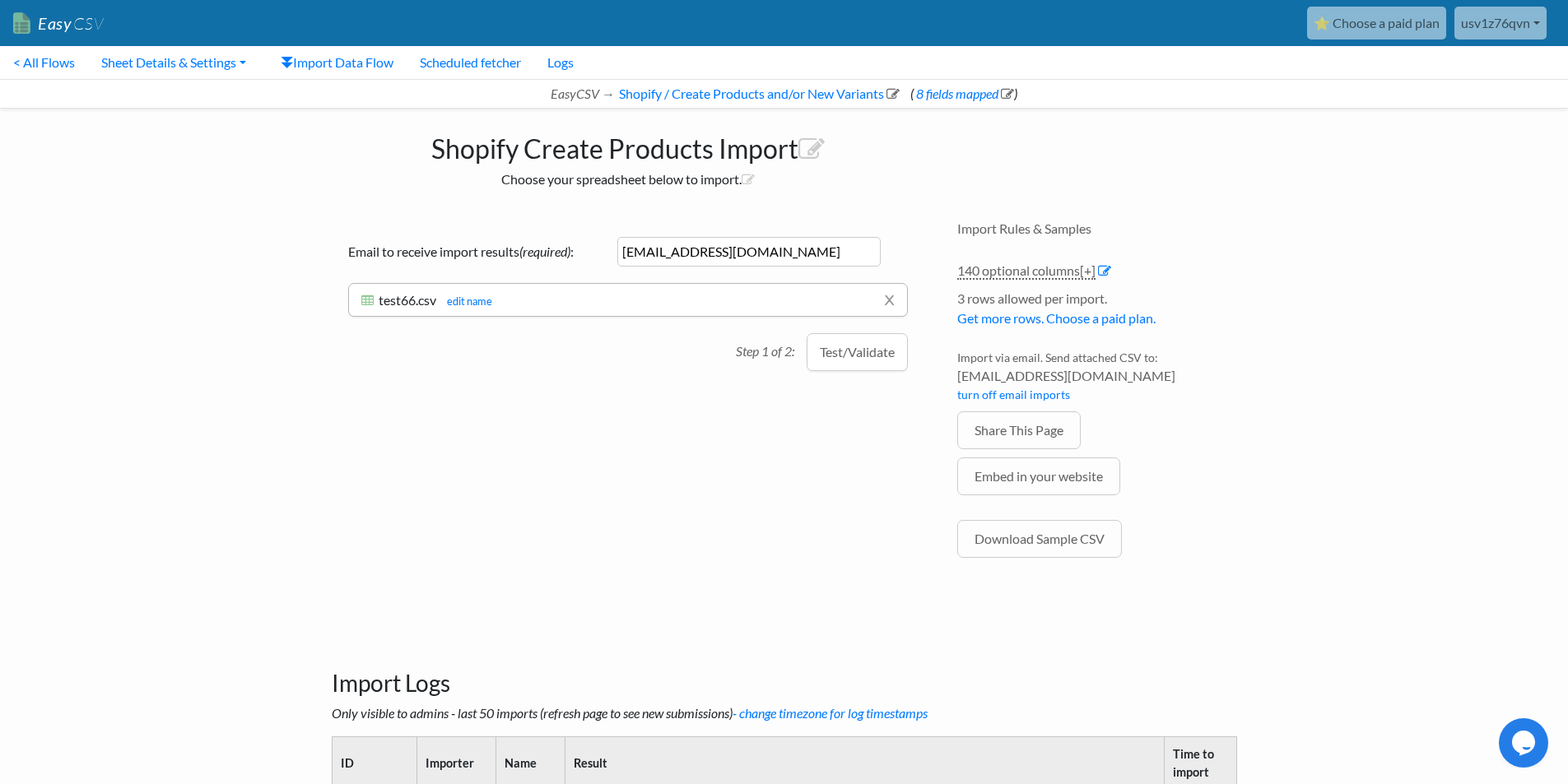
click at [914, 361] on div "Drag & drop CSV here or Choose file from computer Choose Google Sheet Email to …" at bounding box center [628, 401] width 626 height 395
click at [894, 362] on button "Test/Validate" at bounding box center [856, 352] width 101 height 38
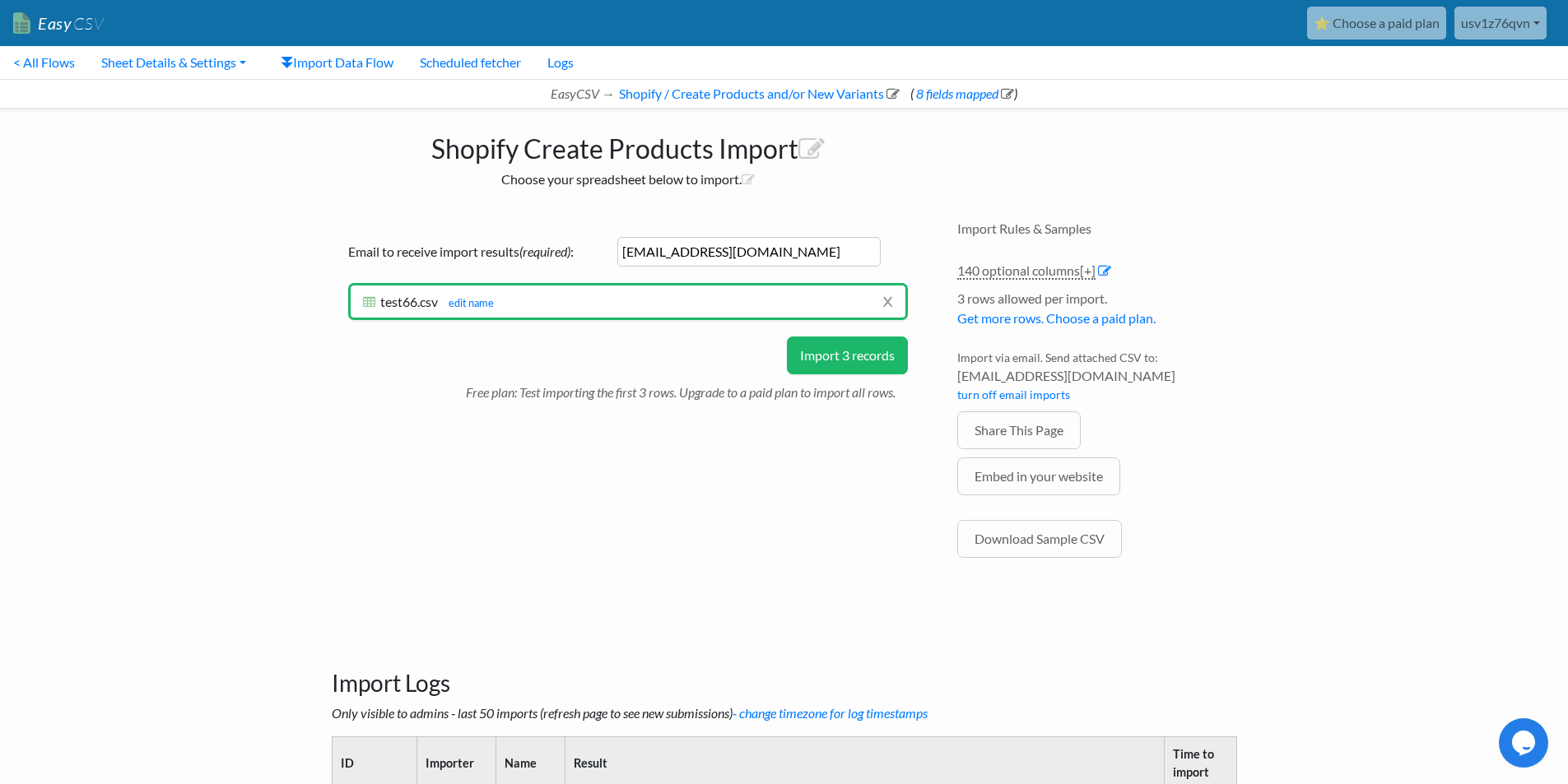
click at [885, 372] on button "Import 3 records" at bounding box center [847, 355] width 121 height 38
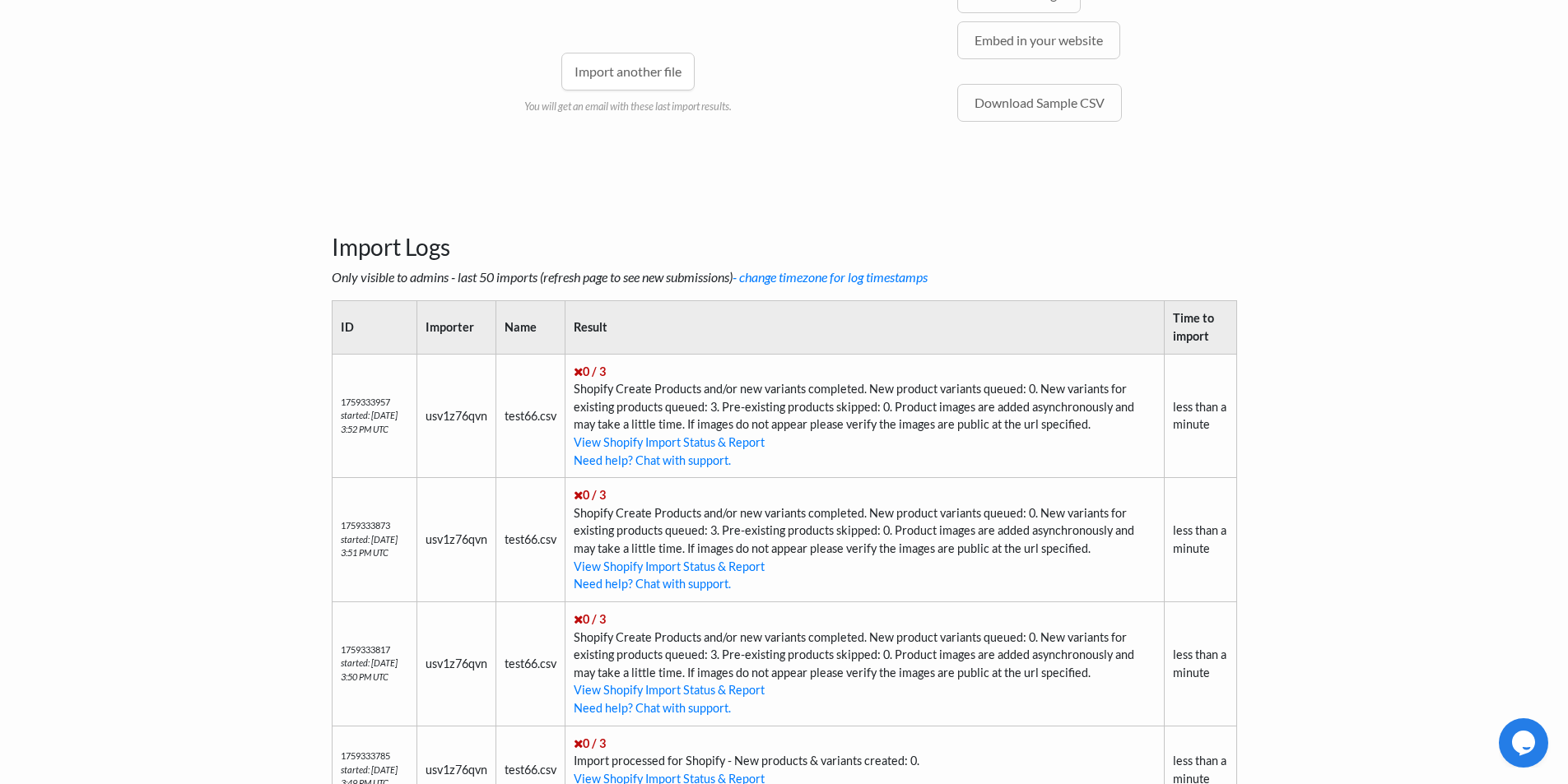
scroll to position [576, 0]
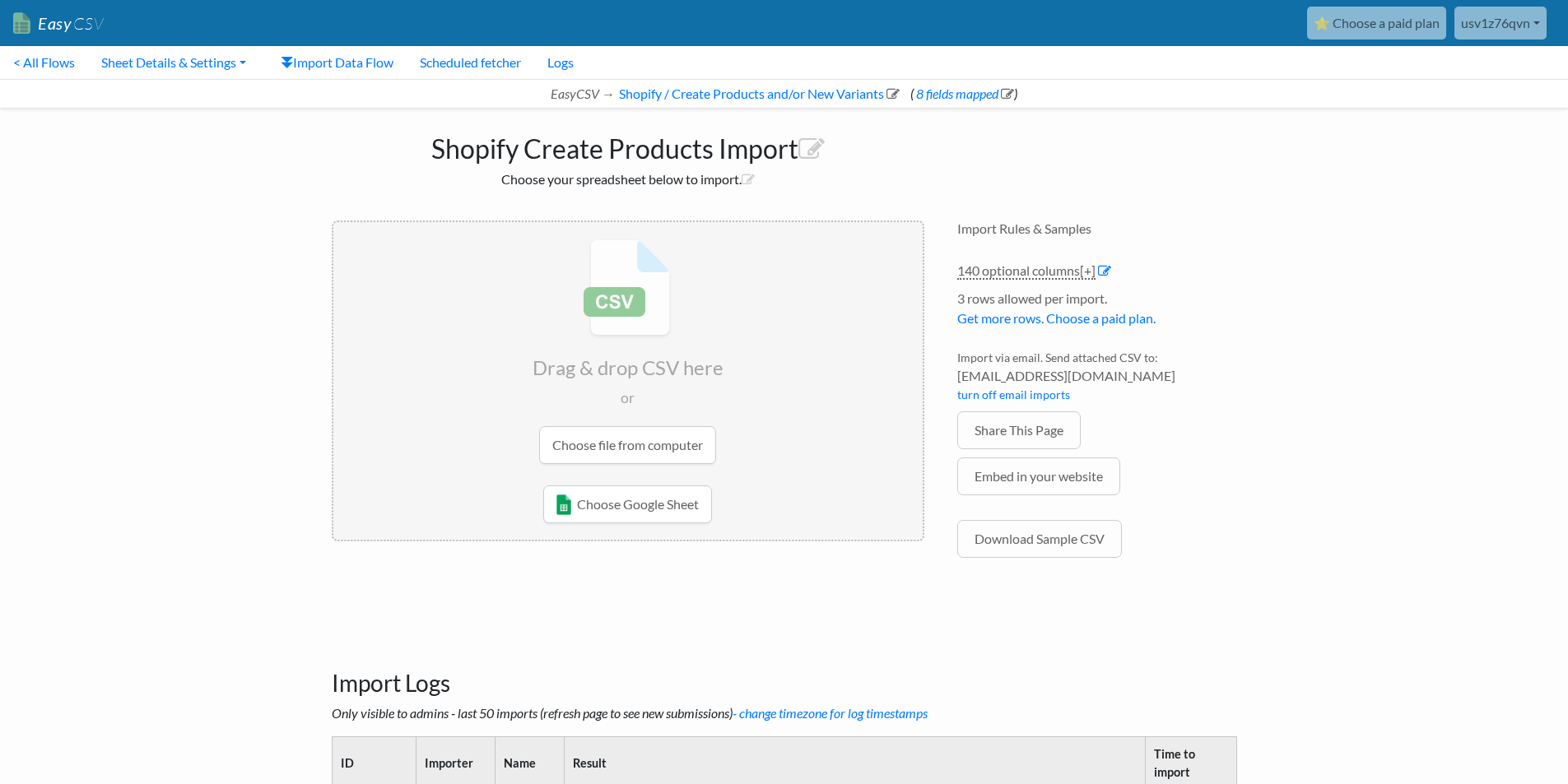
scroll to position [576, 0]
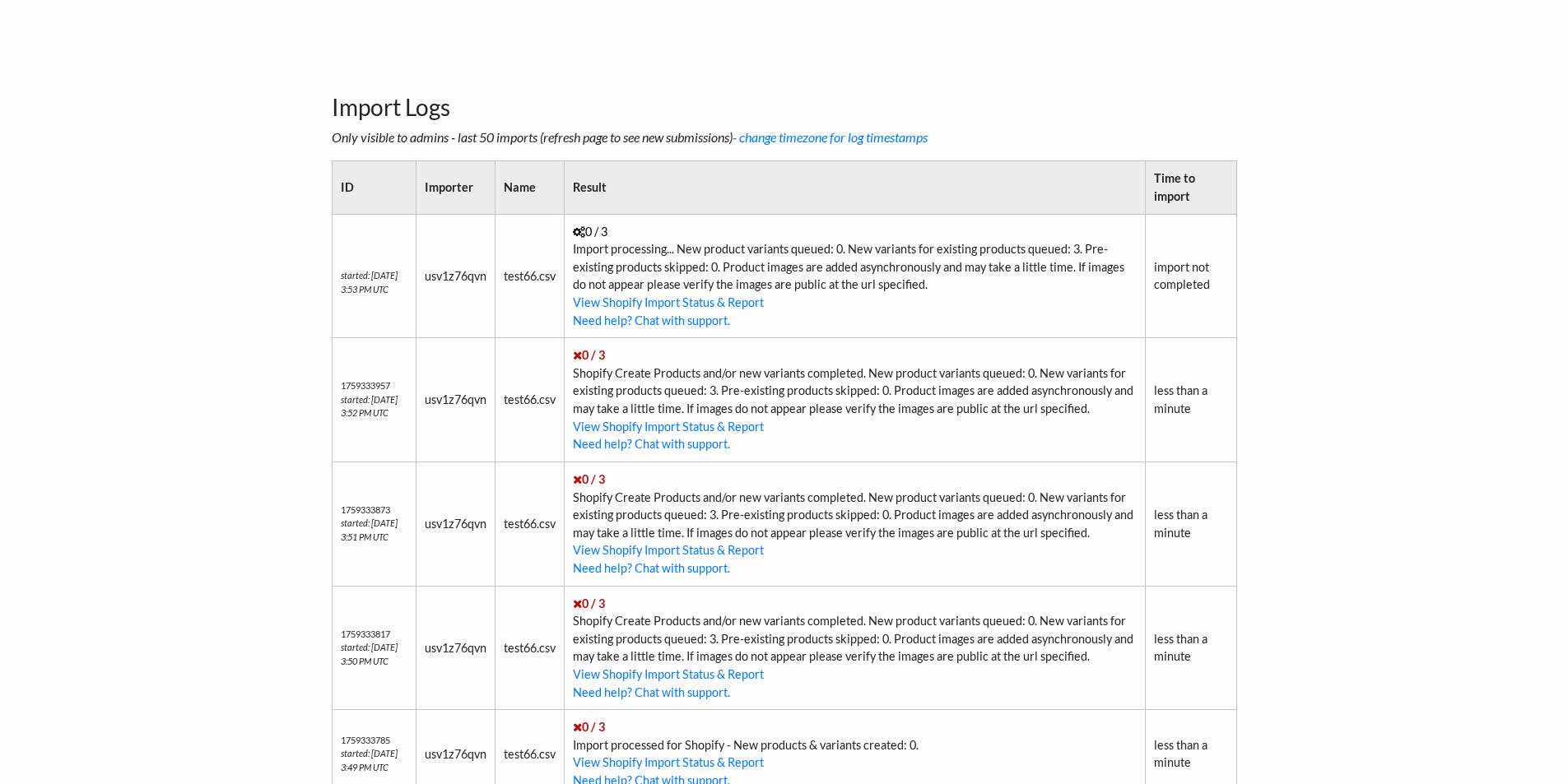
click at [1008, 145] on p "Only visible to admins - last 50 imports (refresh page to see new submissions) …" at bounding box center [784, 137] width 905 height 19
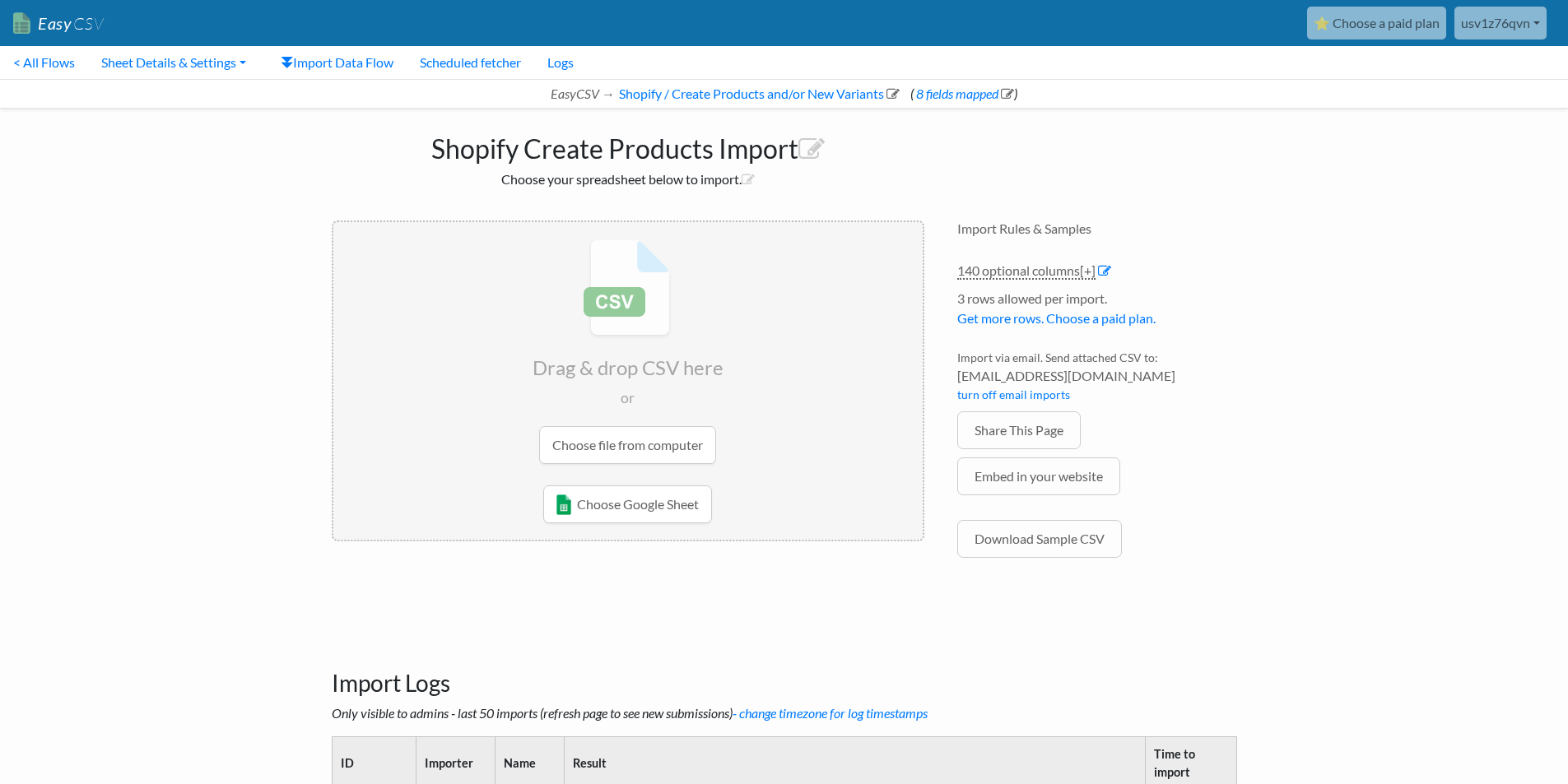
scroll to position [576, 0]
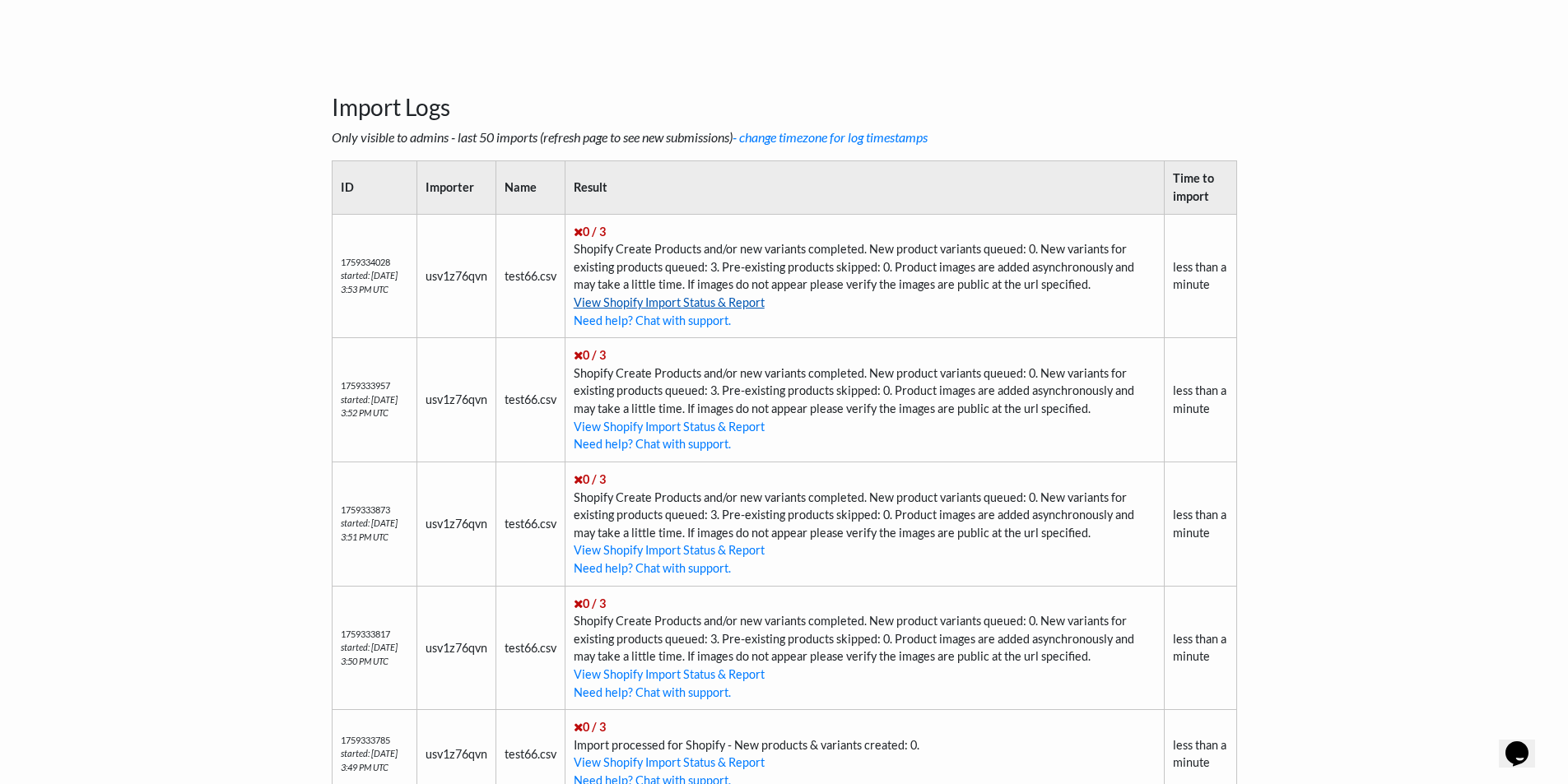
click at [729, 309] on link "View Shopify Import Status & Report" at bounding box center [668, 302] width 191 height 14
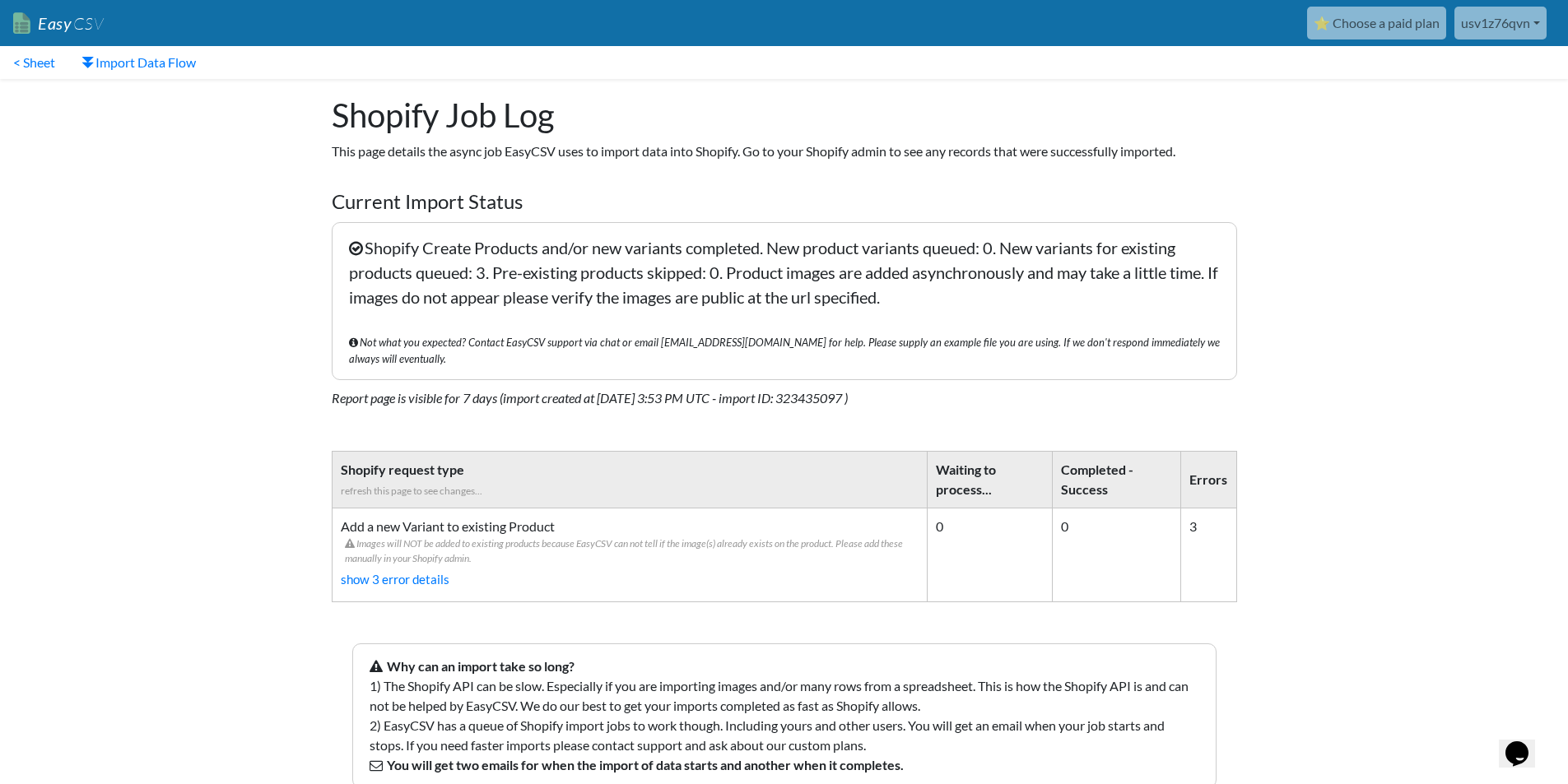
scroll to position [77, 0]
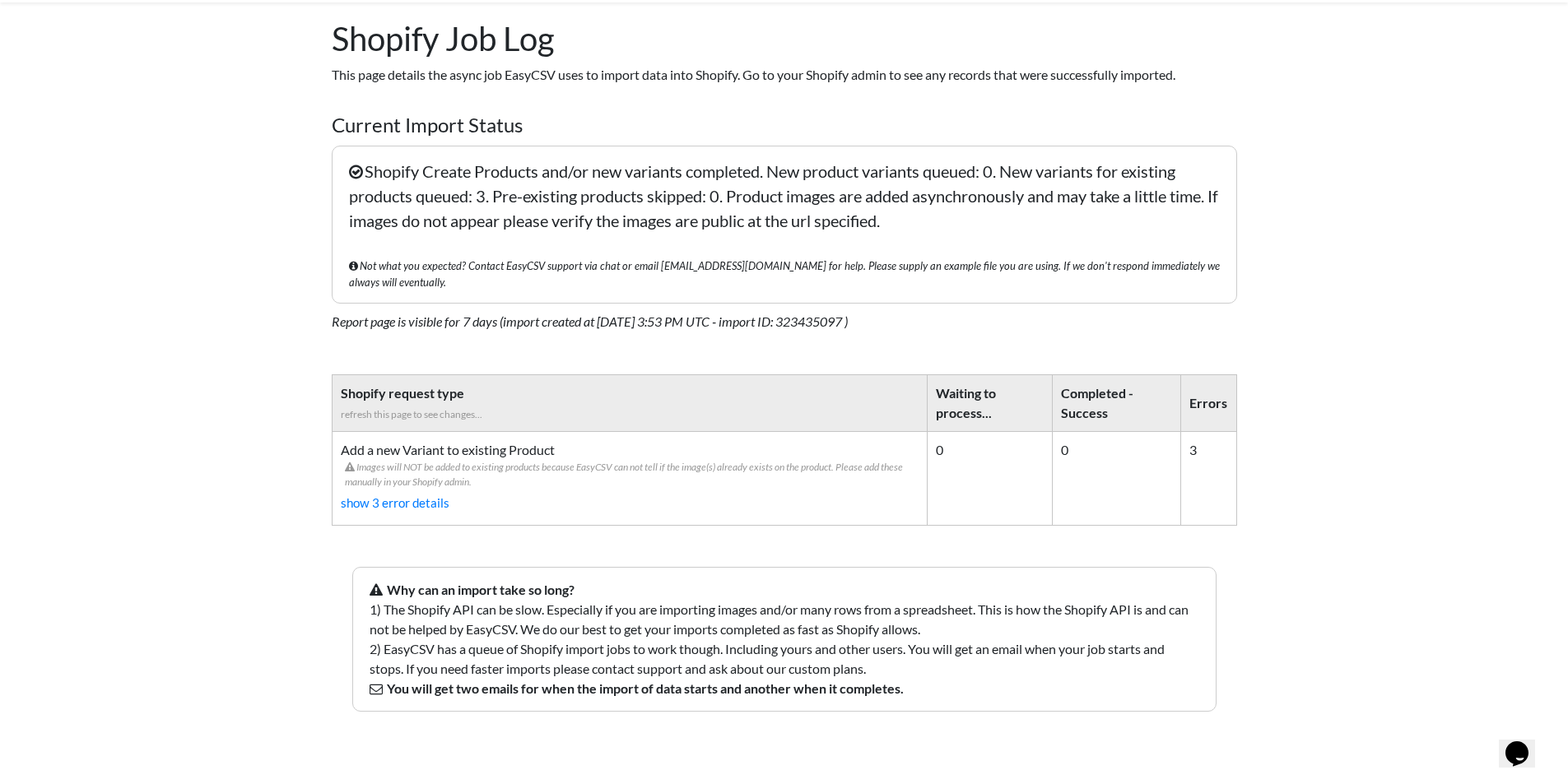
click at [703, 460] on span "Images will NOT be added to existing products because EasyCSV can not tell if t…" at bounding box center [631, 475] width 573 height 30
click at [606, 431] on td "Add a new Variant to existing Product Images will NOT be added to existing prod…" at bounding box center [630, 477] width 595 height 93
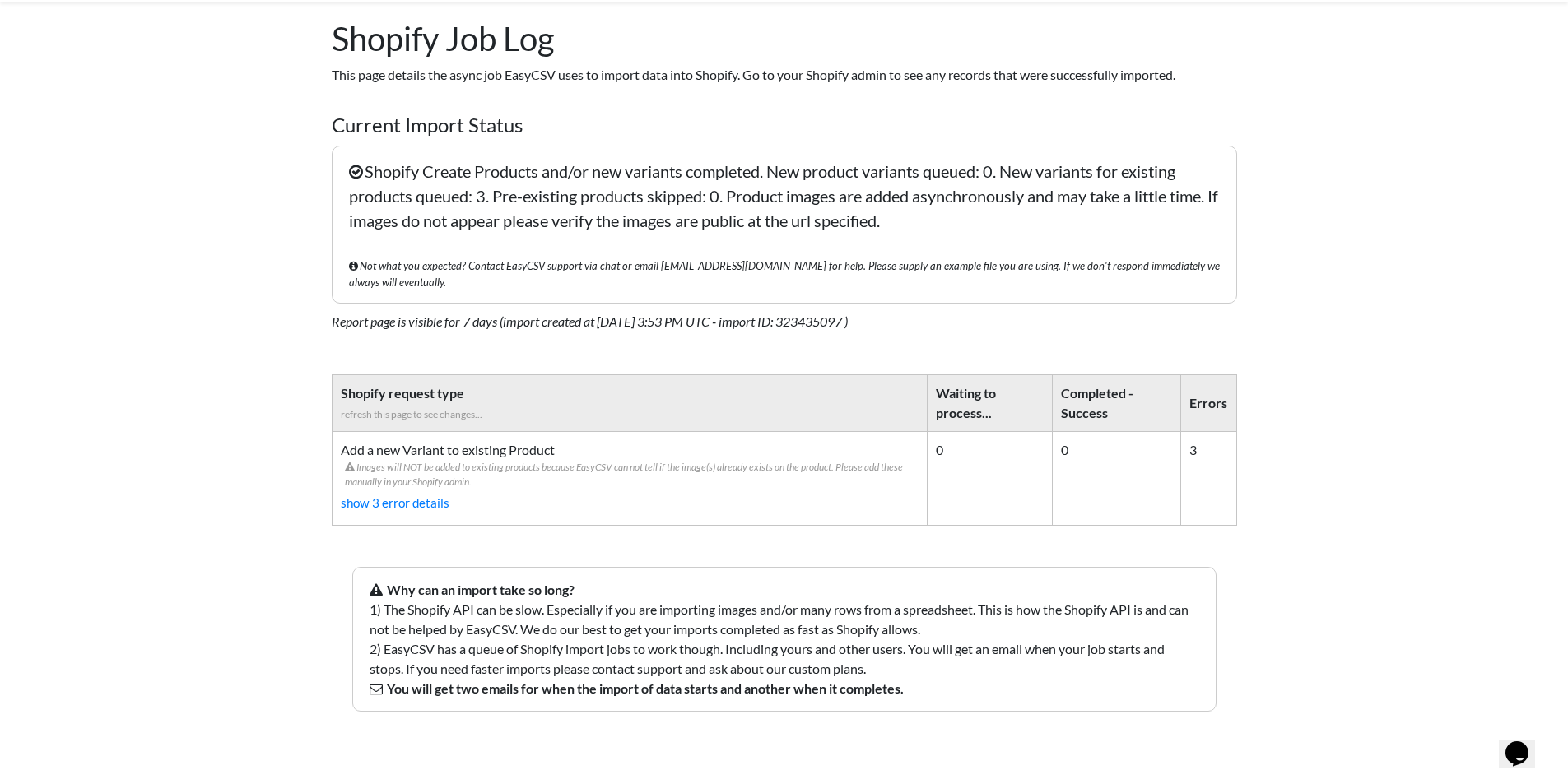
drag, startPoint x: 489, startPoint y: 461, endPoint x: 457, endPoint y: 453, distance: 33.0
click at [457, 460] on span "Images will NOT be added to existing products because EasyCSV can not tell if t…" at bounding box center [631, 475] width 573 height 30
drag, startPoint x: 479, startPoint y: 463, endPoint x: 358, endPoint y: 458, distance: 121.1
click at [358, 460] on span "Images will NOT be added to existing products because EasyCSV can not tell if t…" at bounding box center [631, 475] width 573 height 30
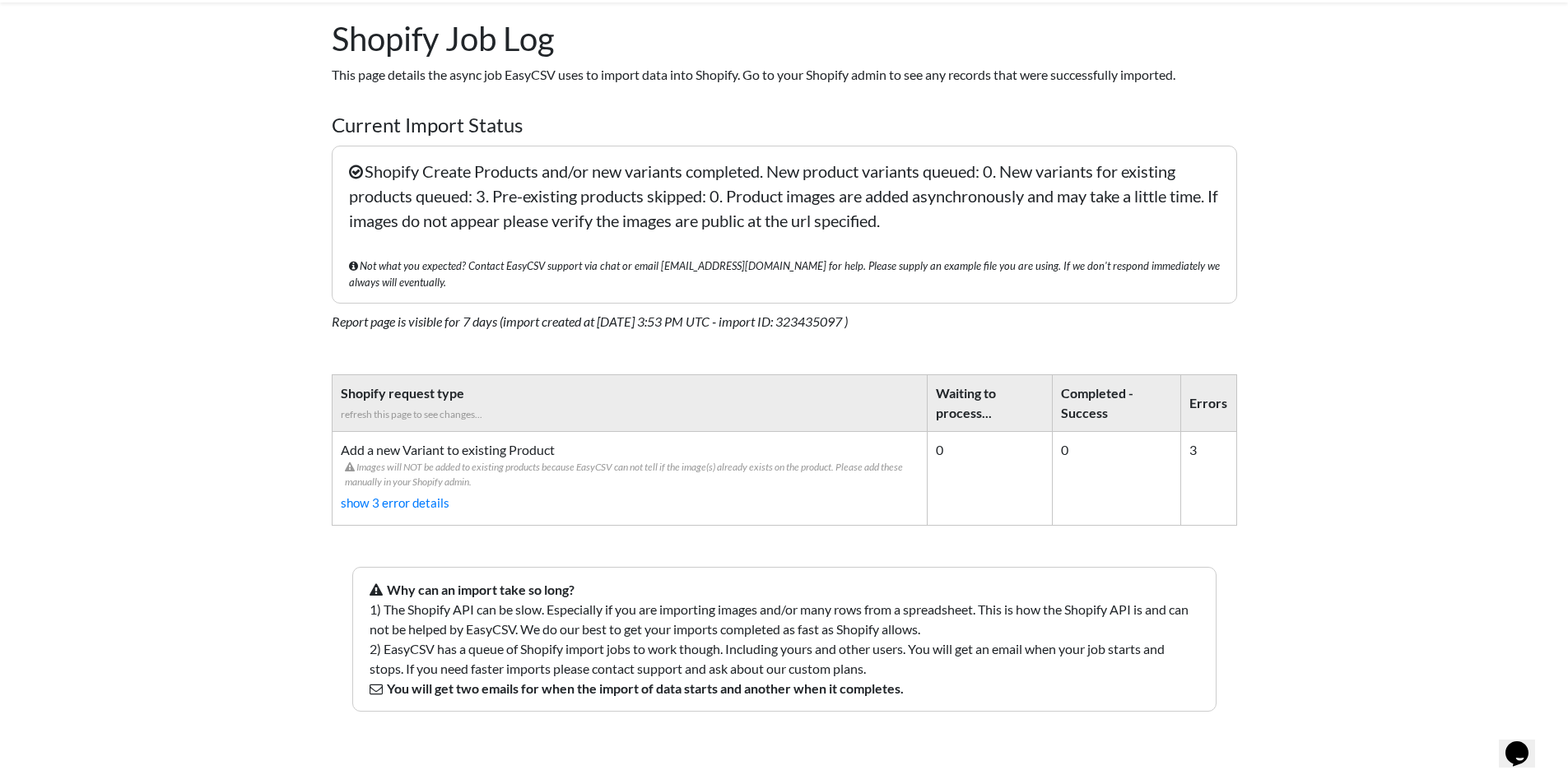
copy span "Images will NOT be added to existing products because EasyCSV can not tell if t…"
click at [1457, 198] on body "Easy CSV ⭐ Choose a paid plan usv1z76qvn Bwmyga All Flows All CSV Generators Bu…" at bounding box center [784, 355] width 1568 height 864
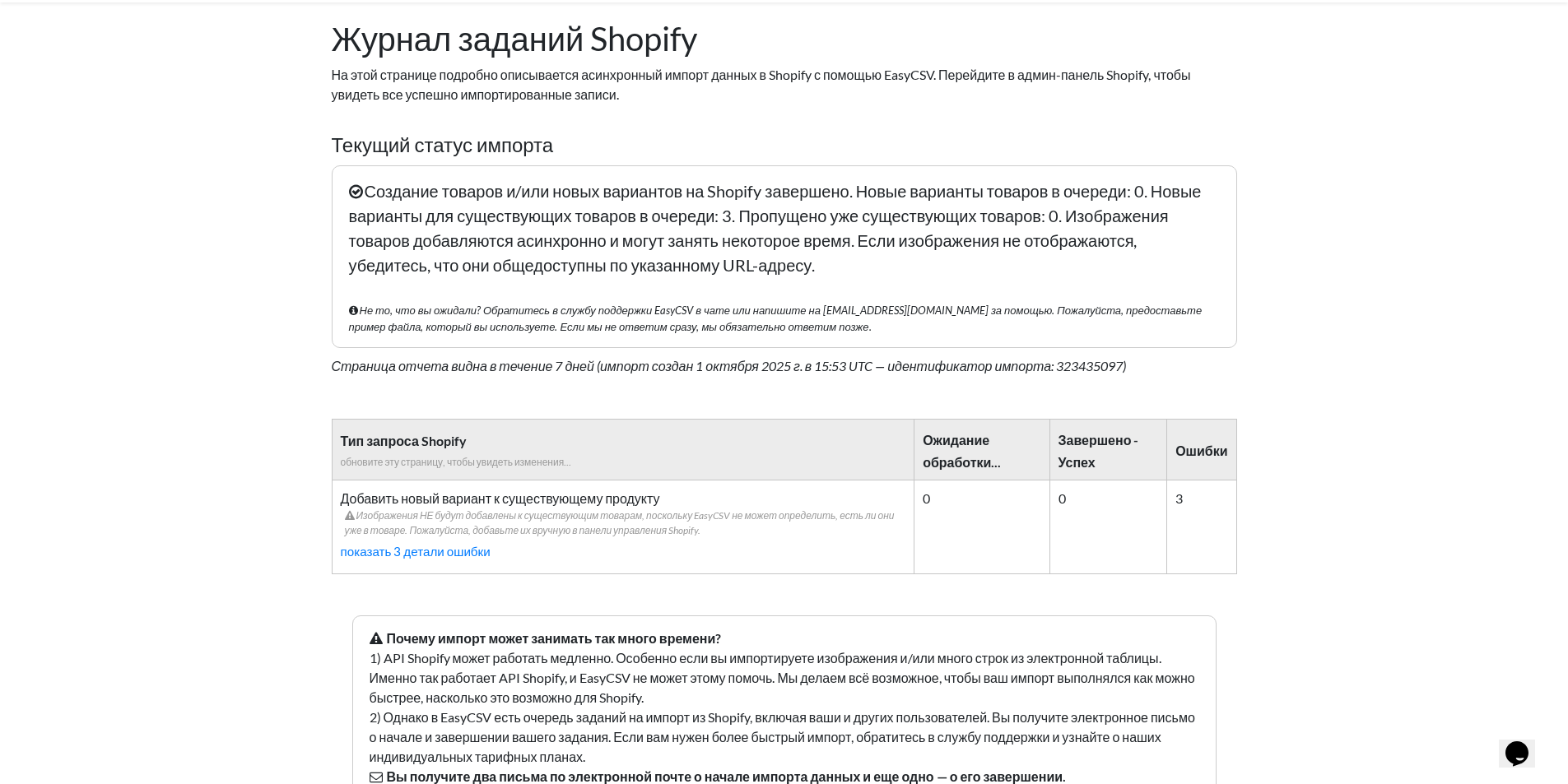
click at [1322, 221] on body "Простой CSV ⭐ Выберите платный тариф usv1z76qvn Бвмига Все потоки Все генератор…" at bounding box center [784, 399] width 1568 height 952
drag, startPoint x: 386, startPoint y: 518, endPoint x: 714, endPoint y: 533, distance: 328.3
click at [714, 533] on span "Изображения НЕ будут добавлены к существующим товарам, поскольку EasyCSV не мож…" at bounding box center [625, 523] width 561 height 30
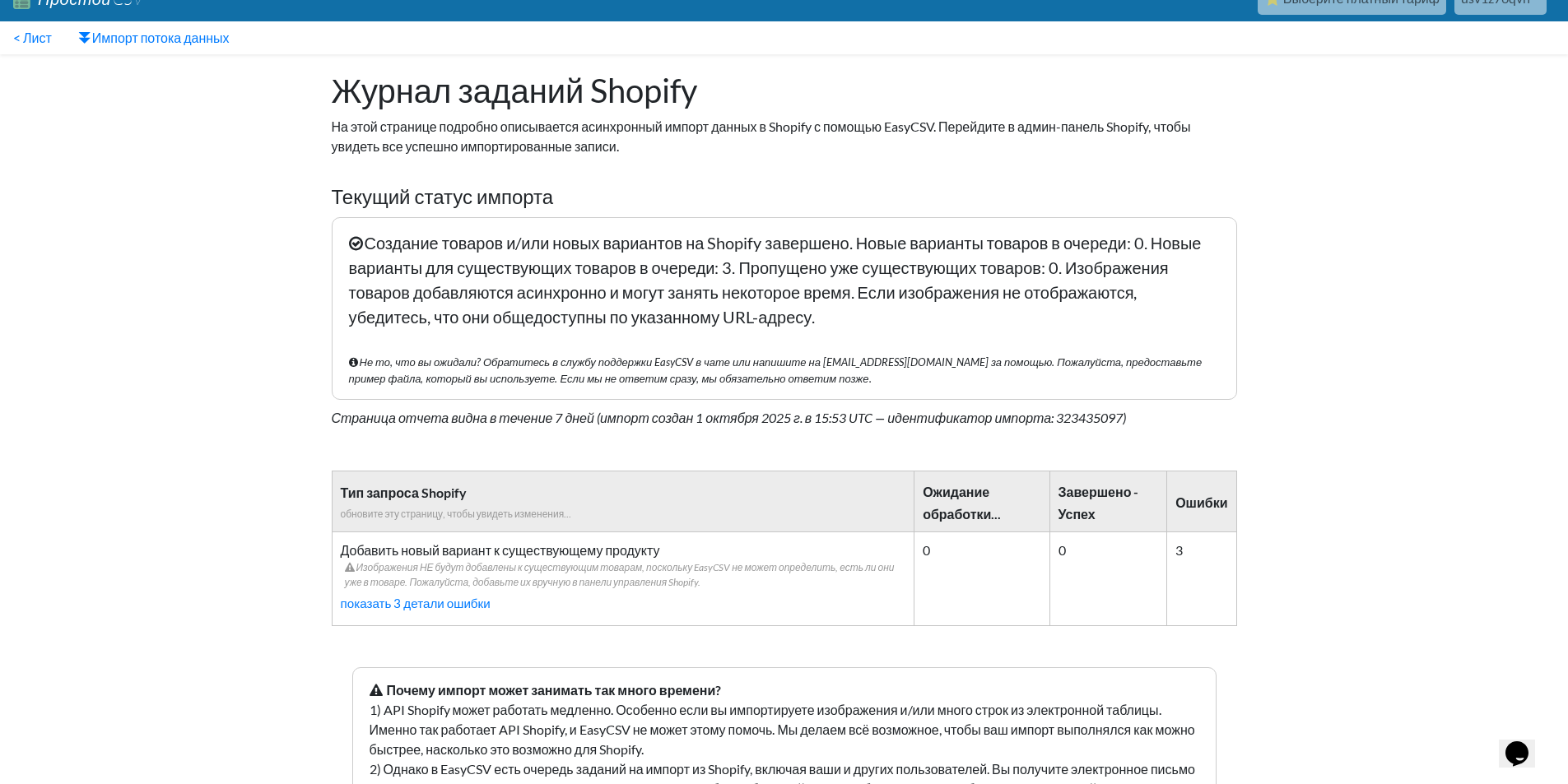
scroll to position [0, 0]
